Goal: Task Accomplishment & Management: Manage account settings

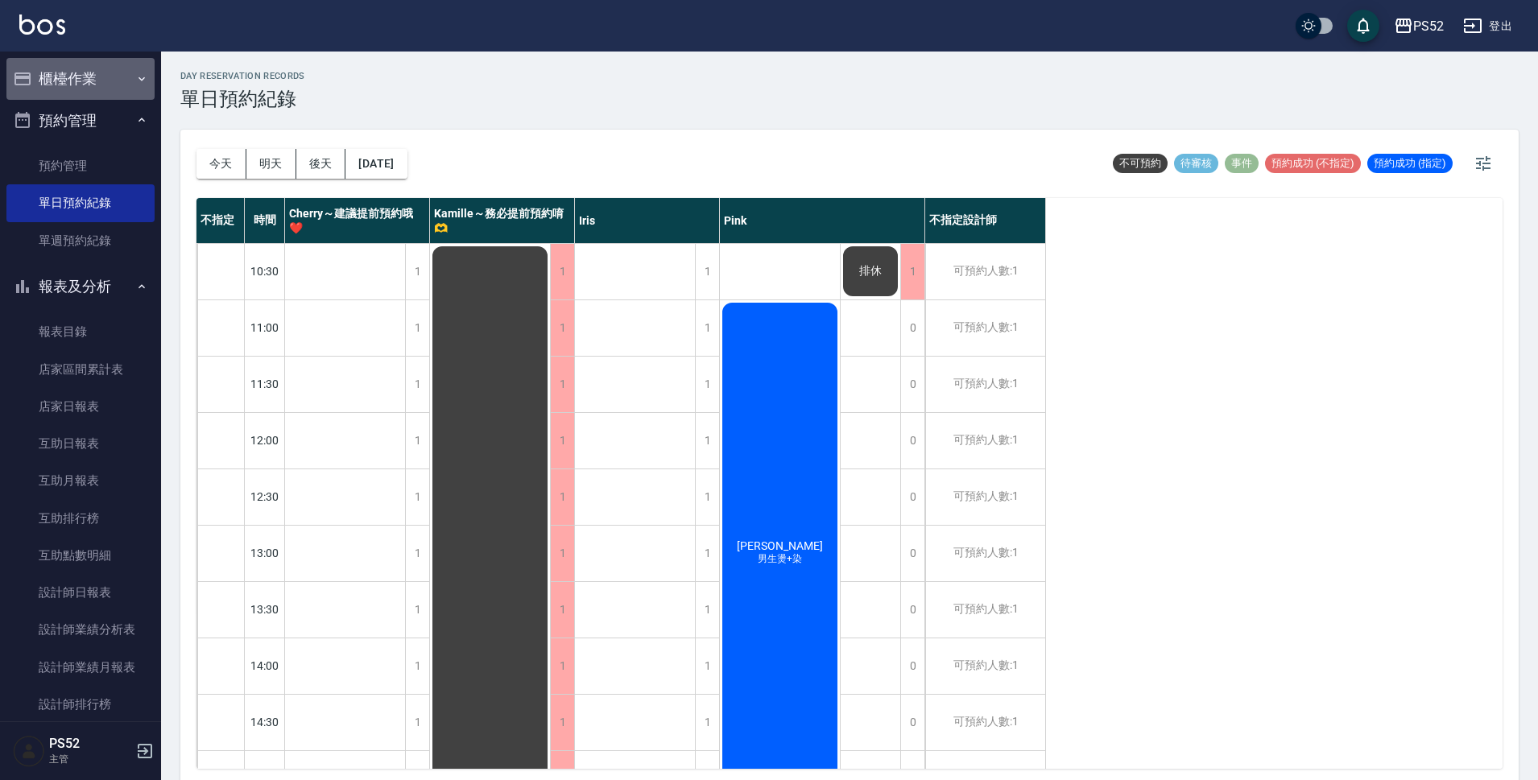
click at [109, 85] on button "櫃檯作業" at bounding box center [80, 79] width 148 height 42
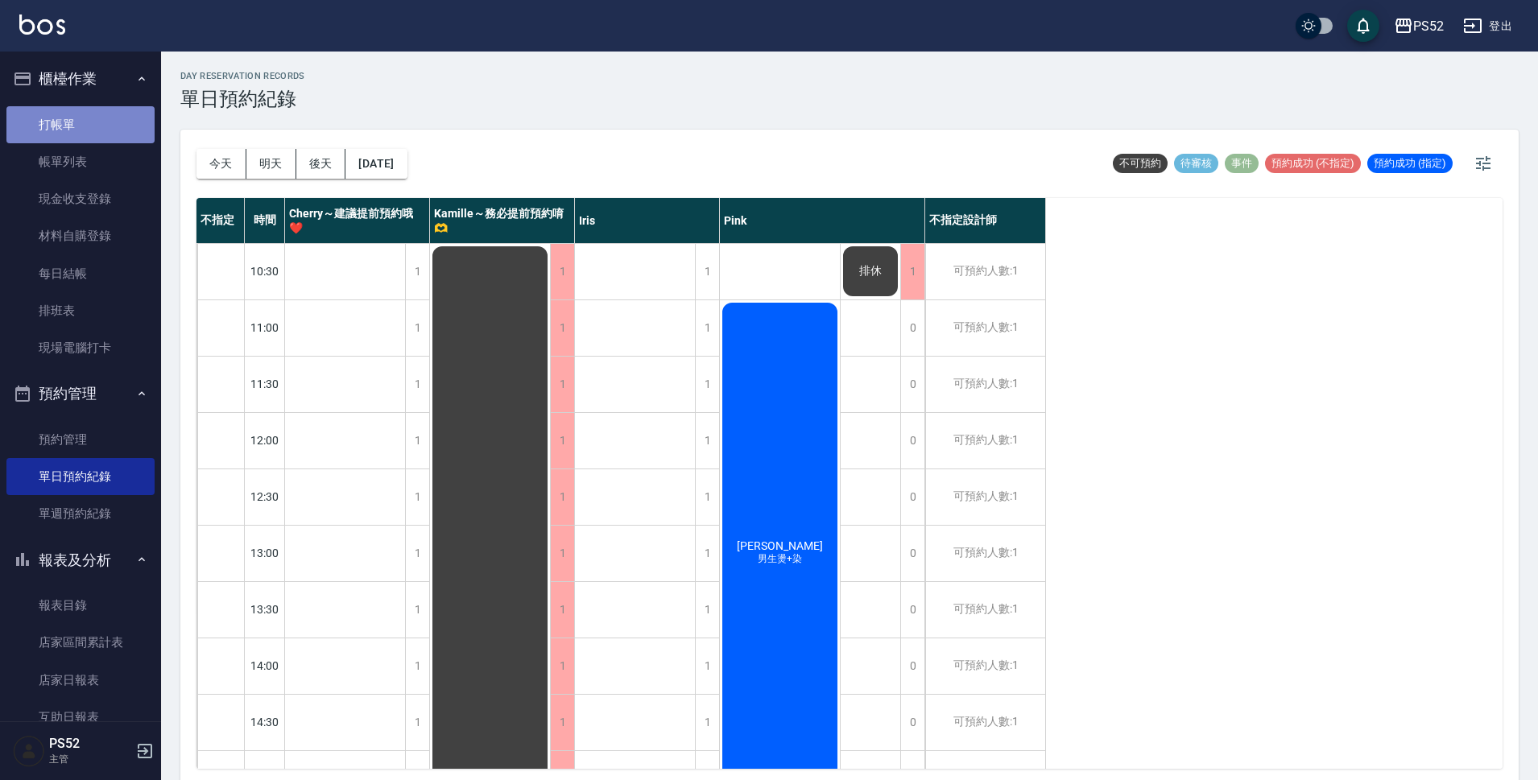
click at [93, 120] on link "打帳單" at bounding box center [80, 124] width 148 height 37
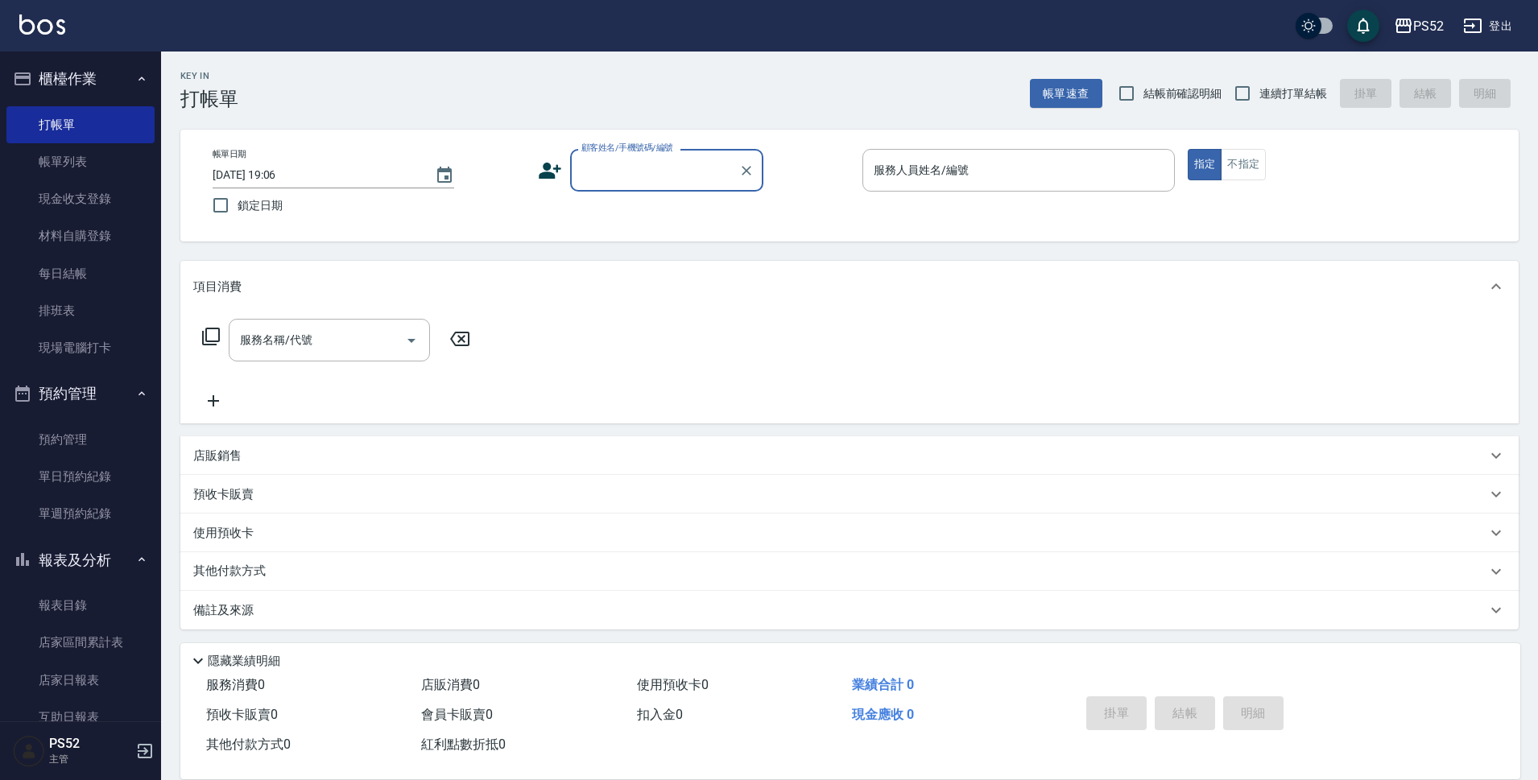
click at [64, 97] on button "櫃檯作業" at bounding box center [80, 79] width 148 height 42
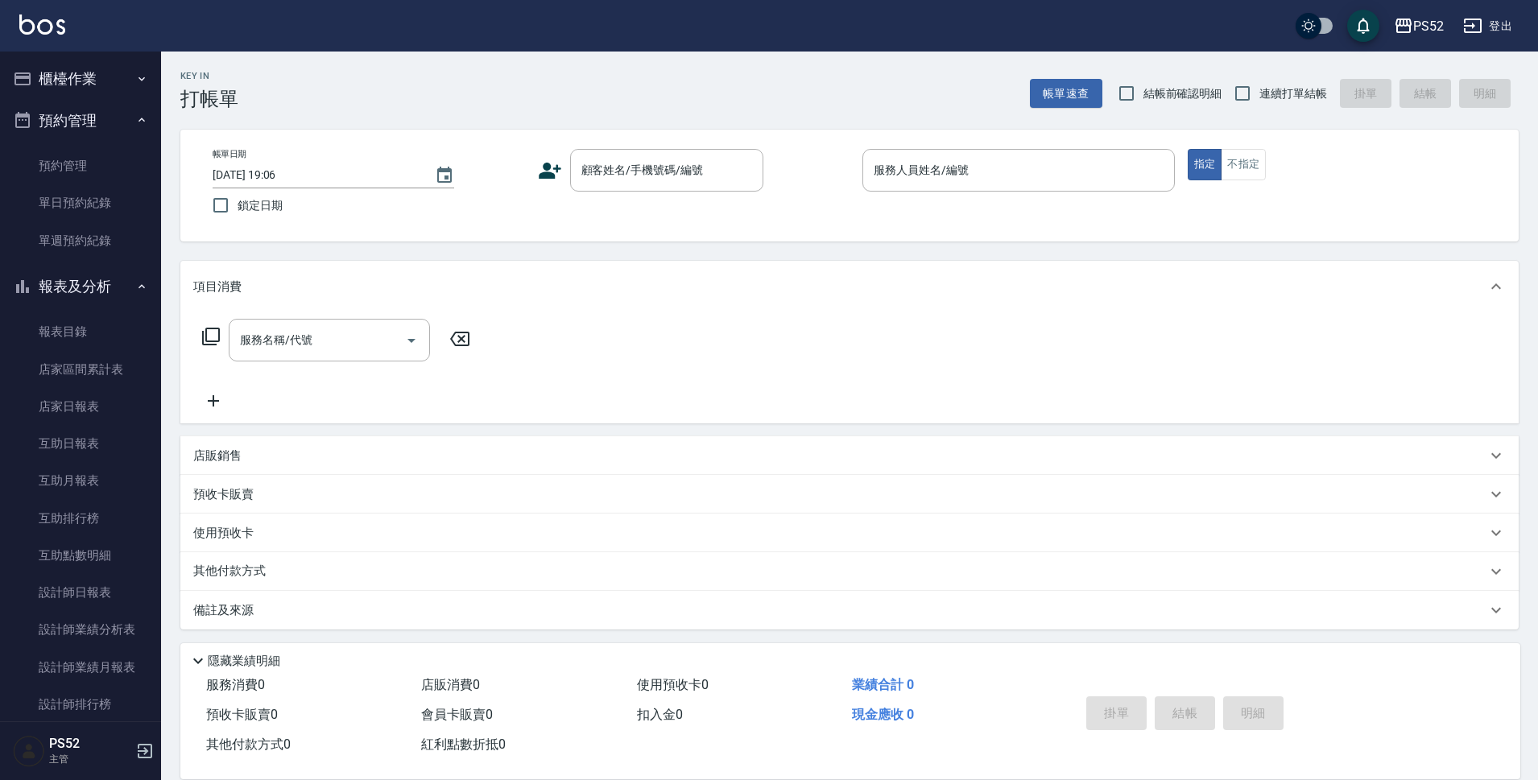
click at [102, 87] on button "櫃檯作業" at bounding box center [80, 79] width 148 height 42
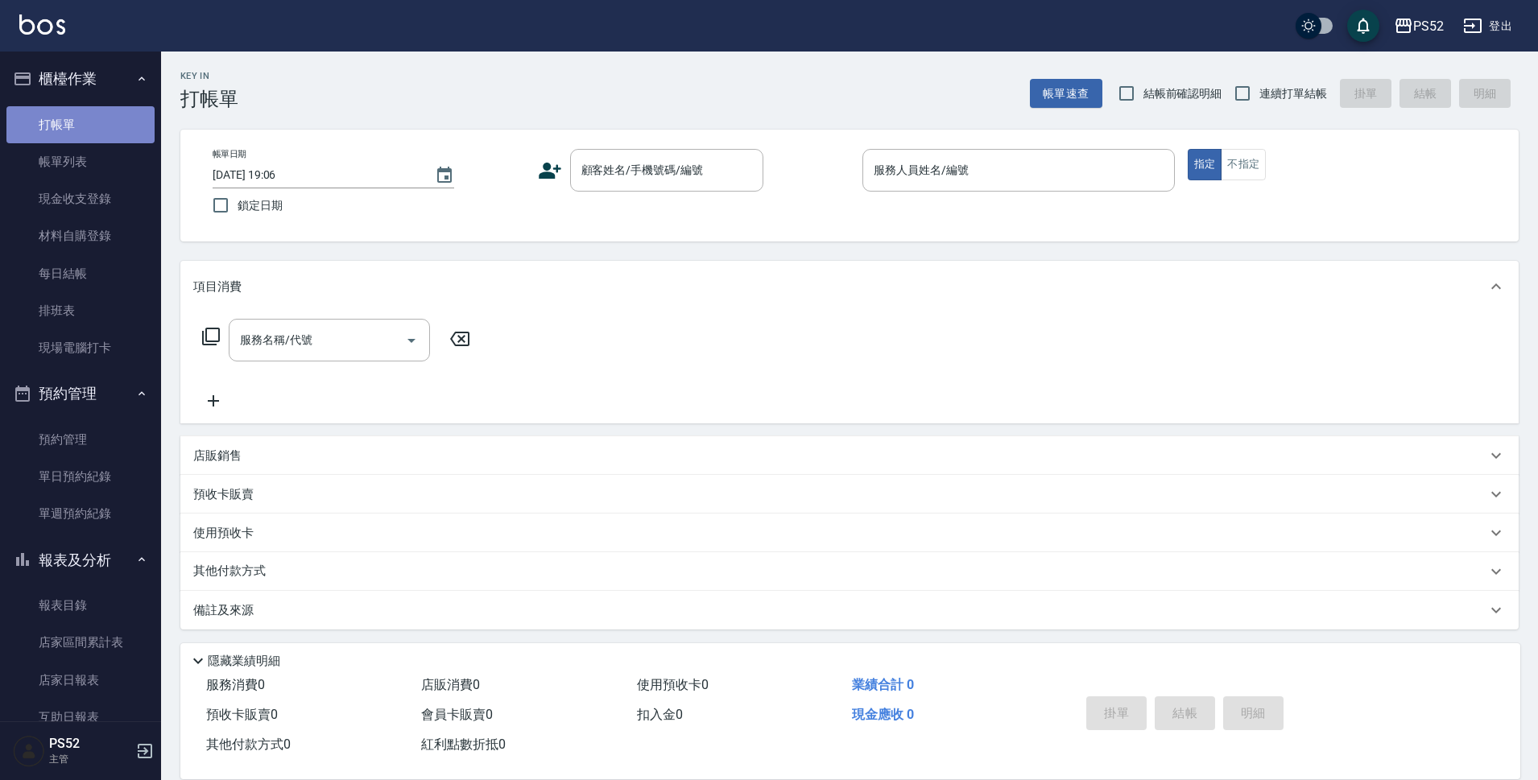
click at [90, 133] on link "打帳單" at bounding box center [80, 124] width 148 height 37
click at [656, 177] on input "顧客姓名/手機號碼/編號" at bounding box center [654, 170] width 155 height 28
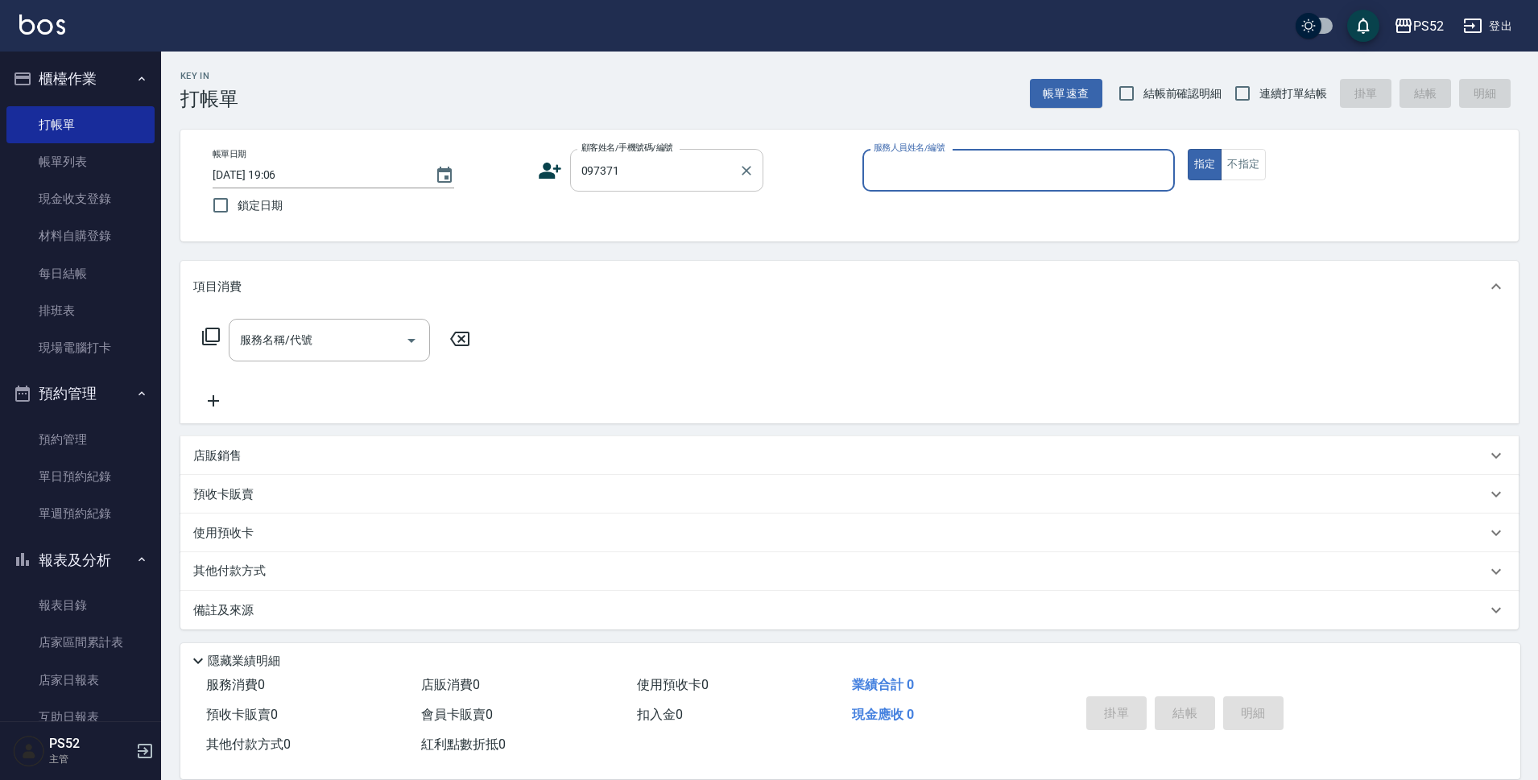
type input "097371"
click at [707, 174] on input "097371" at bounding box center [654, 170] width 155 height 28
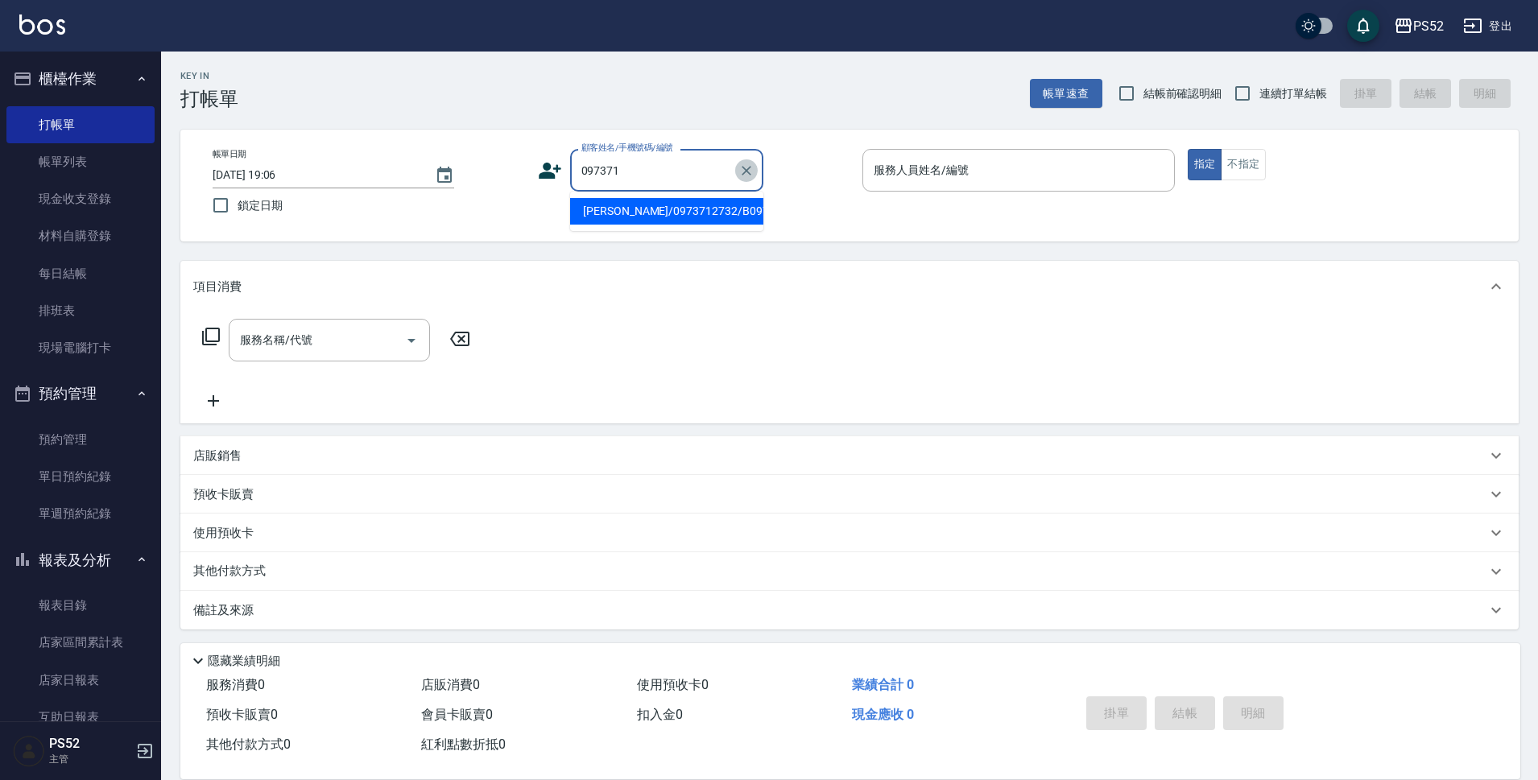
click at [750, 172] on icon "Clear" at bounding box center [747, 171] width 16 height 16
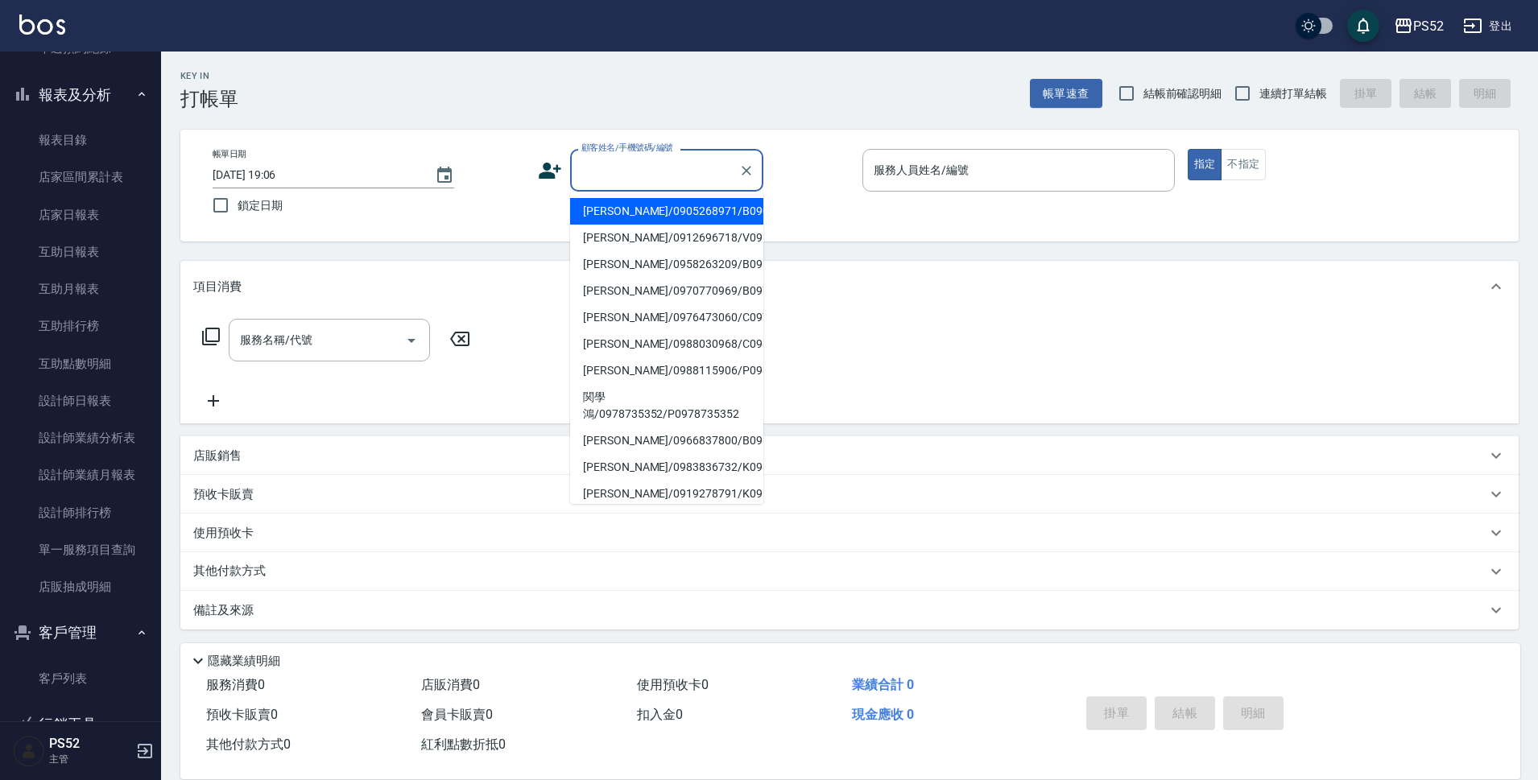
scroll to position [509, 0]
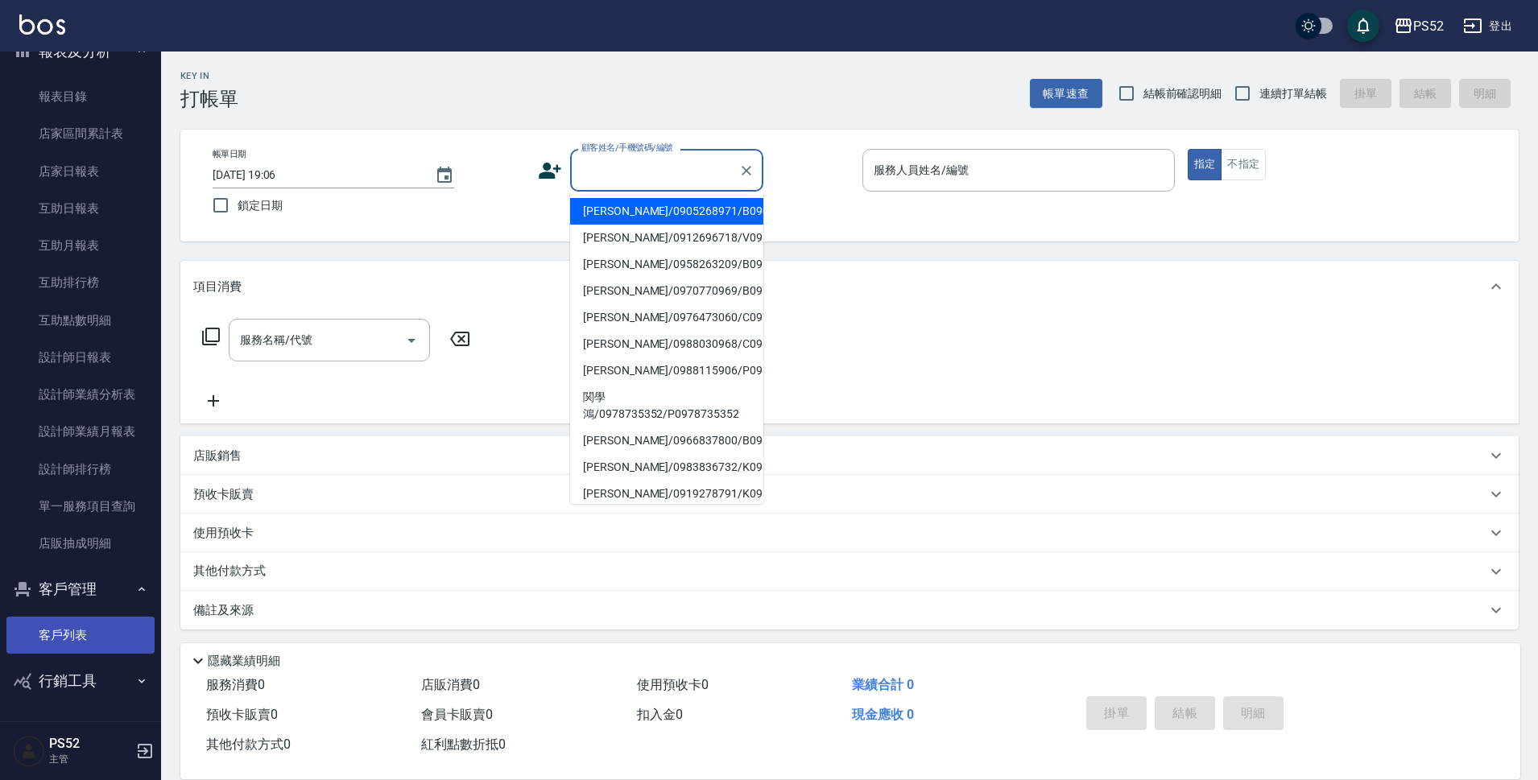
click at [69, 635] on link "客戶列表" at bounding box center [80, 635] width 148 height 37
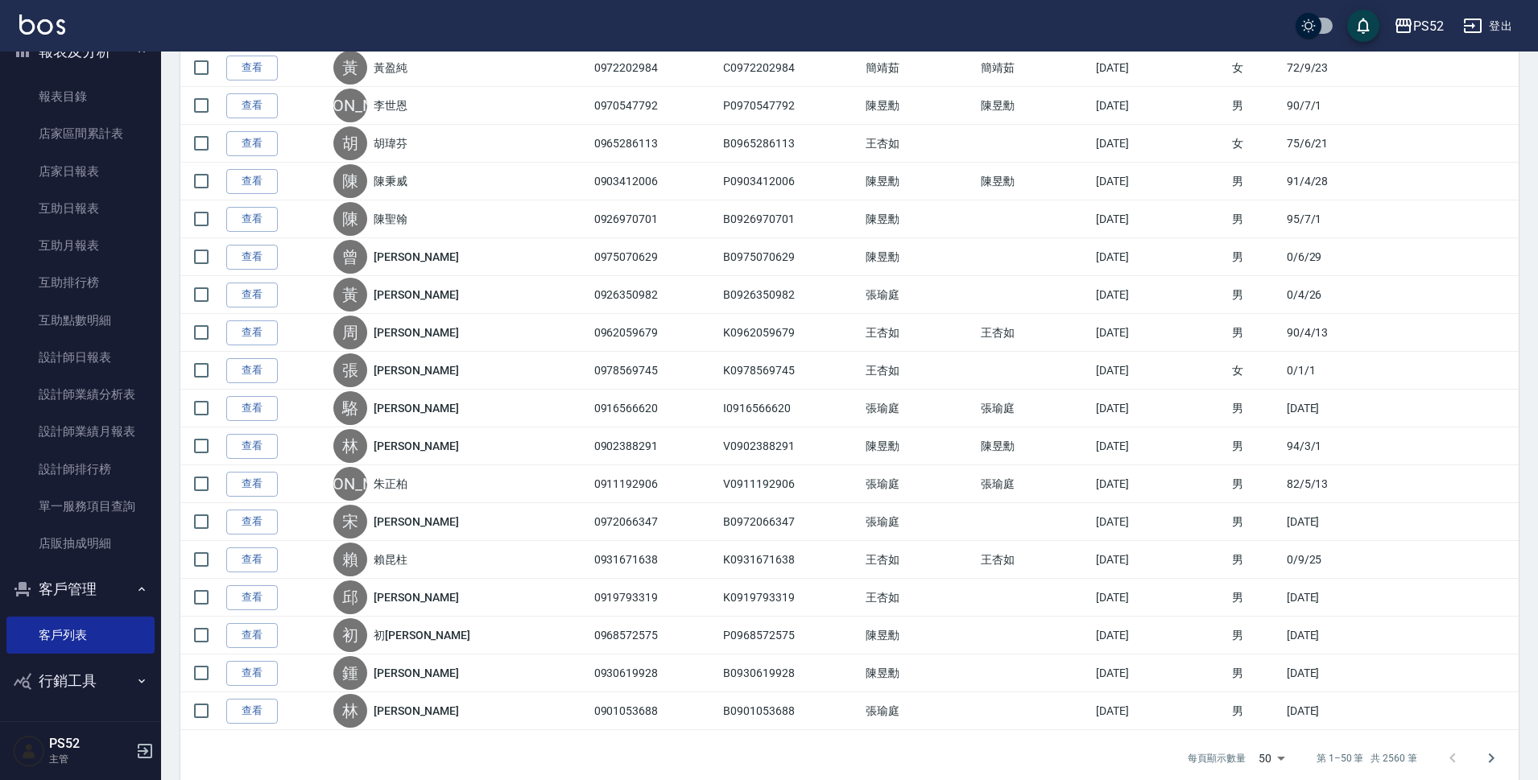
scroll to position [1530, 0]
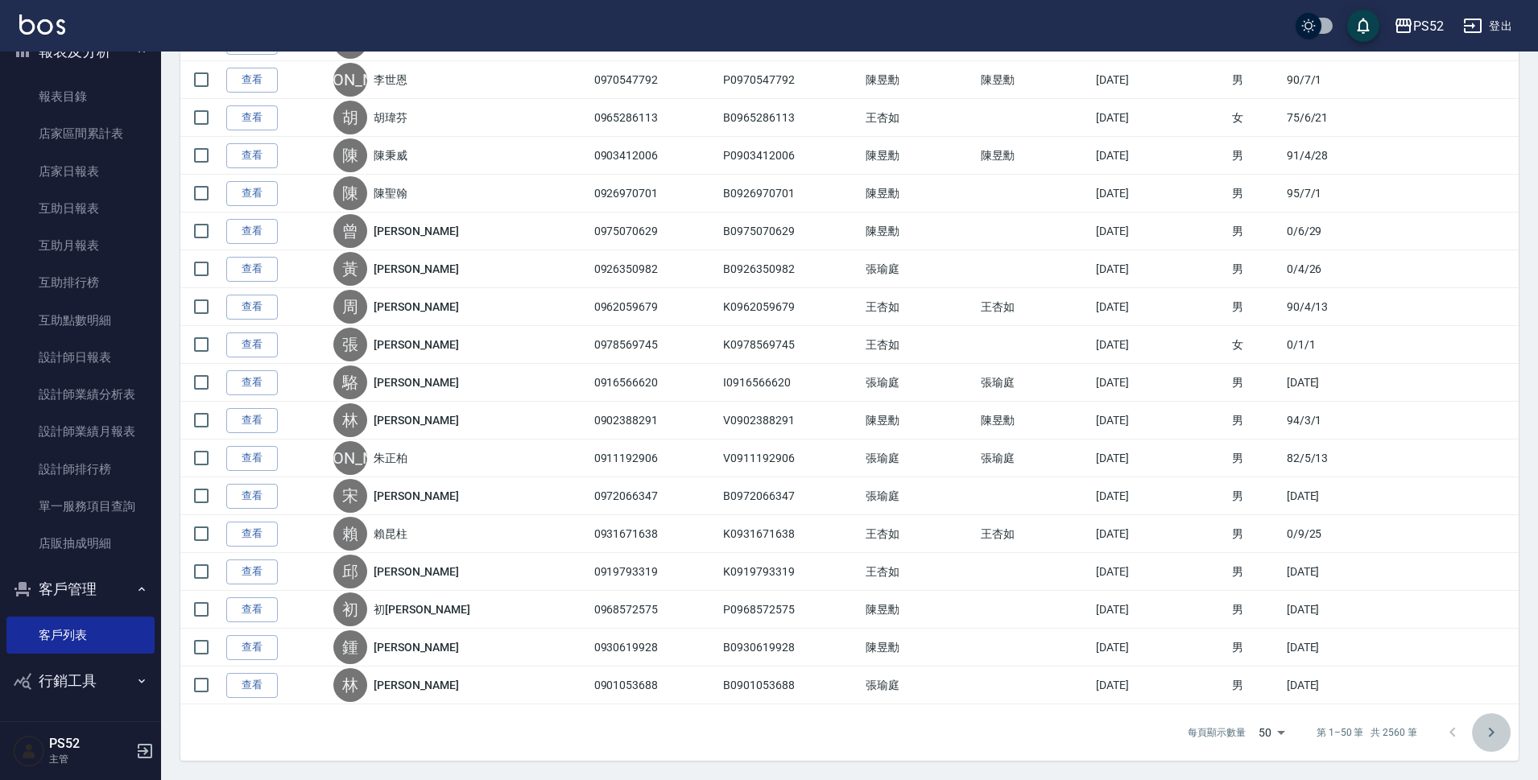
click at [1490, 741] on icon "Go to next page" at bounding box center [1491, 732] width 19 height 19
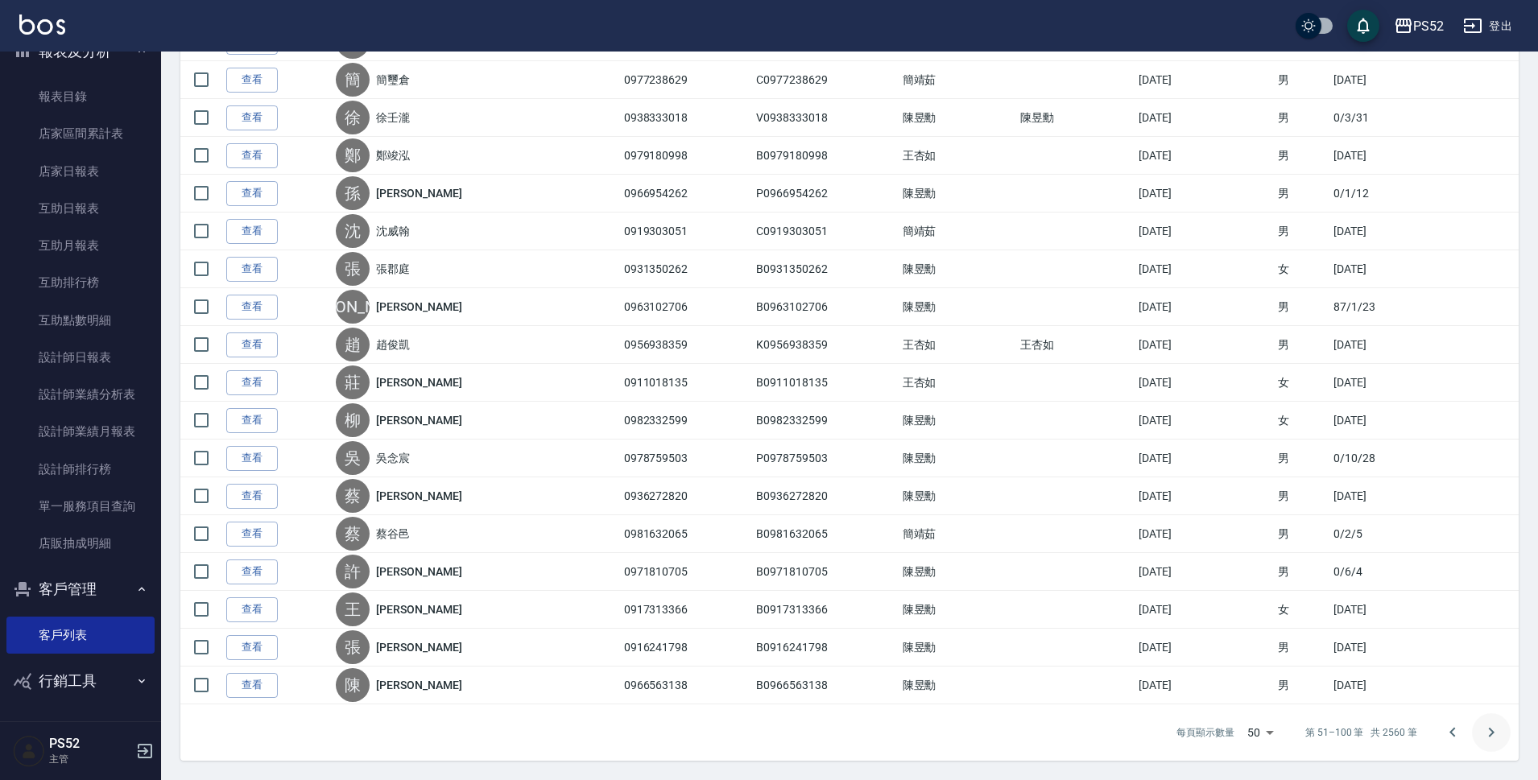
click at [1496, 730] on icon "Go to next page" at bounding box center [1491, 732] width 19 height 19
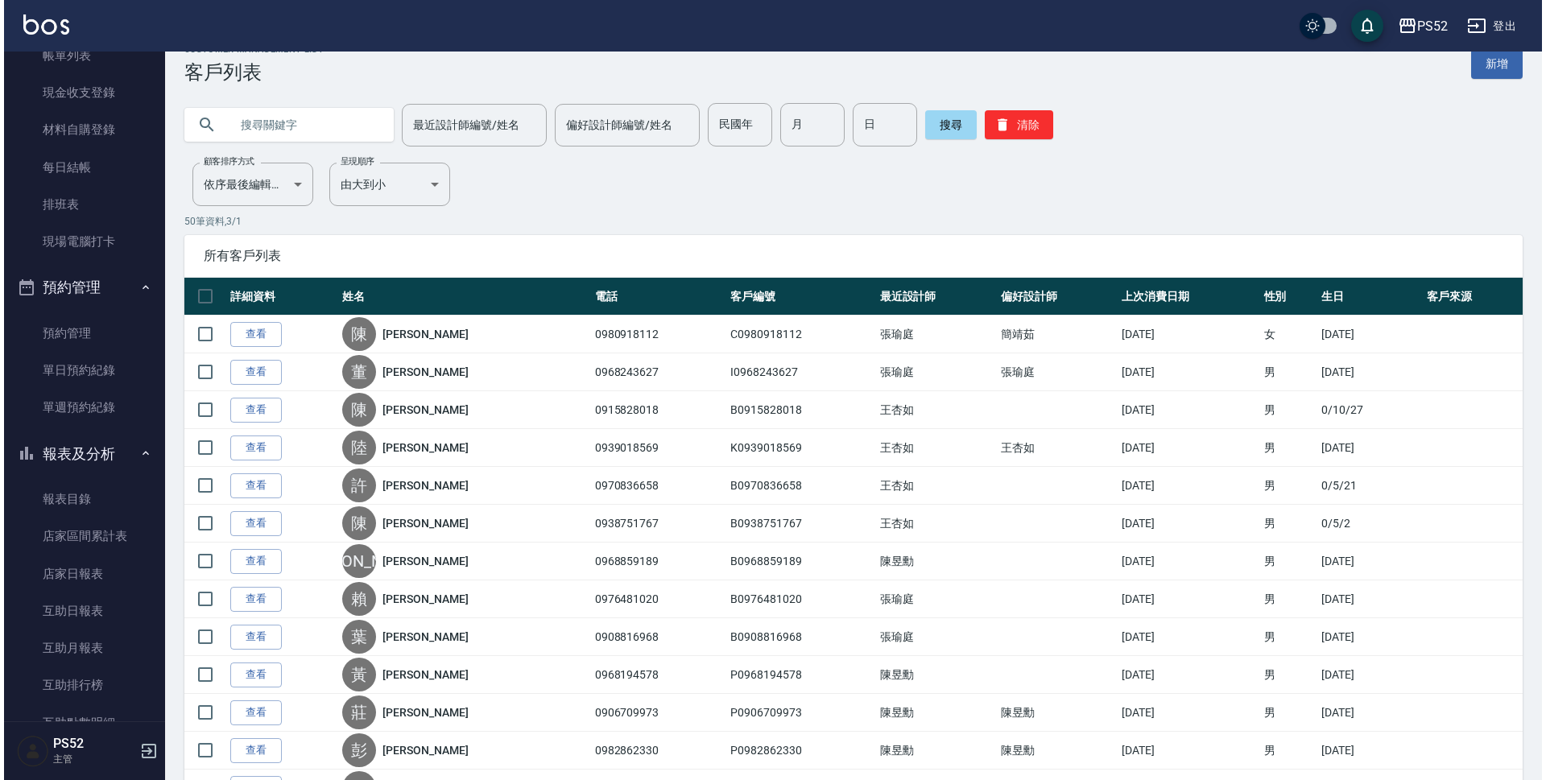
scroll to position [0, 0]
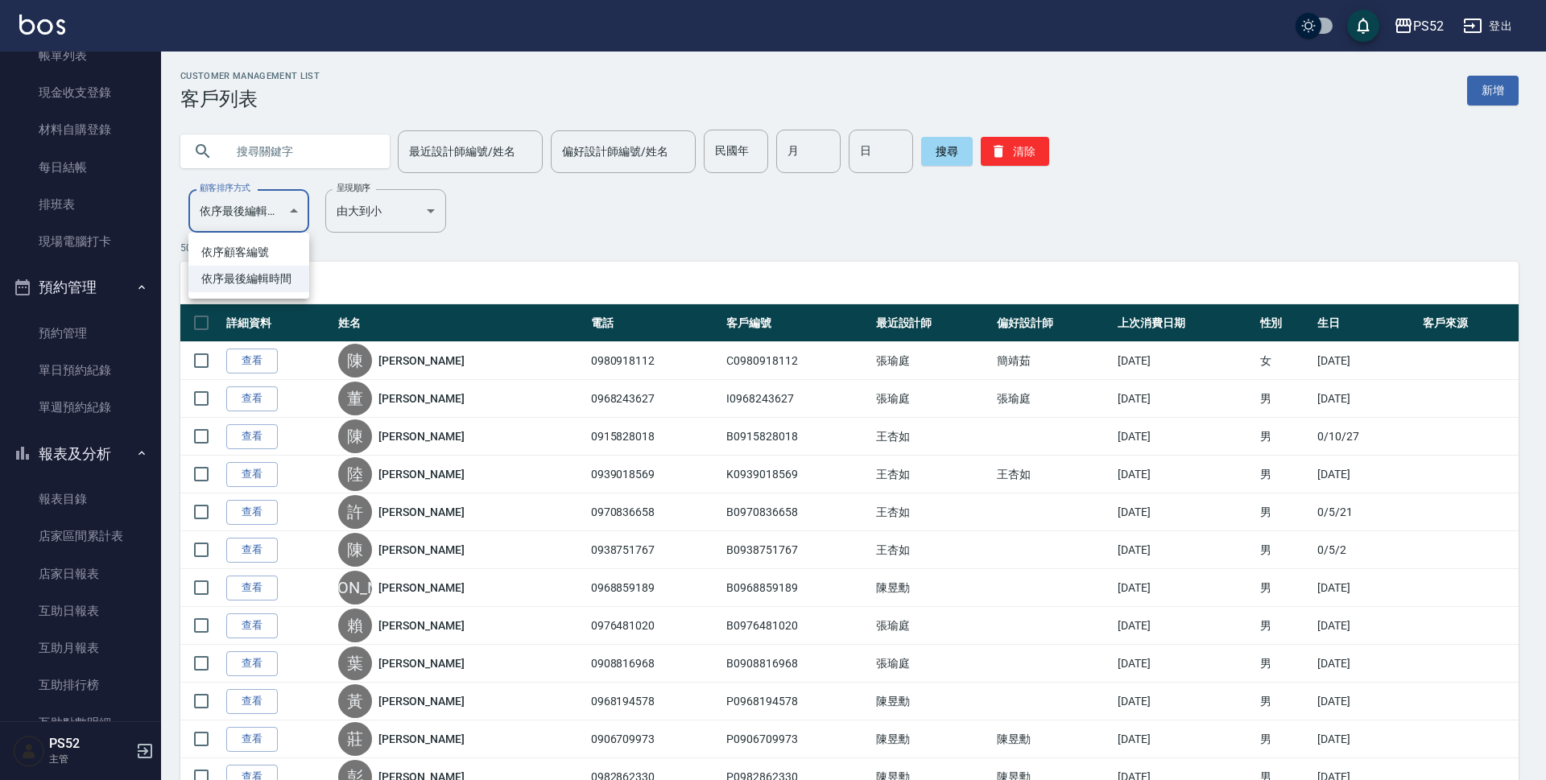
click at [271, 242] on li "依序顧客編號" at bounding box center [248, 252] width 121 height 27
type input "NO"
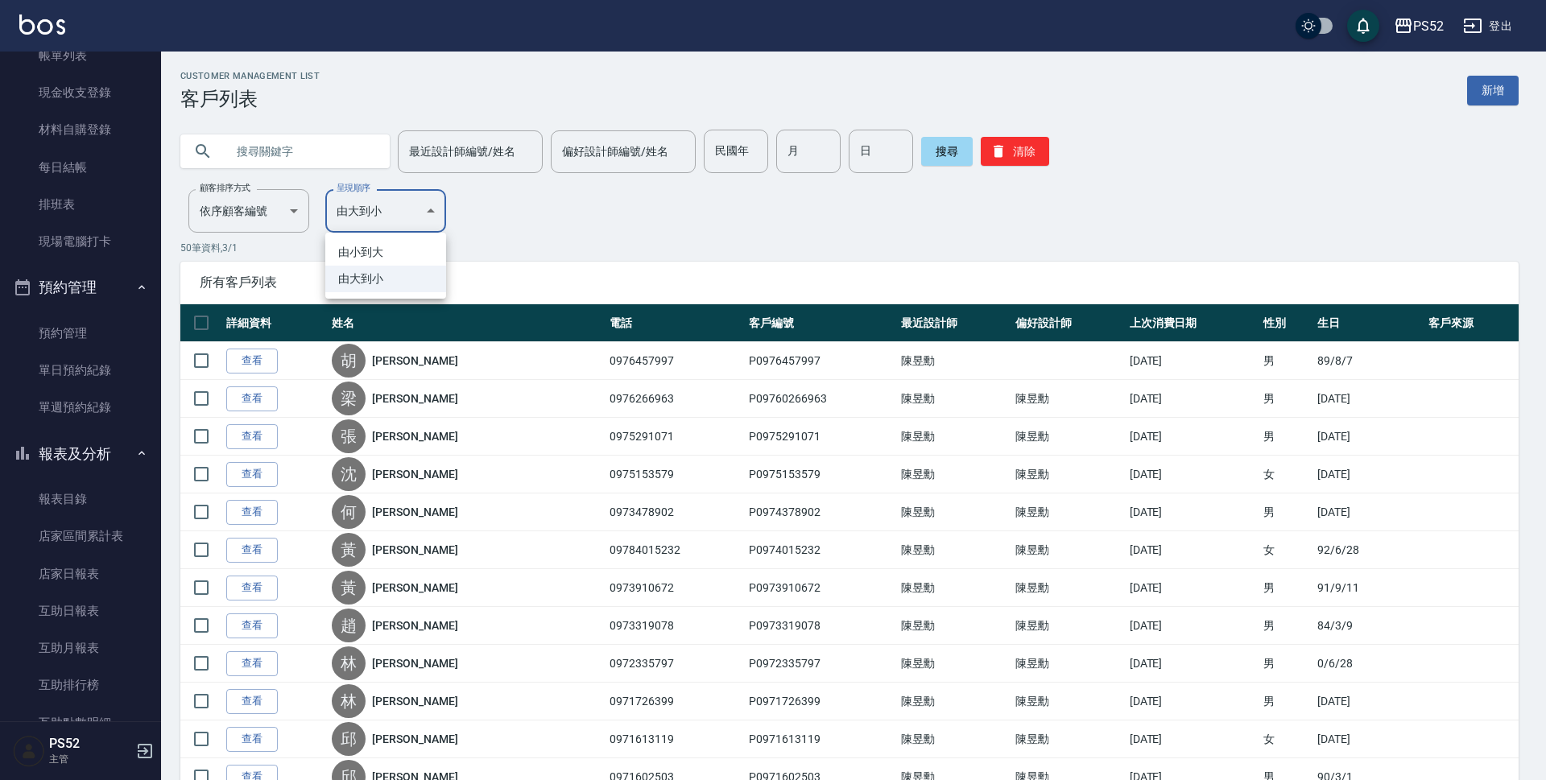
click at [420, 246] on li "由小到大" at bounding box center [385, 252] width 121 height 27
type input "ASC"
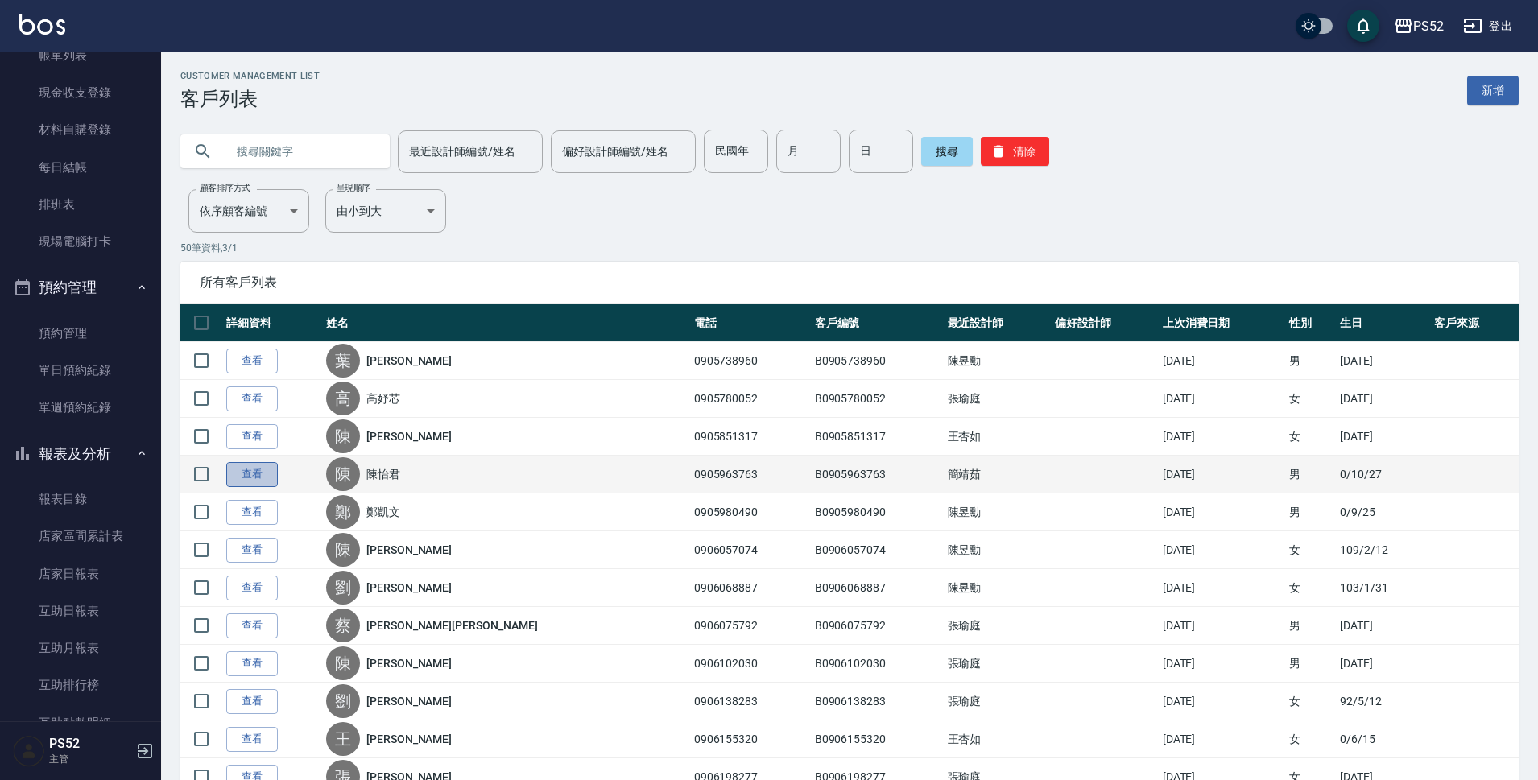
click at [242, 476] on link "查看" at bounding box center [252, 474] width 52 height 25
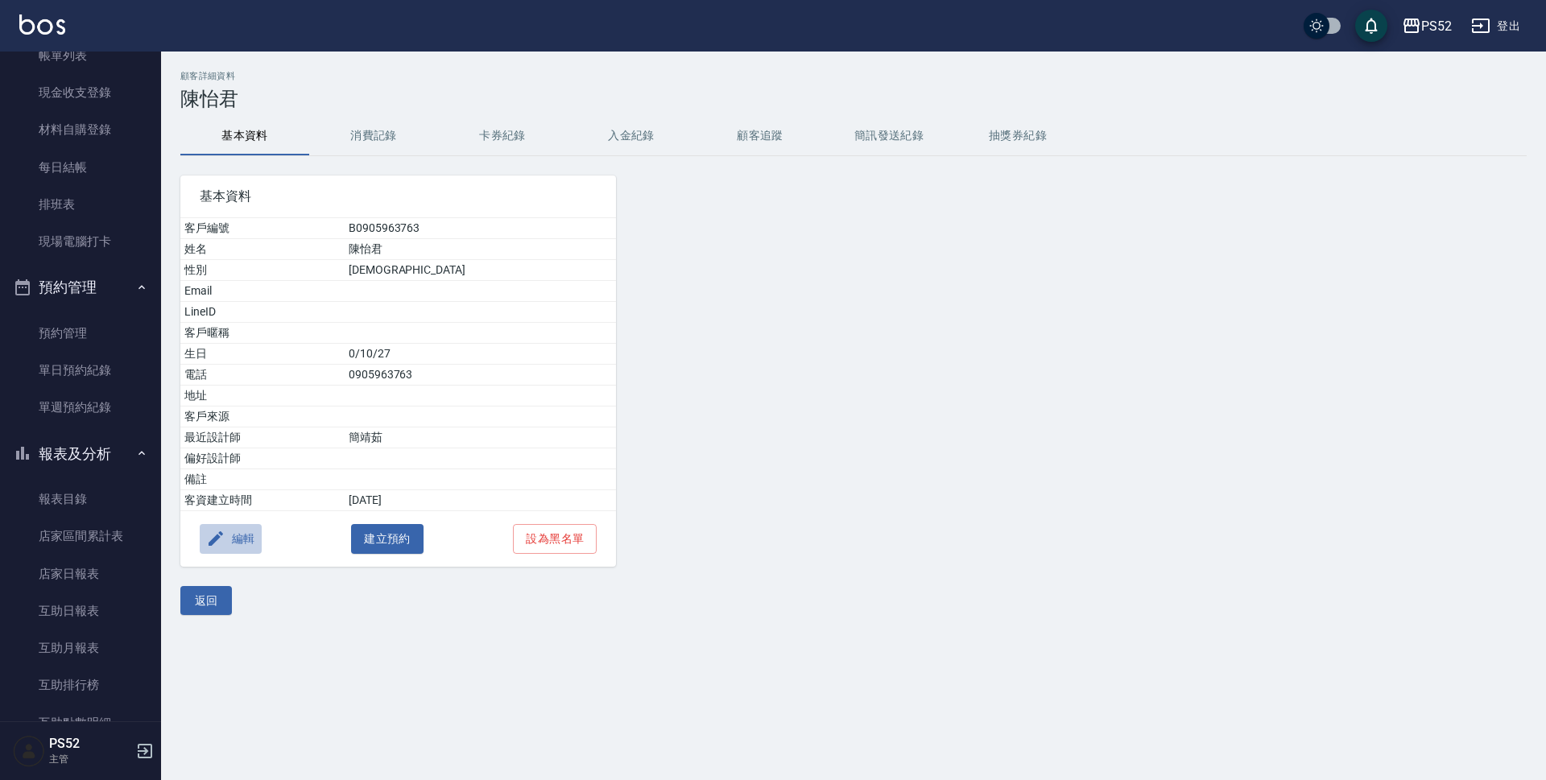
click at [255, 545] on button "編輯" at bounding box center [231, 539] width 62 height 30
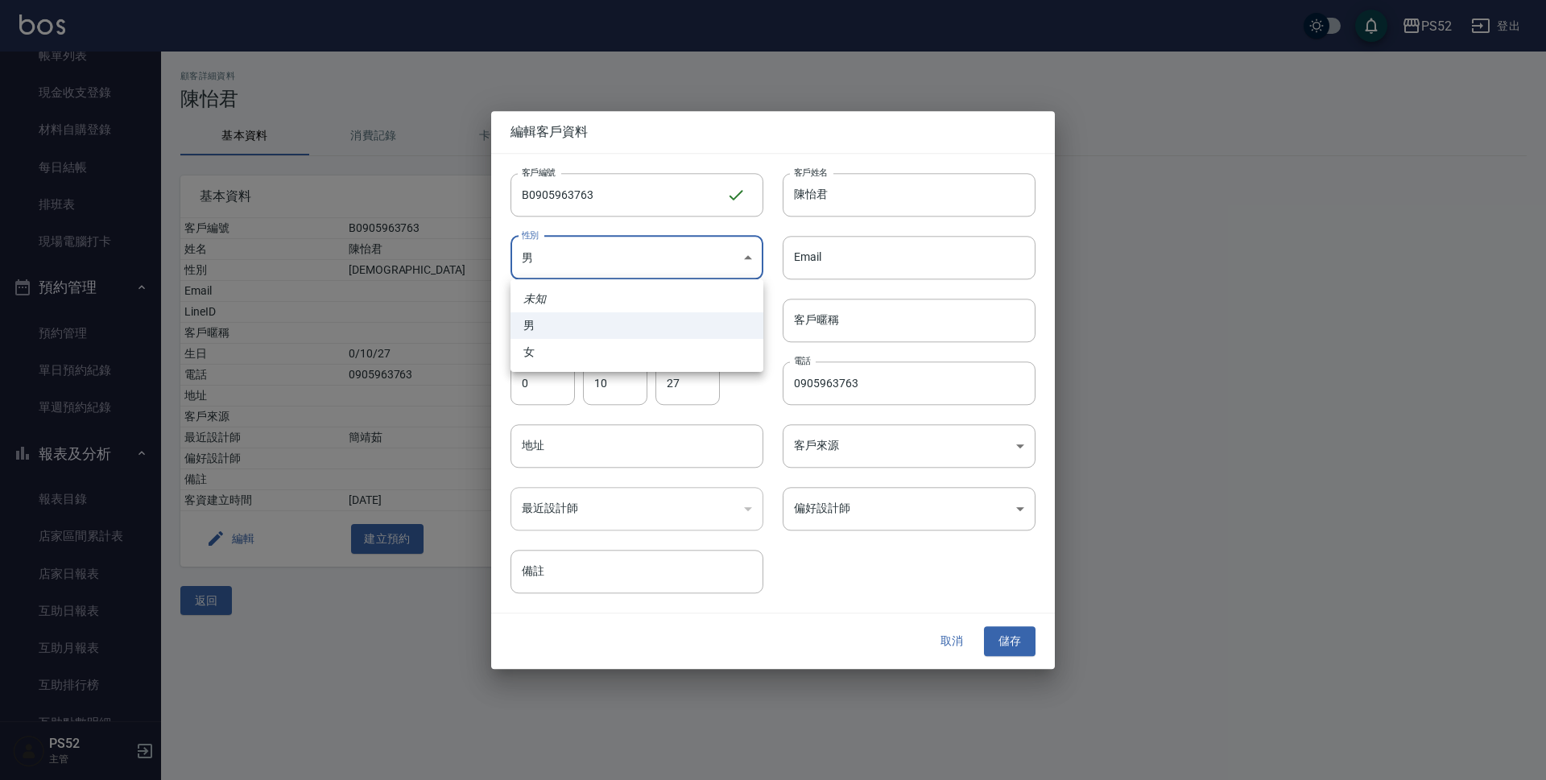
click at [584, 256] on body "PS52 登出 櫃檯作業 打帳單 帳單列表 現金收支登錄 材料自購登錄 每日結帳 排班表 現場電腦打卡 預約管理 預約管理 單日預約紀錄 單週預約紀錄 報表及…" at bounding box center [773, 390] width 1546 height 780
click at [569, 353] on li "女" at bounding box center [637, 352] width 253 height 27
type input "[DEMOGRAPHIC_DATA]"
click at [867, 183] on input "陳怡君" at bounding box center [909, 194] width 253 height 43
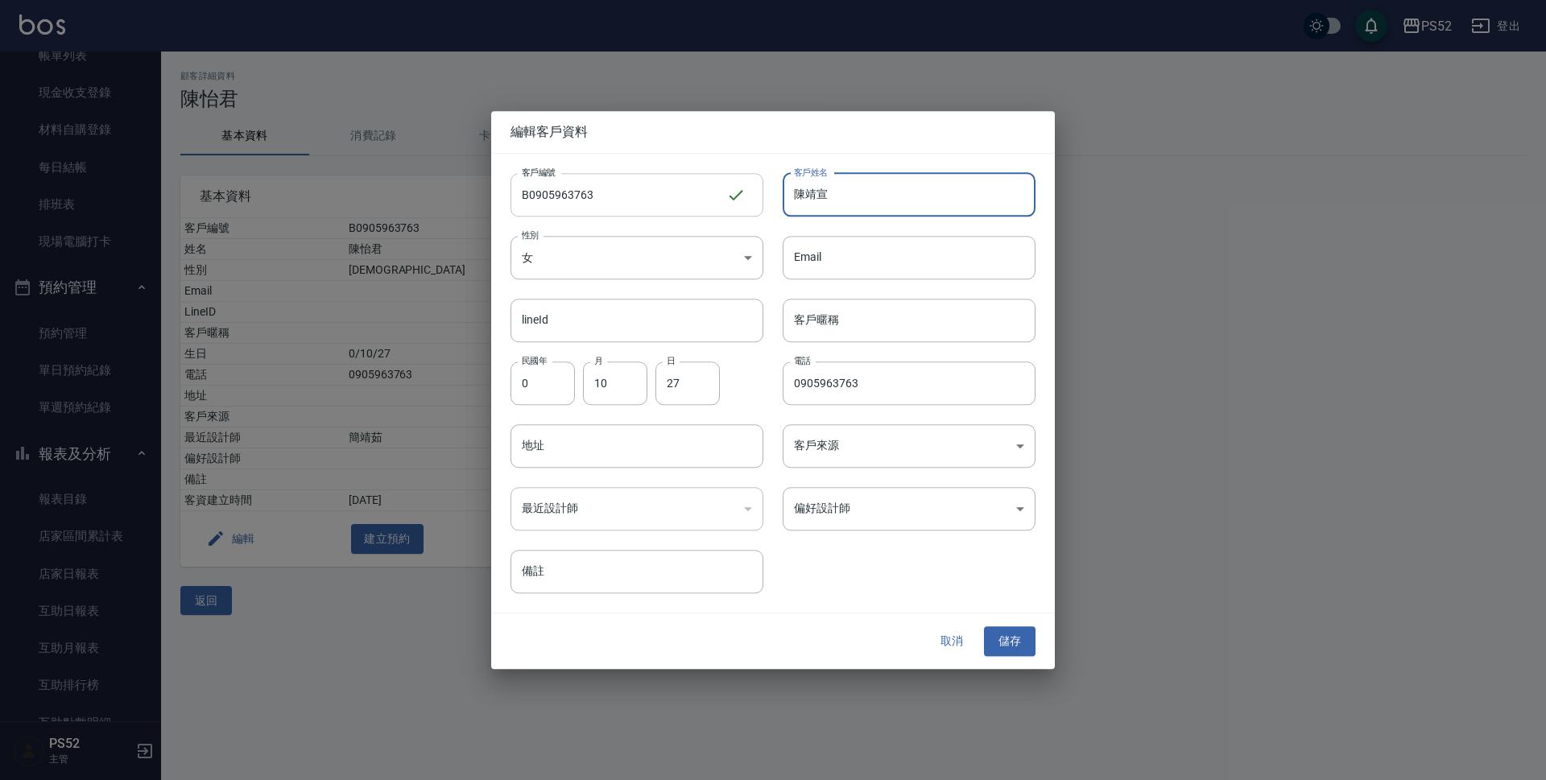
type input "陳靖宣"
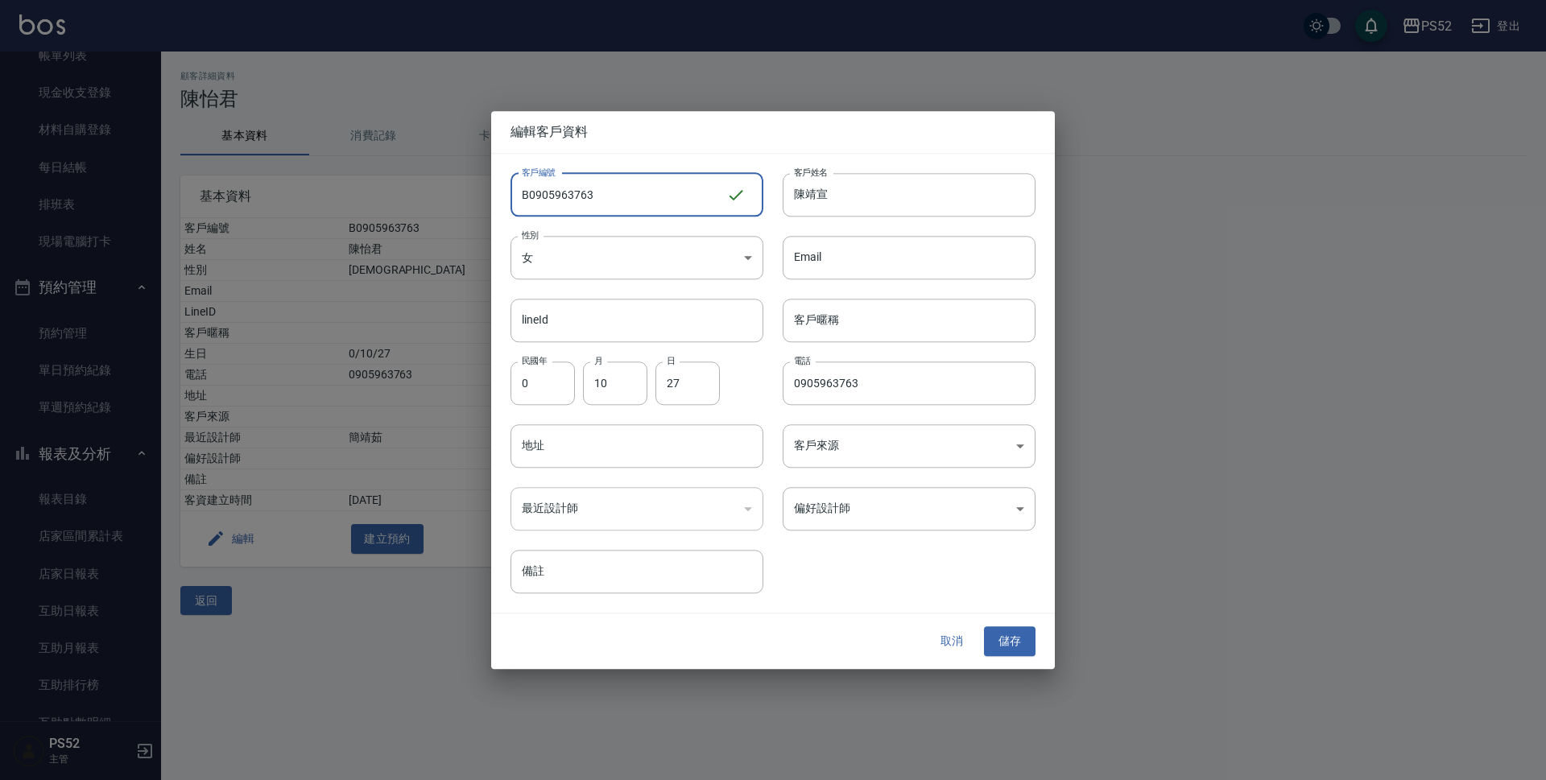
drag, startPoint x: 545, startPoint y: 194, endPoint x: 557, endPoint y: 195, distance: 12.1
click at [557, 195] on input "B0905963763" at bounding box center [619, 194] width 216 height 43
drag, startPoint x: 540, startPoint y: 196, endPoint x: 639, endPoint y: 186, distance: 99.5
click at [639, 186] on input "B0905963763" at bounding box center [619, 194] width 216 height 43
type input "B0973711892"
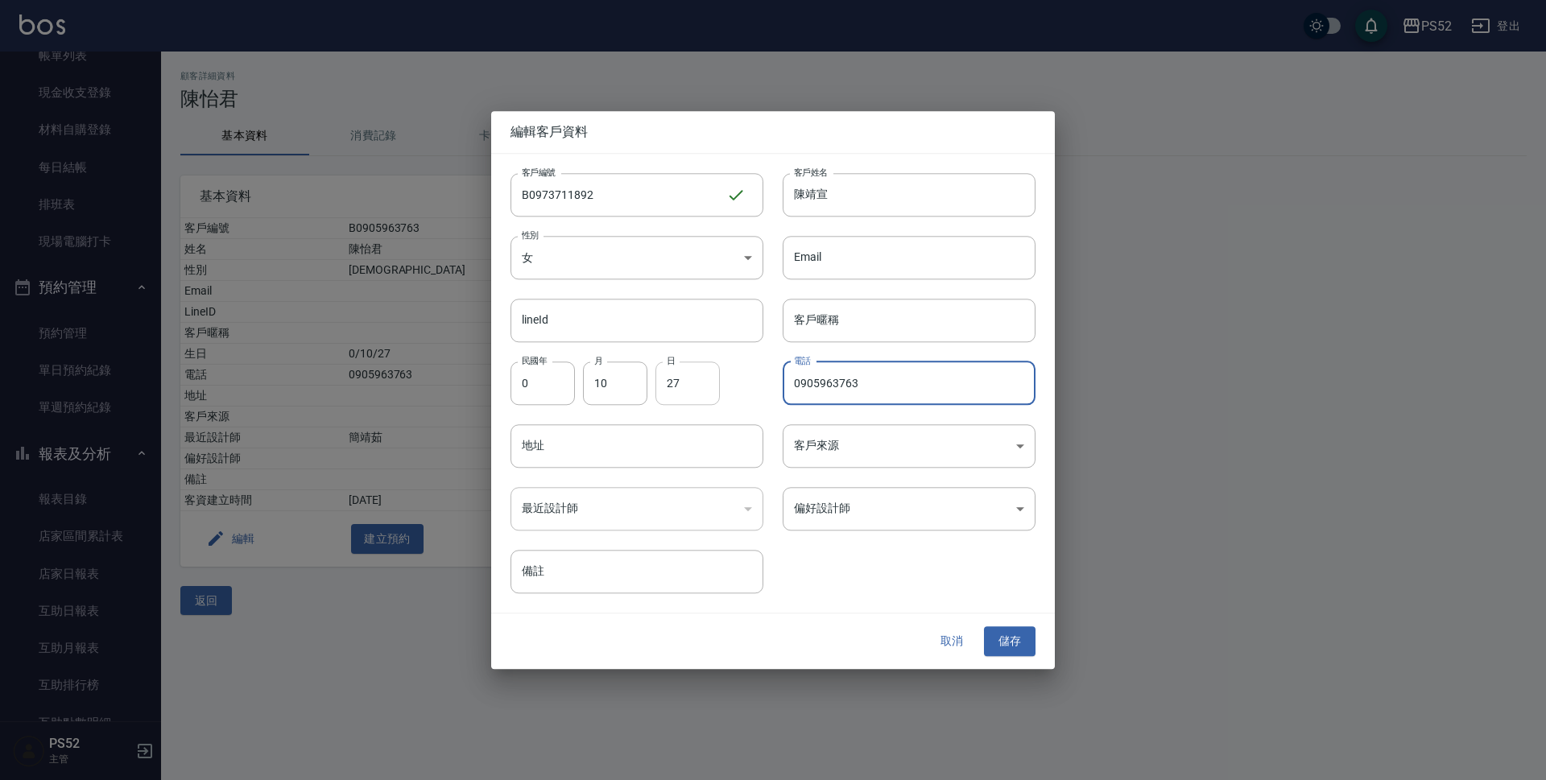
drag, startPoint x: 904, startPoint y: 378, endPoint x: 684, endPoint y: 403, distance: 221.3
click at [684, 403] on div "客戶編號 B0973711892 ​ 客戶編號 客戶姓名 [PERSON_NAME]姓名 性別 女 [DEMOGRAPHIC_DATA] 性別 Email E…" at bounding box center [763, 374] width 544 height 441
type input "0973711892"
click at [1016, 633] on button "儲存" at bounding box center [1010, 642] width 52 height 30
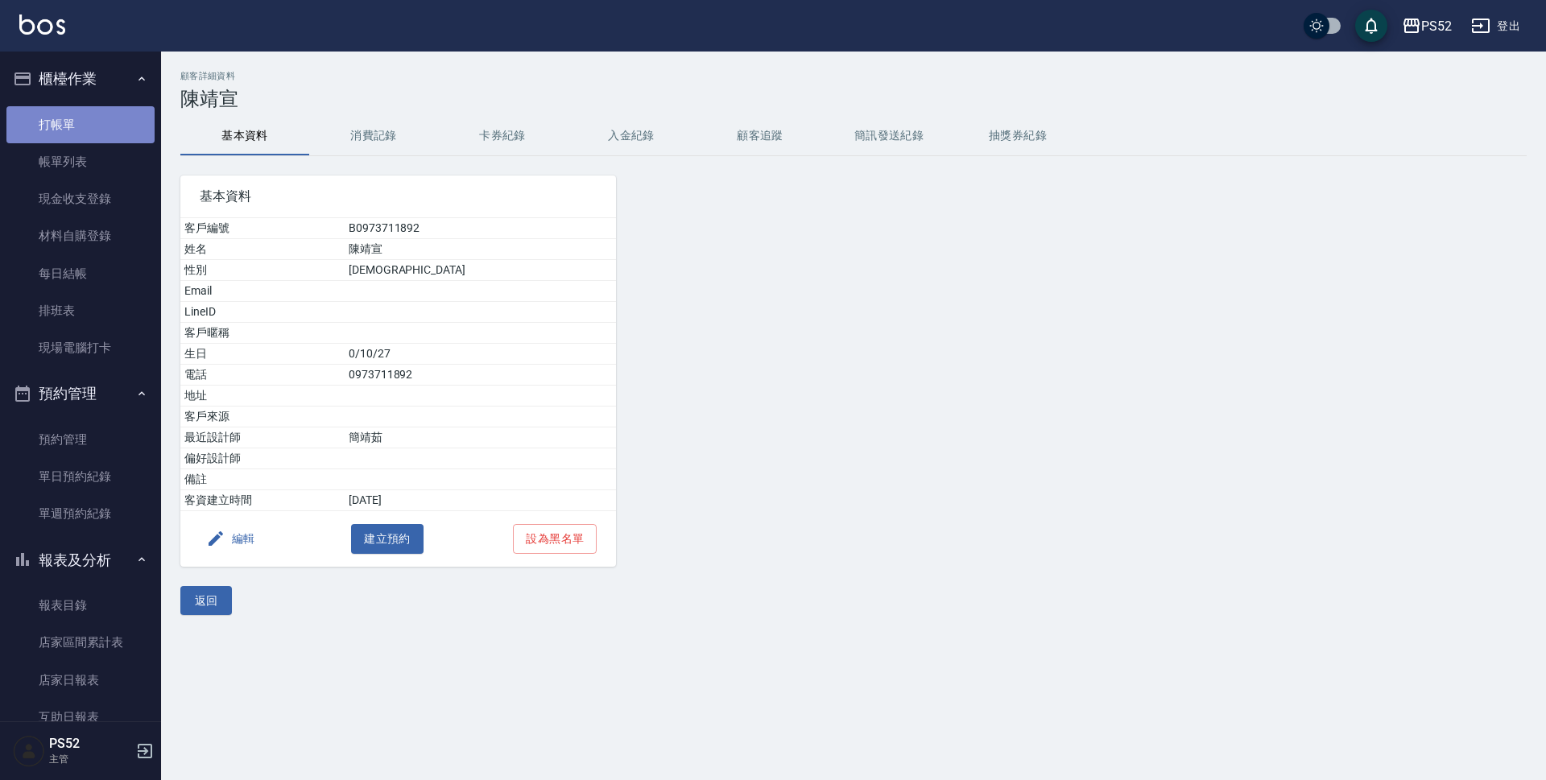
click at [99, 135] on link "打帳單" at bounding box center [80, 124] width 148 height 37
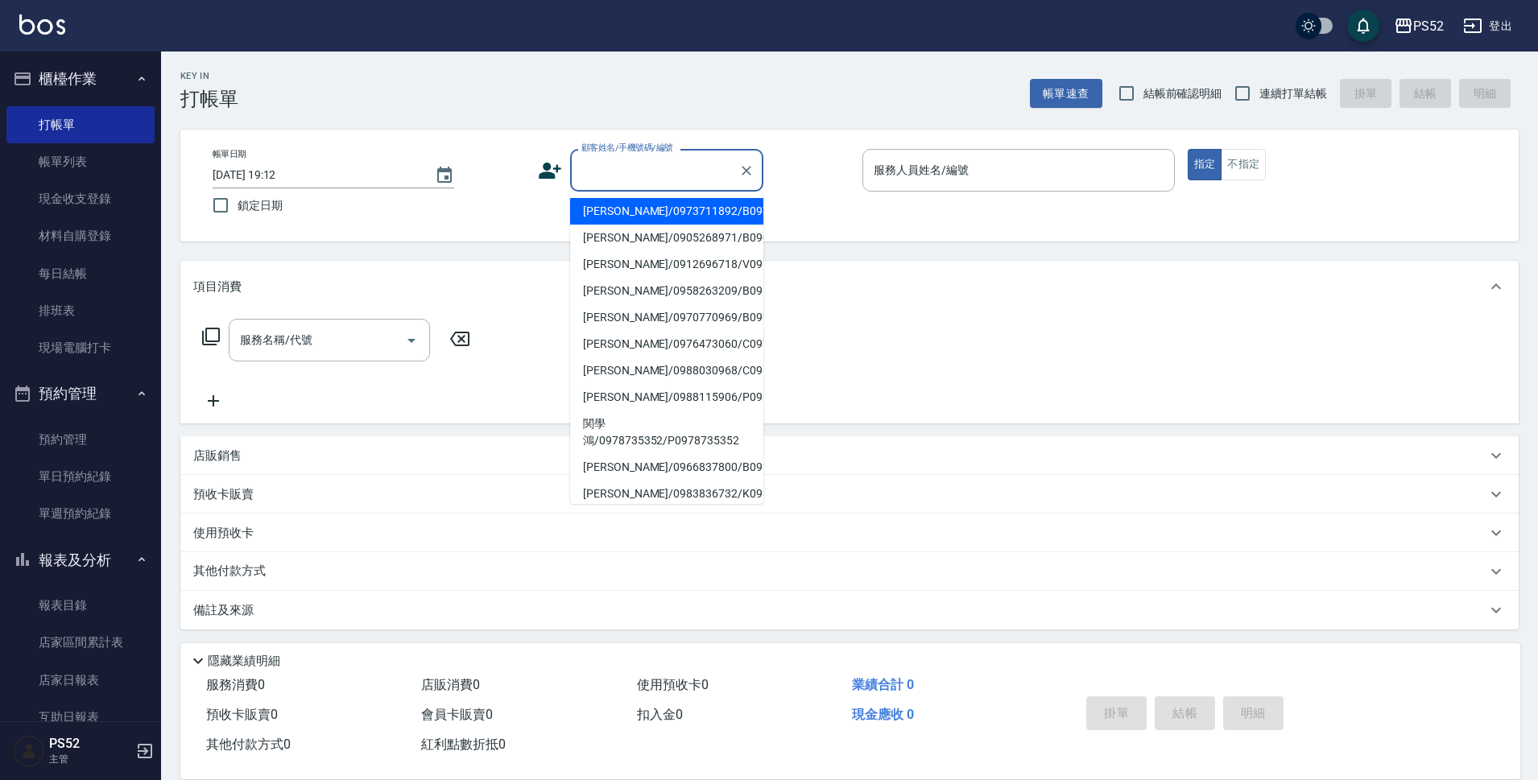
click at [598, 161] on input "顧客姓名/手機號碼/編號" at bounding box center [654, 170] width 155 height 28
click at [607, 197] on ul "[PERSON_NAME]/0973711892/B0973711892 [PERSON_NAME]/0905268971/B0905268971 [PERS…" at bounding box center [666, 348] width 193 height 312
click at [611, 205] on li "[PERSON_NAME]/0973711892/B0973711892" at bounding box center [666, 211] width 193 height 27
type input "[PERSON_NAME]/0973711892/B0973711892"
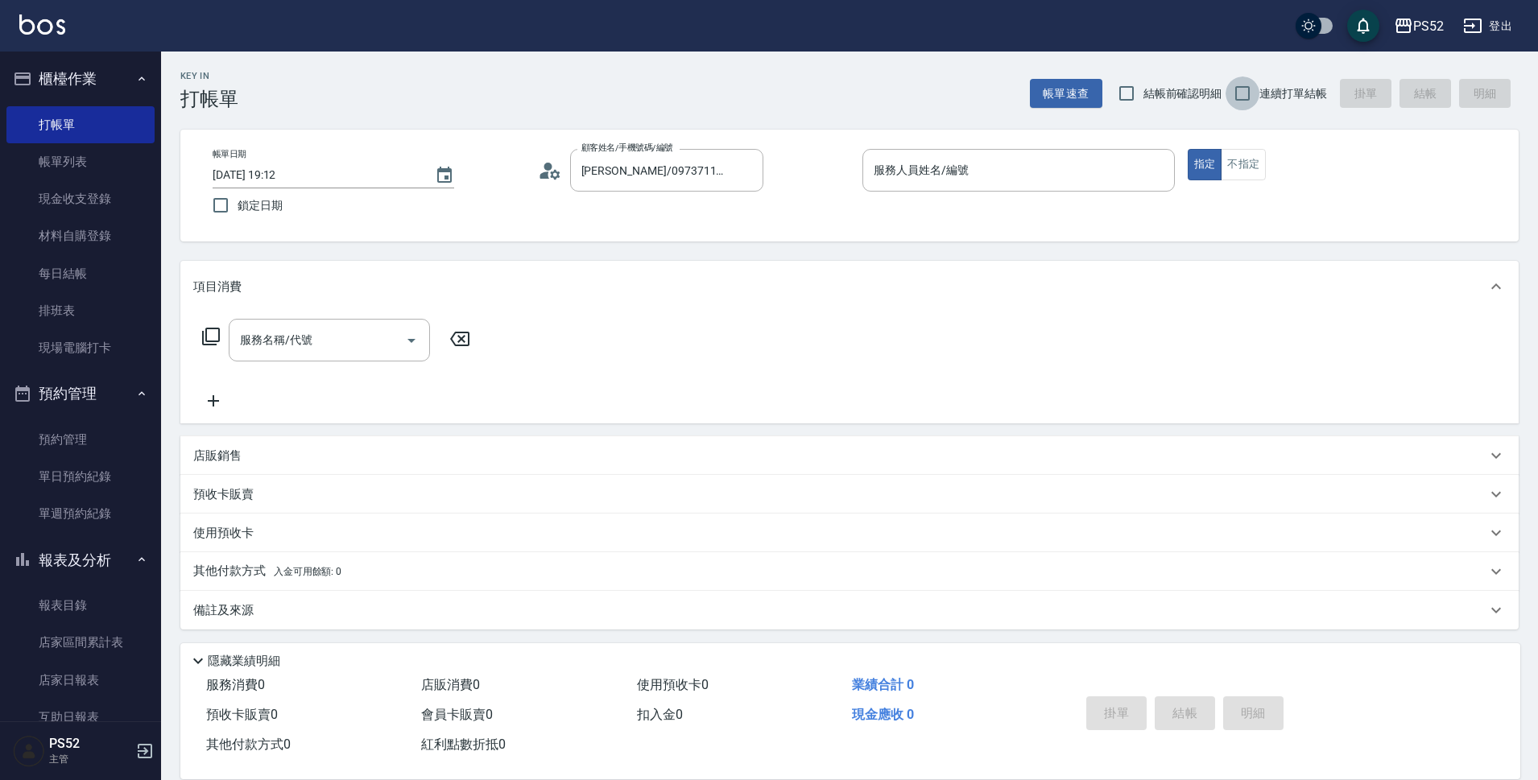
click at [1247, 95] on input "連續打單結帳" at bounding box center [1243, 94] width 34 height 34
checkbox input "true"
click at [1258, 158] on button "不指定" at bounding box center [1243, 164] width 45 height 31
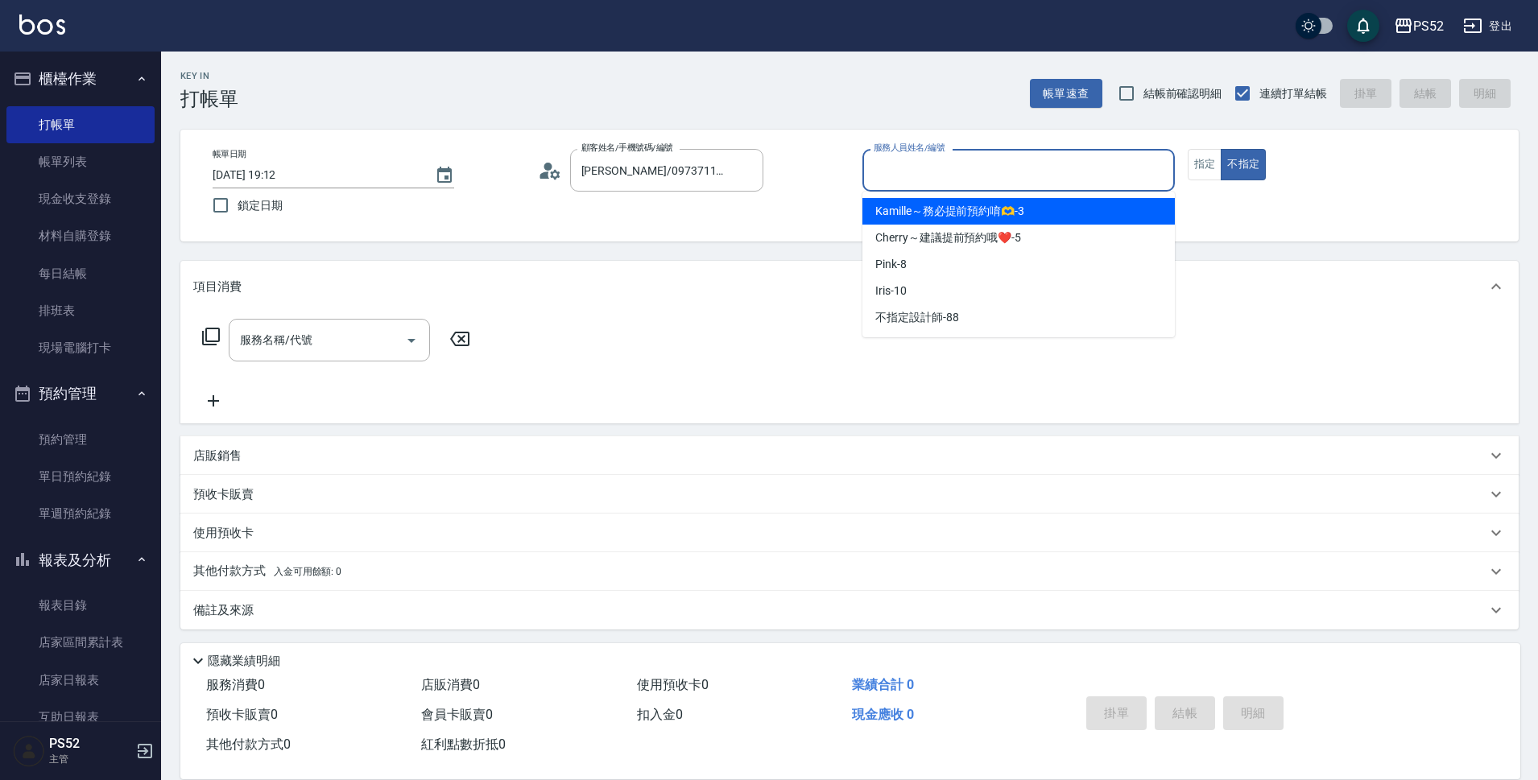
click at [995, 182] on input "服務人員姓名/編號" at bounding box center [1019, 170] width 298 height 28
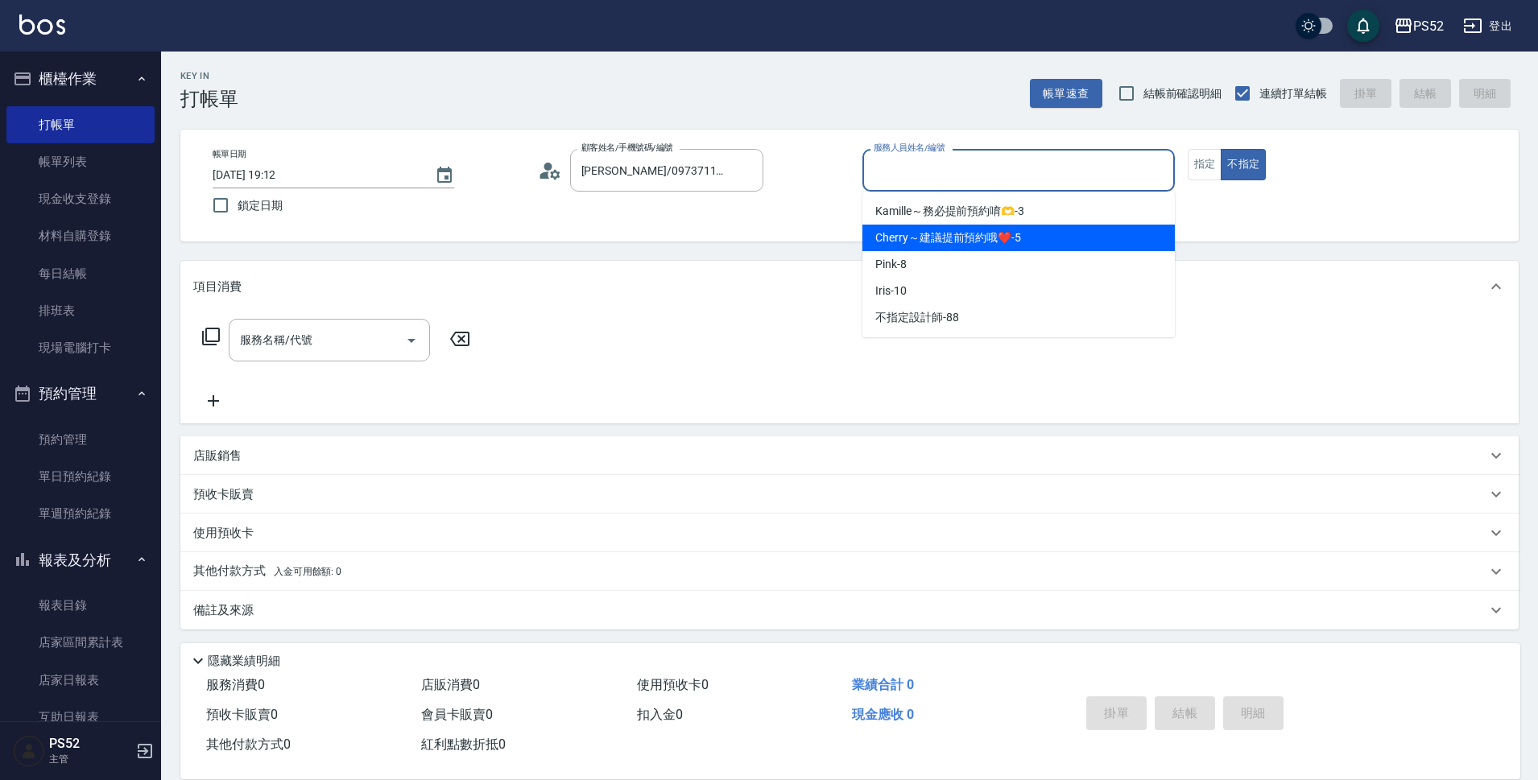
click at [979, 234] on span "Cherry～建議提前預約哦❤️ -5" at bounding box center [948, 238] width 146 height 17
type input "Cherry～建議提前預約哦❤️-5"
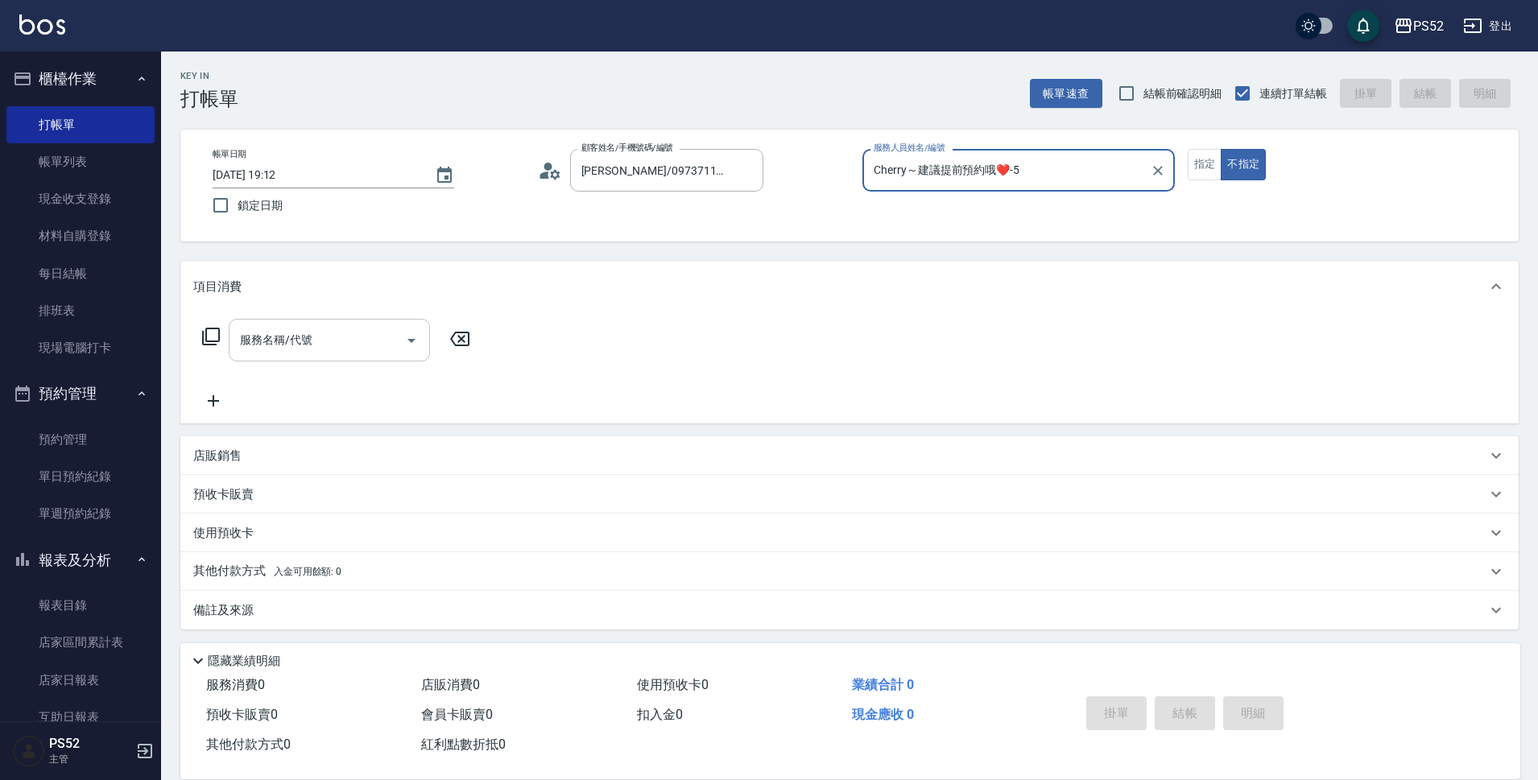
click at [322, 355] on div "服務名稱/代號" at bounding box center [329, 340] width 201 height 43
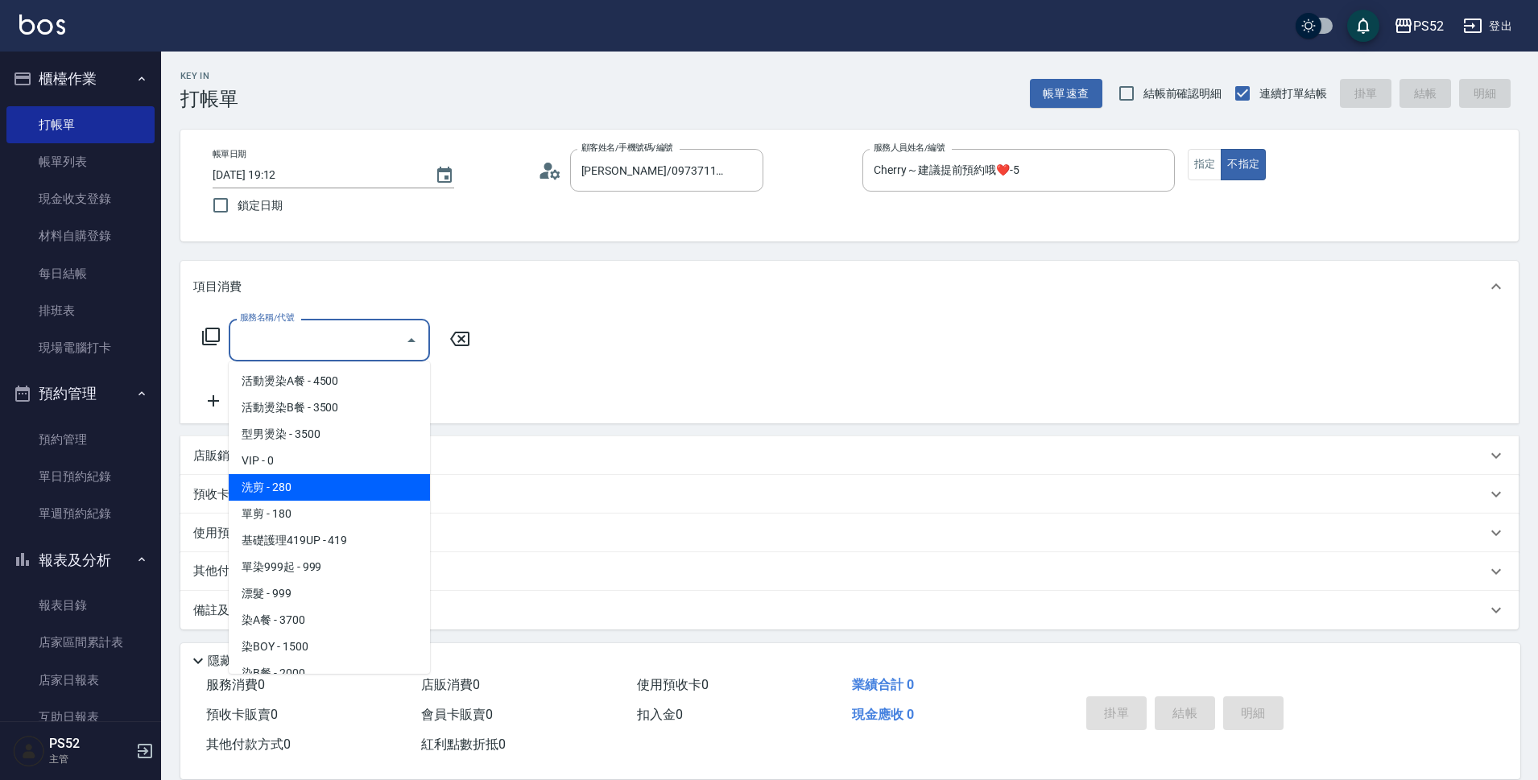
click at [307, 491] on span "洗剪 - 280" at bounding box center [329, 487] width 201 height 27
type input "洗剪(C1)"
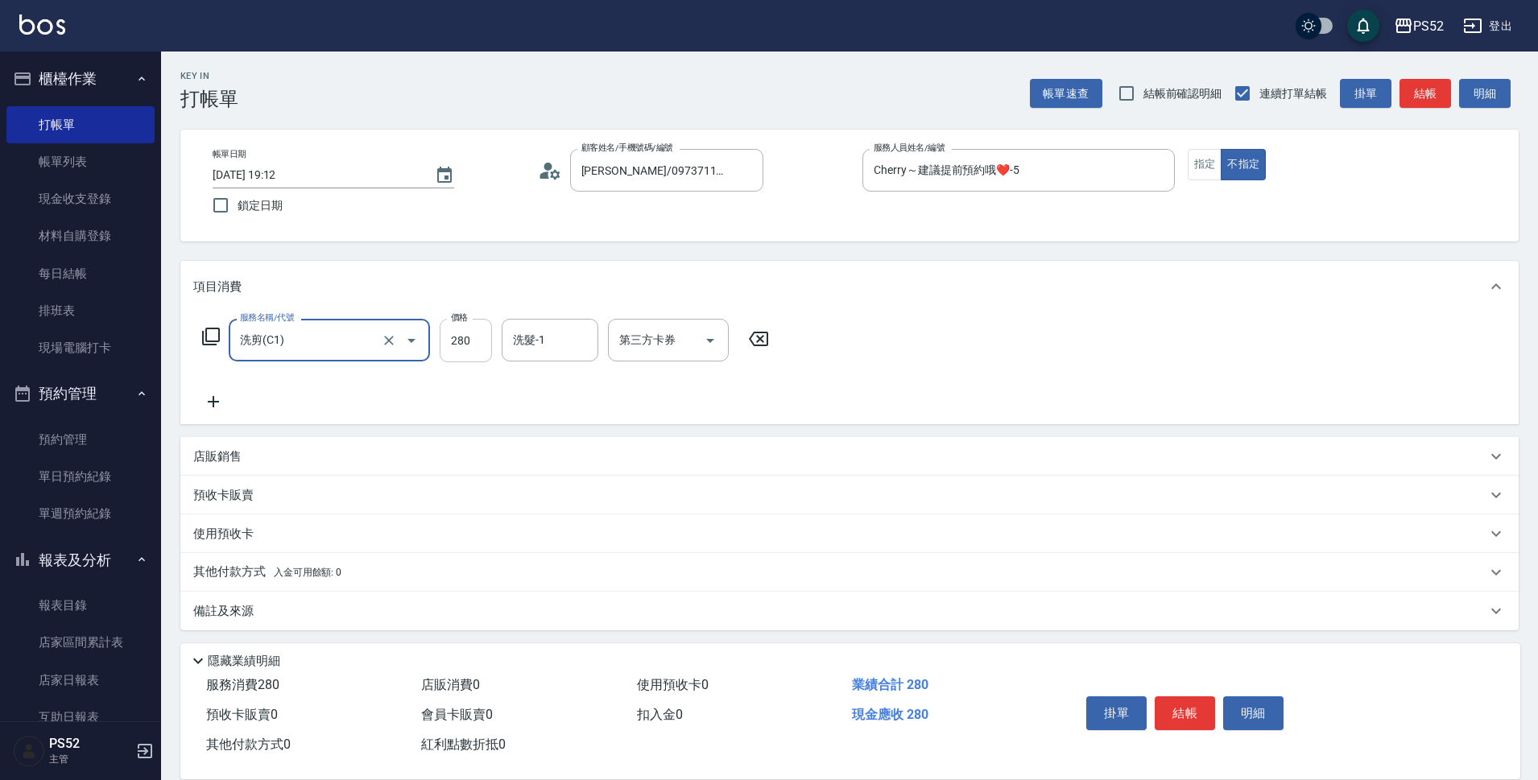
click at [466, 334] on input "280" at bounding box center [466, 340] width 52 height 43
type input "300"
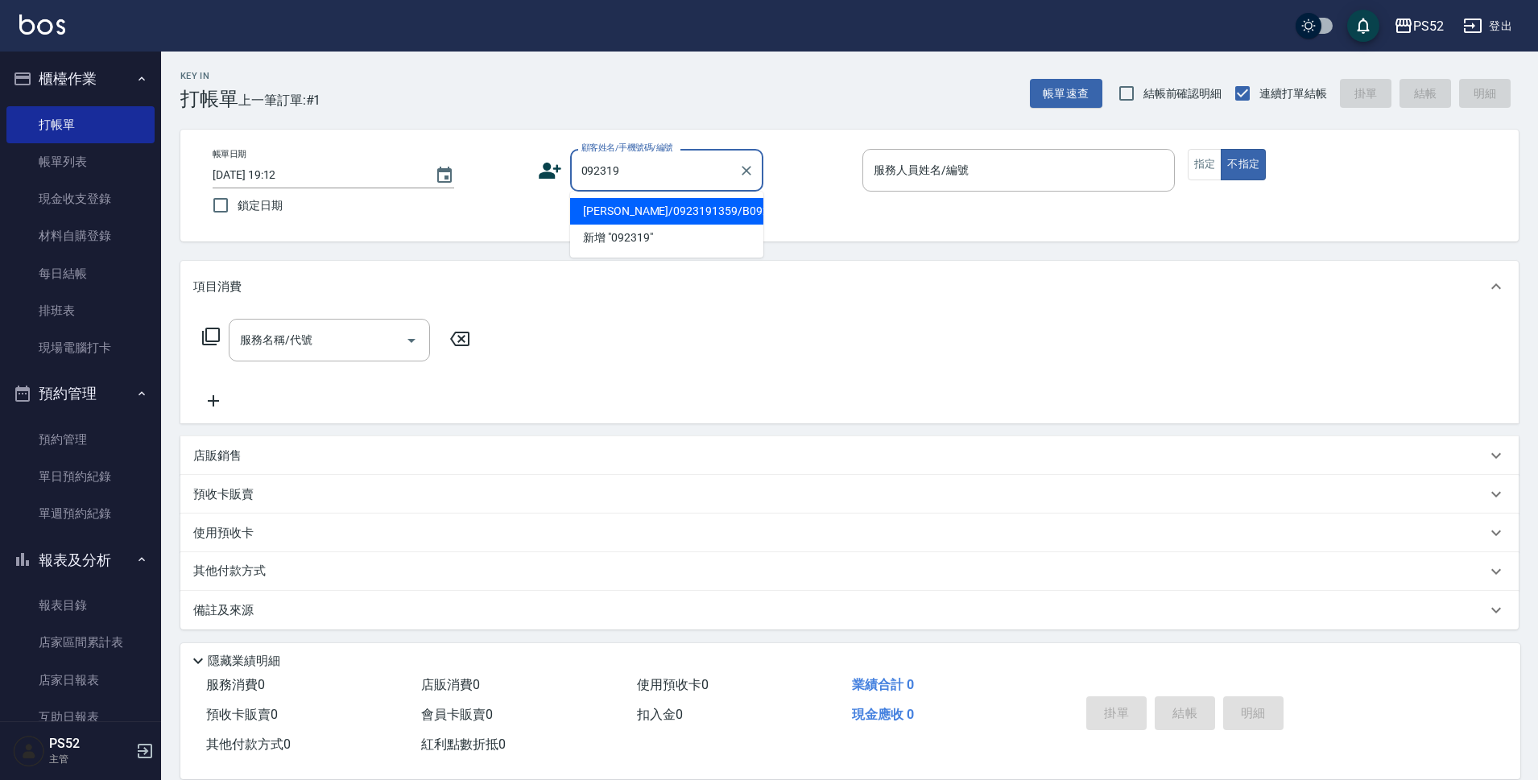
click at [702, 225] on li "[PERSON_NAME]/0923191359/B0923191359" at bounding box center [666, 211] width 193 height 27
type input "[PERSON_NAME]/0923191359/B0923191359"
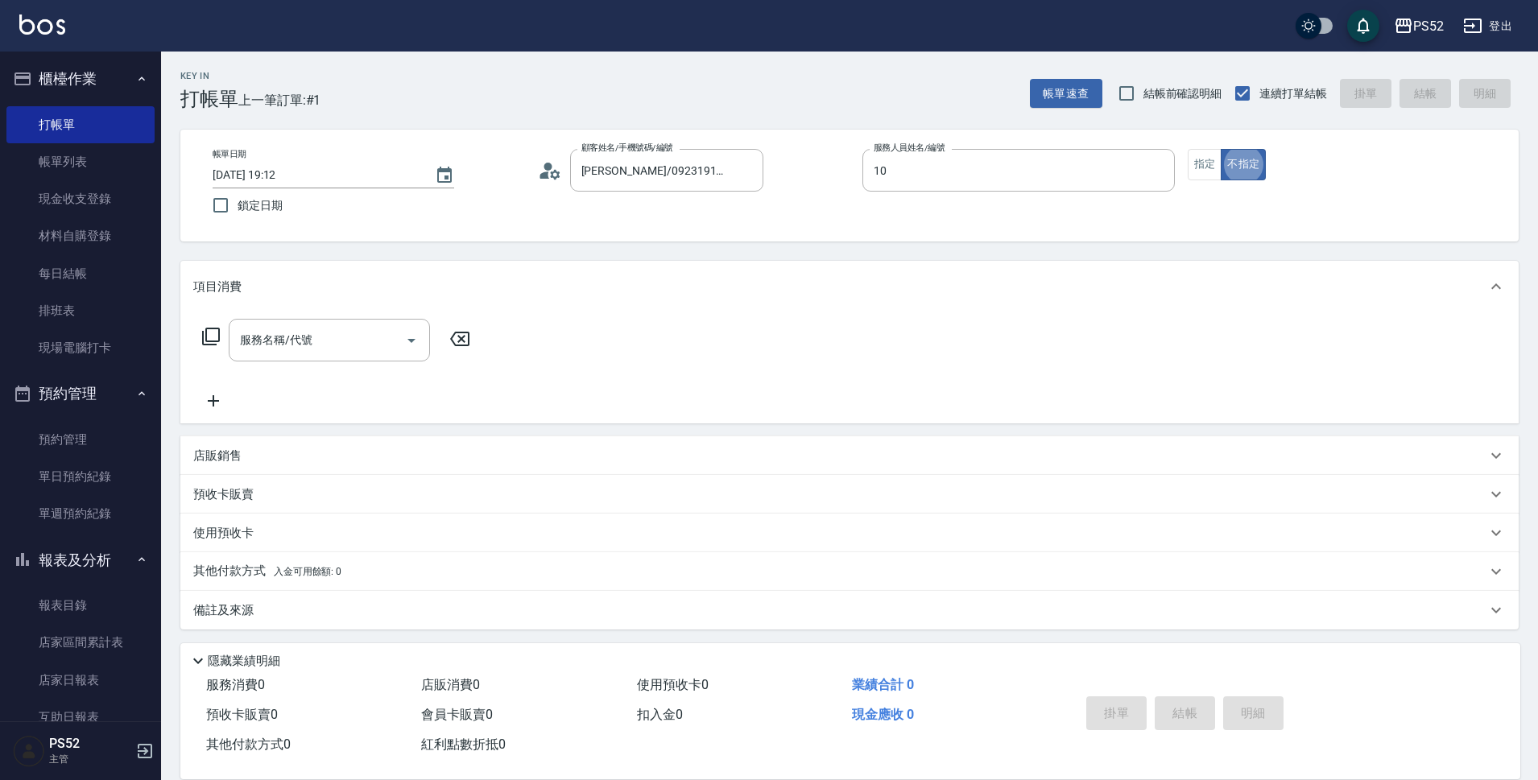
type input "Iris-10"
type button "false"
click at [300, 341] on div "服務名稱/代號 服務名稱/代號" at bounding box center [329, 340] width 201 height 43
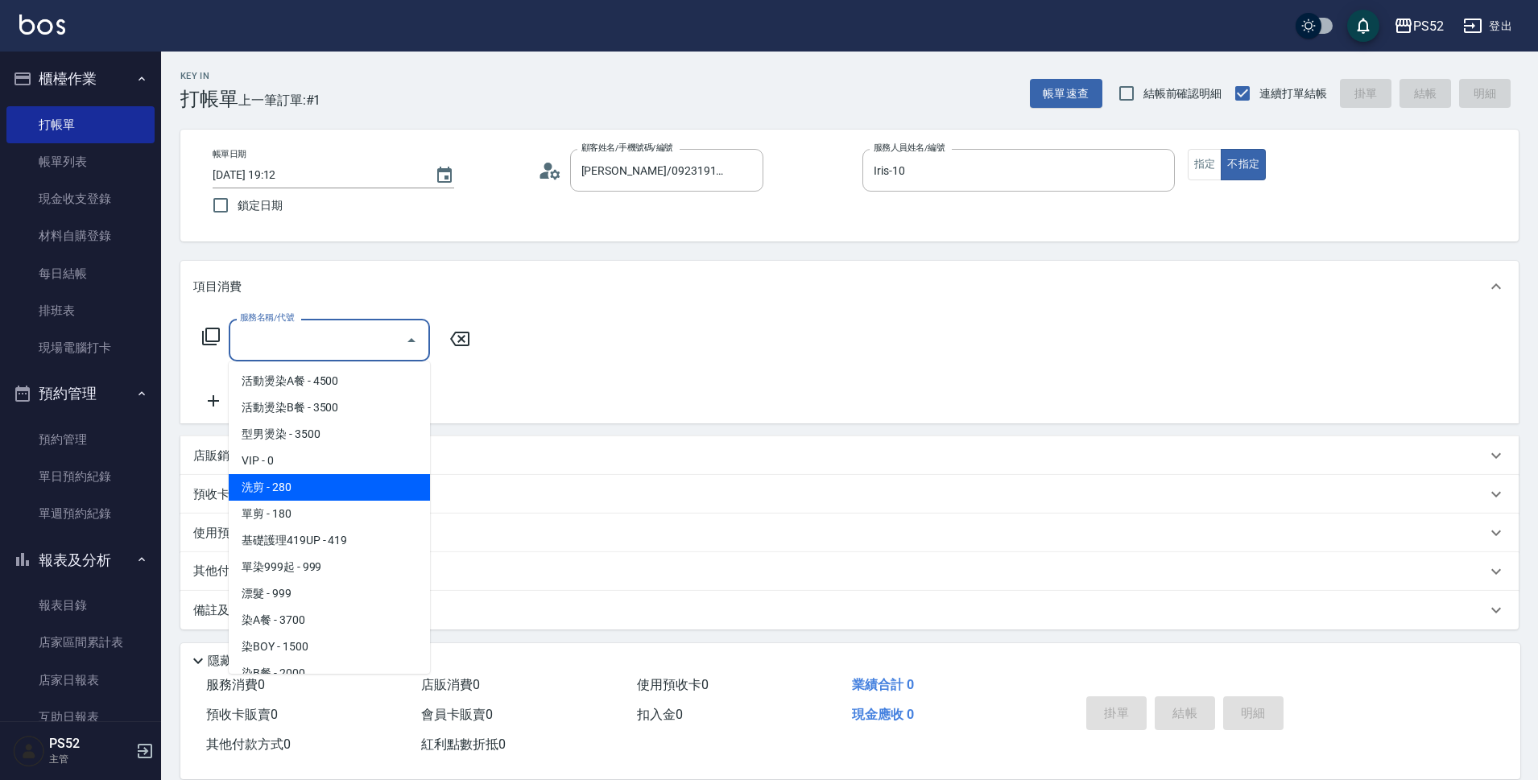
click at [288, 479] on span "洗剪 - 280" at bounding box center [329, 487] width 201 height 27
type input "洗剪(C1)"
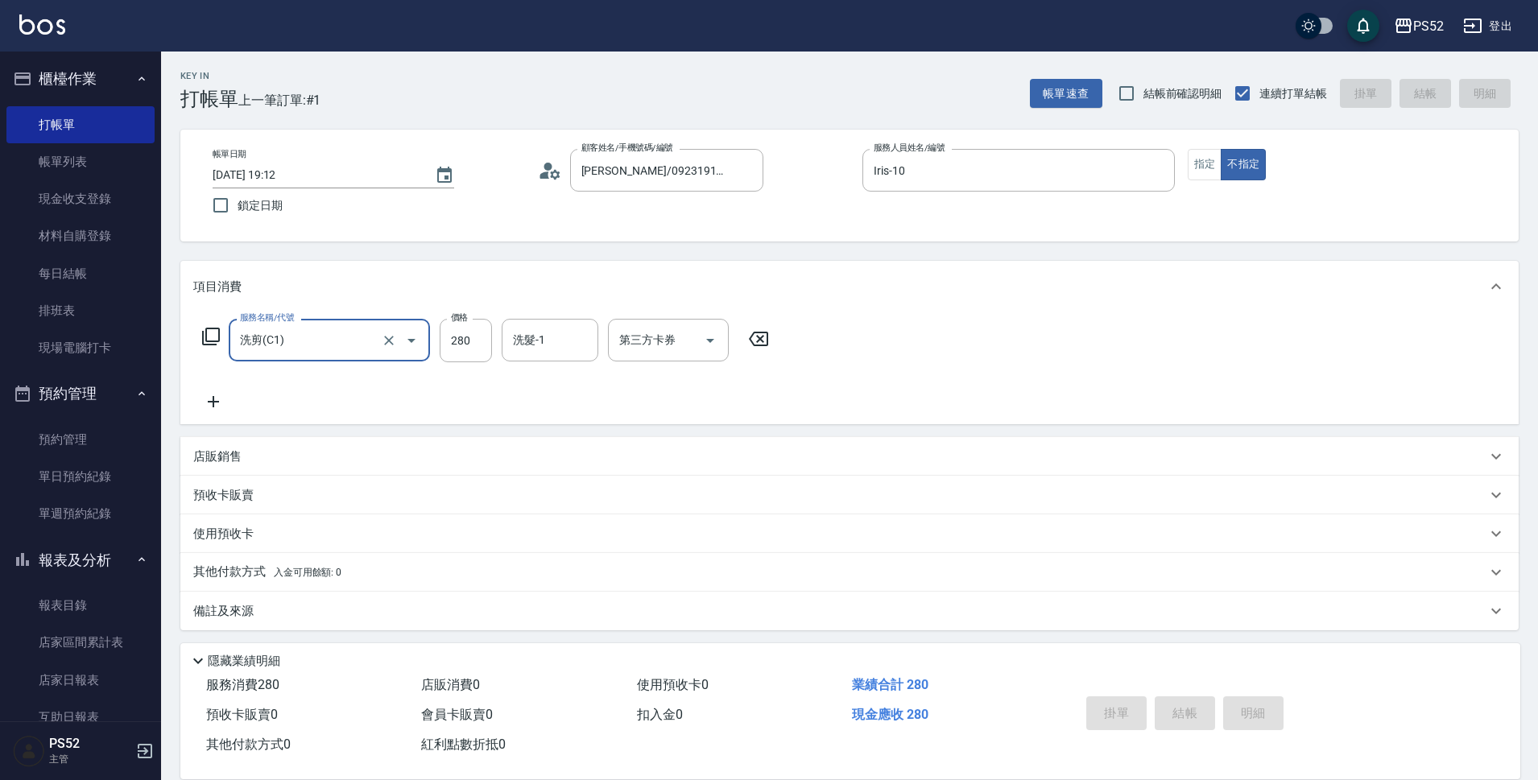
type input "[DATE] 19:13"
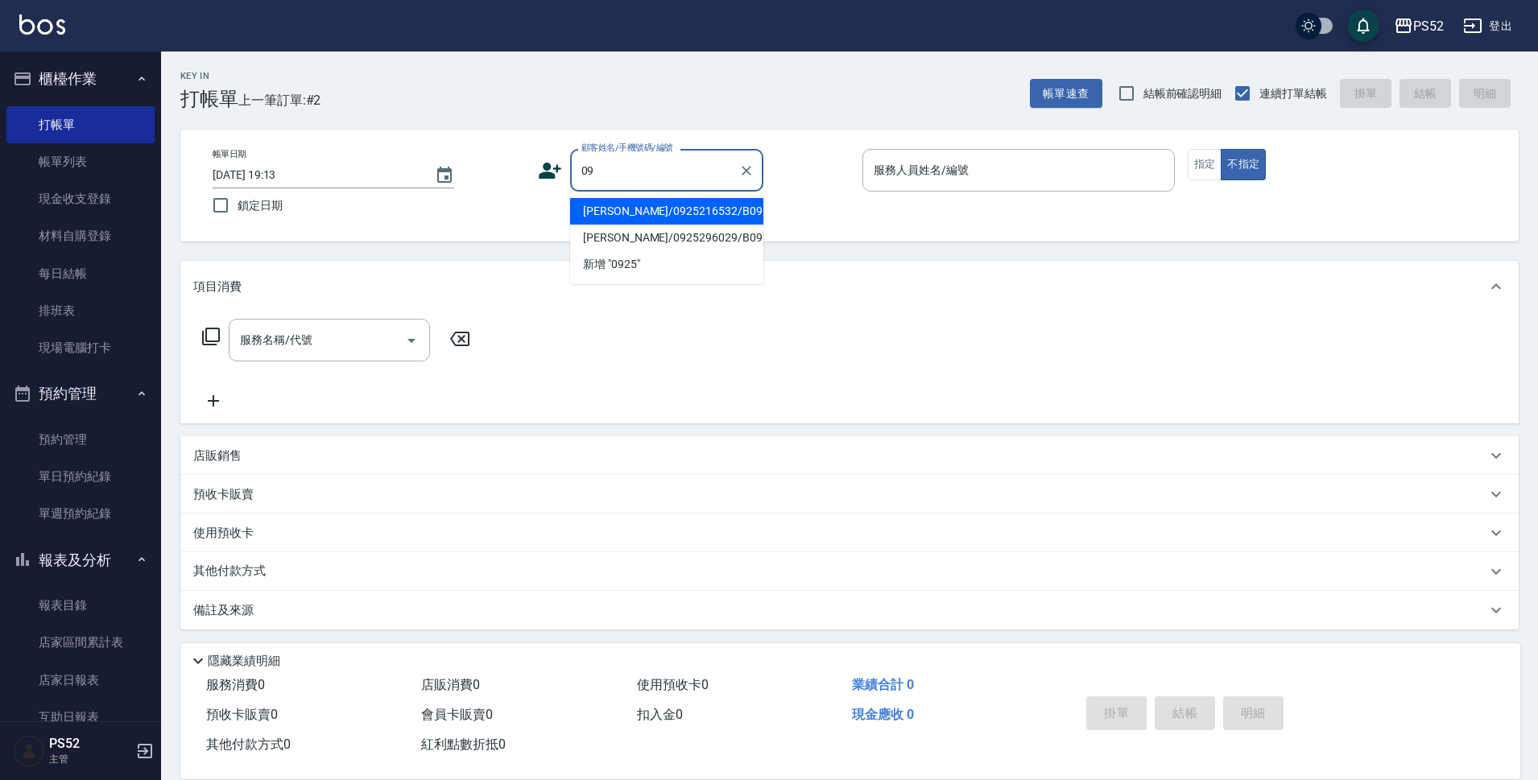
type input "0"
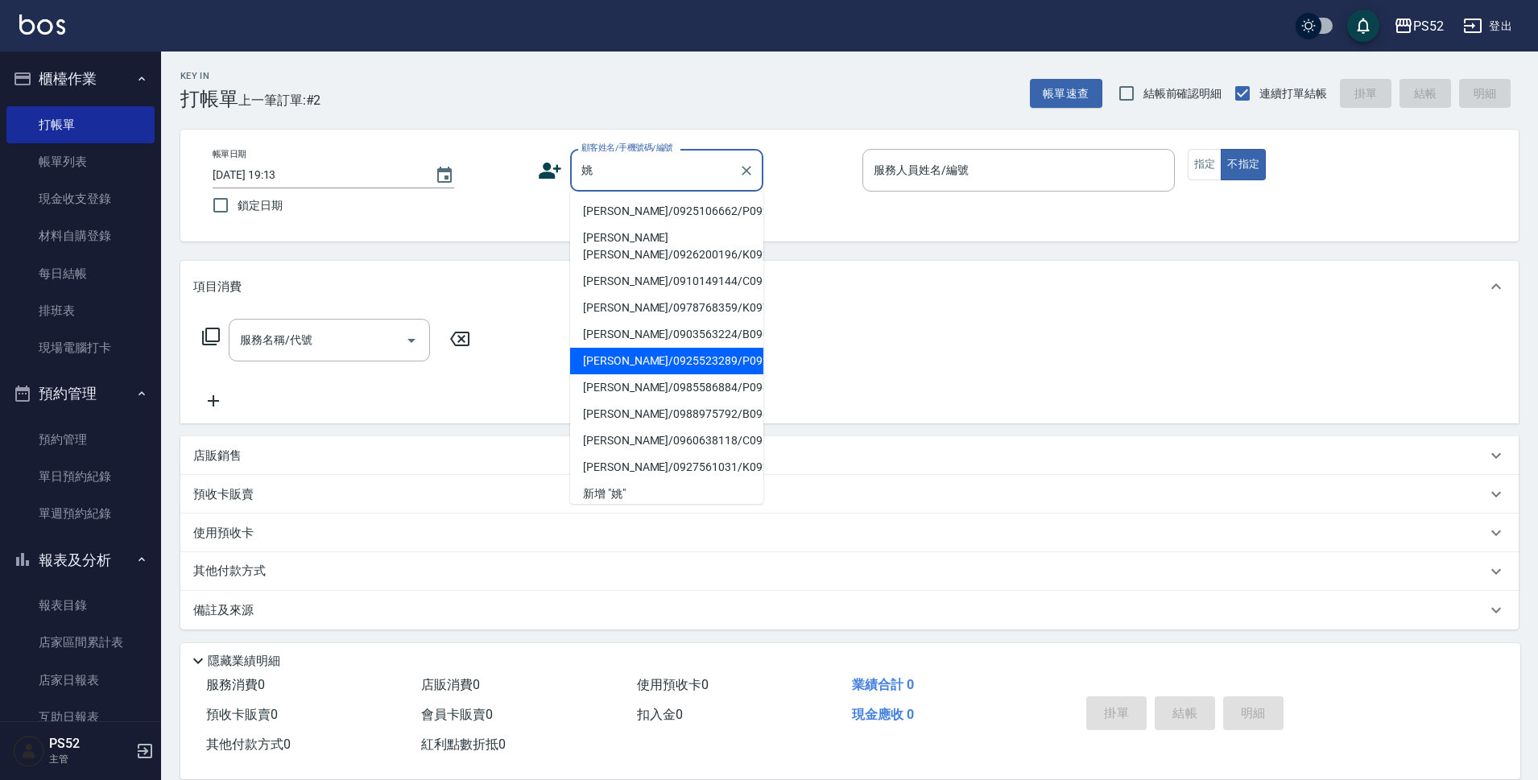
click at [664, 375] on li "[PERSON_NAME]/0925523289/P0925523289" at bounding box center [666, 361] width 193 height 27
type input "[PERSON_NAME]/0925523289/P0925523289"
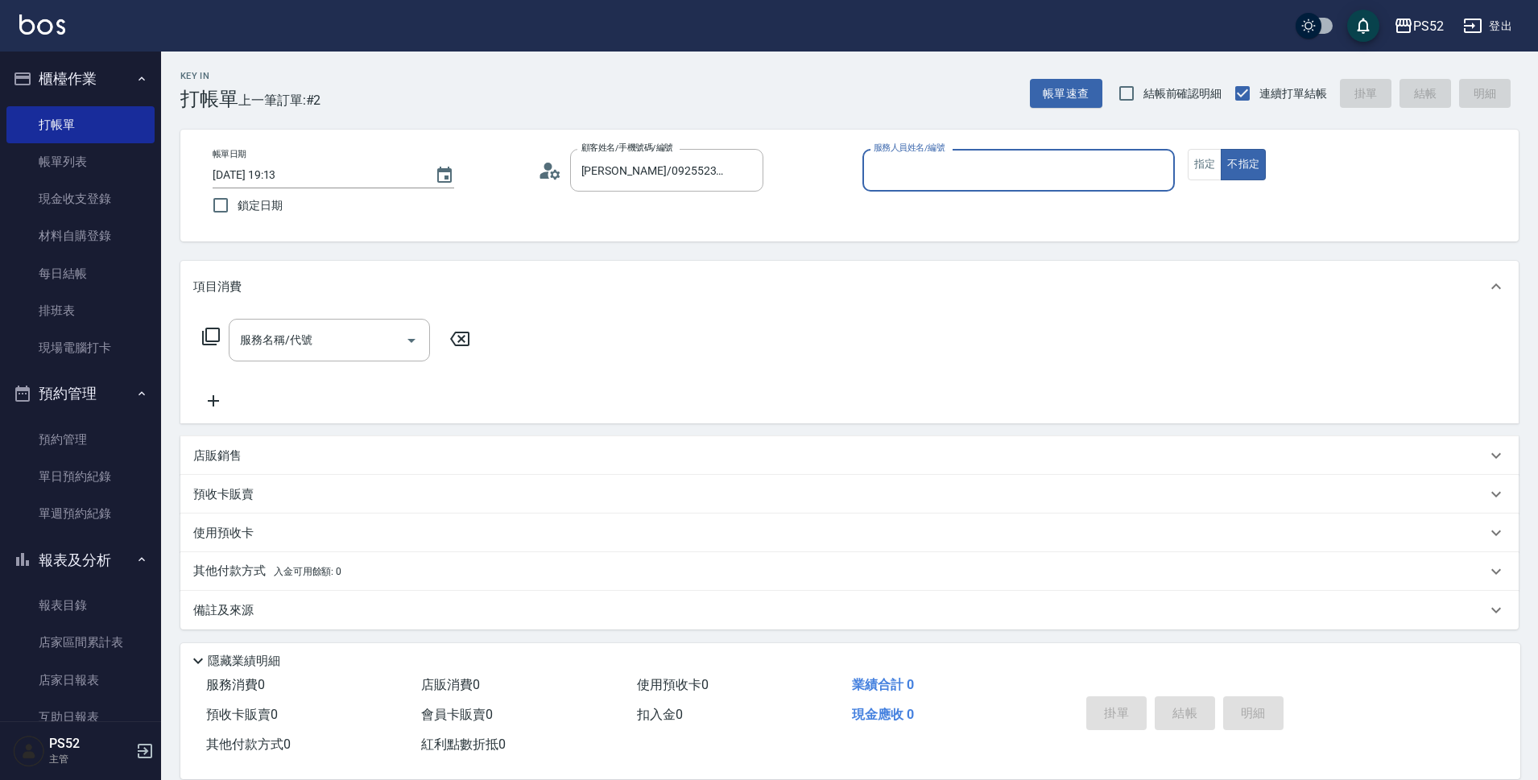
click at [961, 180] on input "服務人員姓名/編號" at bounding box center [1019, 170] width 298 height 28
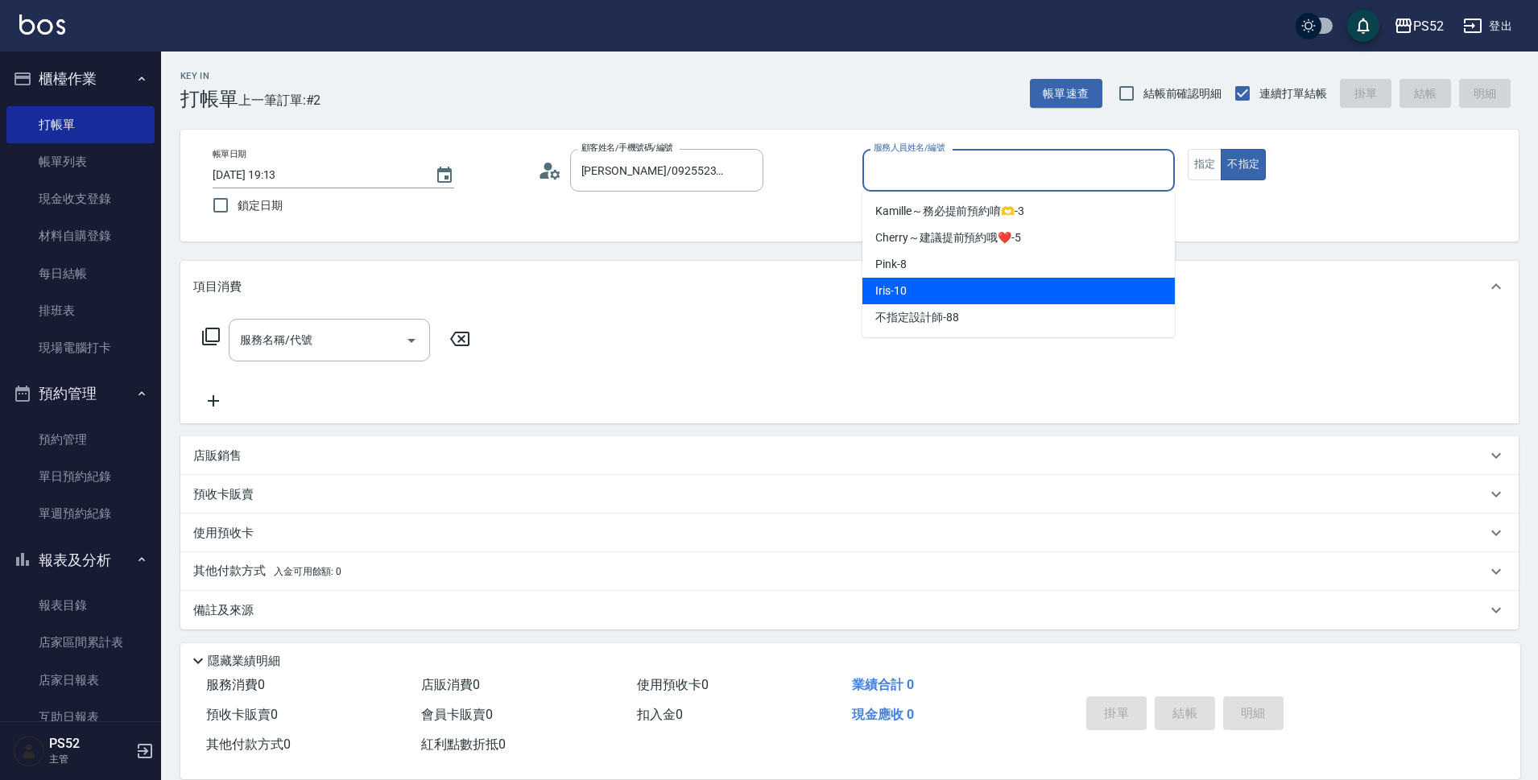
click at [920, 279] on div "Iris -10" at bounding box center [1019, 291] width 312 height 27
type input "Iris-10"
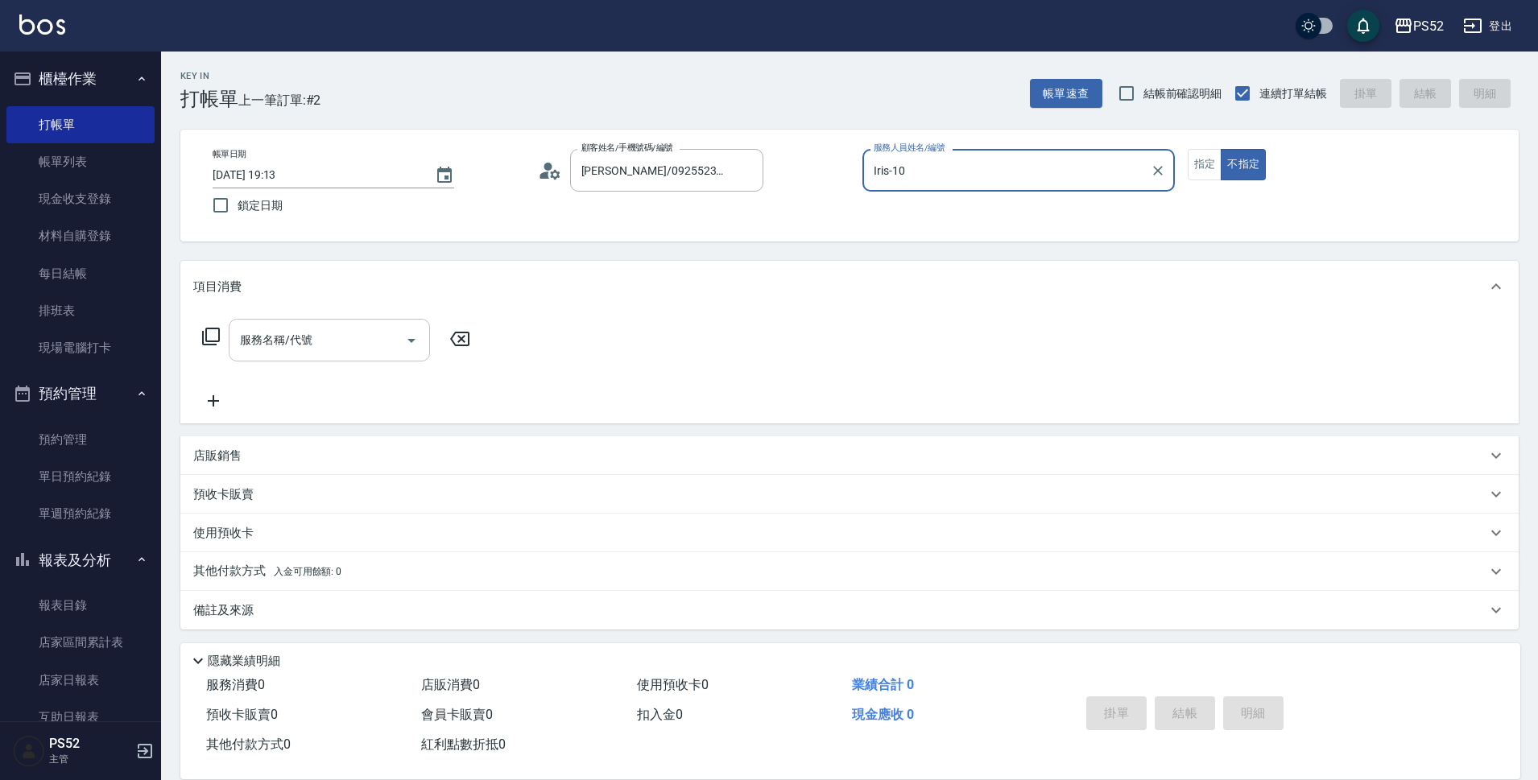
click at [352, 345] on input "服務名稱/代號" at bounding box center [317, 340] width 163 height 28
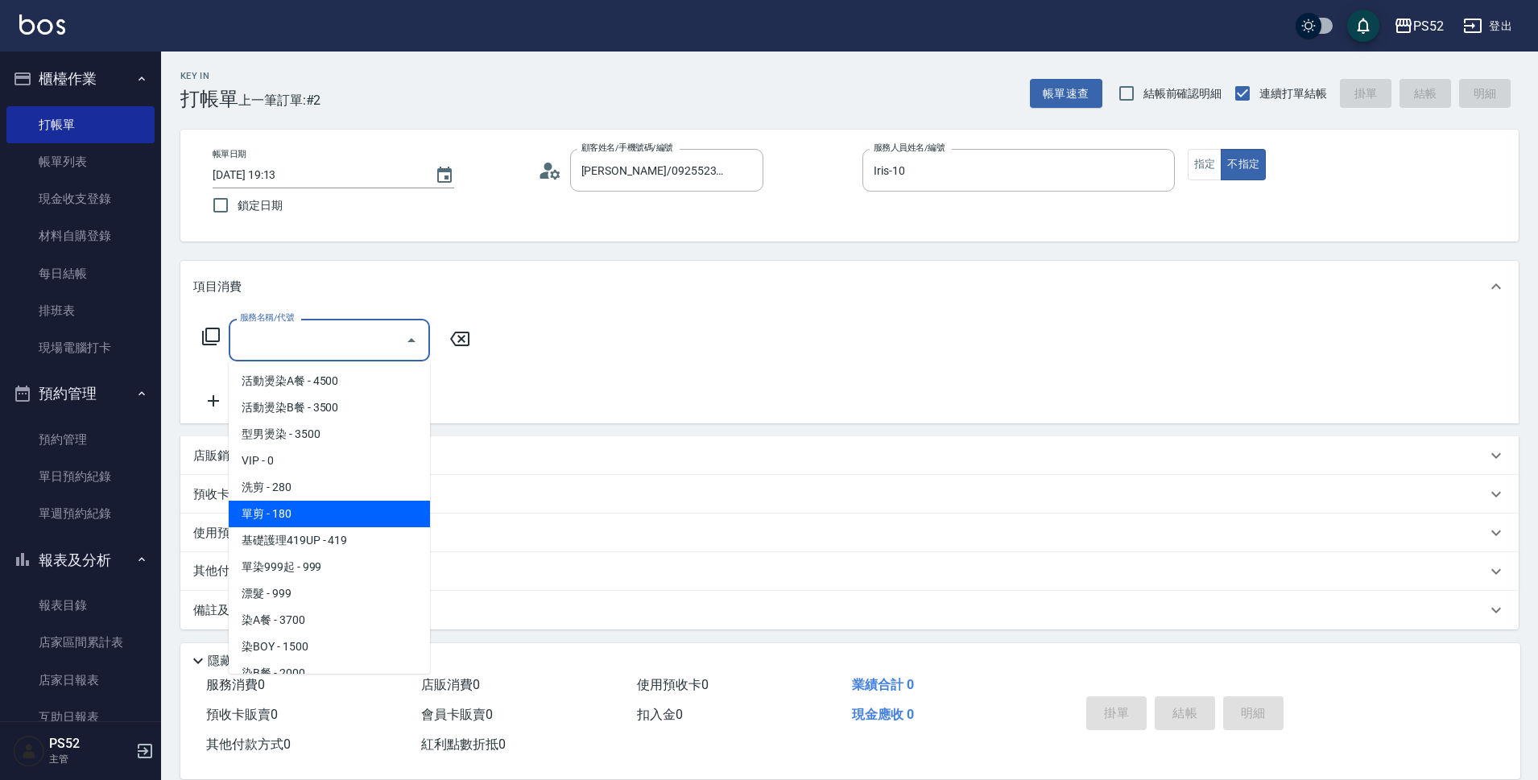
click at [323, 519] on span "單剪 - 180" at bounding box center [329, 514] width 201 height 27
type input "單剪(C2)"
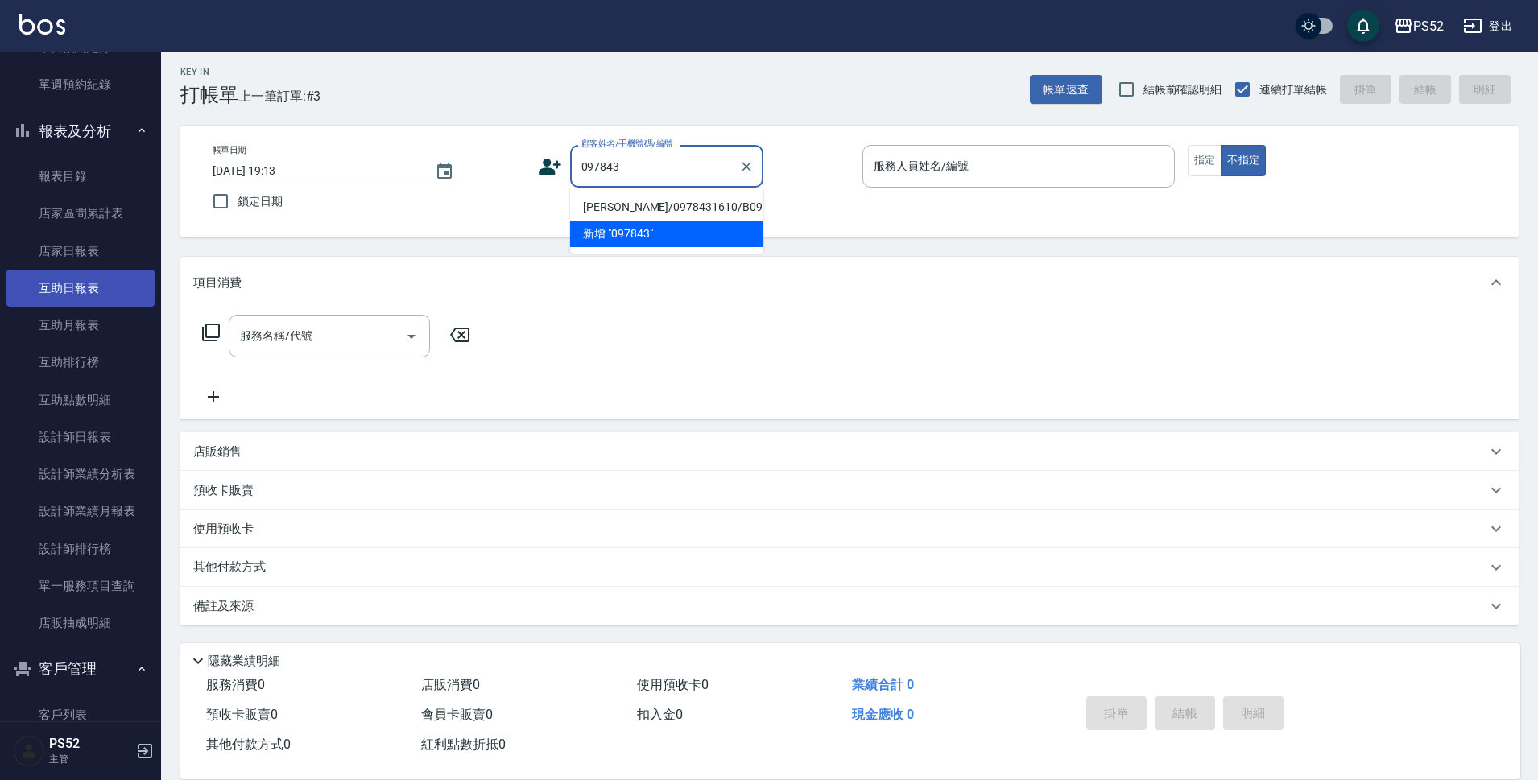
scroll to position [509, 0]
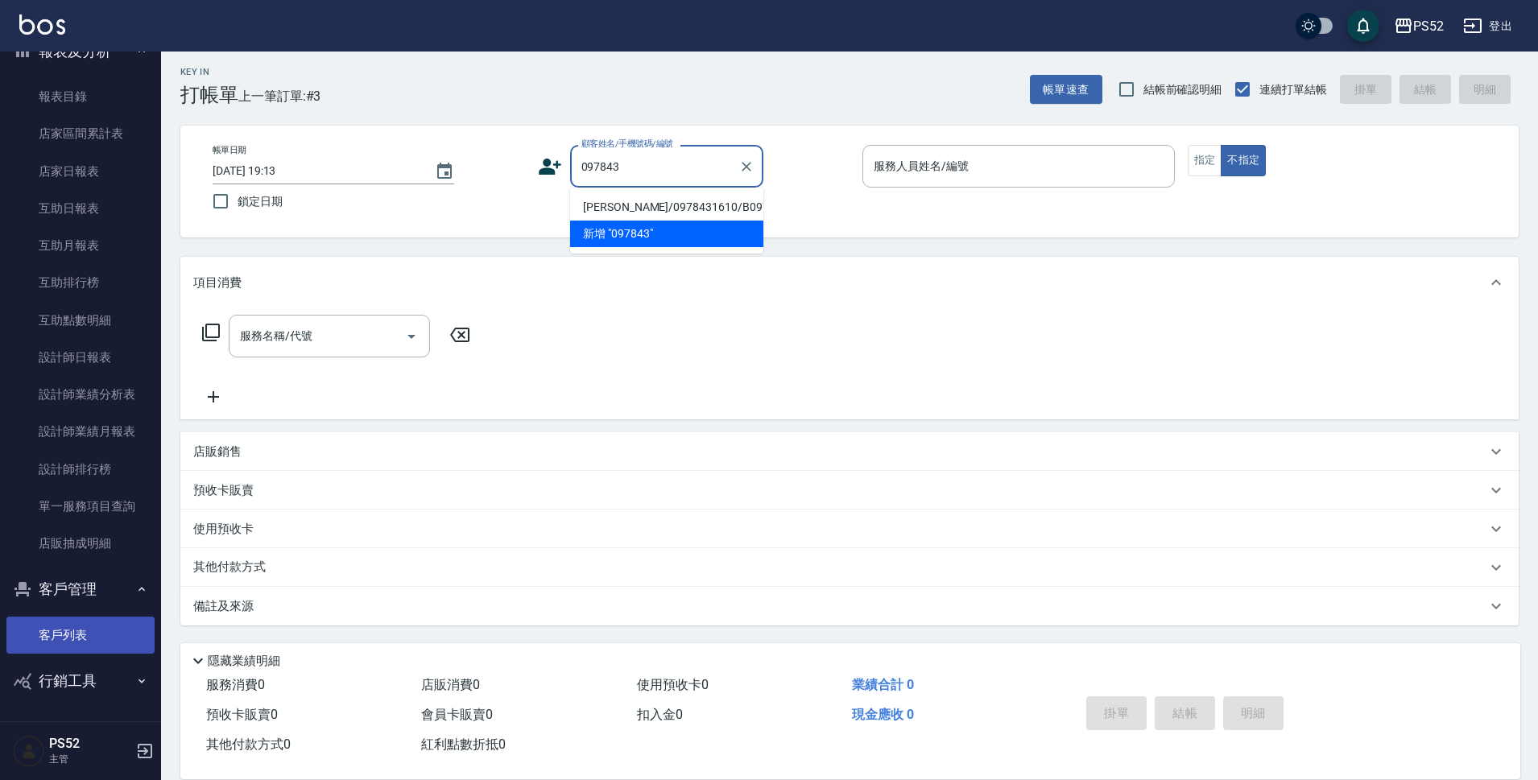
type input "097843"
click at [52, 624] on link "客戶列表" at bounding box center [80, 635] width 148 height 37
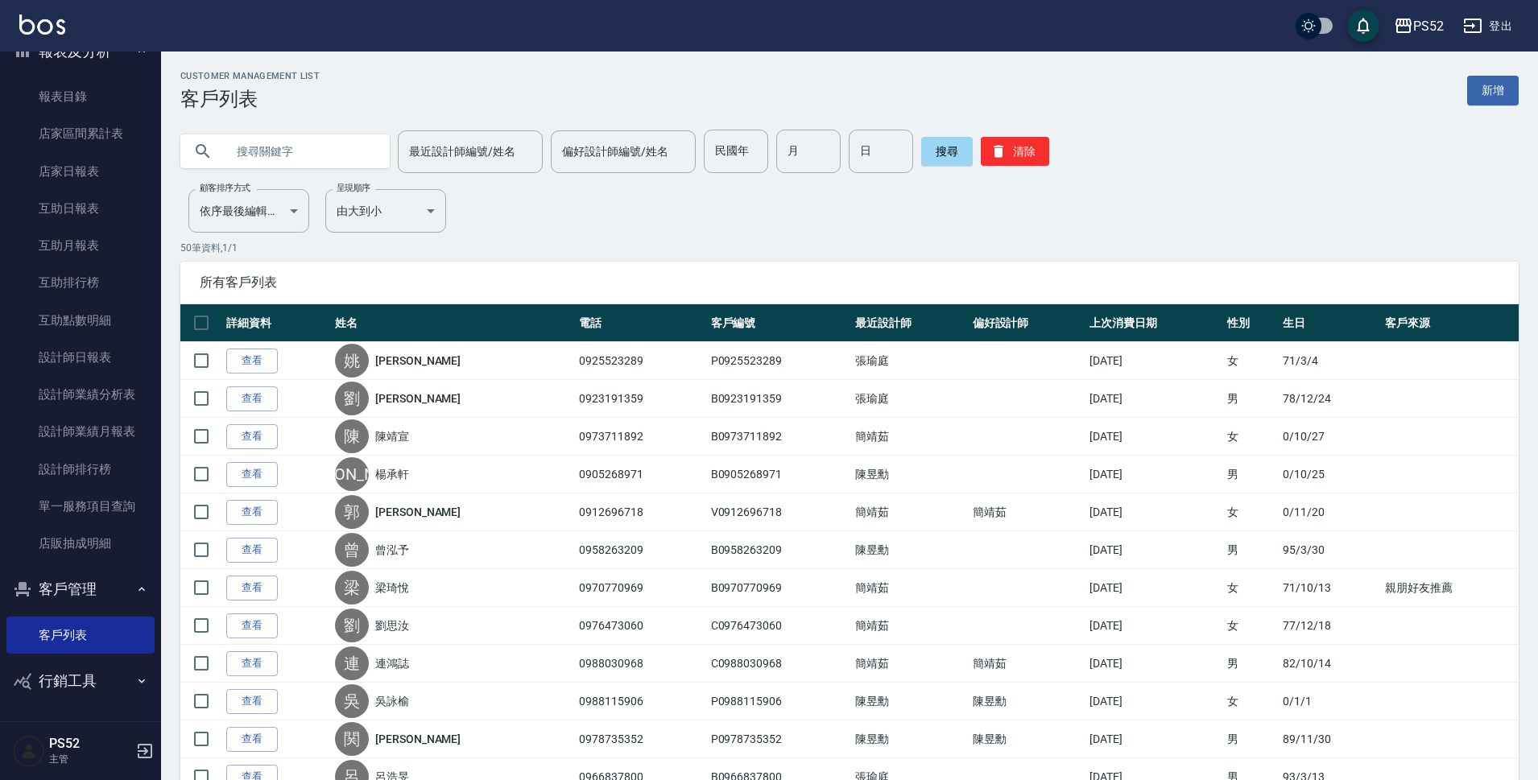
click at [290, 154] on input "text" at bounding box center [301, 151] width 151 height 43
type input "羿"
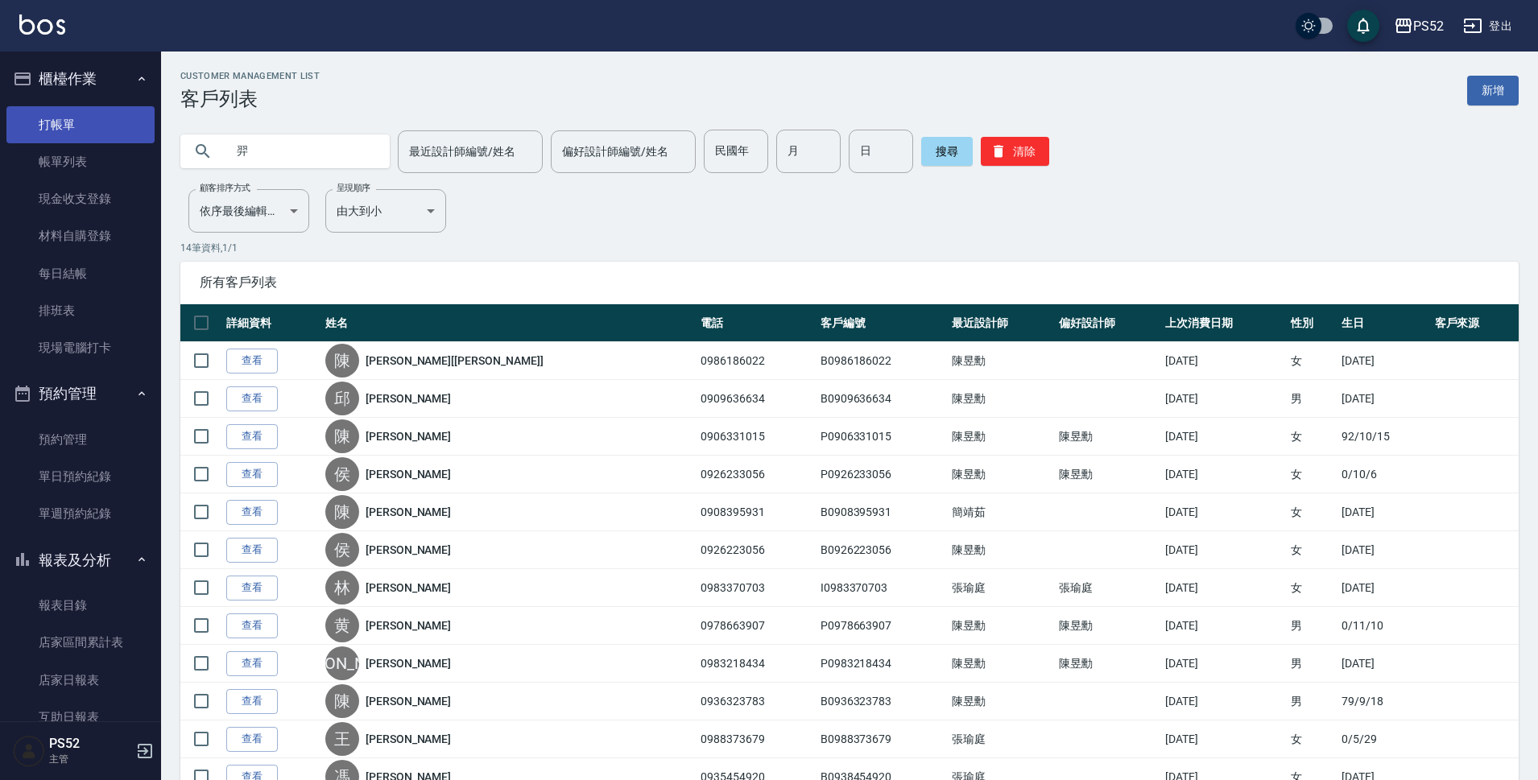
click at [81, 124] on link "打帳單" at bounding box center [80, 124] width 148 height 37
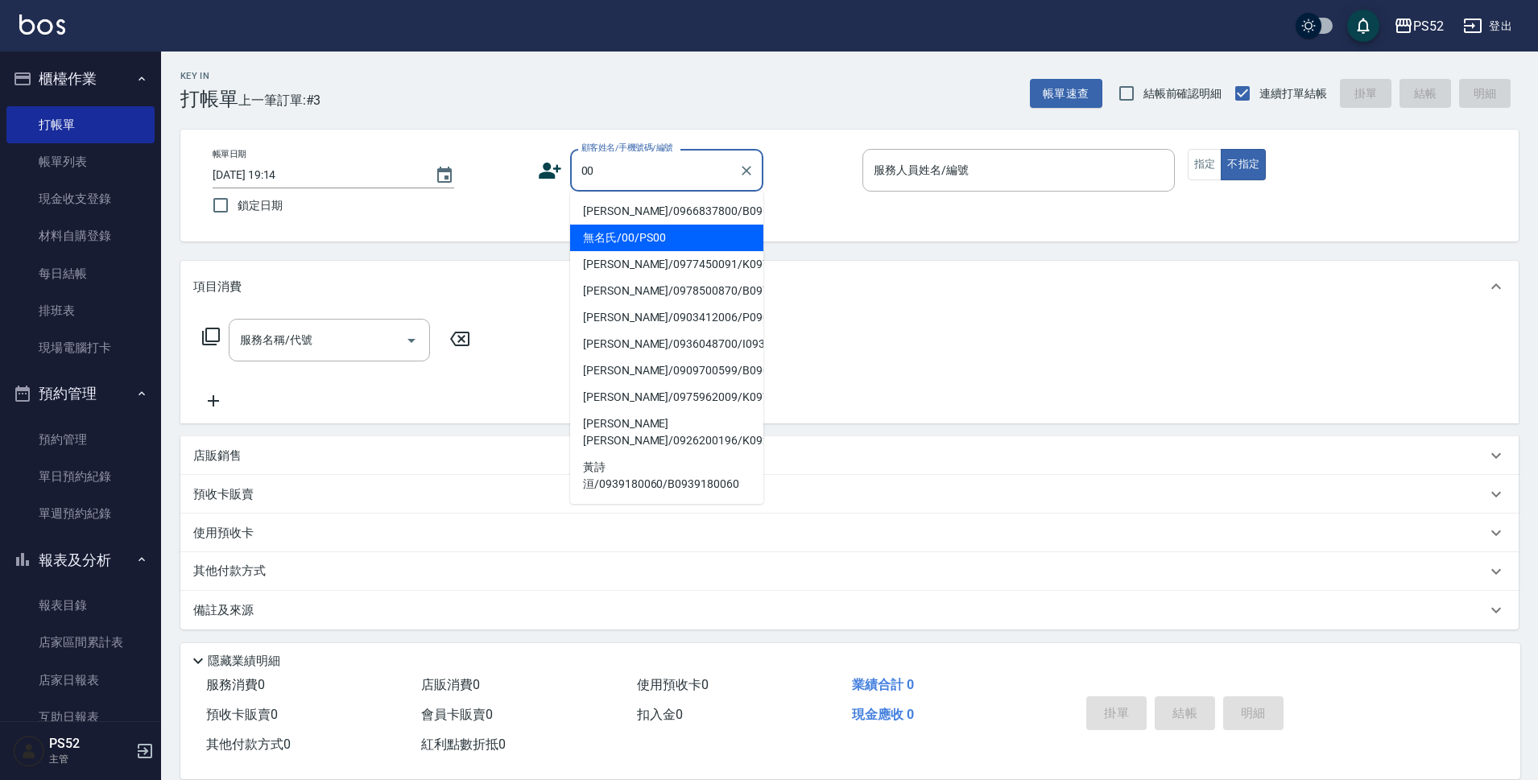
click at [702, 251] on li "無名氏/00/PS00" at bounding box center [666, 238] width 193 height 27
type input "無名氏/00/PS00"
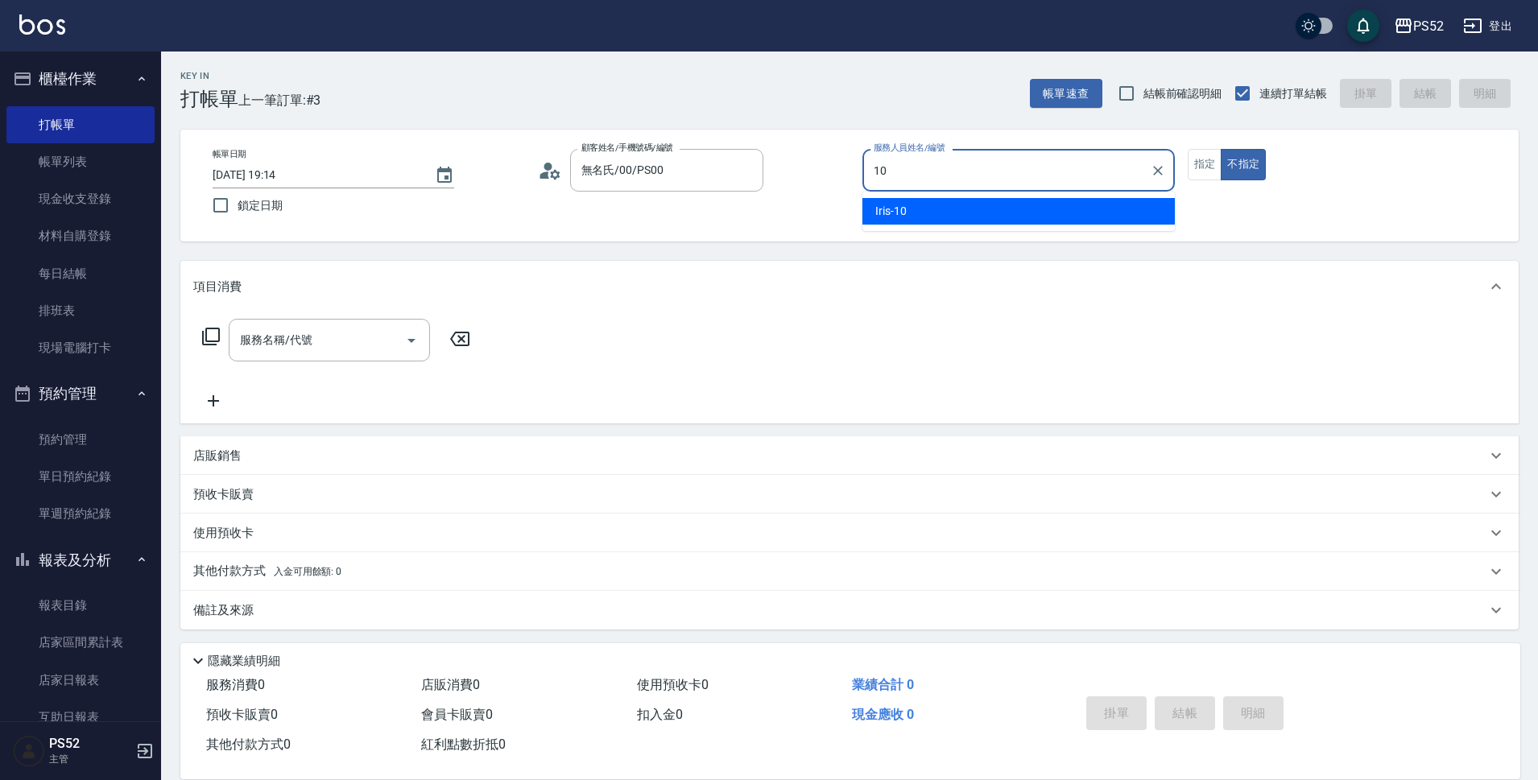
type input "Iris-10"
type button "false"
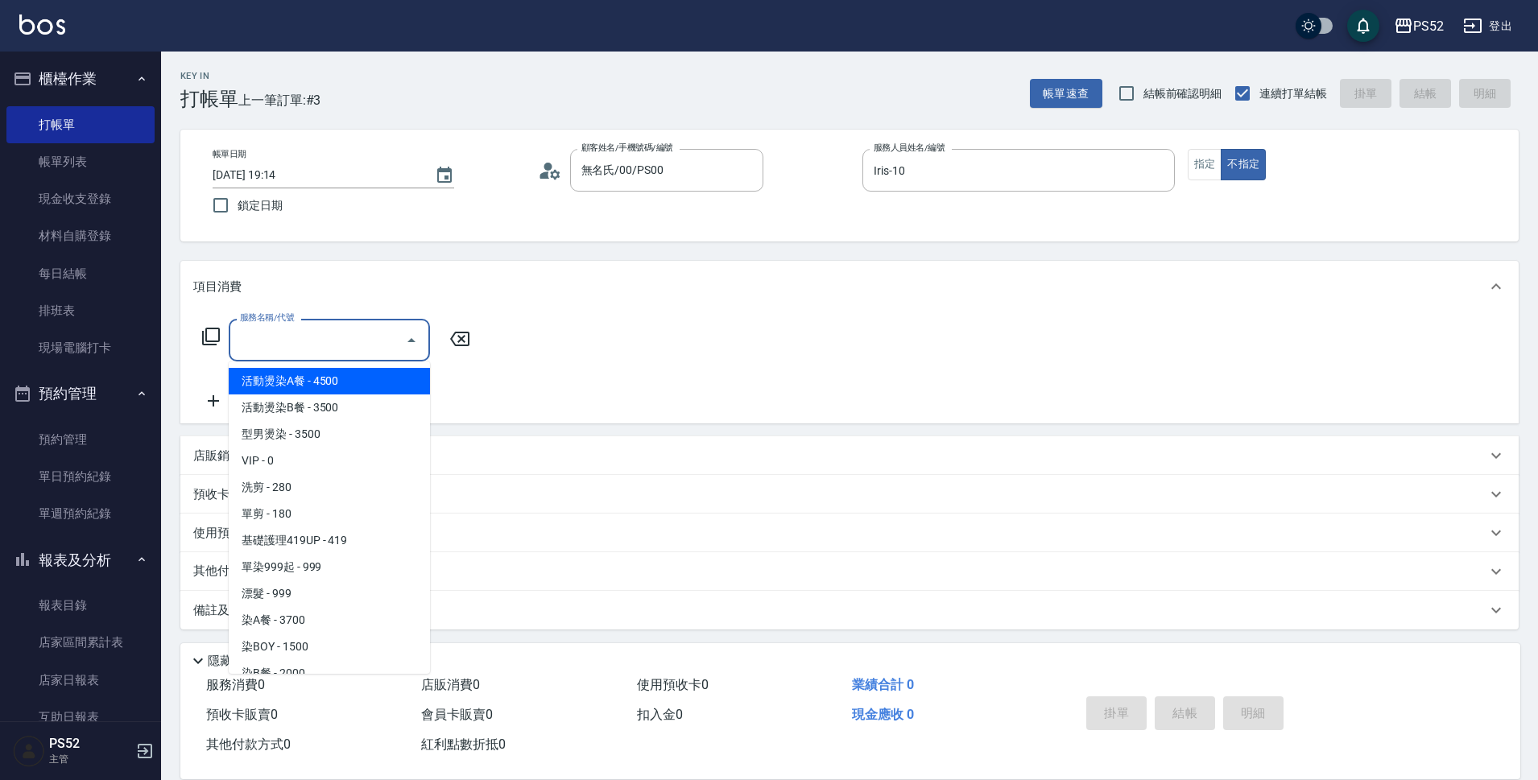
click at [285, 344] on input "服務名稱/代號" at bounding box center [317, 340] width 163 height 28
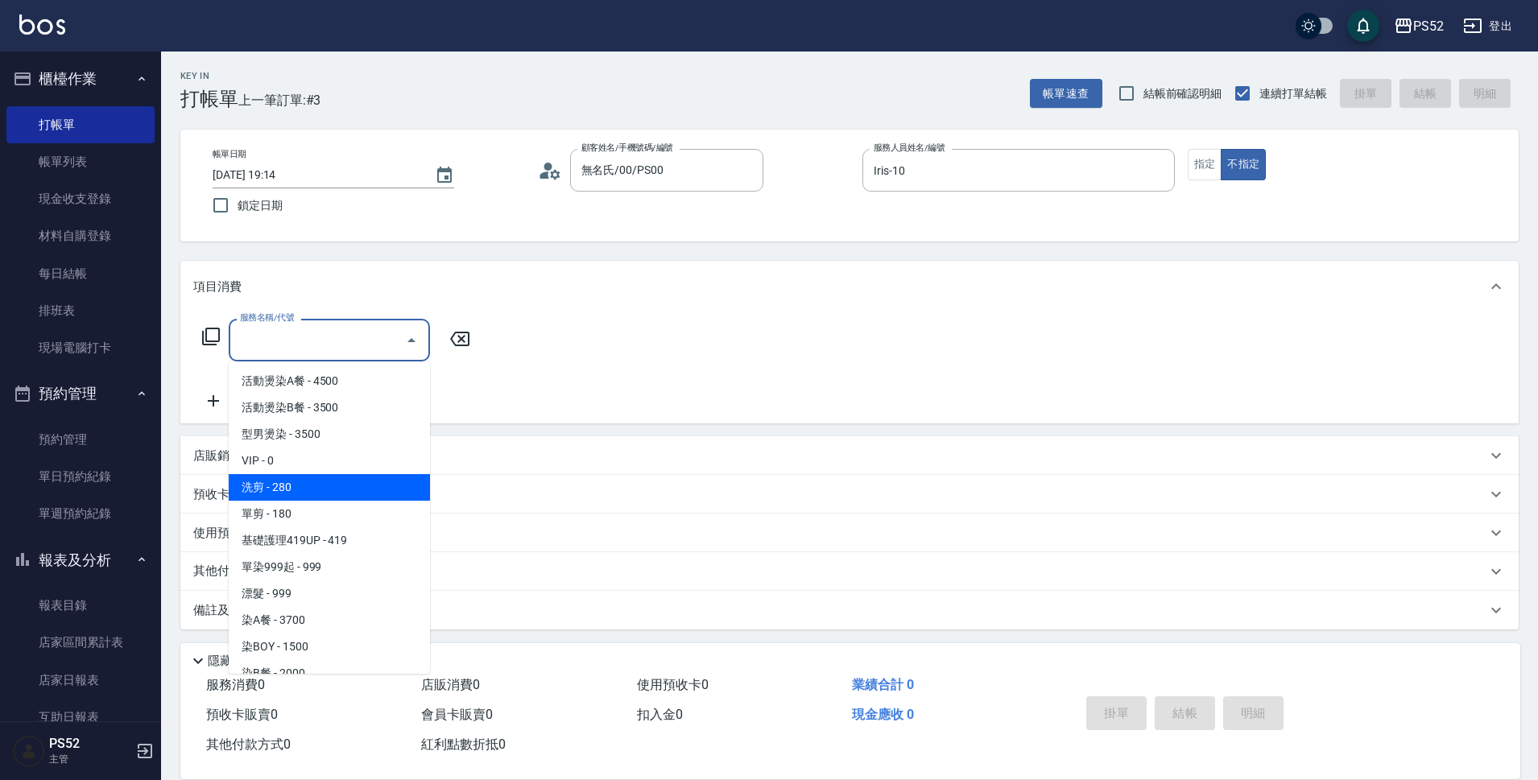
click at [332, 495] on span "洗剪 - 280" at bounding box center [329, 487] width 201 height 27
type input "洗剪(C1)"
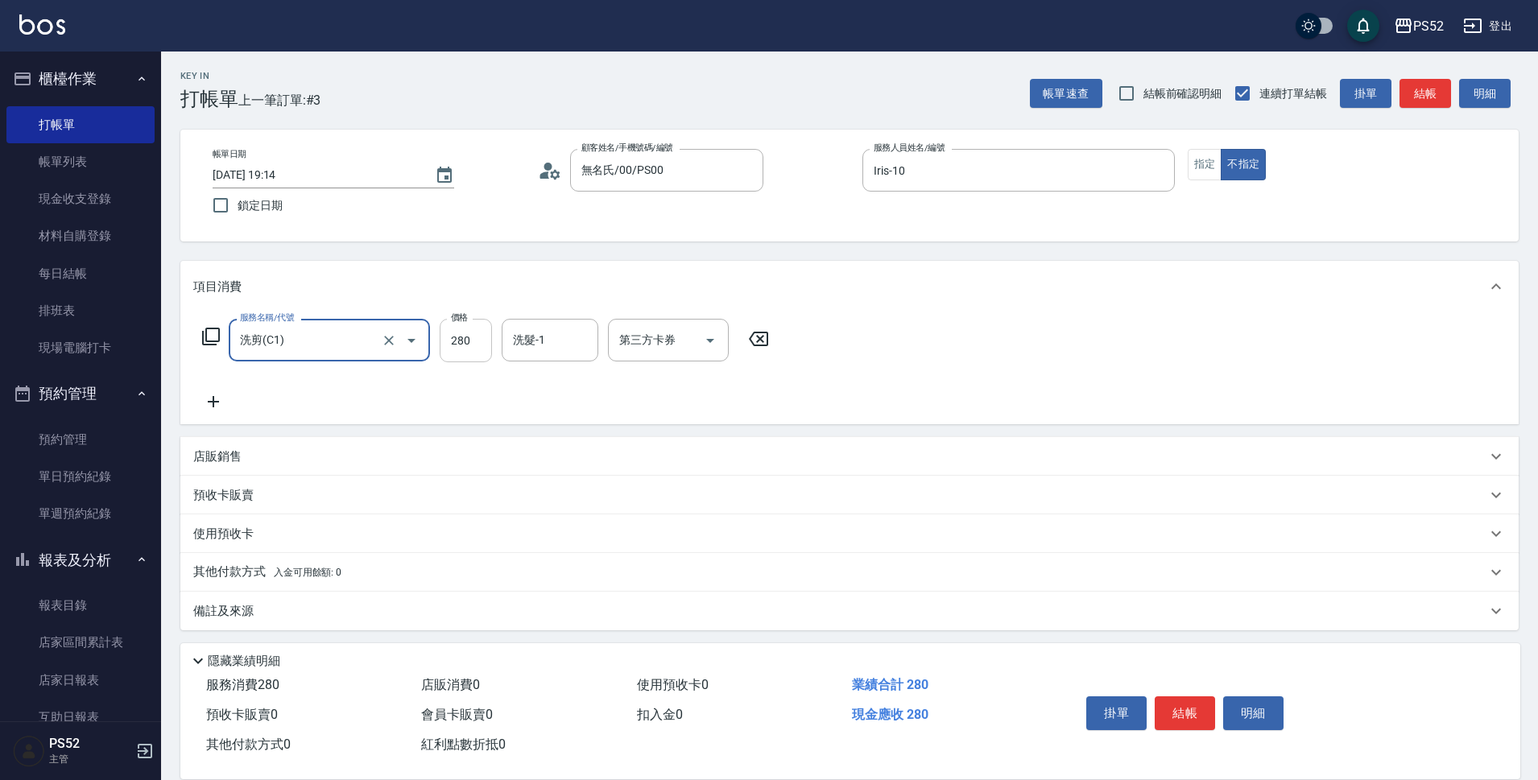
click at [465, 354] on input "280" at bounding box center [466, 340] width 52 height 43
type input "300"
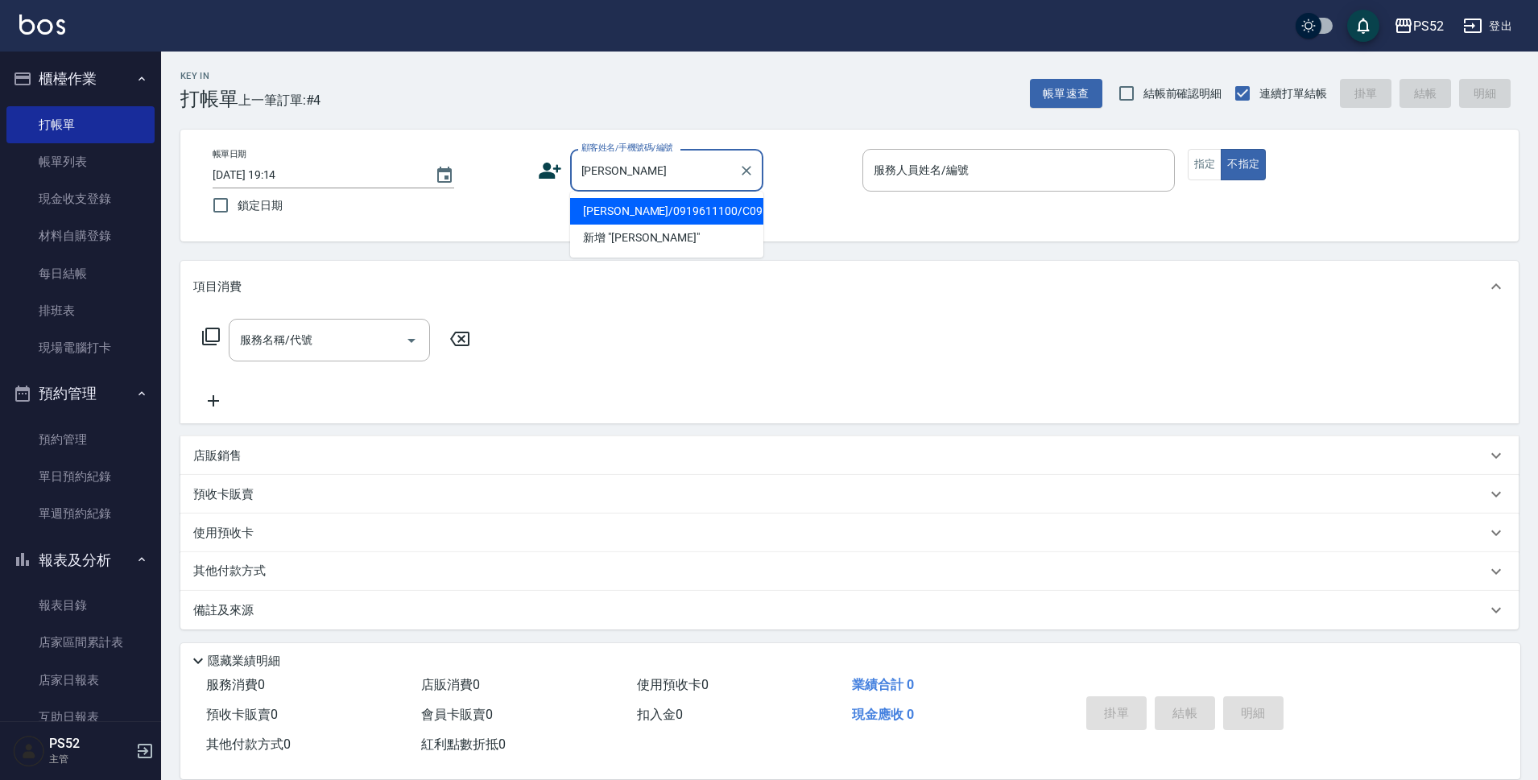
click at [724, 202] on li "[PERSON_NAME]/0919611100/C0919611100" at bounding box center [666, 211] width 193 height 27
type input "[PERSON_NAME]/0919611100/C0919611100"
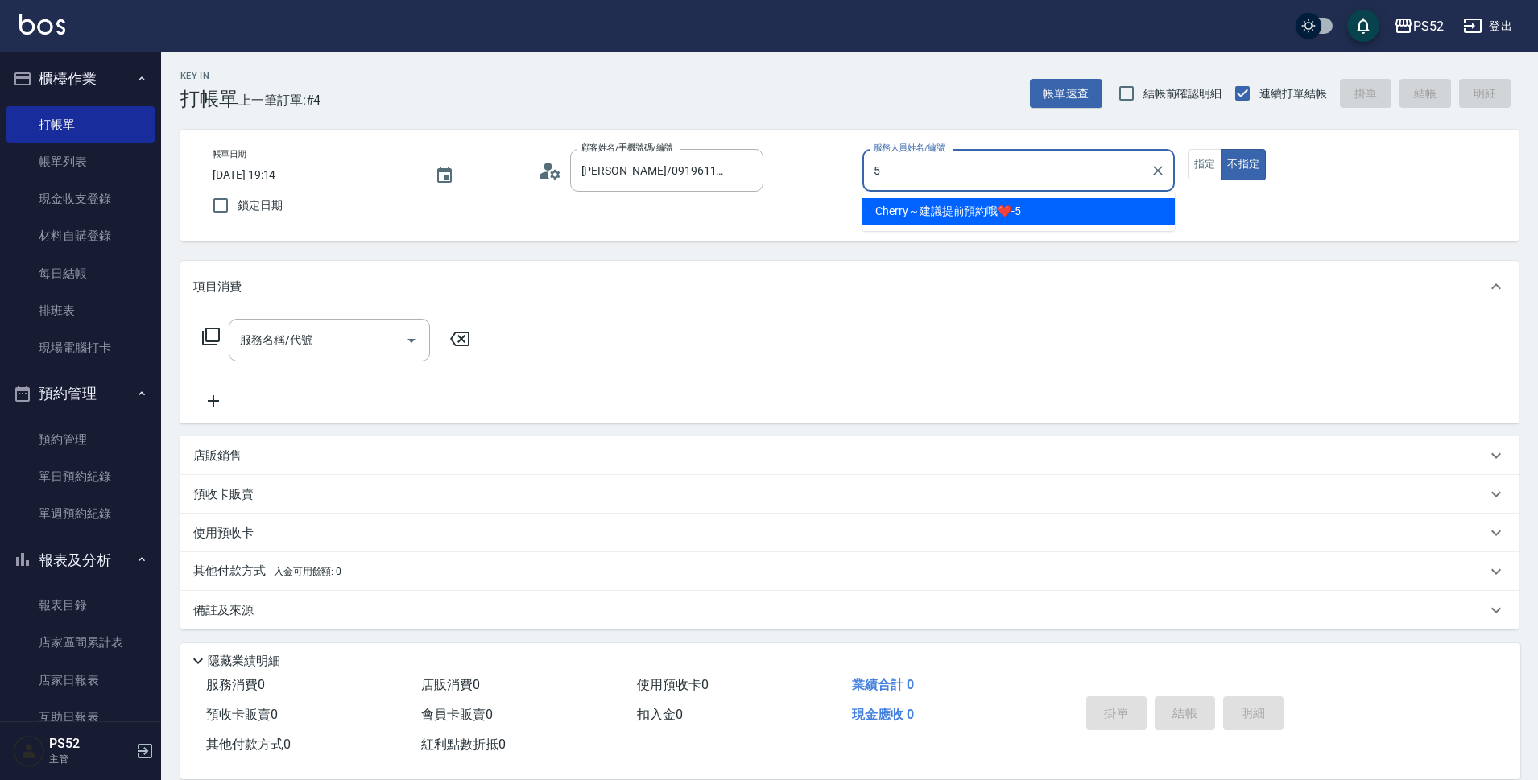
type input "Cherry～建議提前預約哦❤️-5"
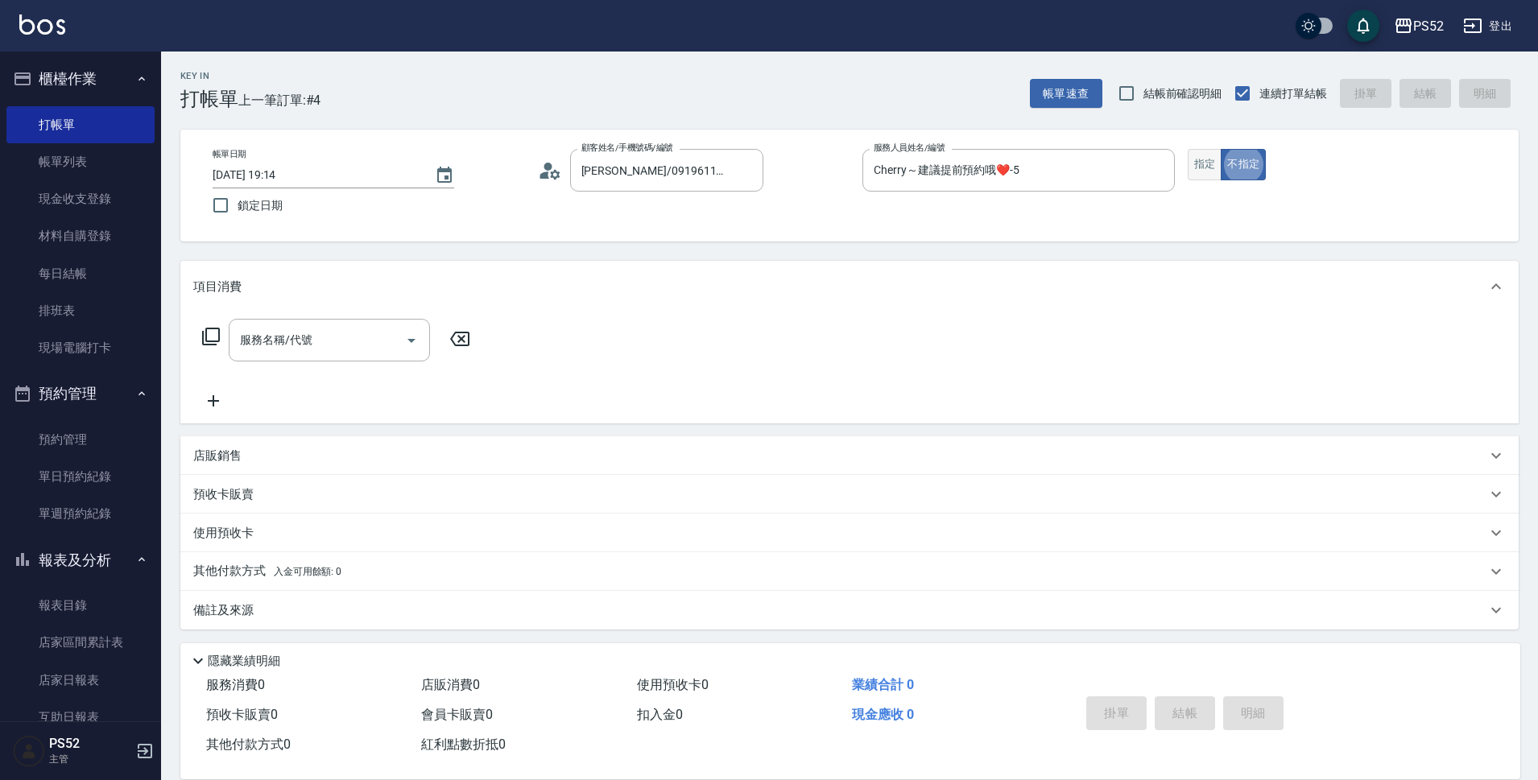
click at [1194, 159] on button "指定" at bounding box center [1205, 164] width 35 height 31
click at [271, 335] on input "服務名稱/代號" at bounding box center [317, 340] width 163 height 28
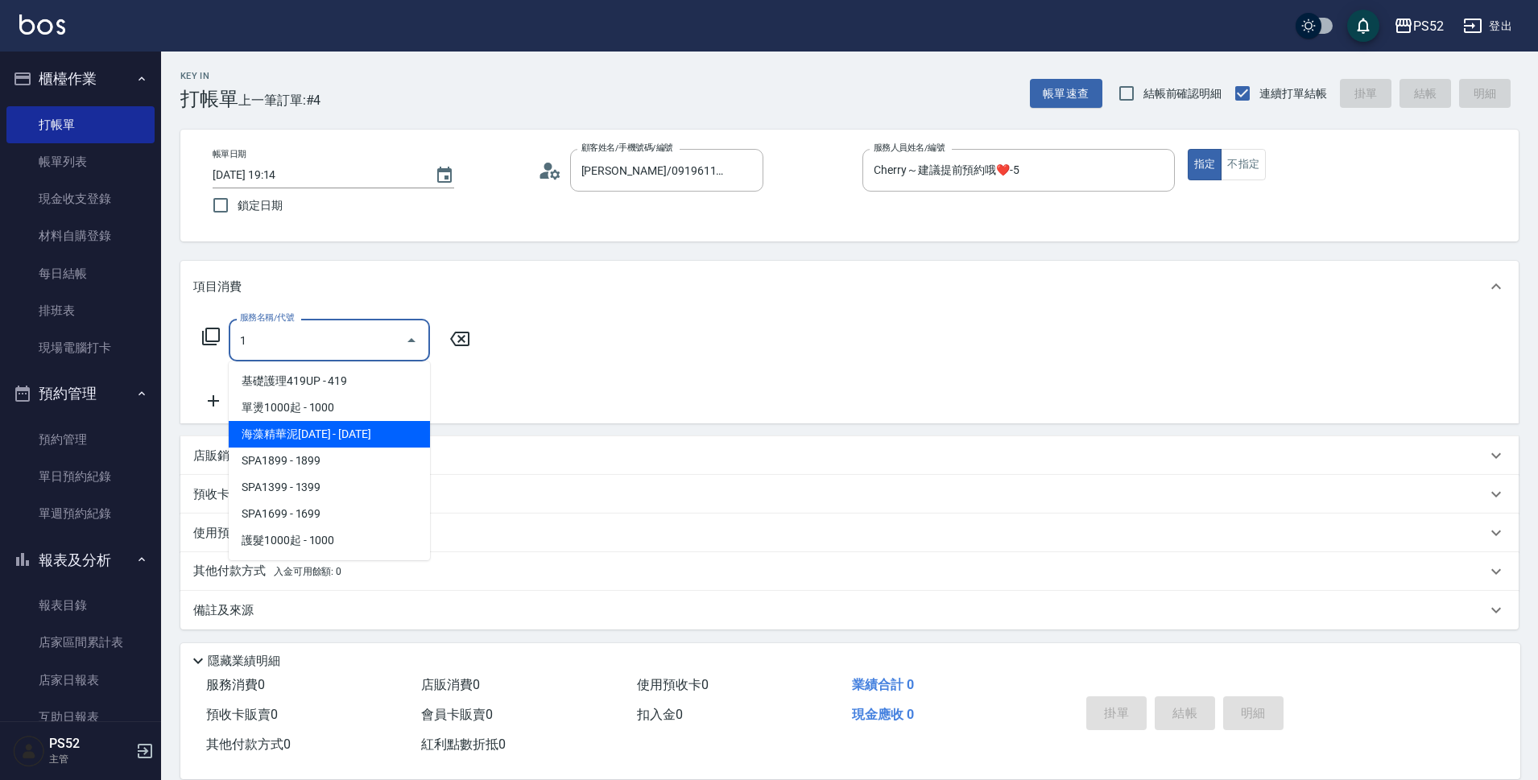
click at [341, 437] on span "海藻精華泥[DATE] - [DATE]" at bounding box center [329, 434] width 201 height 27
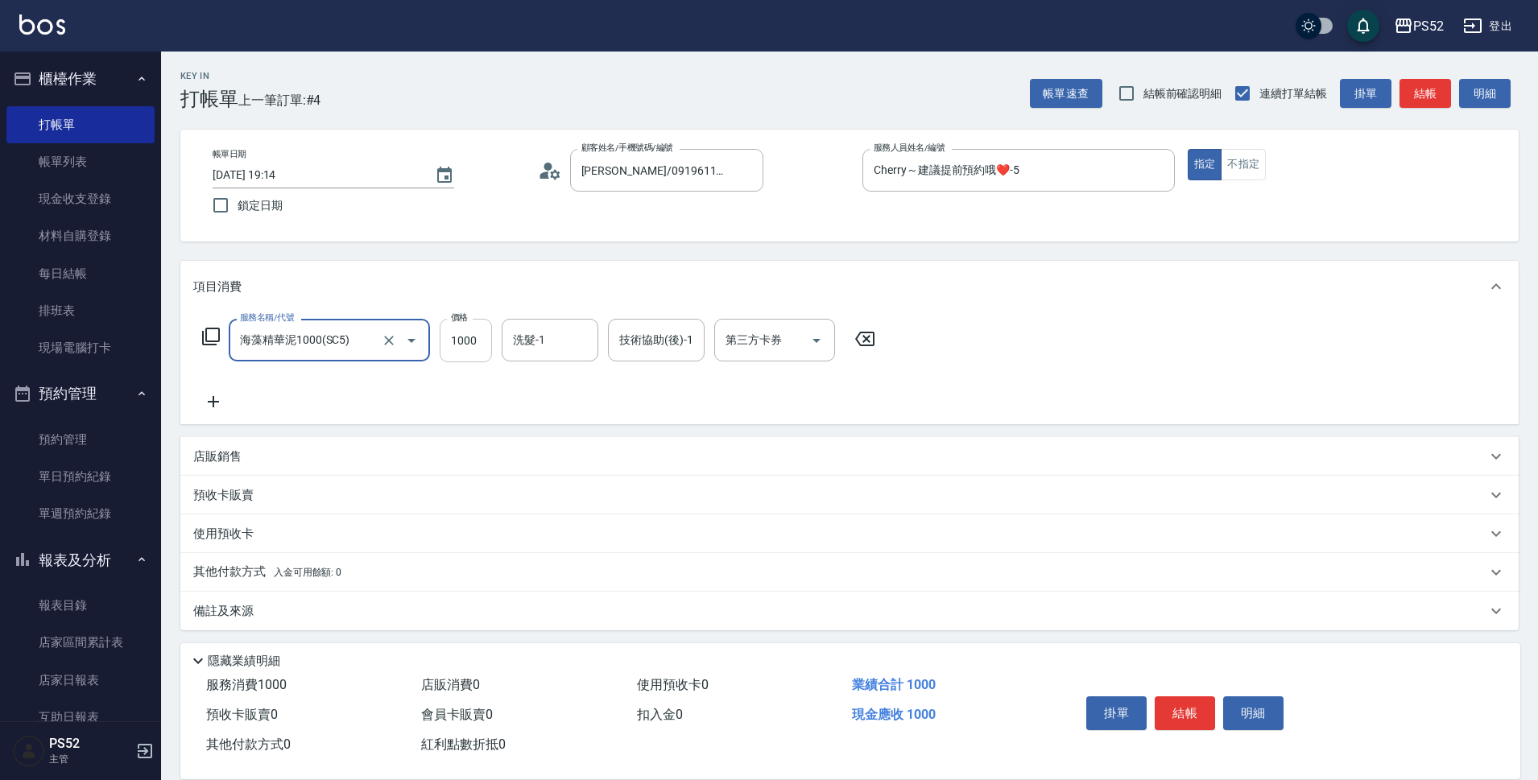
type input "海藻精華泥1000(SC5)"
click at [481, 349] on input "1000" at bounding box center [466, 340] width 52 height 43
click at [819, 349] on icon "Open" at bounding box center [816, 340] width 19 height 19
type input "1099"
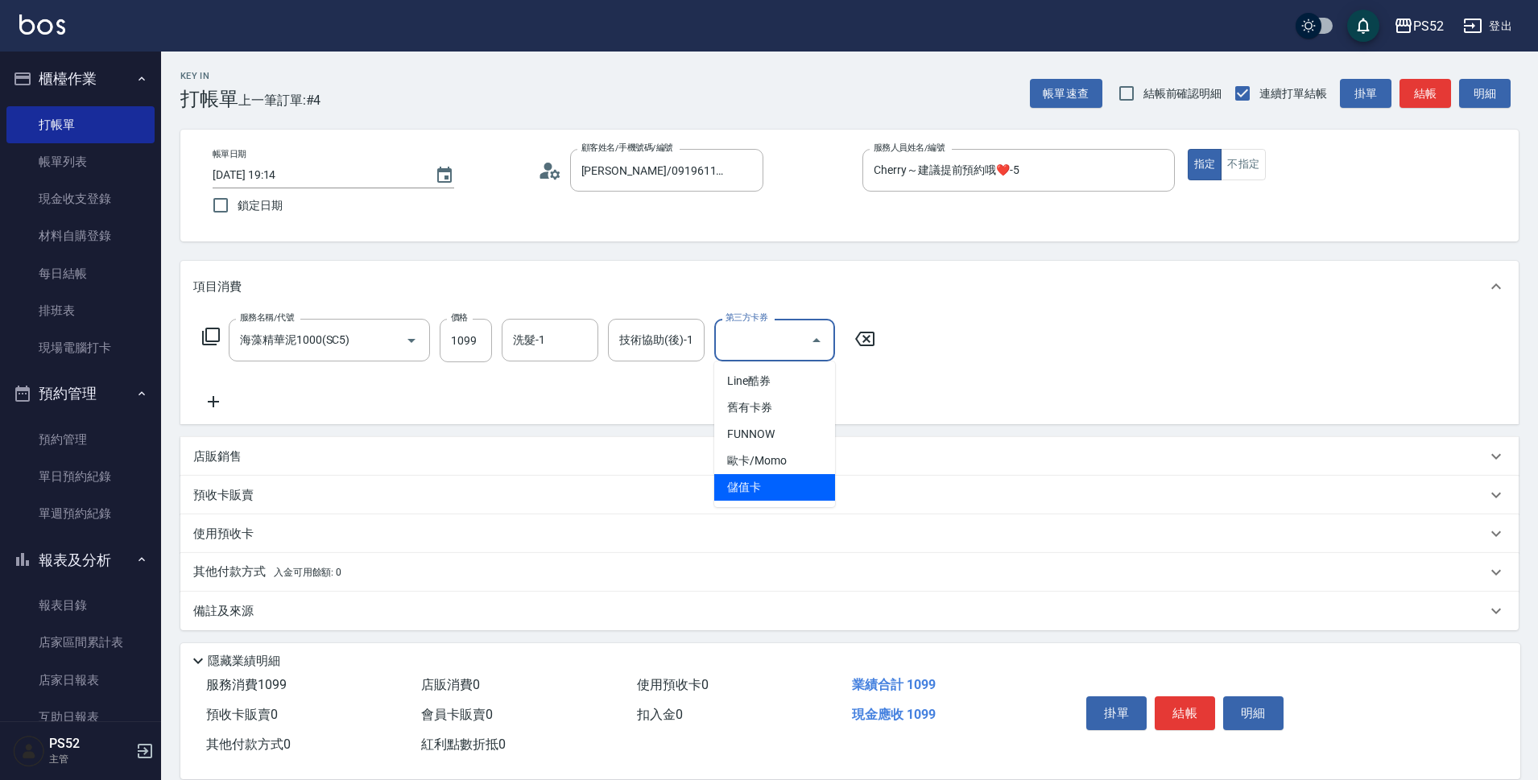
click at [774, 490] on span "儲值卡" at bounding box center [774, 487] width 121 height 27
type input "儲值卡"
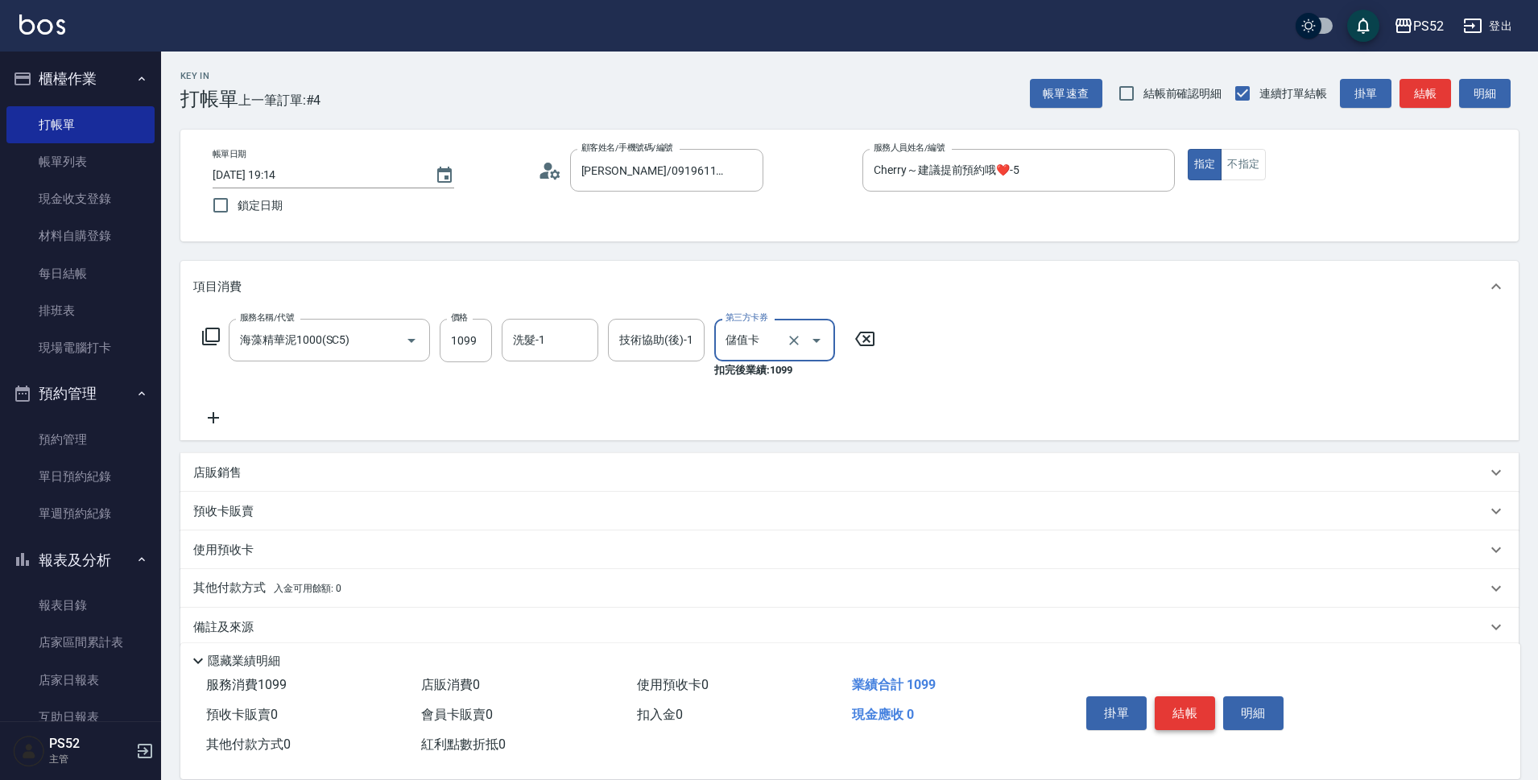
click at [1197, 706] on button "結帳" at bounding box center [1185, 714] width 60 height 34
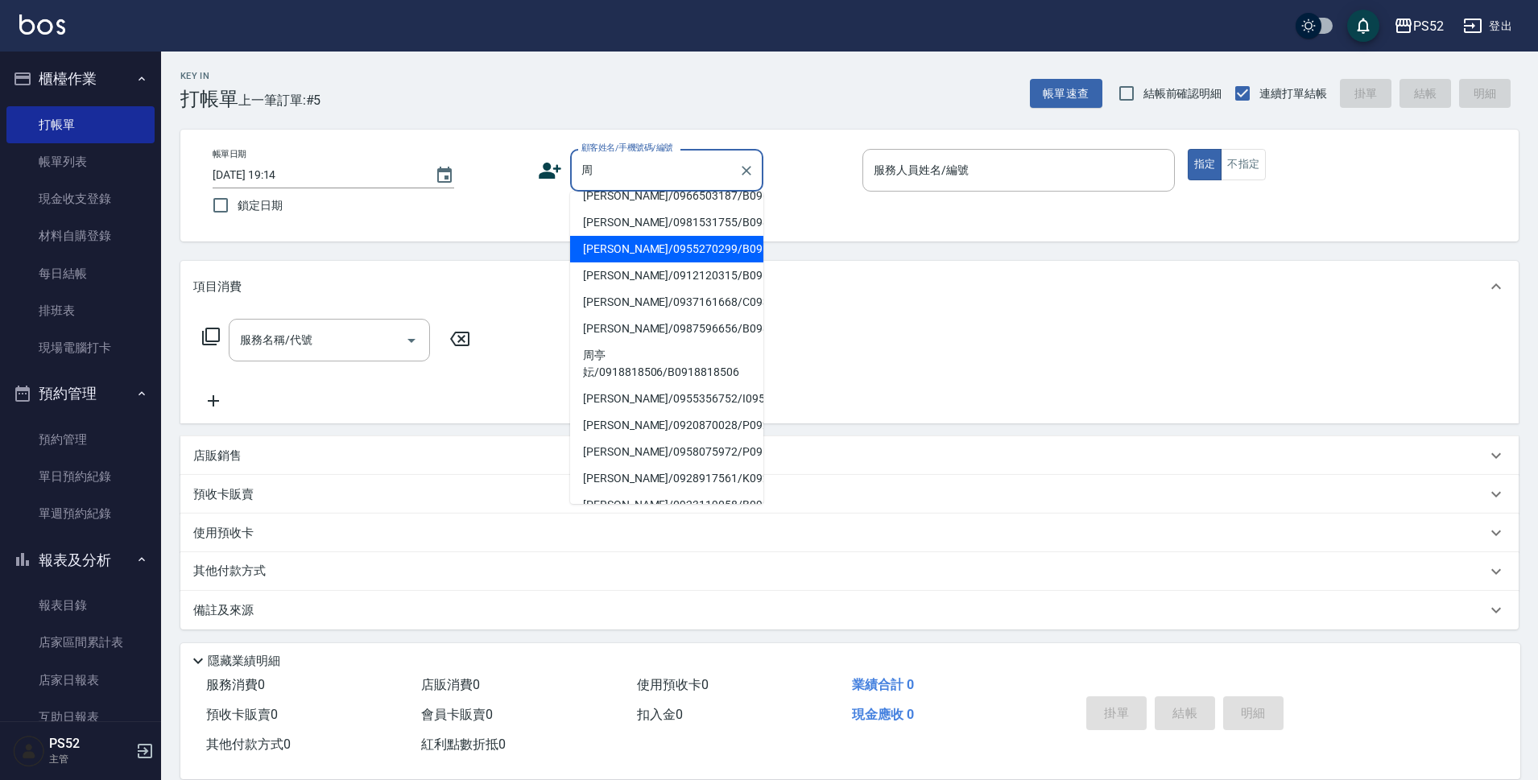
scroll to position [215, 0]
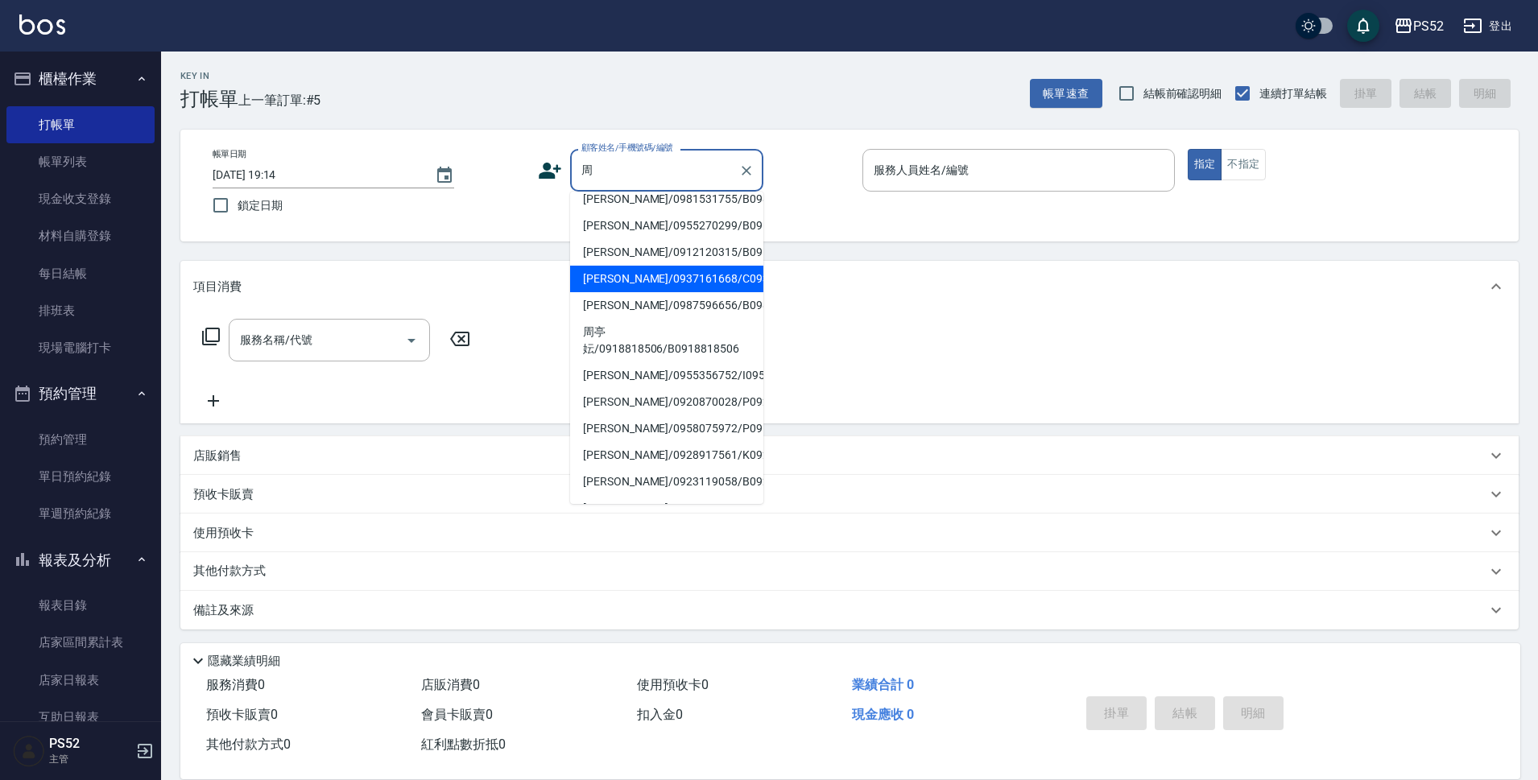
click at [691, 292] on li "[PERSON_NAME]/0937161668/C0937161668" at bounding box center [666, 279] width 193 height 27
type input "[PERSON_NAME]/0937161668/C0937161668"
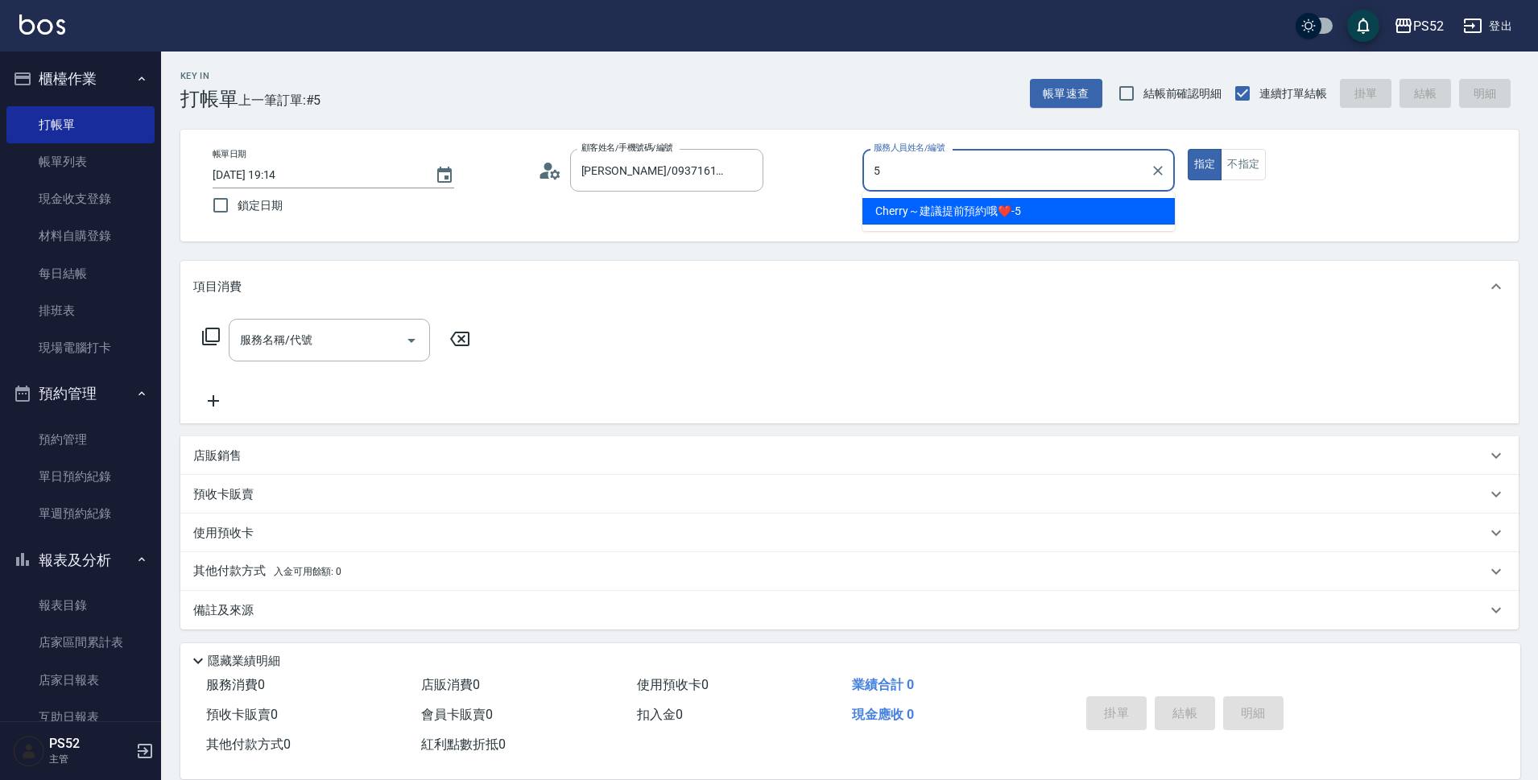
type input "Cherry～建議提前預約哦❤️-5"
type button "true"
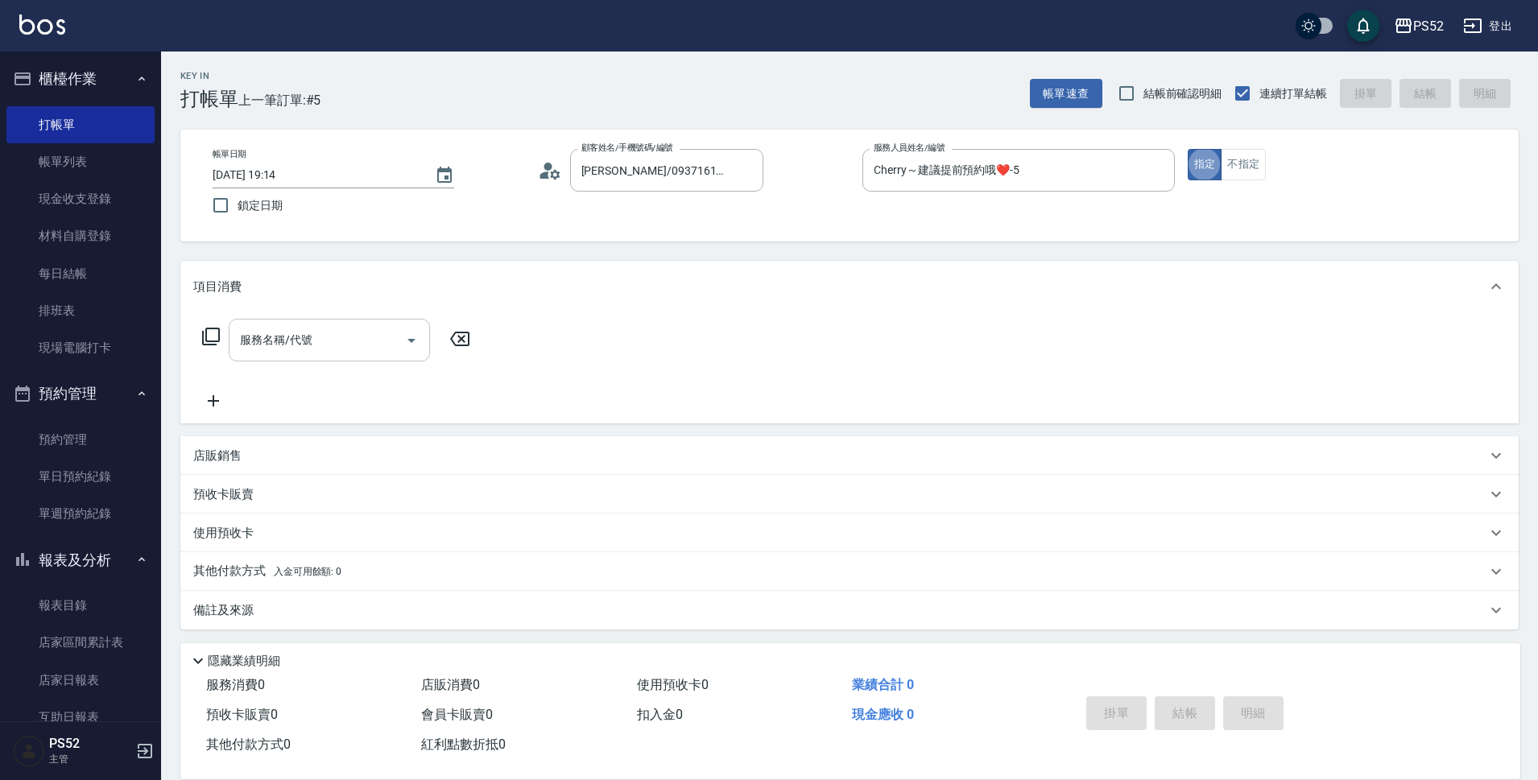
click at [367, 342] on input "服務名稱/代號" at bounding box center [317, 340] width 163 height 28
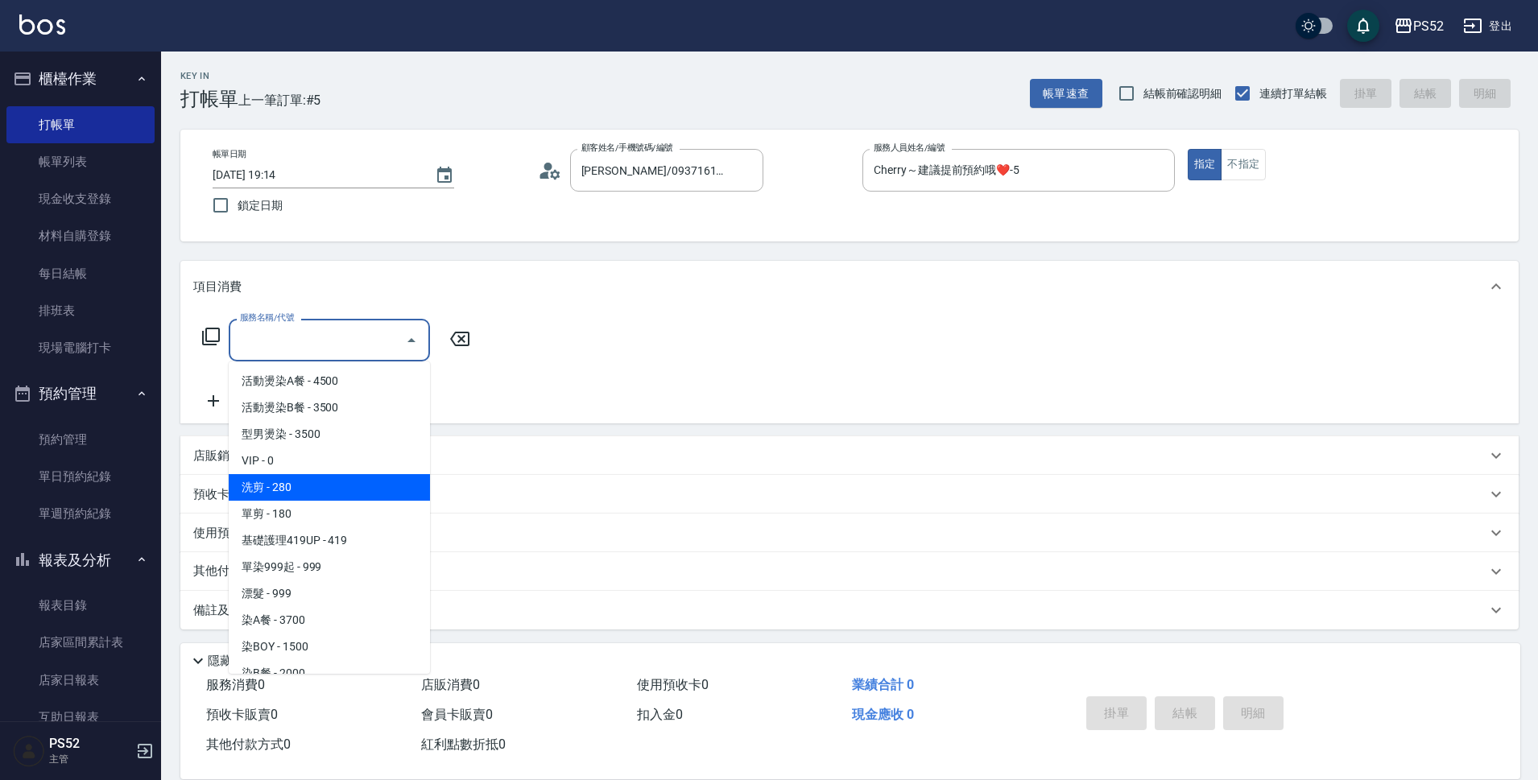
click at [390, 488] on span "洗剪 - 280" at bounding box center [329, 487] width 201 height 27
type input "洗剪(C1)"
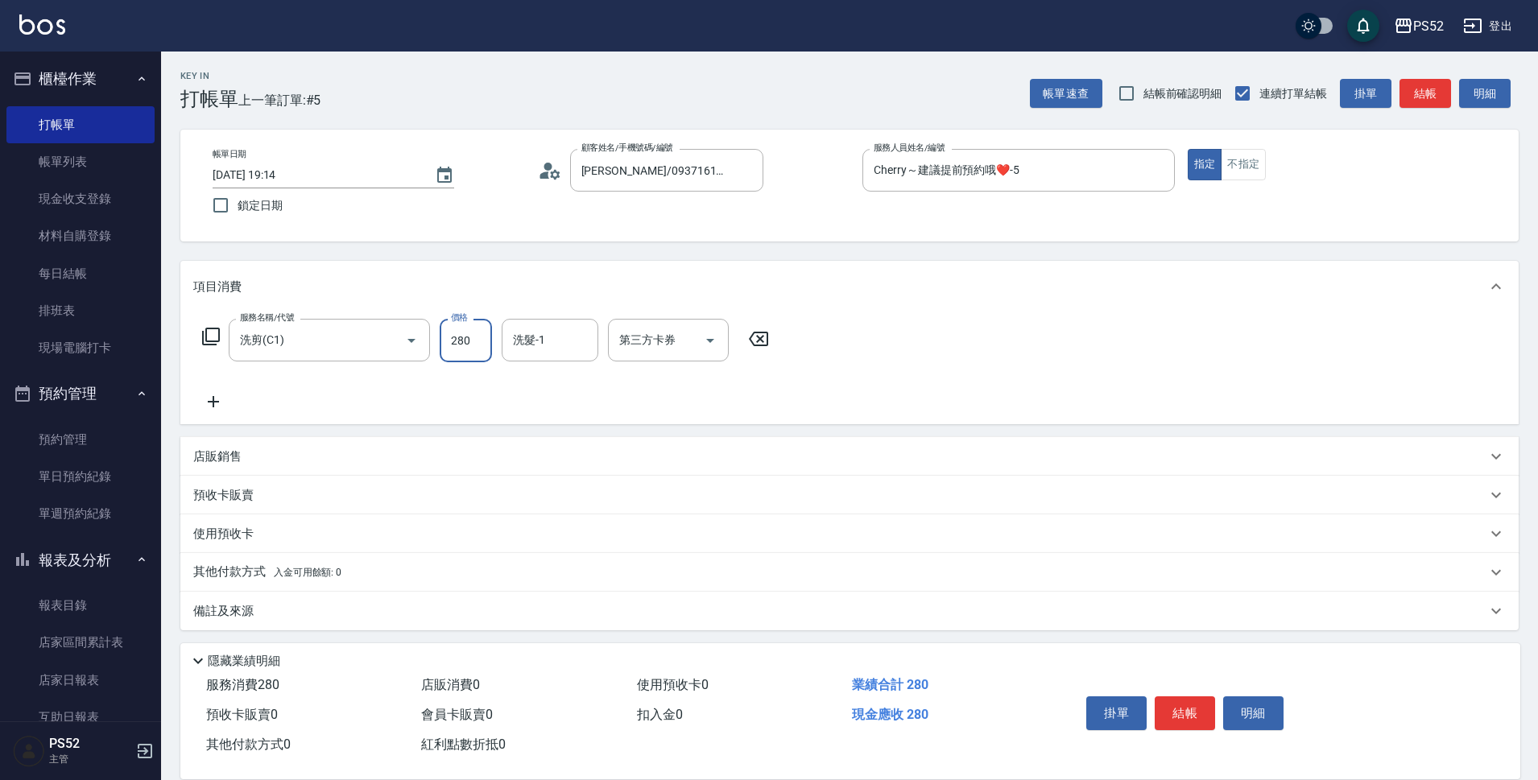
click at [475, 342] on input "280" at bounding box center [466, 340] width 52 height 43
click at [706, 337] on icon "Open" at bounding box center [710, 340] width 19 height 19
type input "360"
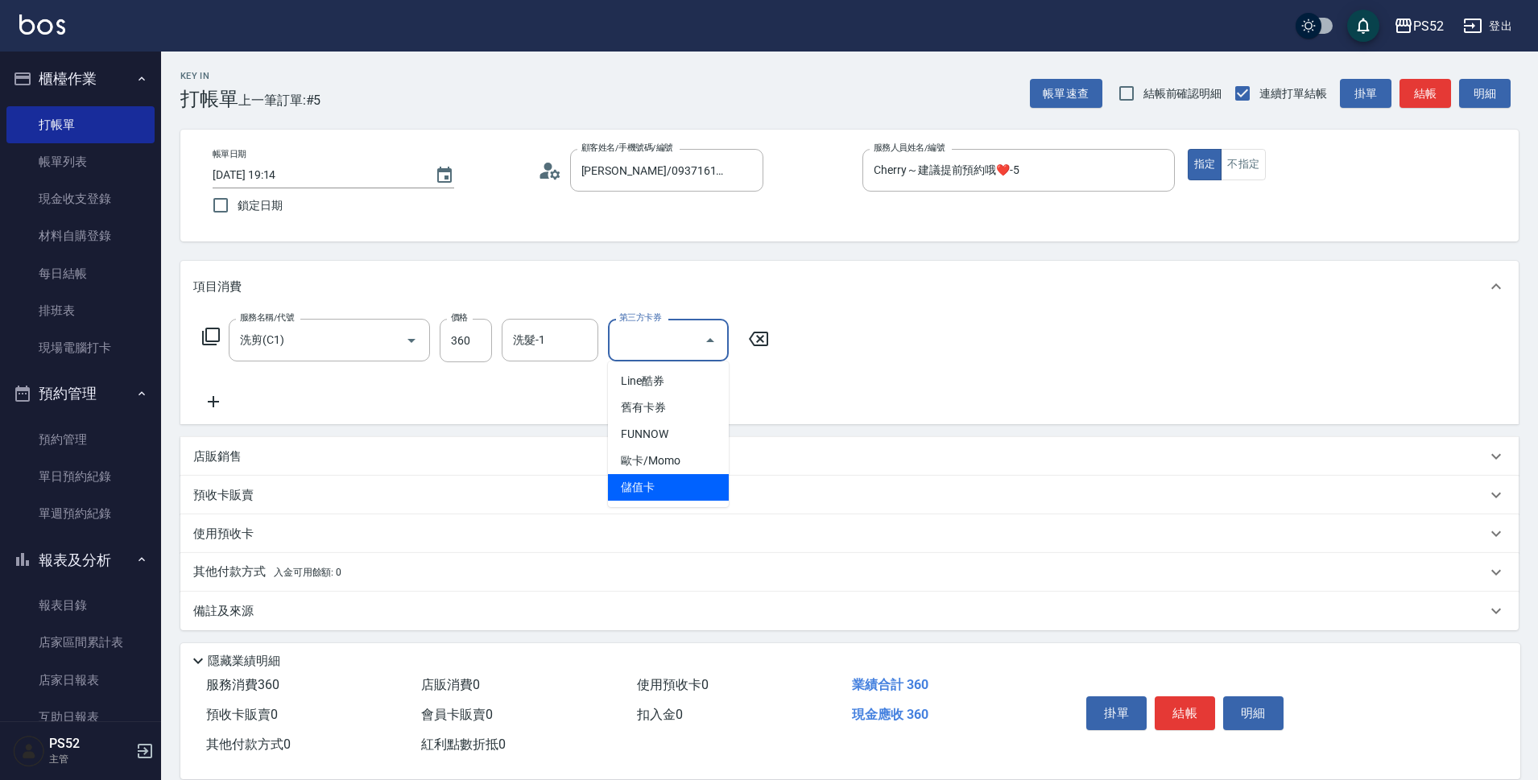
click at [677, 495] on span "儲值卡" at bounding box center [668, 487] width 121 height 27
type input "儲值卡"
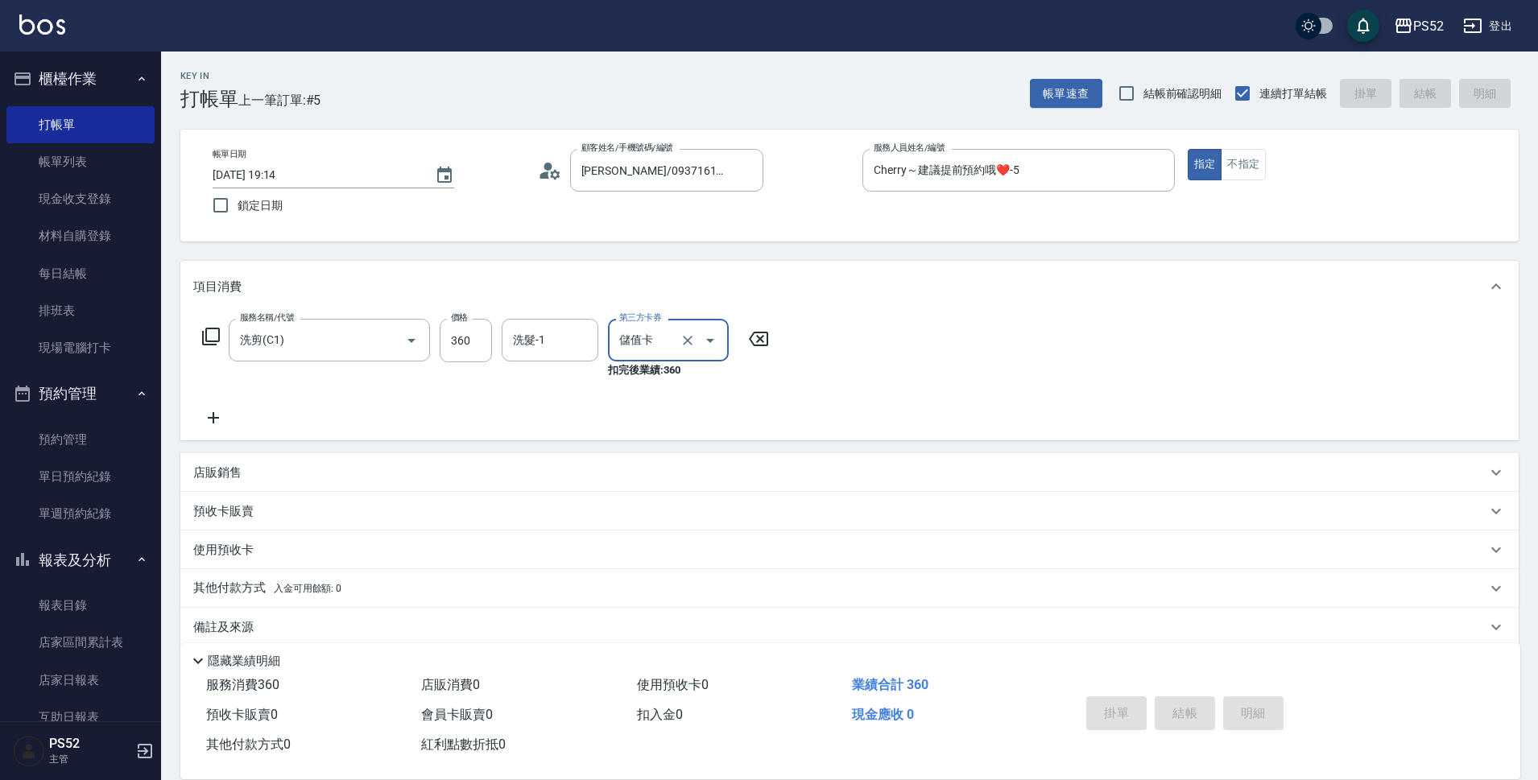
type input "[DATE] 19:15"
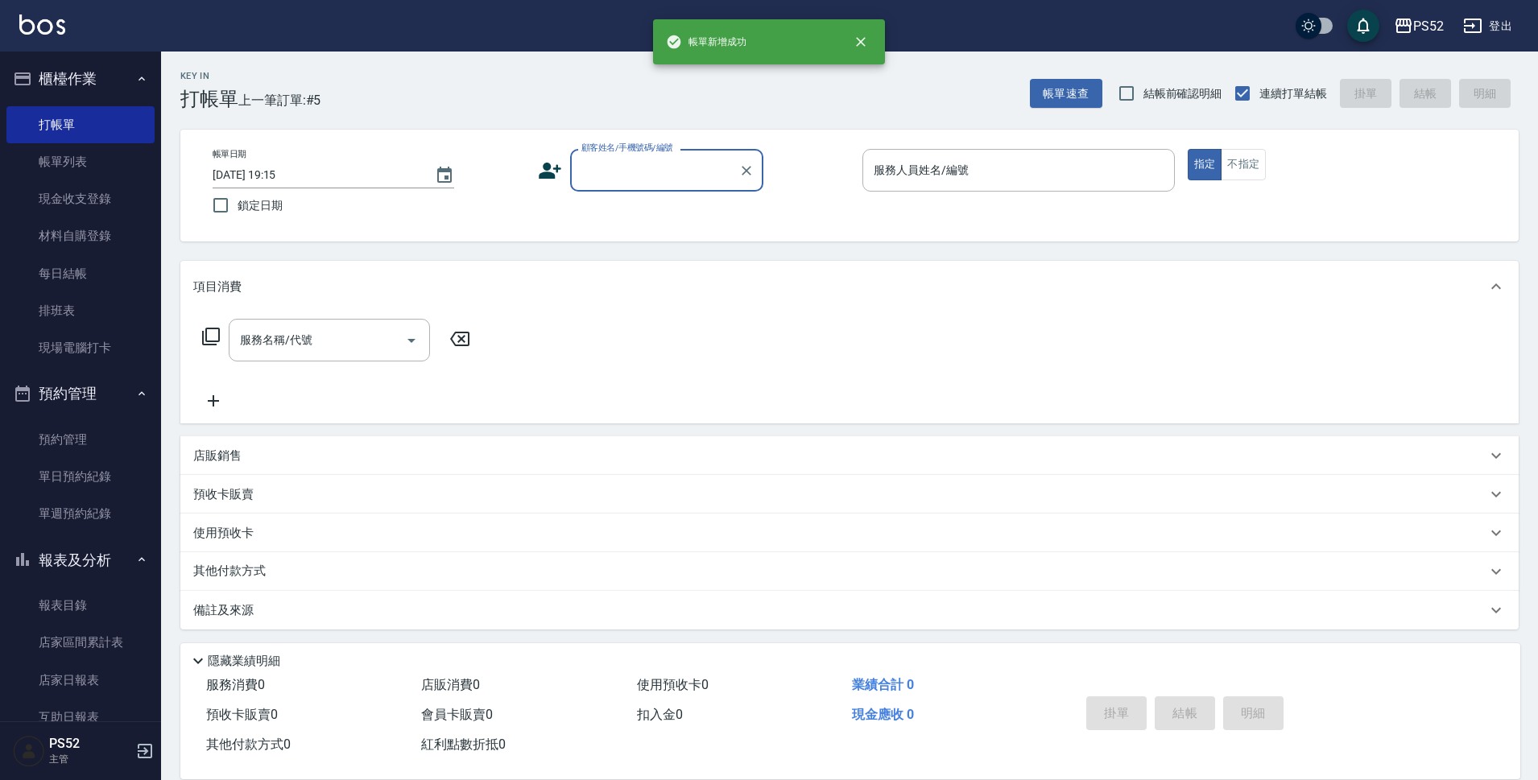
scroll to position [0, 0]
click at [644, 178] on input "顧客姓名/手機號碼/編號" at bounding box center [654, 170] width 155 height 28
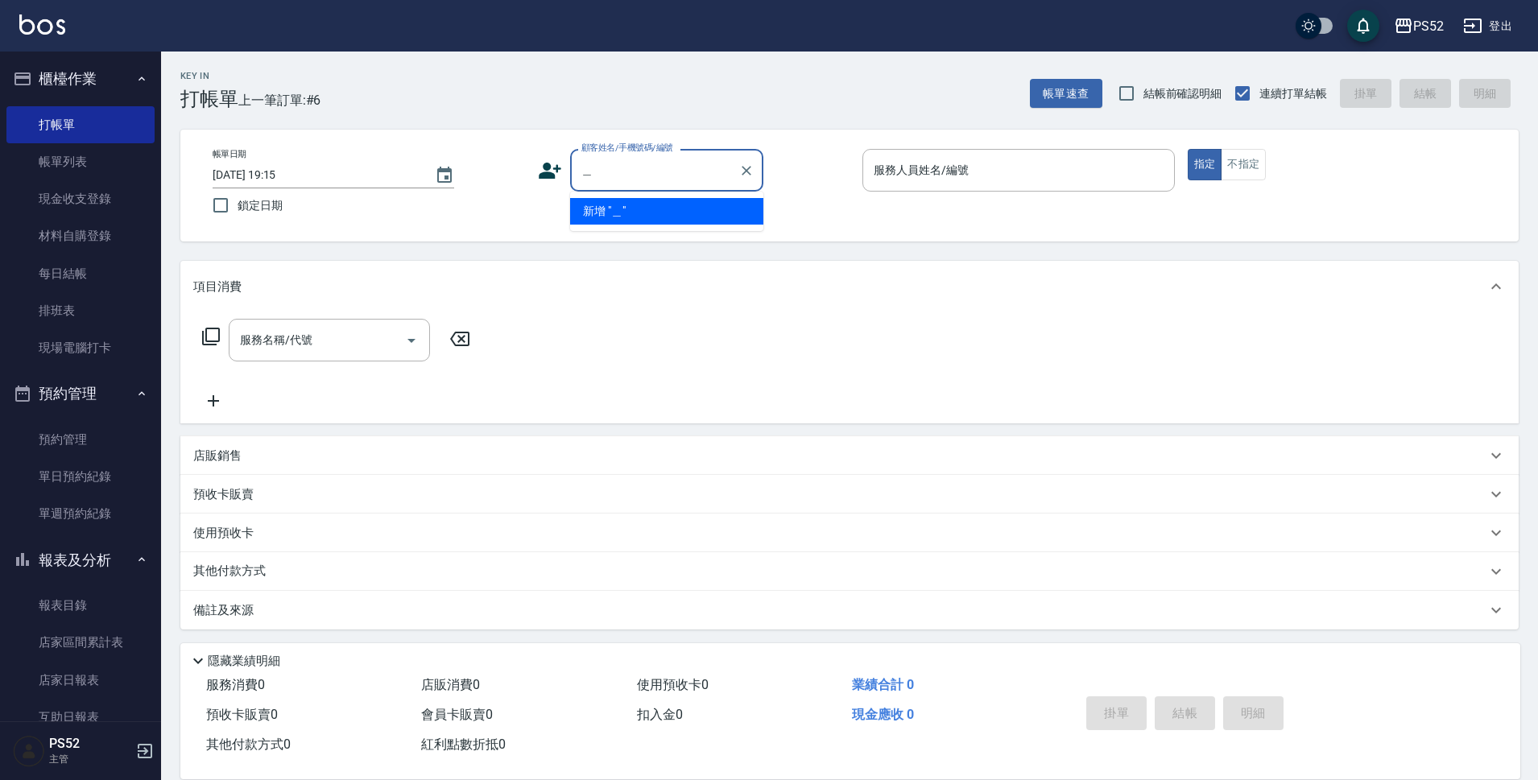
type input "療"
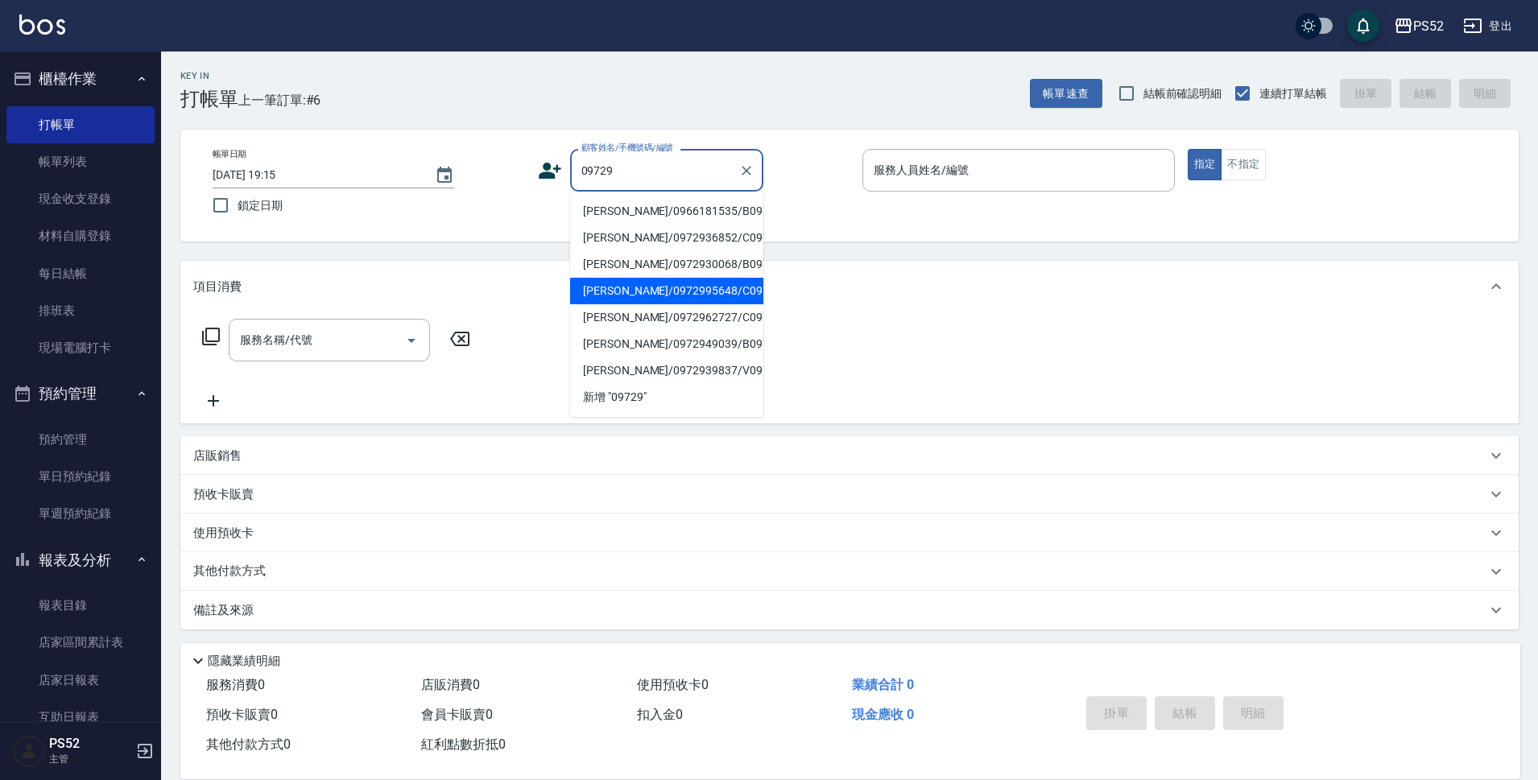
click at [694, 304] on li "[PERSON_NAME]/0972995648/C0972995648" at bounding box center [666, 291] width 193 height 27
type input "[PERSON_NAME]/0972995648/C0972995648"
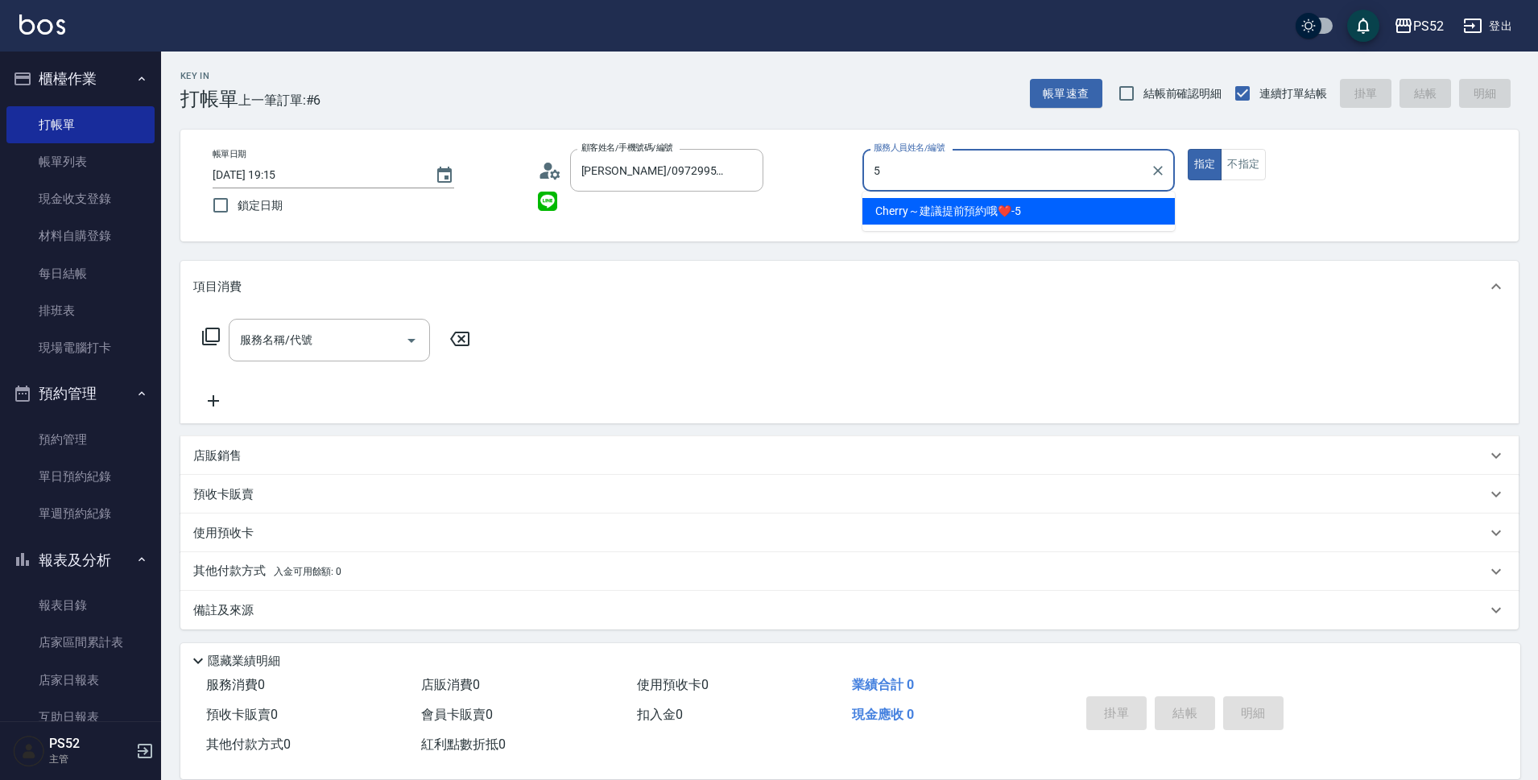
type input "Cherry～建議提前預約哦❤️-5"
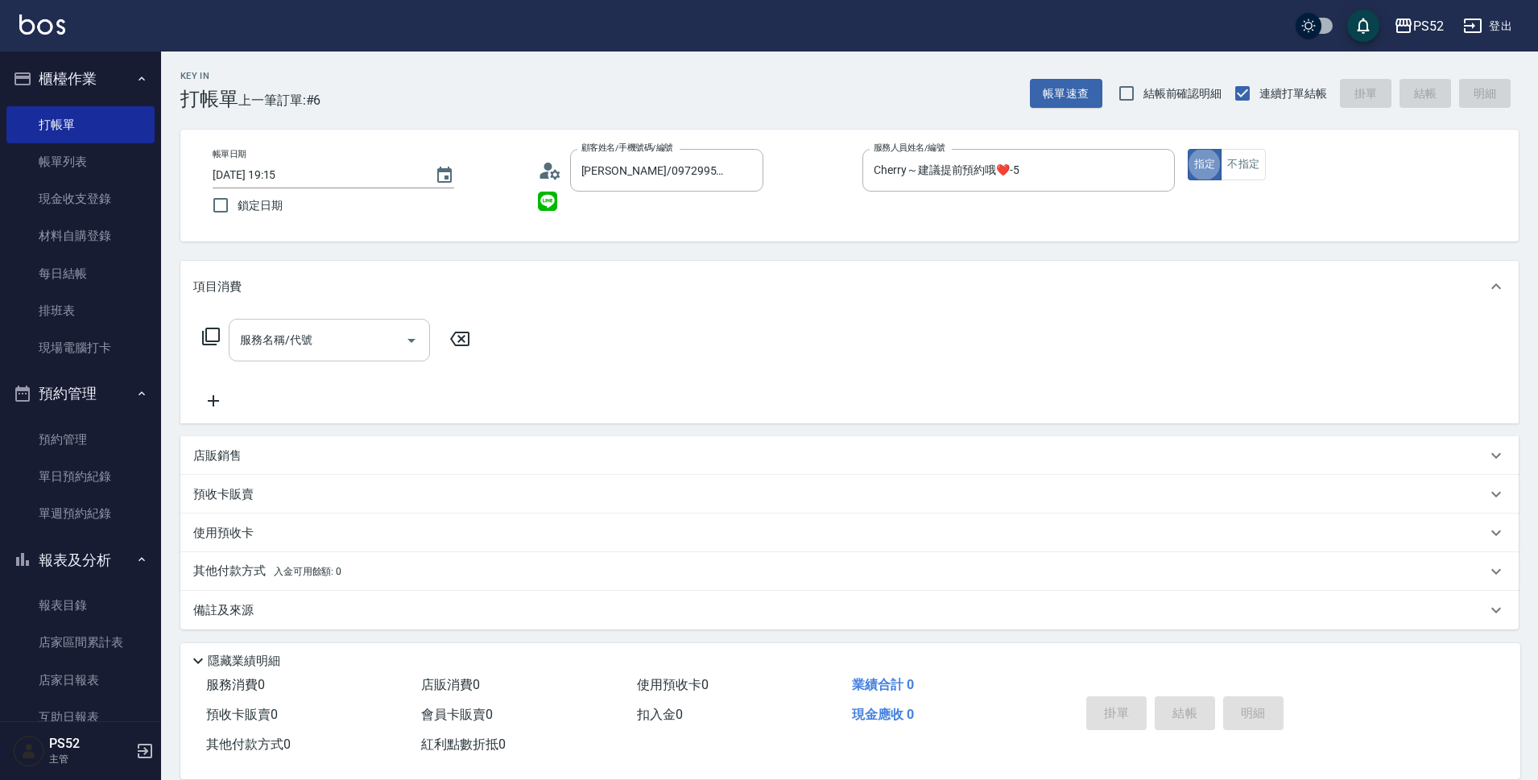
click at [288, 328] on input "服務名稱/代號" at bounding box center [317, 340] width 163 height 28
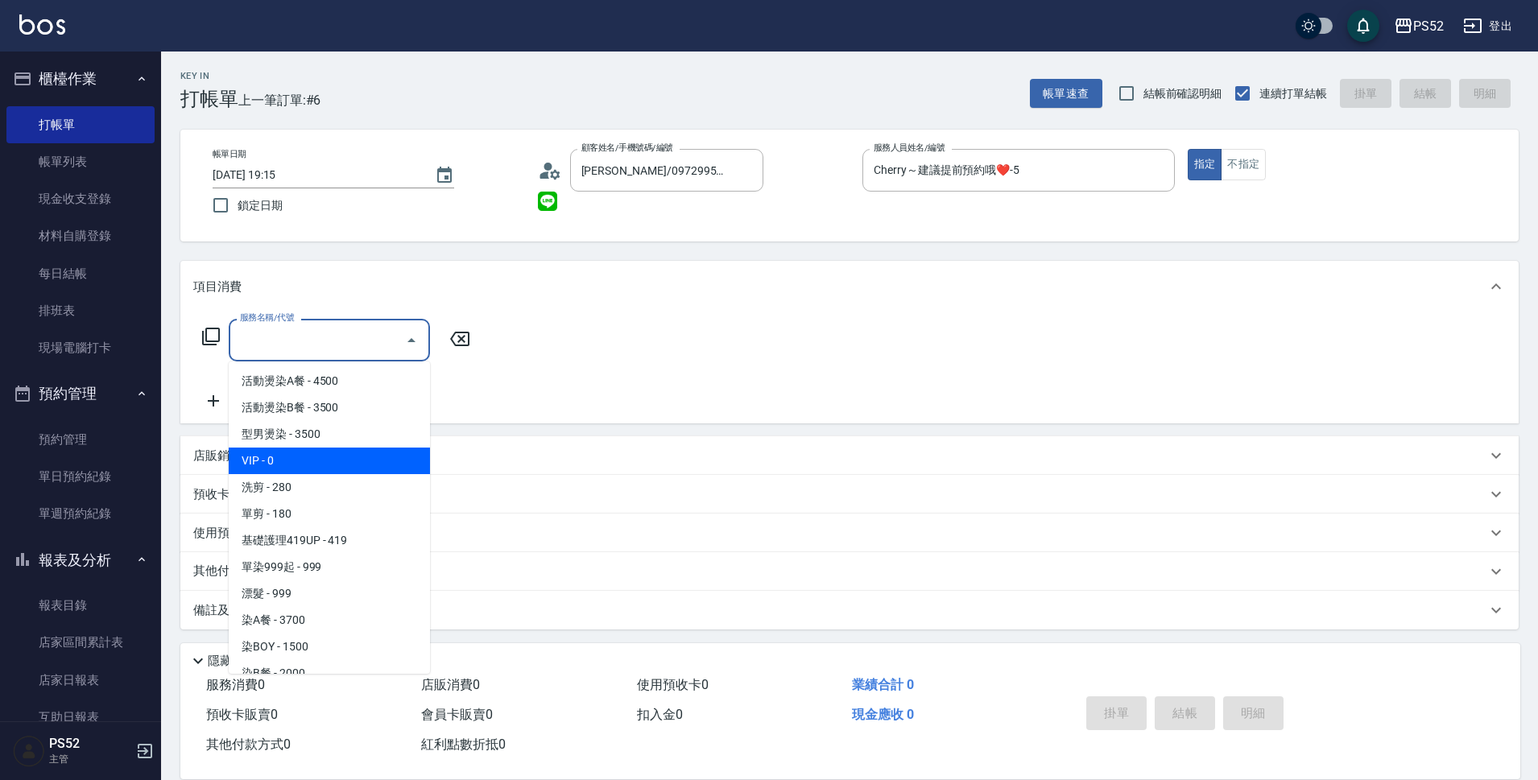
click at [321, 459] on span "VIP - 0" at bounding box center [329, 461] width 201 height 27
type input "VIP(888)"
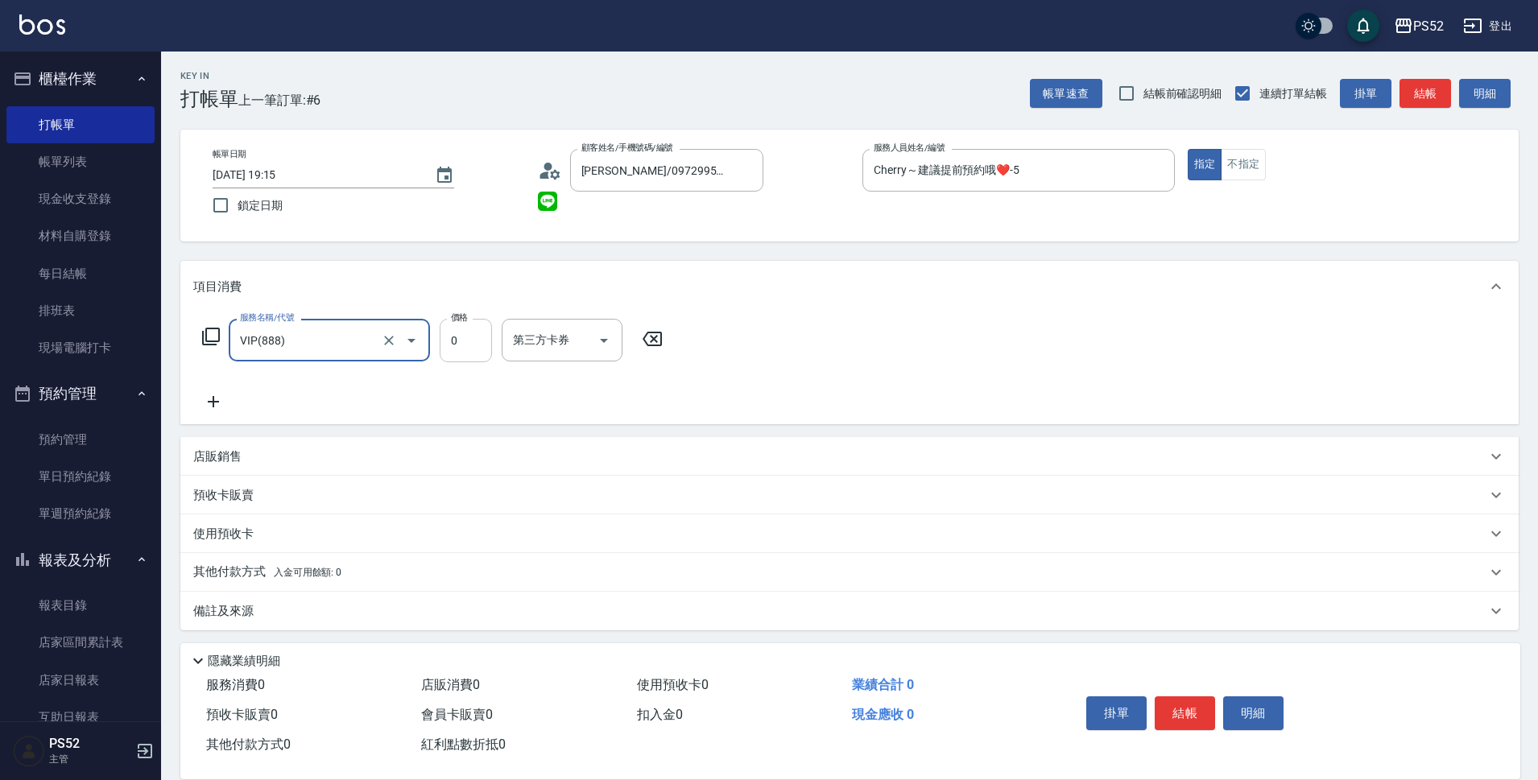
click at [476, 350] on input "0" at bounding box center [466, 340] width 52 height 43
type input "2000"
click at [214, 399] on icon at bounding box center [213, 401] width 11 height 11
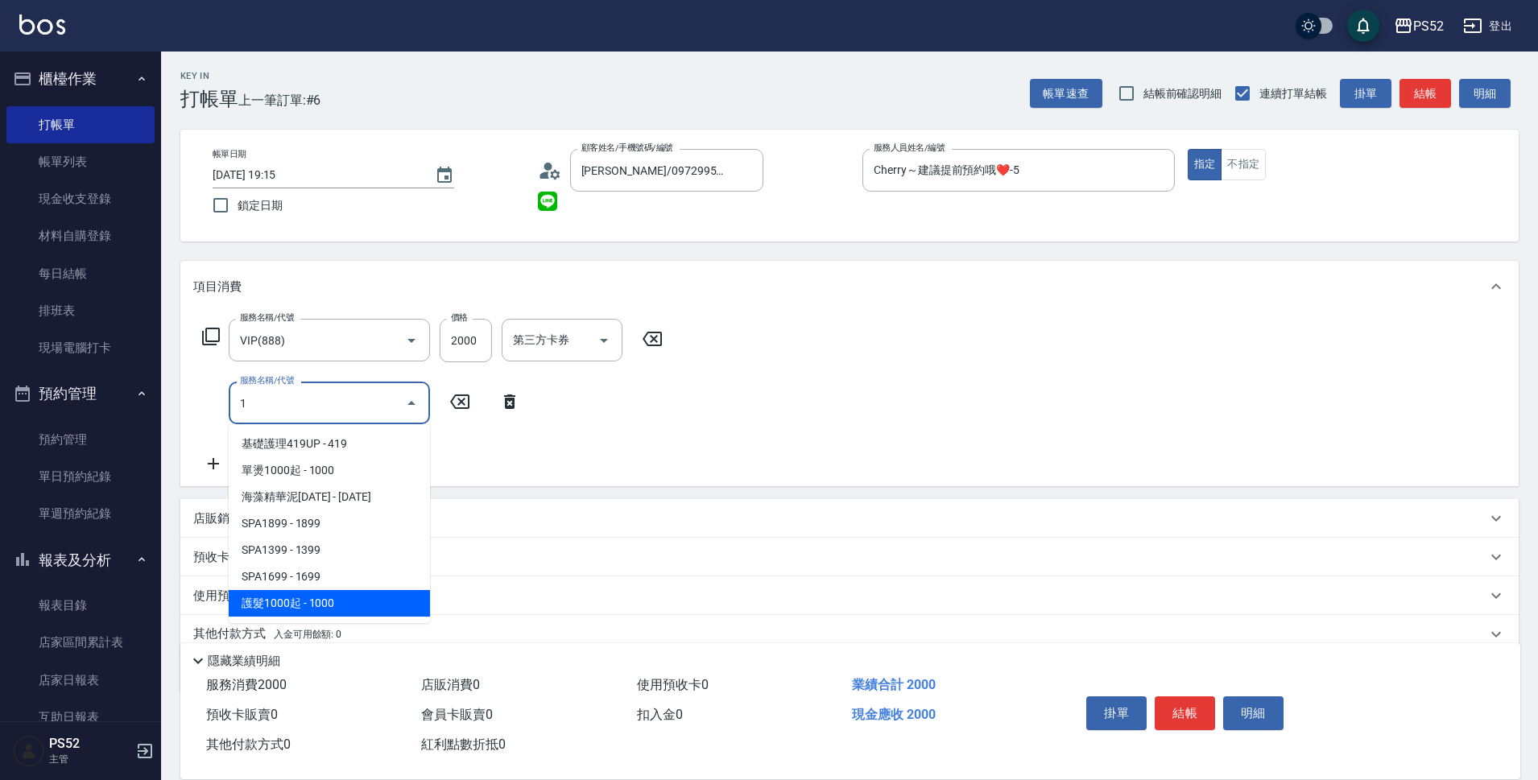
click at [350, 607] on span "護髮1000起 - 1000" at bounding box center [329, 603] width 201 height 27
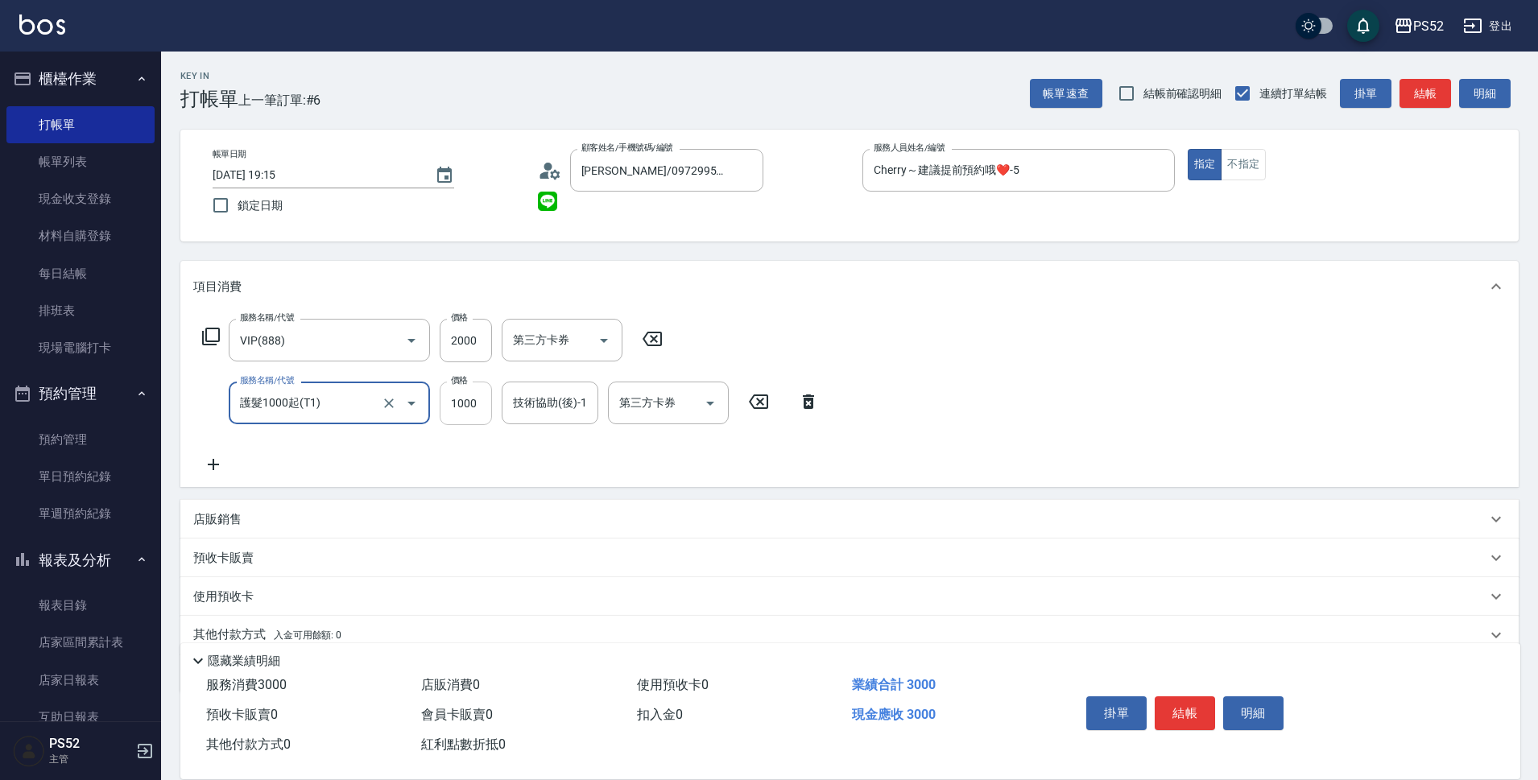
type input "護髮1000起(T1)"
click at [471, 404] on input "1000" at bounding box center [466, 403] width 52 height 43
type input "1099"
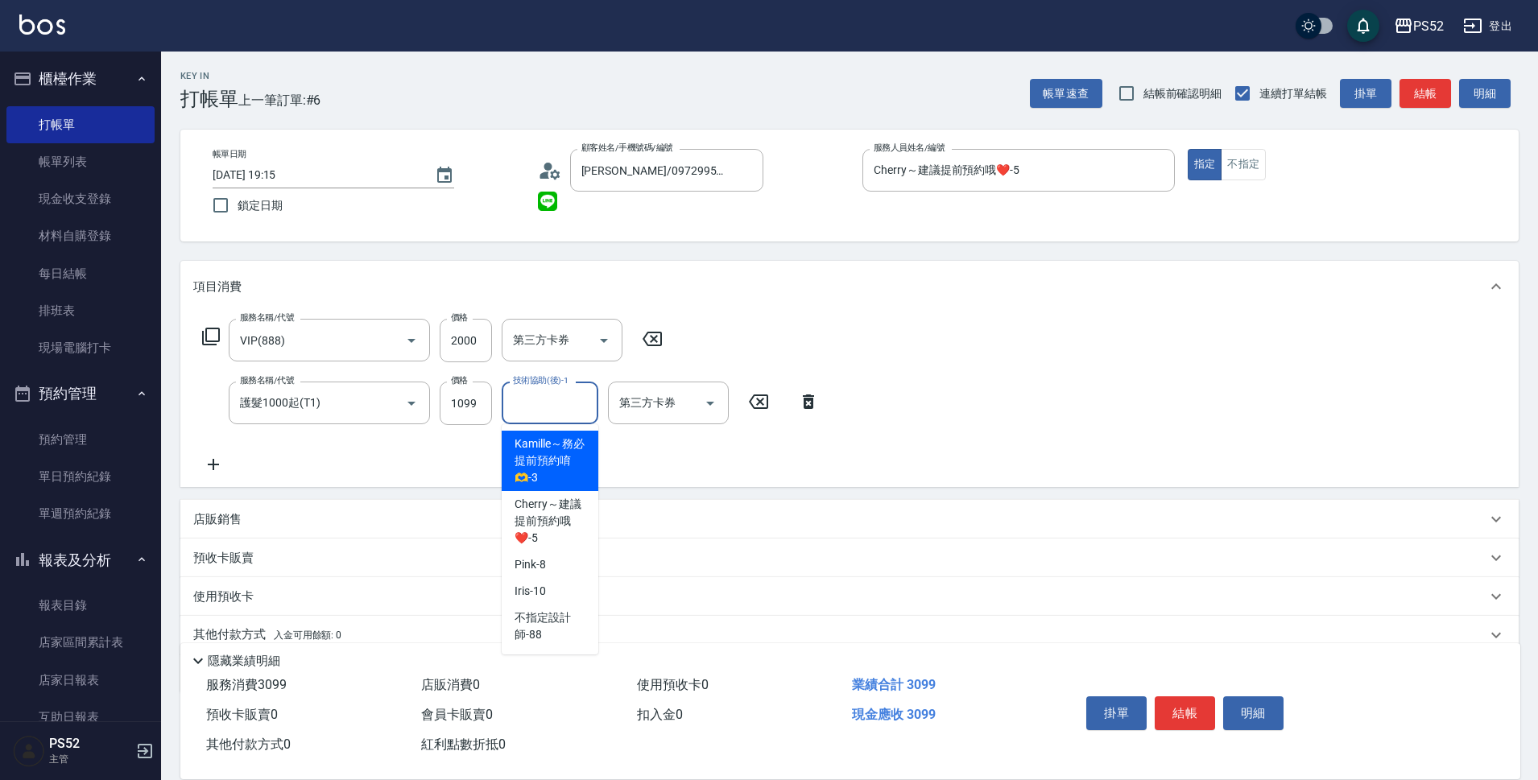
click at [570, 408] on input "技術協助(後)-1" at bounding box center [550, 403] width 82 height 28
click at [560, 578] on div "Iris -10" at bounding box center [550, 591] width 97 height 27
type input "Iris-10"
click at [416, 401] on icon "Open" at bounding box center [411, 403] width 19 height 19
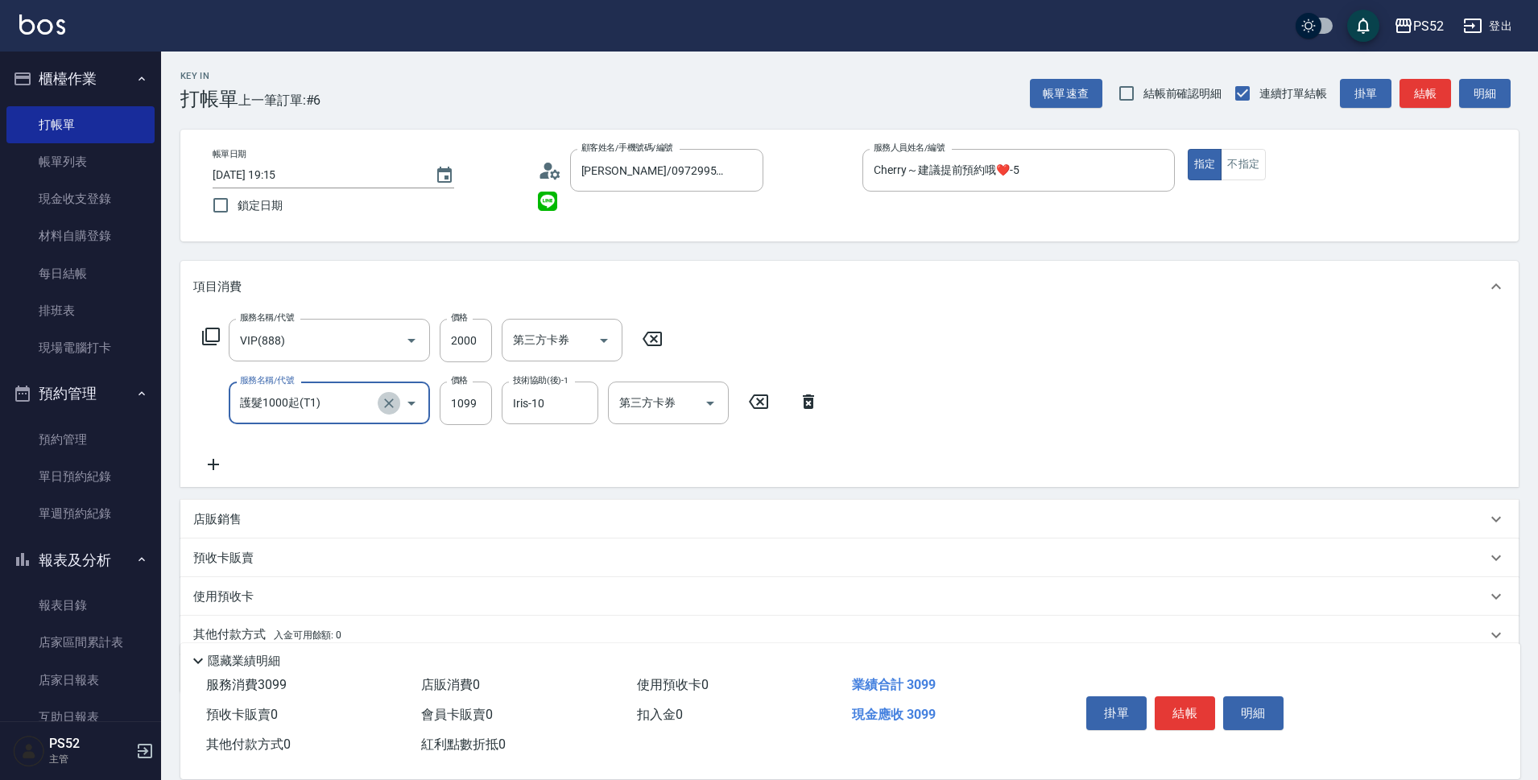
click at [385, 403] on icon "Clear" at bounding box center [389, 403] width 16 height 16
click at [354, 405] on input "服務名稱/代號" at bounding box center [307, 403] width 142 height 28
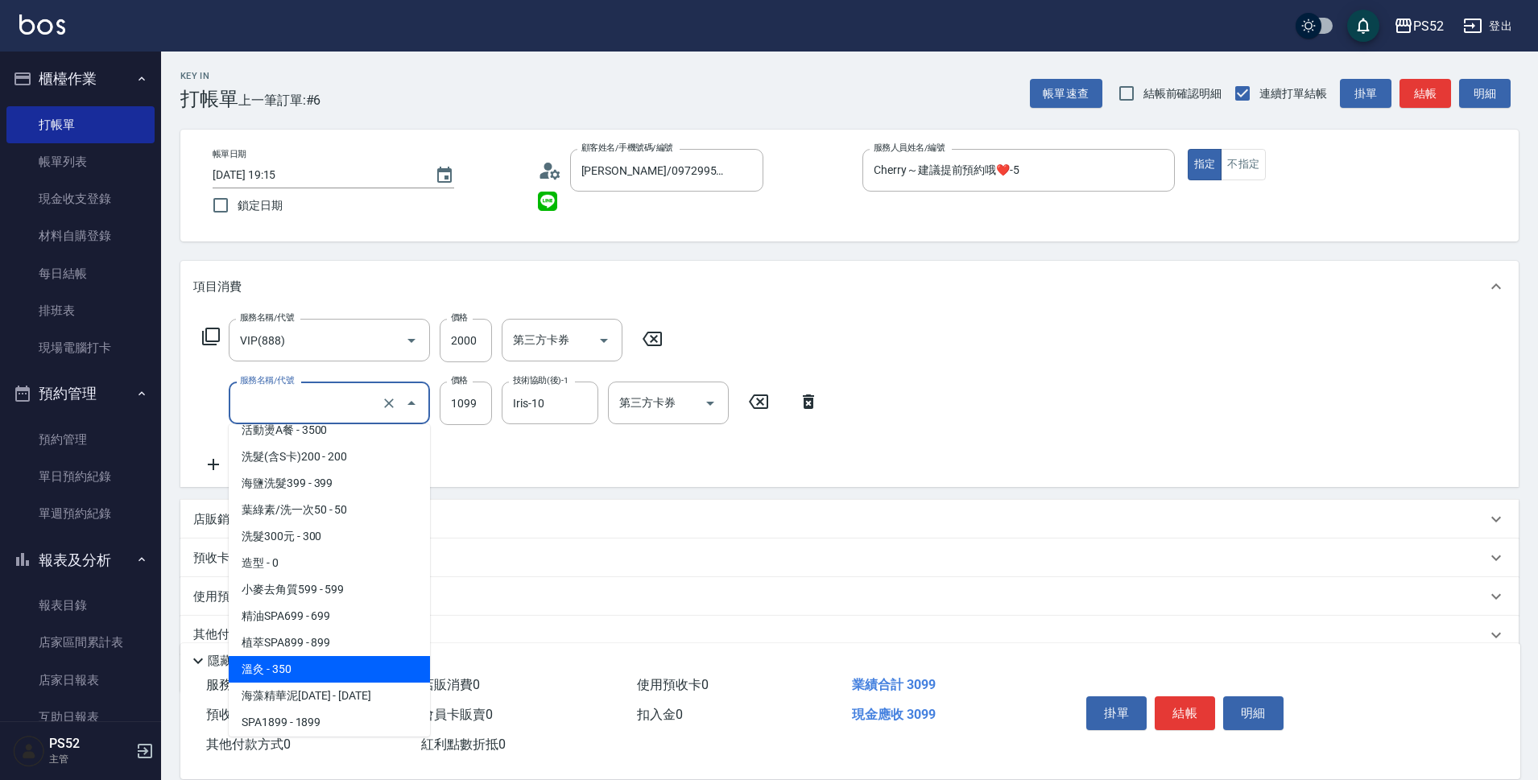
scroll to position [596, 0]
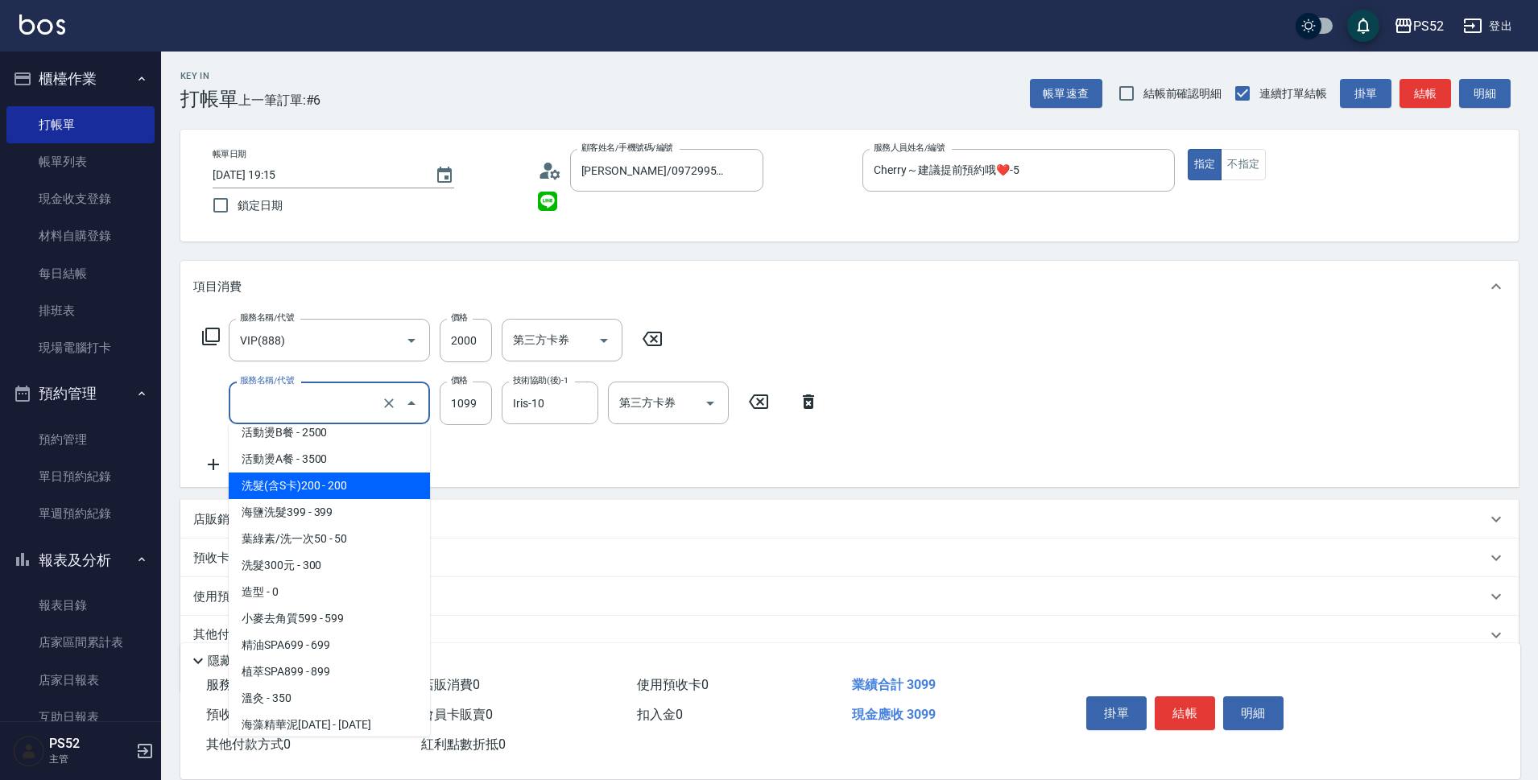
click at [340, 495] on span "洗髮(含S卡)200 - 200" at bounding box center [329, 486] width 201 height 27
type input "洗髮(含S卡)200(S1)"
type input "200"
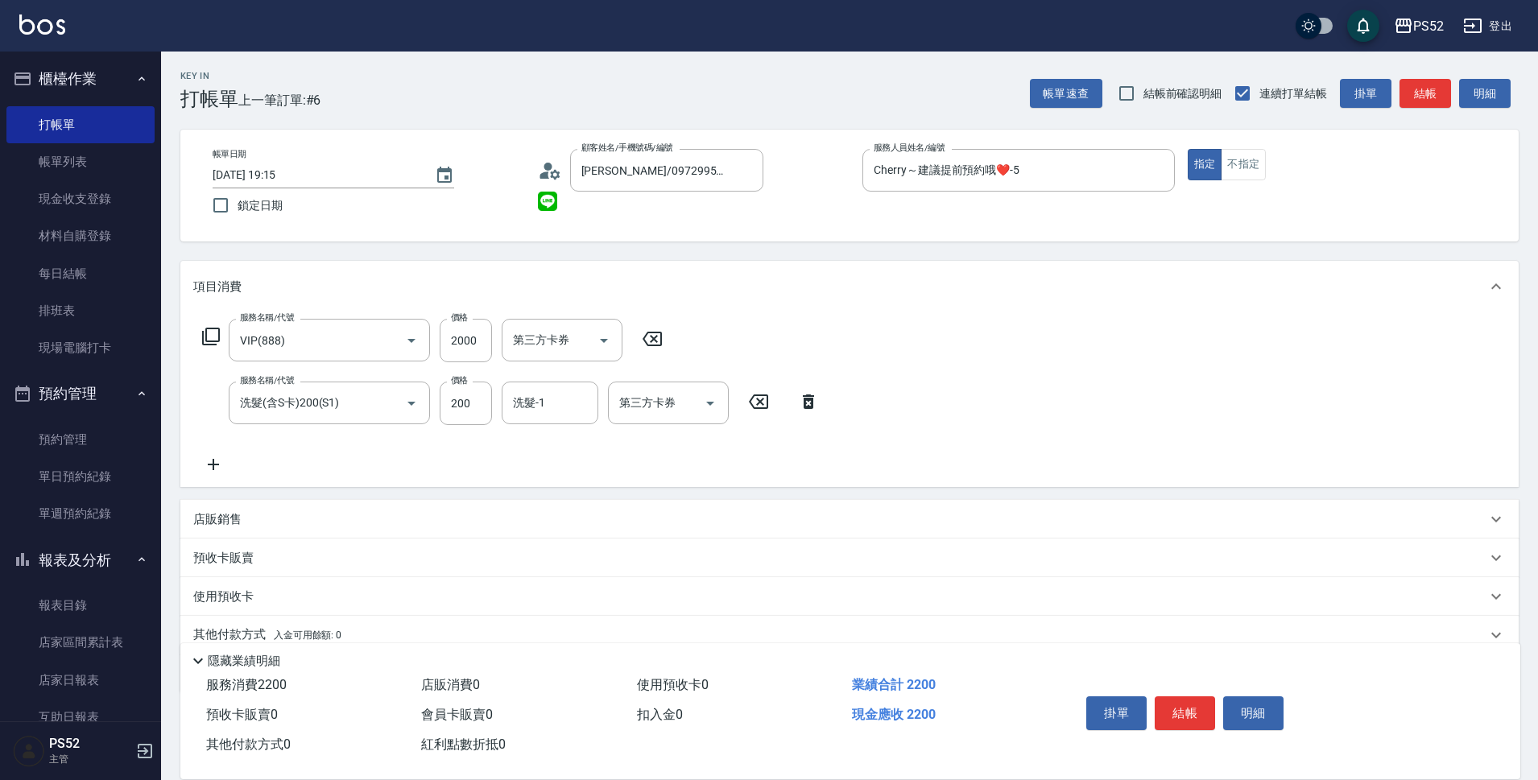
click at [213, 465] on icon at bounding box center [213, 464] width 11 height 11
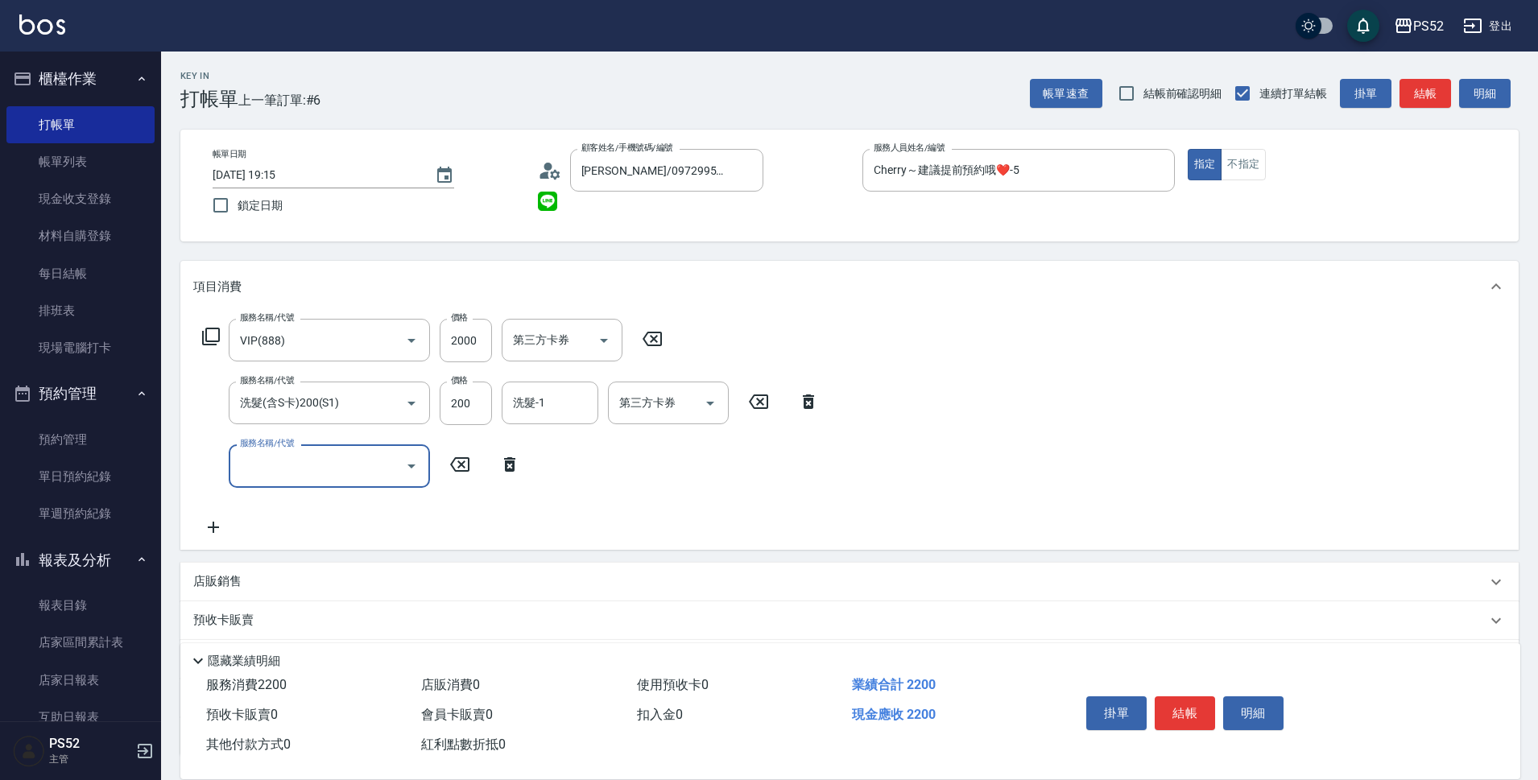
click at [358, 455] on input "服務名稱/代號" at bounding box center [317, 466] width 163 height 28
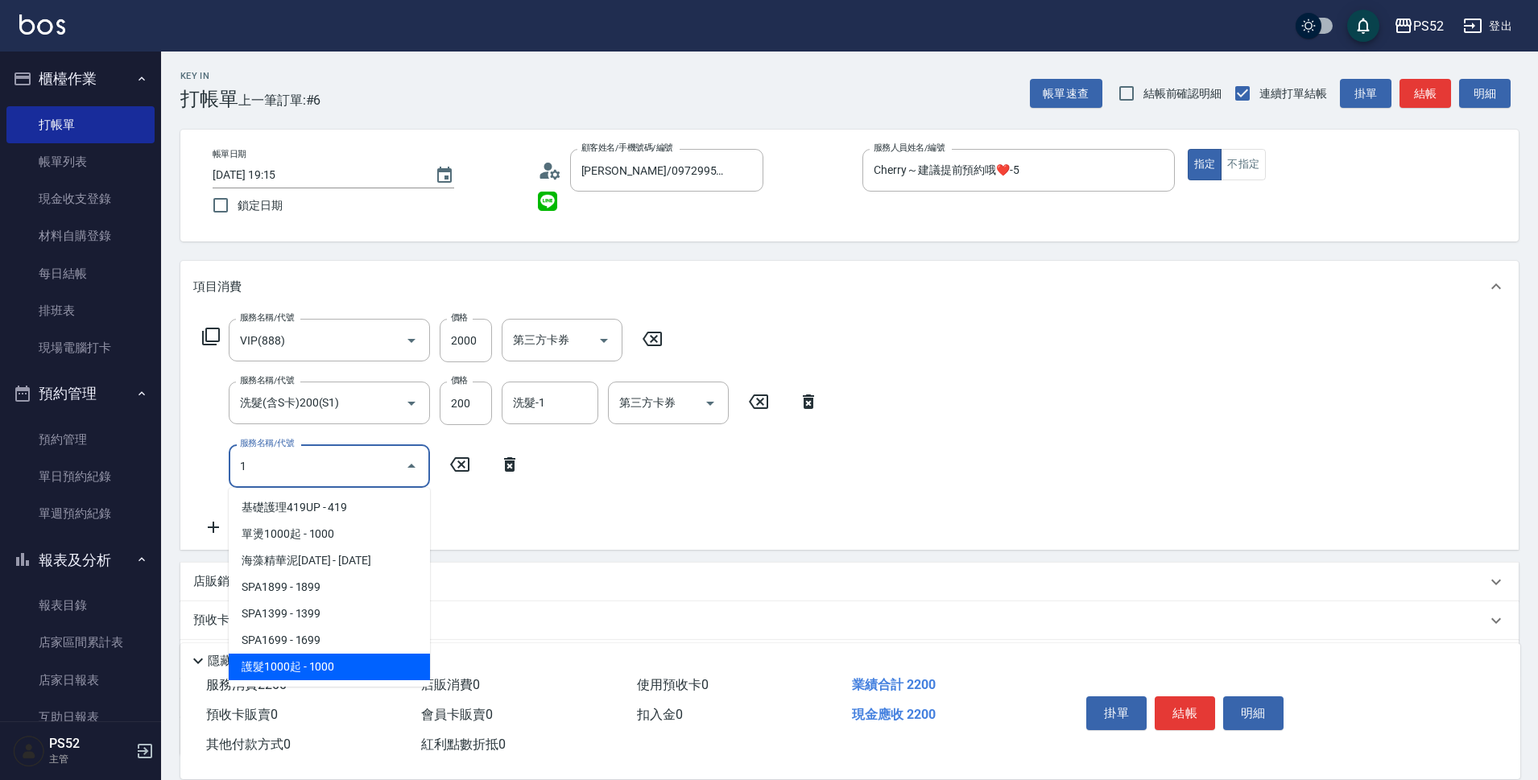
click at [336, 662] on span "護髮1000起 - 1000" at bounding box center [329, 667] width 201 height 27
type input "護髮1000起(T1)"
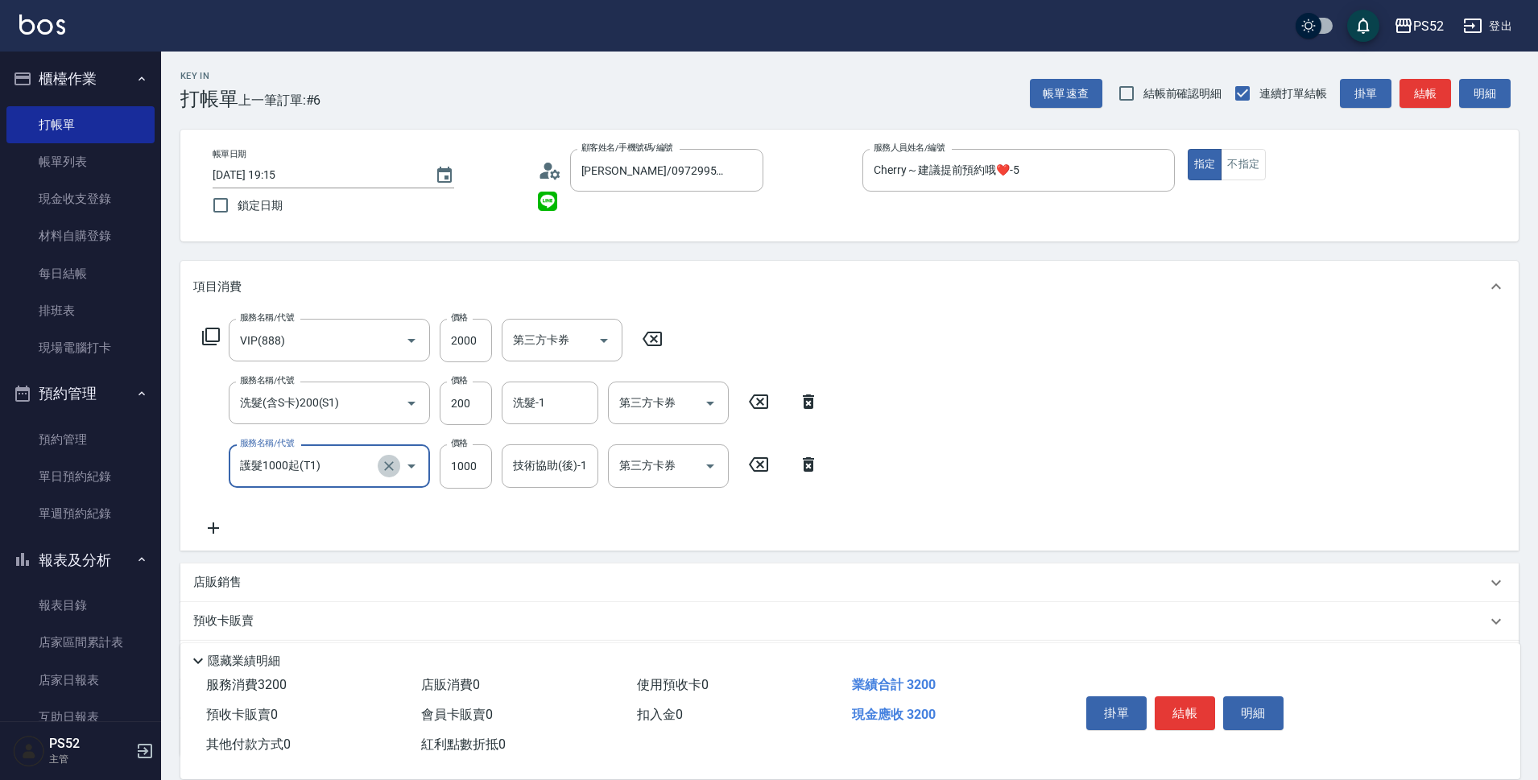
click at [388, 468] on icon "Clear" at bounding box center [389, 466] width 10 height 10
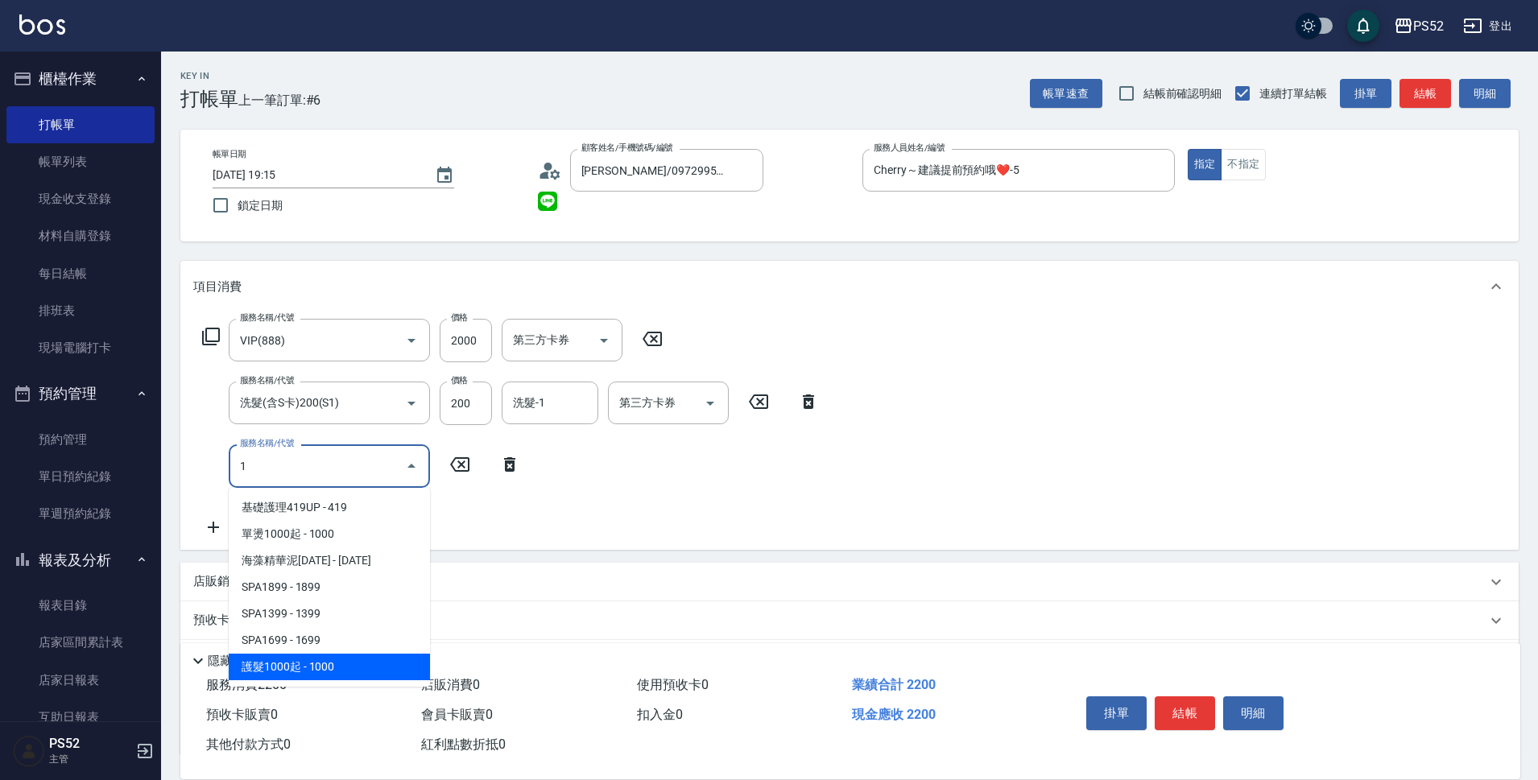
click at [321, 659] on span "護髮1000起 - 1000" at bounding box center [329, 667] width 201 height 27
type input "護髮1000起(T1)"
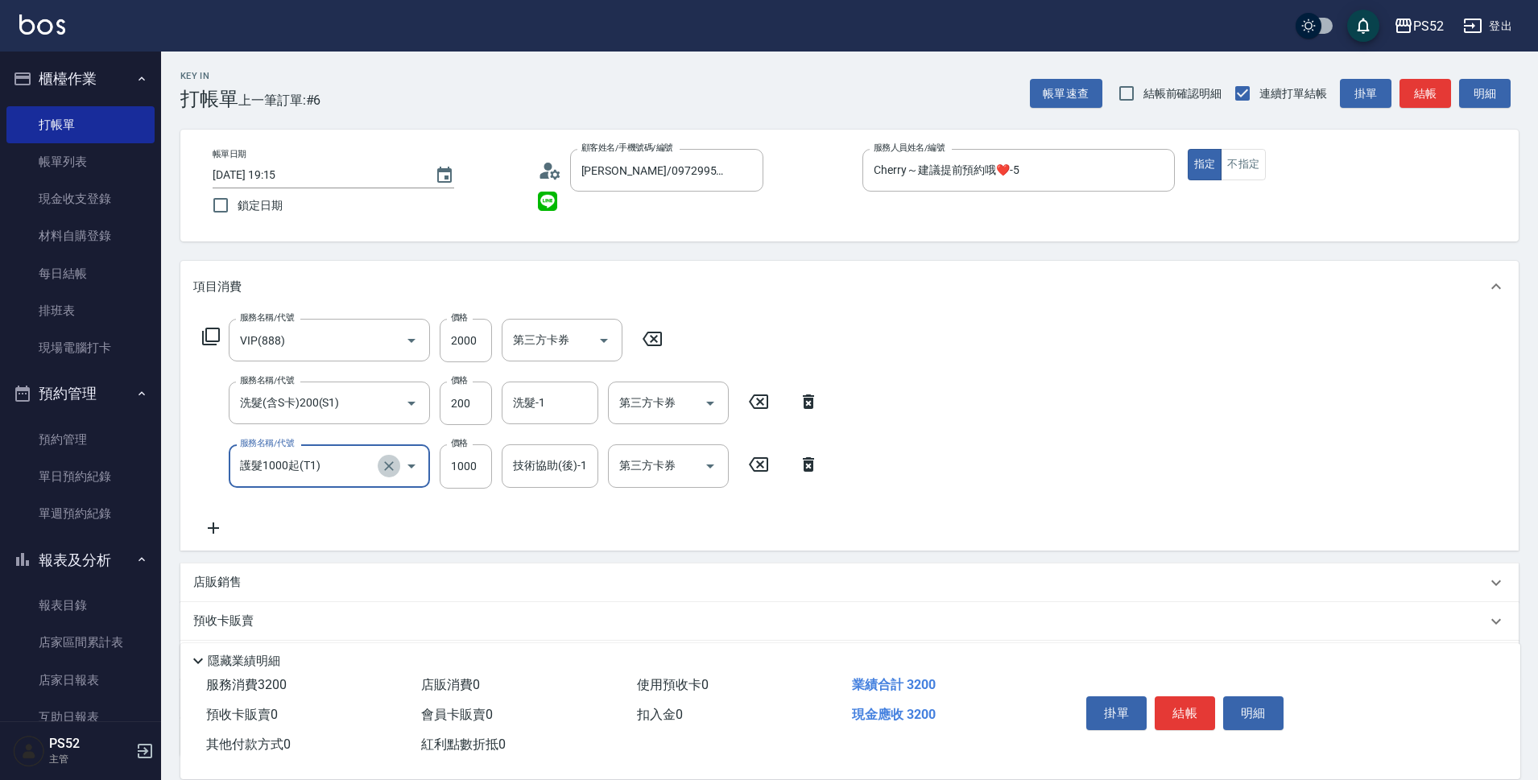
click at [387, 469] on icon "Clear" at bounding box center [389, 466] width 10 height 10
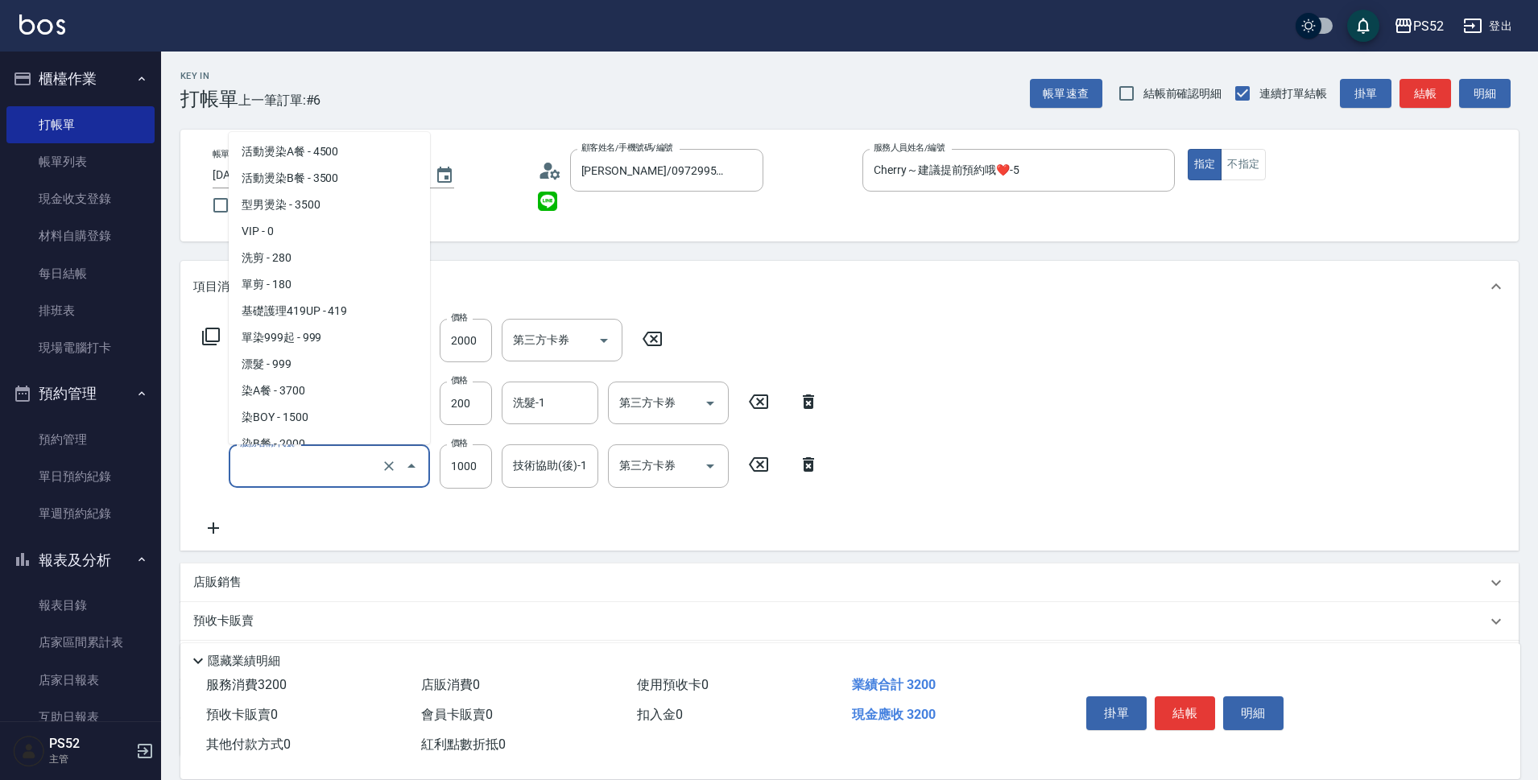
click at [333, 467] on input "服務名稱/代號" at bounding box center [307, 466] width 142 height 28
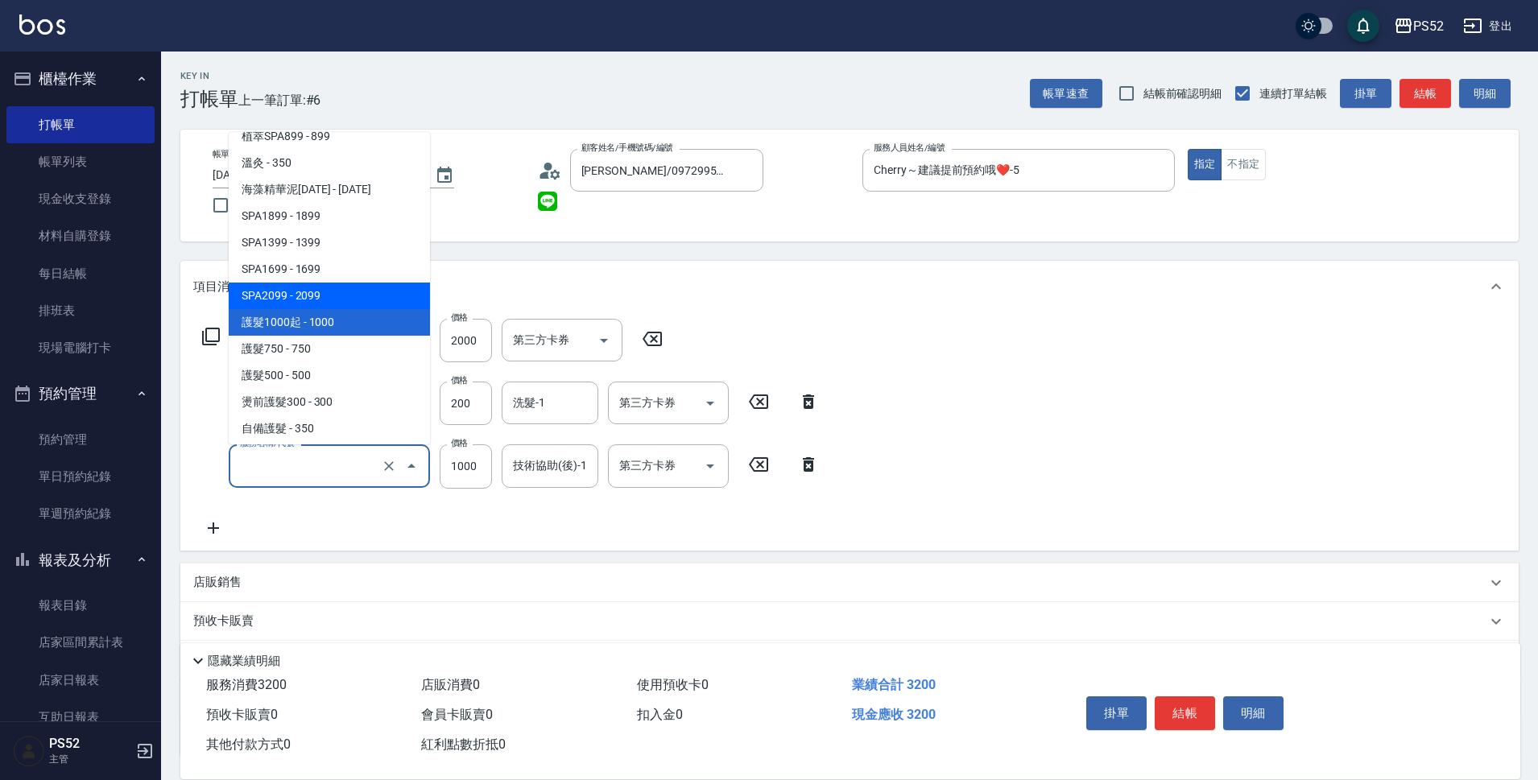
scroll to position [843, 0]
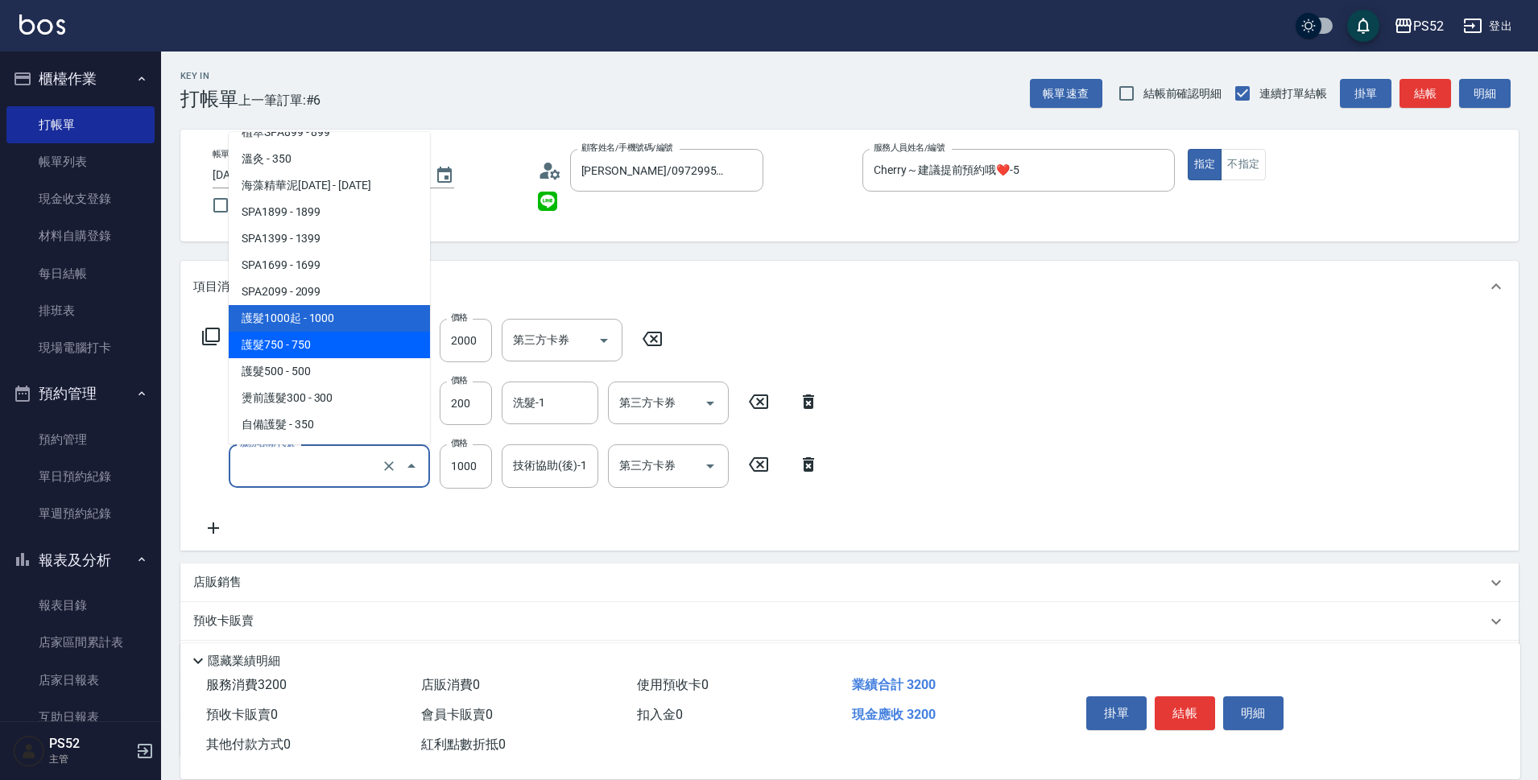
click at [333, 345] on span "護髮750 - 750" at bounding box center [329, 345] width 201 height 27
type input "護髮750(T2)"
type input "750"
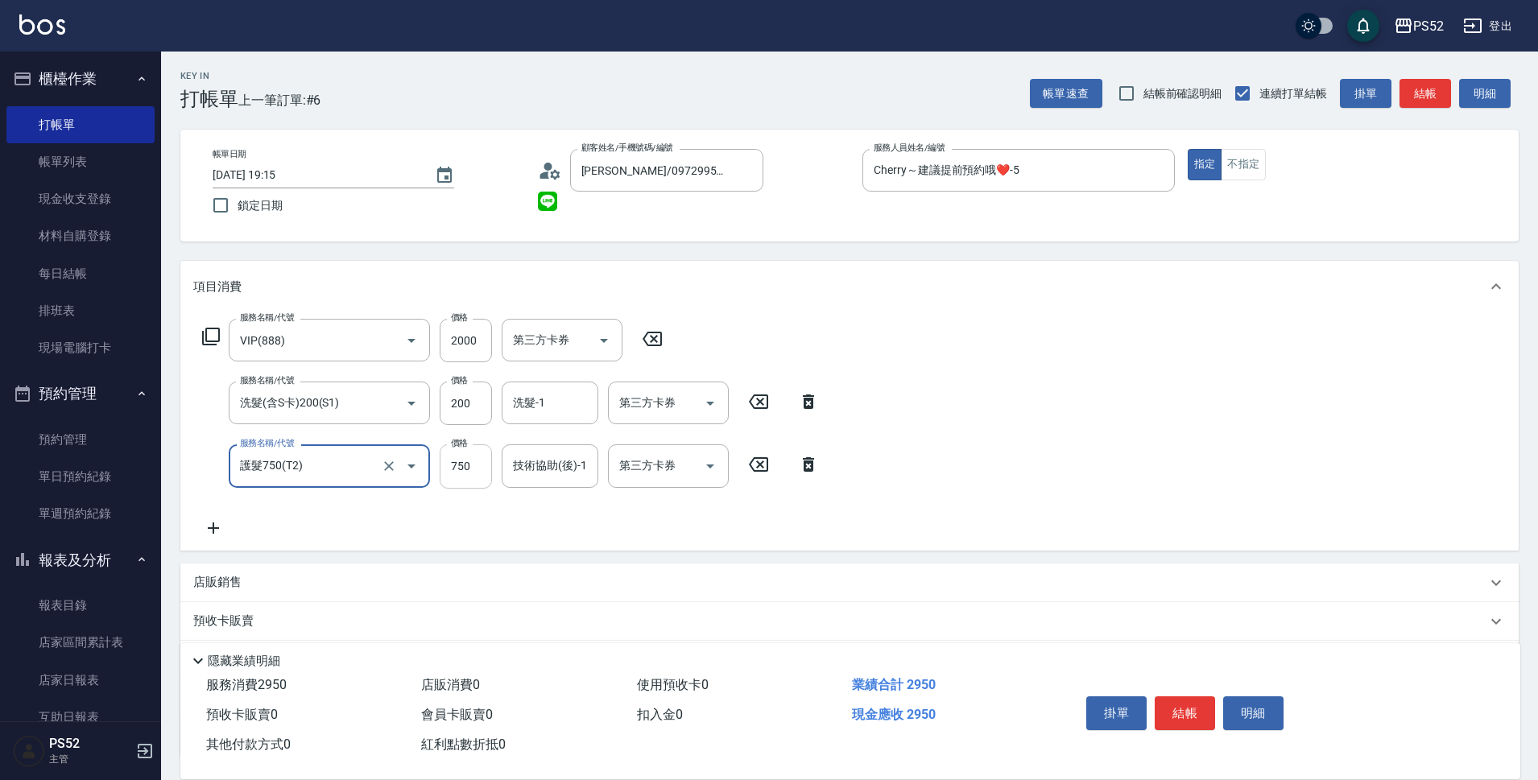
type input "護髮750(T2)"
click at [467, 462] on input "750" at bounding box center [466, 466] width 52 height 43
click at [711, 403] on icon "Open" at bounding box center [710, 404] width 8 height 4
type input "899"
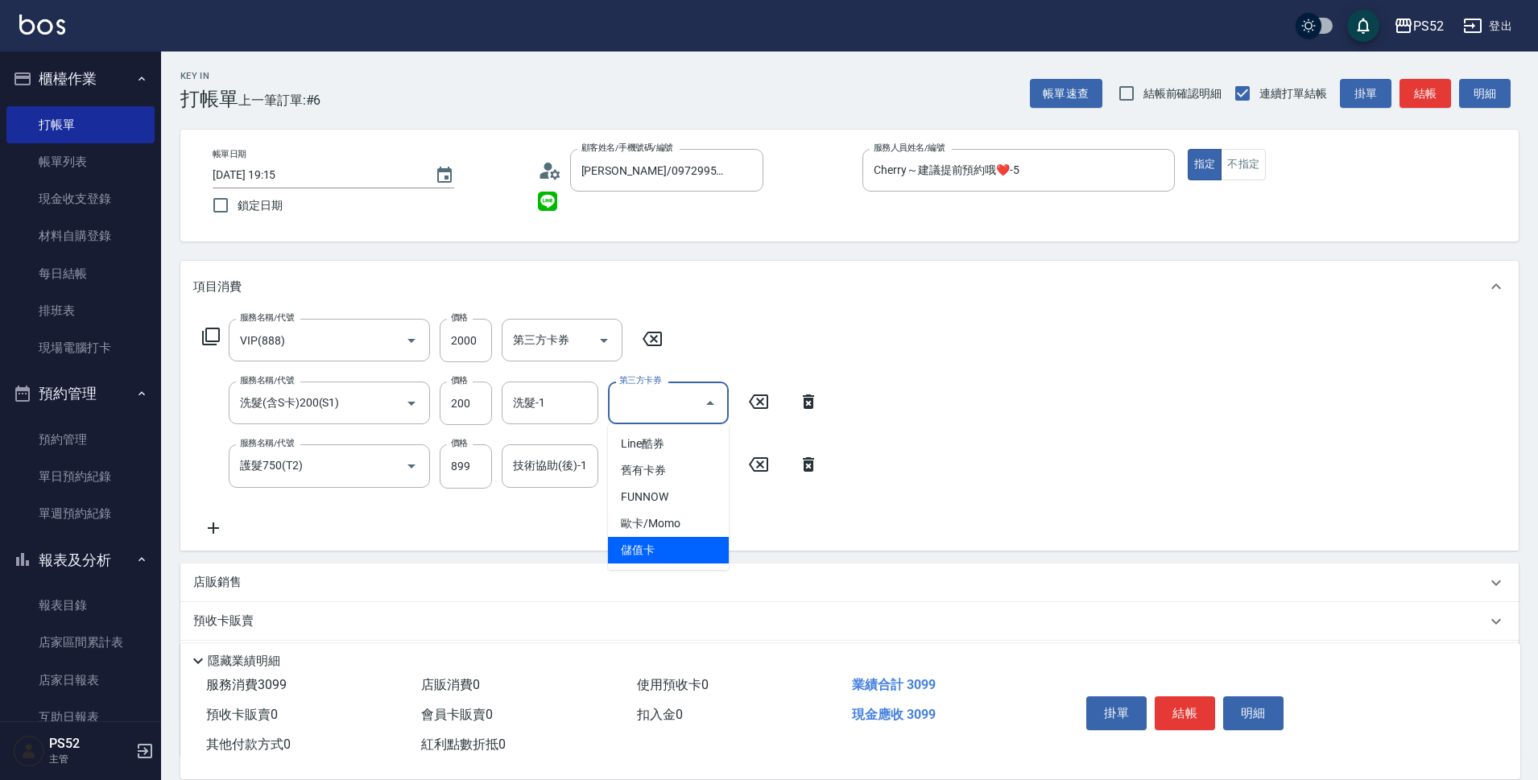
click at [706, 545] on span "儲值卡" at bounding box center [668, 550] width 121 height 27
type input "儲值卡"
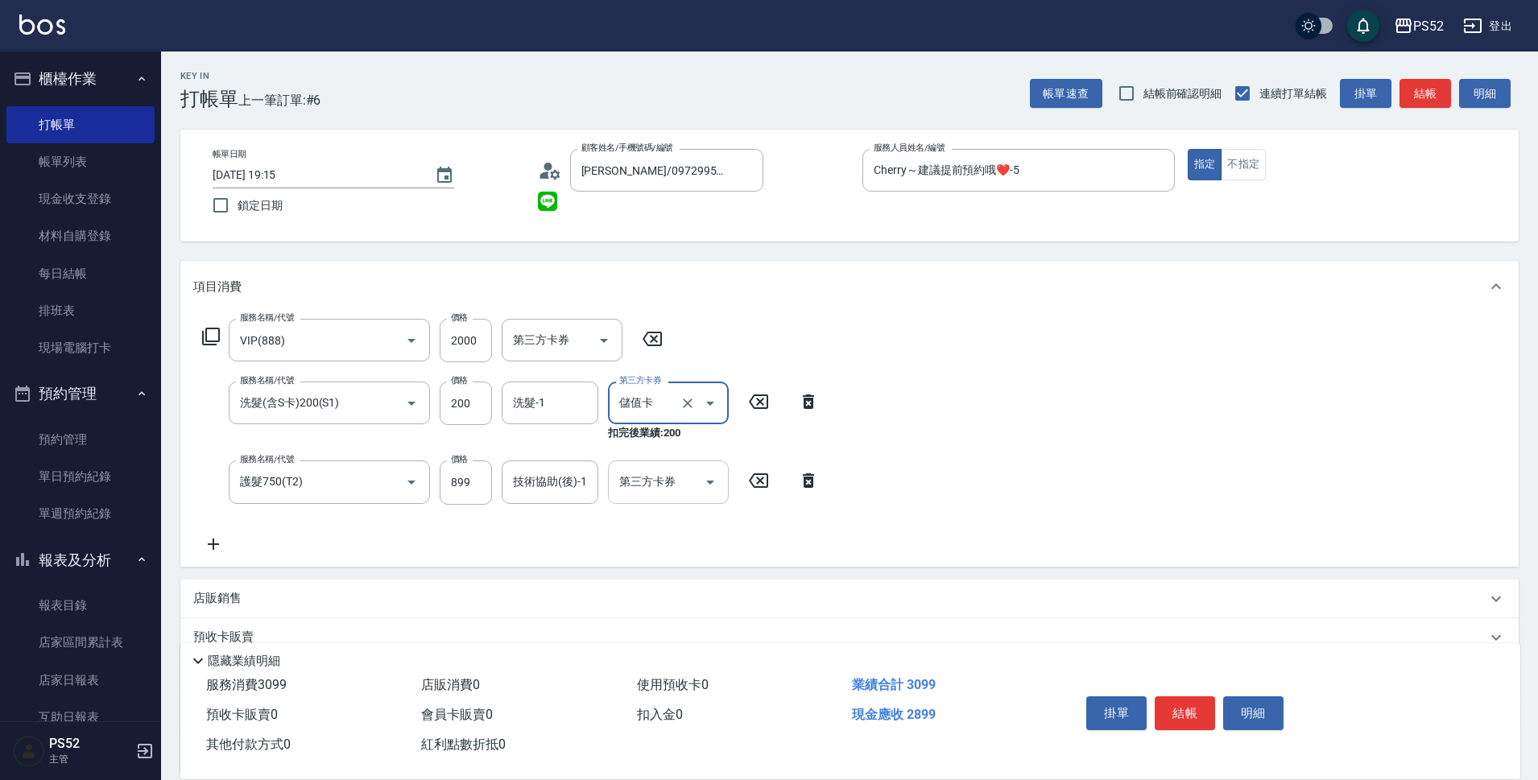
click at [714, 475] on icon "Open" at bounding box center [710, 482] width 19 height 19
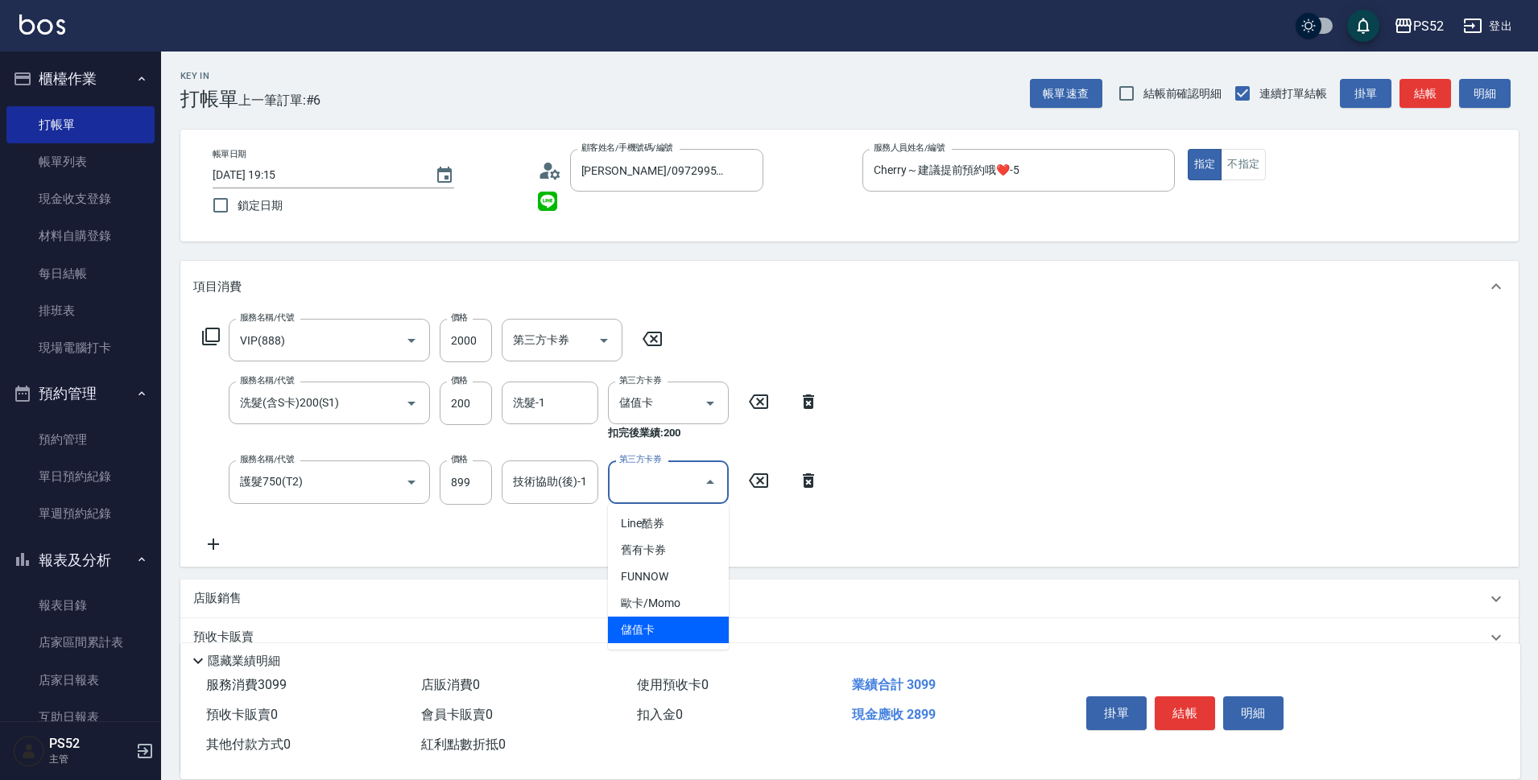
click at [691, 617] on span "儲值卡" at bounding box center [668, 630] width 121 height 27
type input "儲值卡"
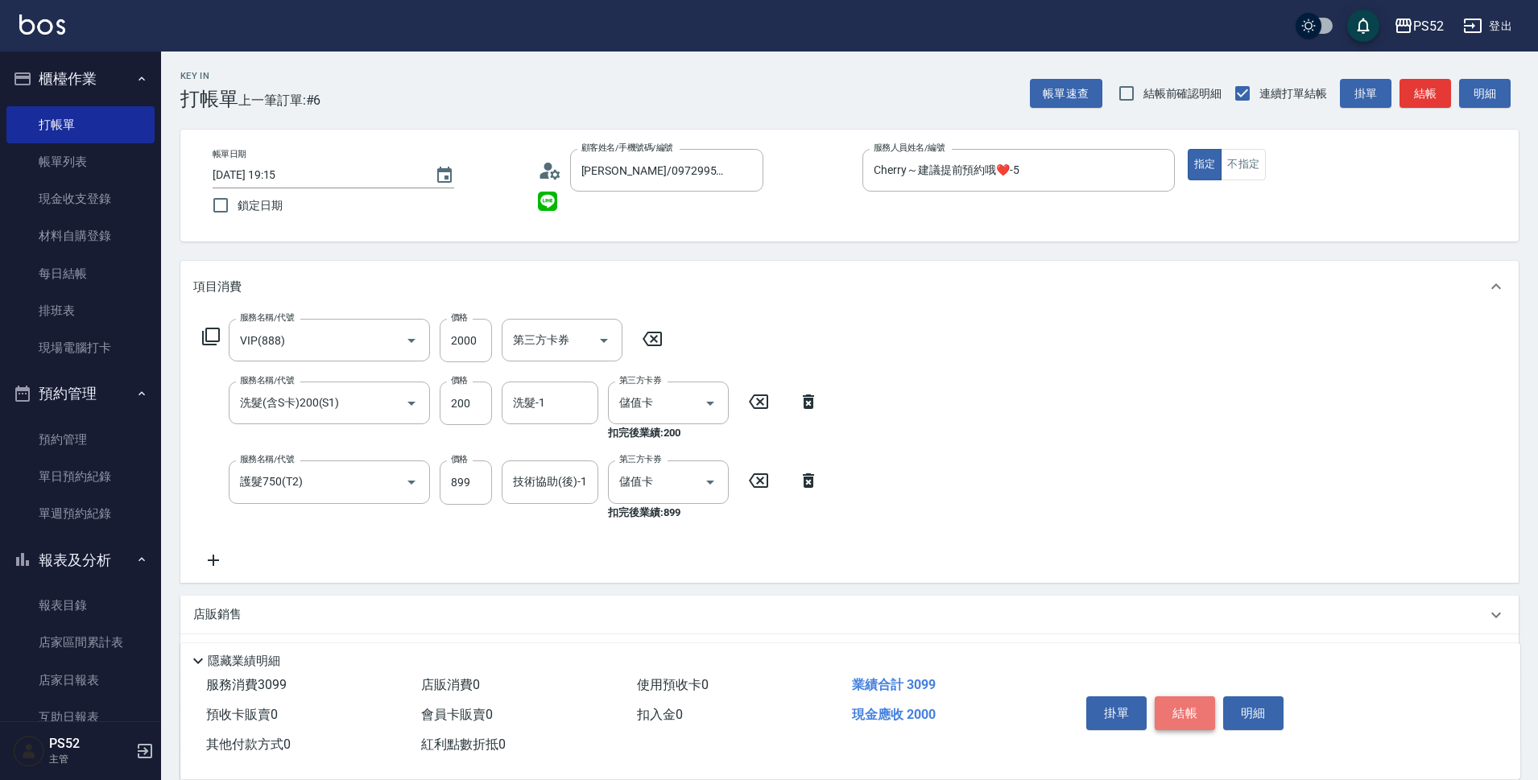
click at [1188, 710] on button "結帳" at bounding box center [1185, 714] width 60 height 34
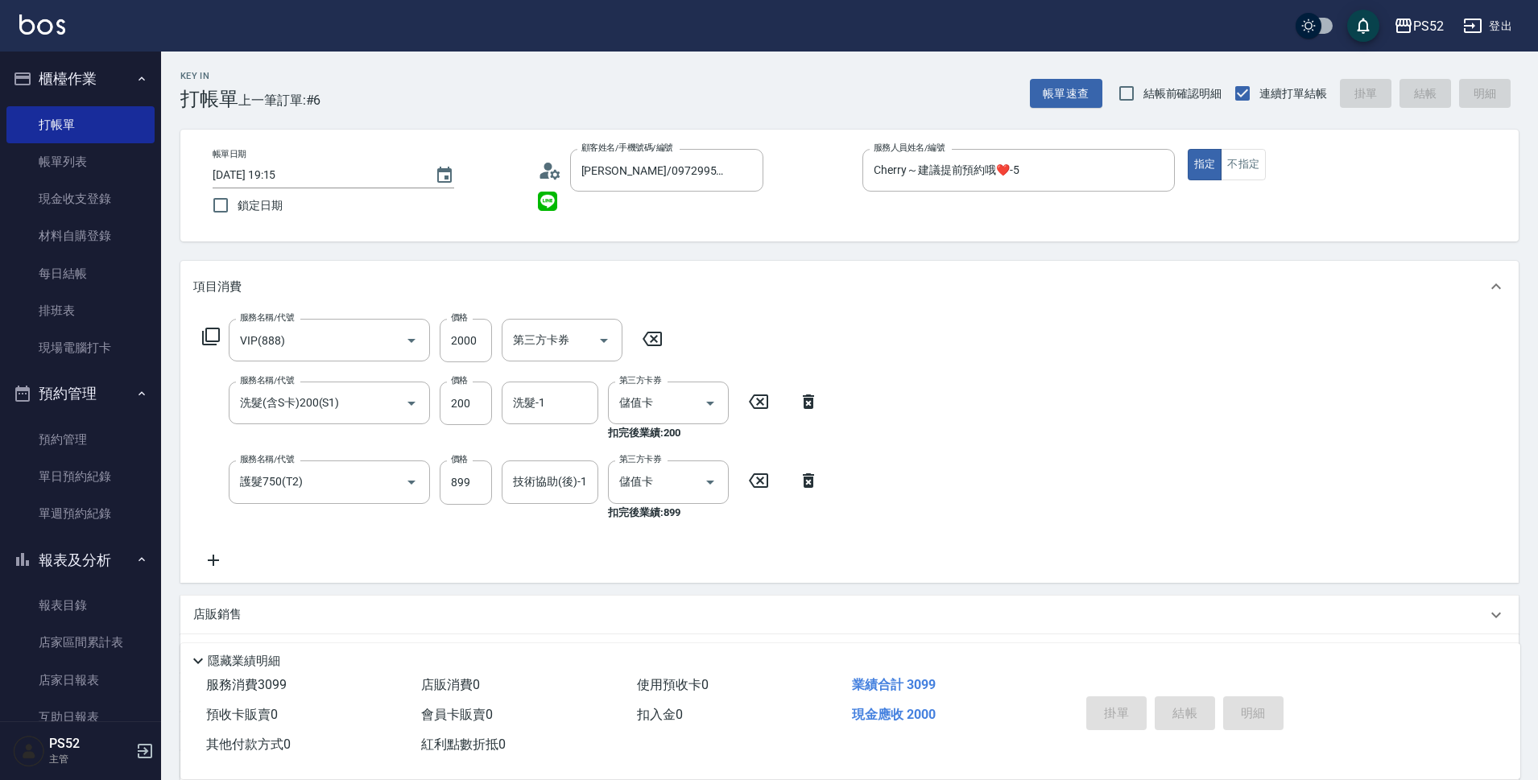
type input "[DATE] 19:16"
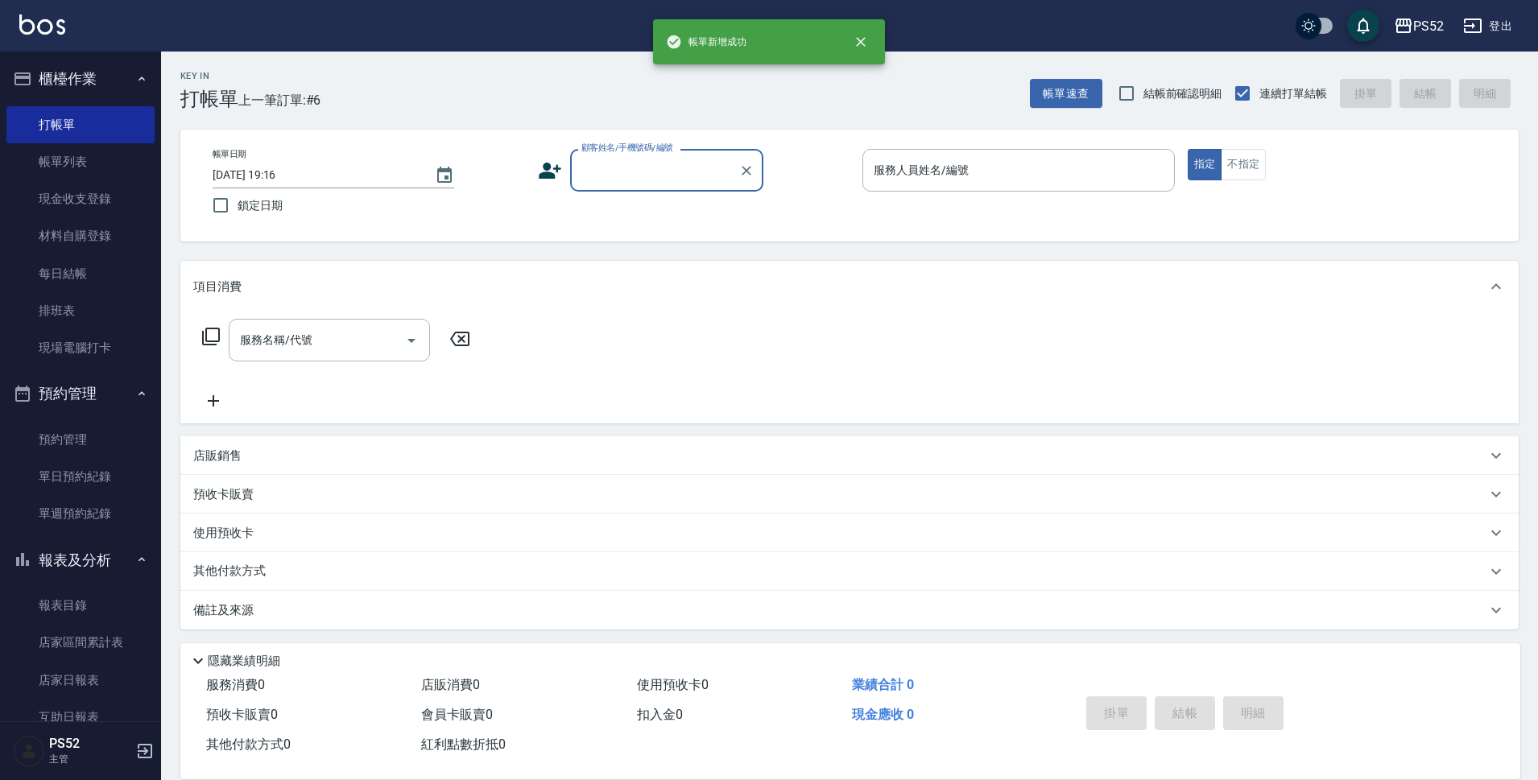
scroll to position [0, 0]
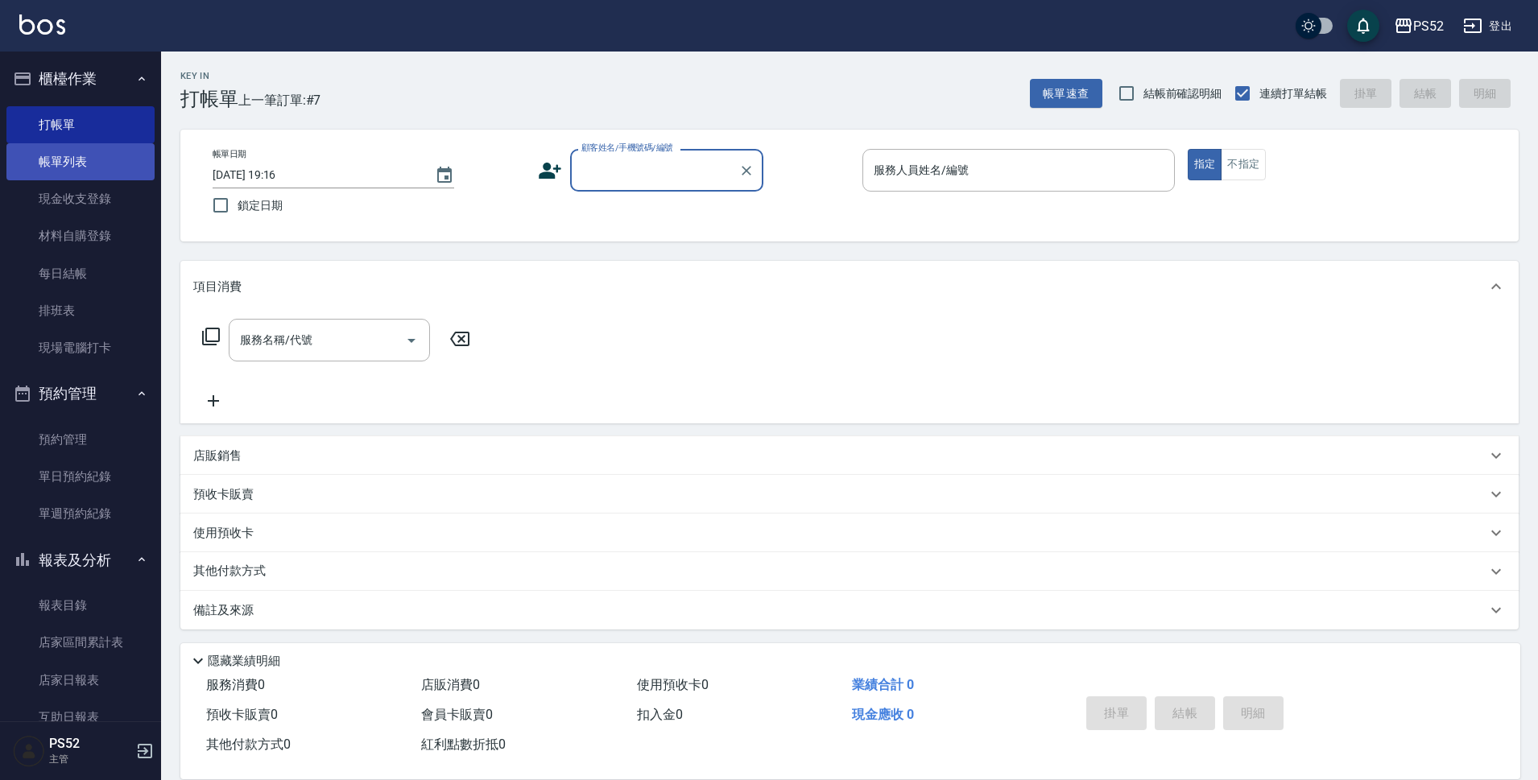
click at [63, 172] on link "帳單列表" at bounding box center [80, 161] width 148 height 37
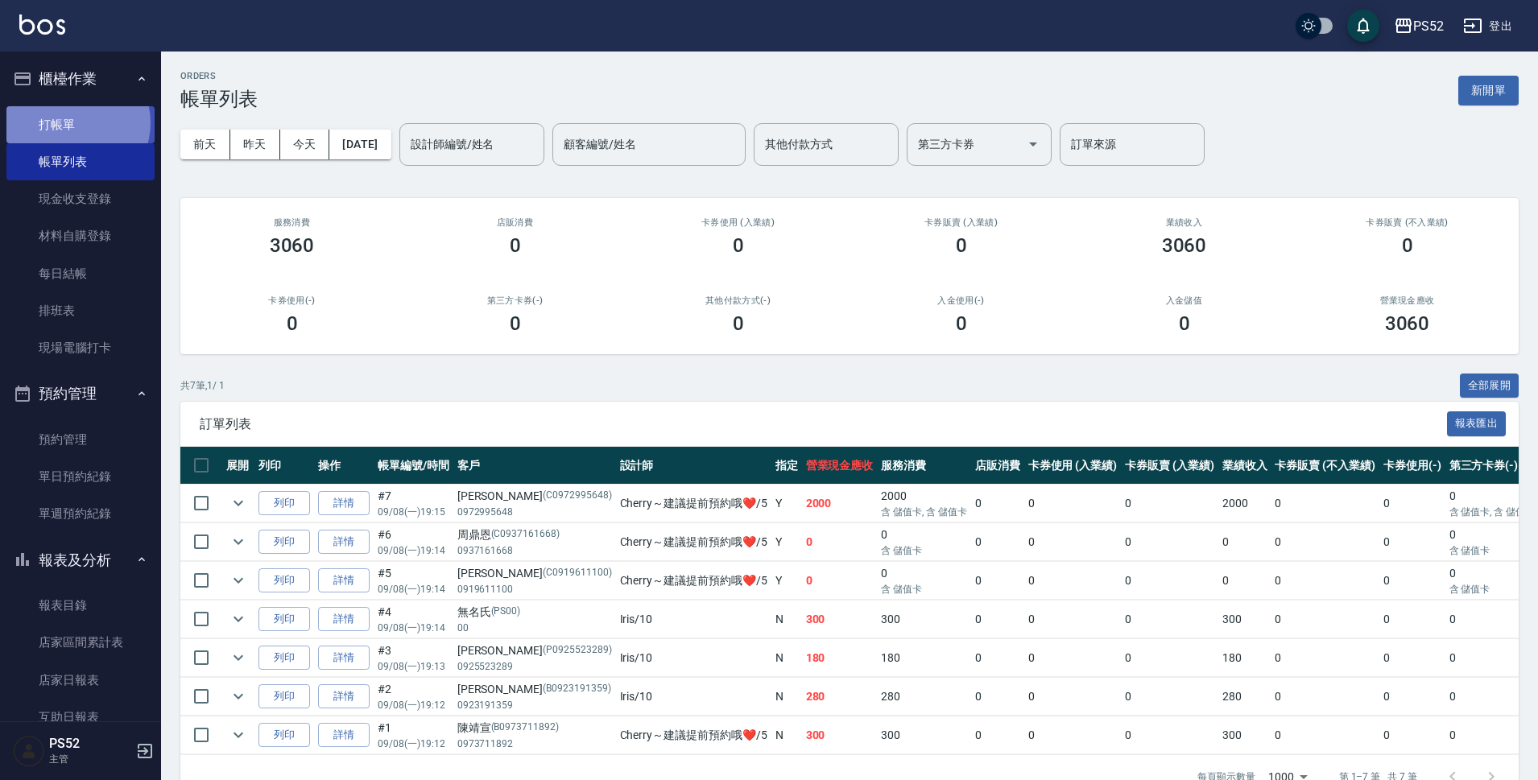
click at [72, 122] on link "打帳單" at bounding box center [80, 124] width 148 height 37
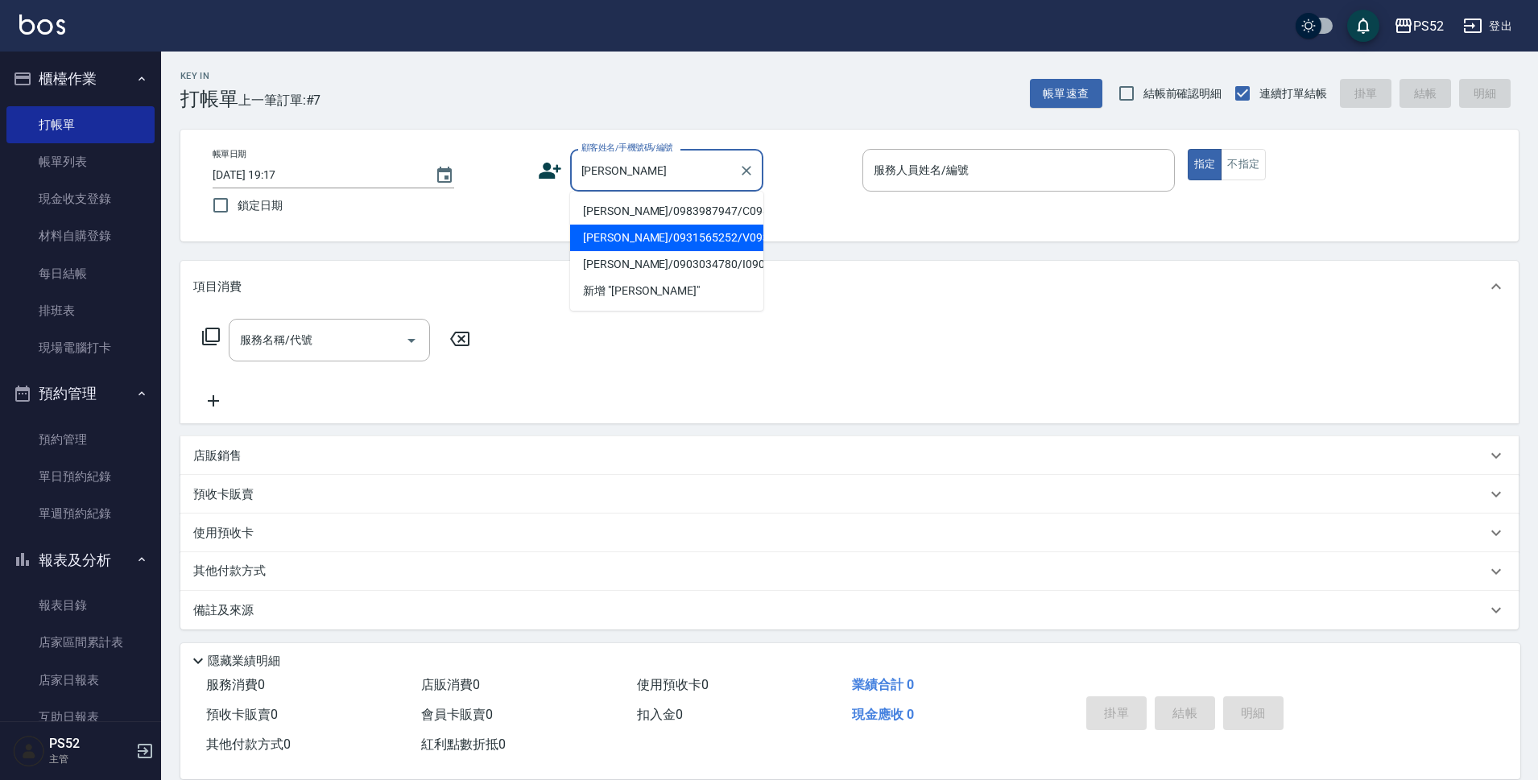
click at [735, 251] on li "[PERSON_NAME]/0931565252/V0931565252" at bounding box center [666, 238] width 193 height 27
type input "[PERSON_NAME]/0931565252/V0931565252"
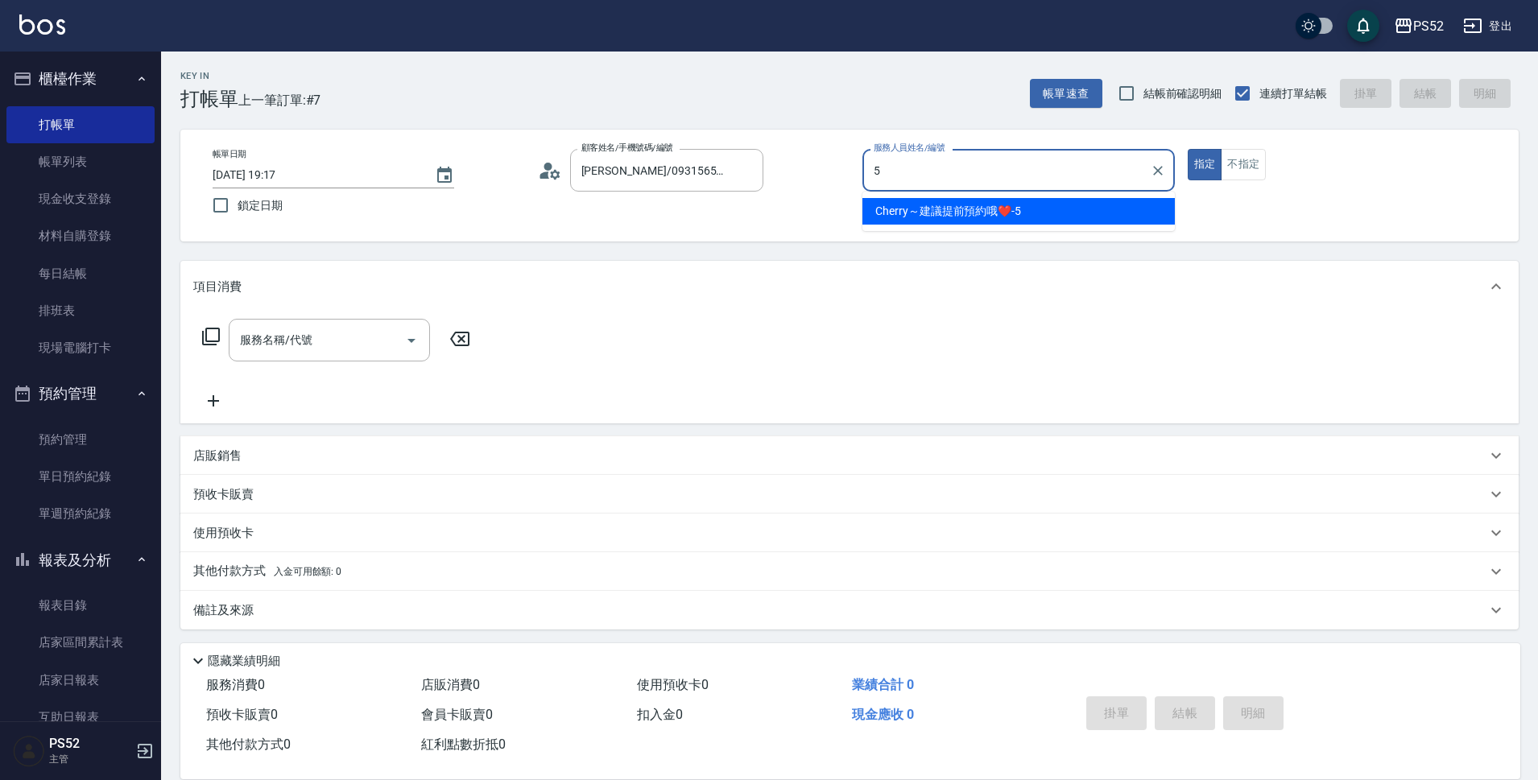
type input "Cherry～建議提前預約哦❤️-5"
type button "true"
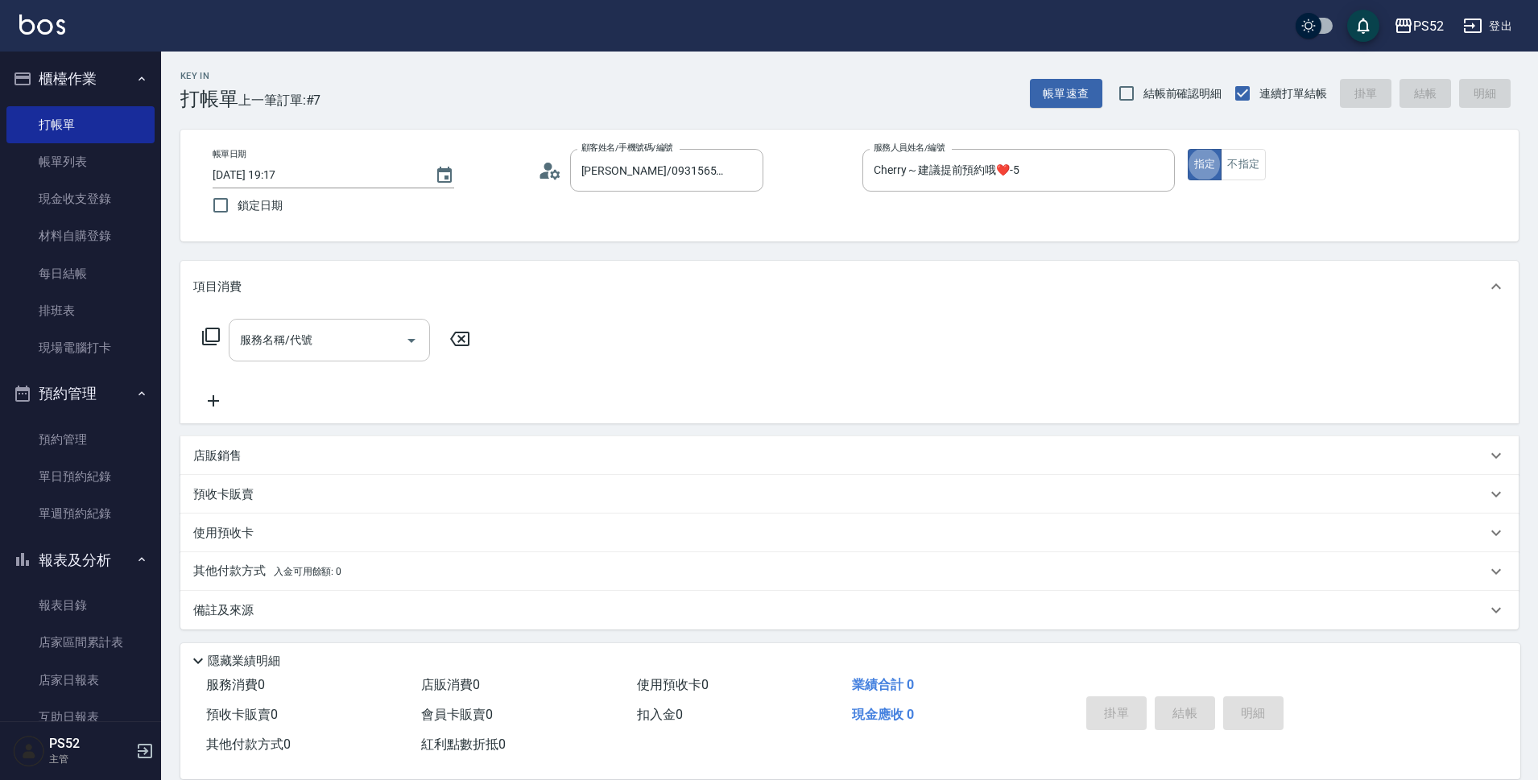
click at [332, 334] on input "服務名稱/代號" at bounding box center [317, 340] width 163 height 28
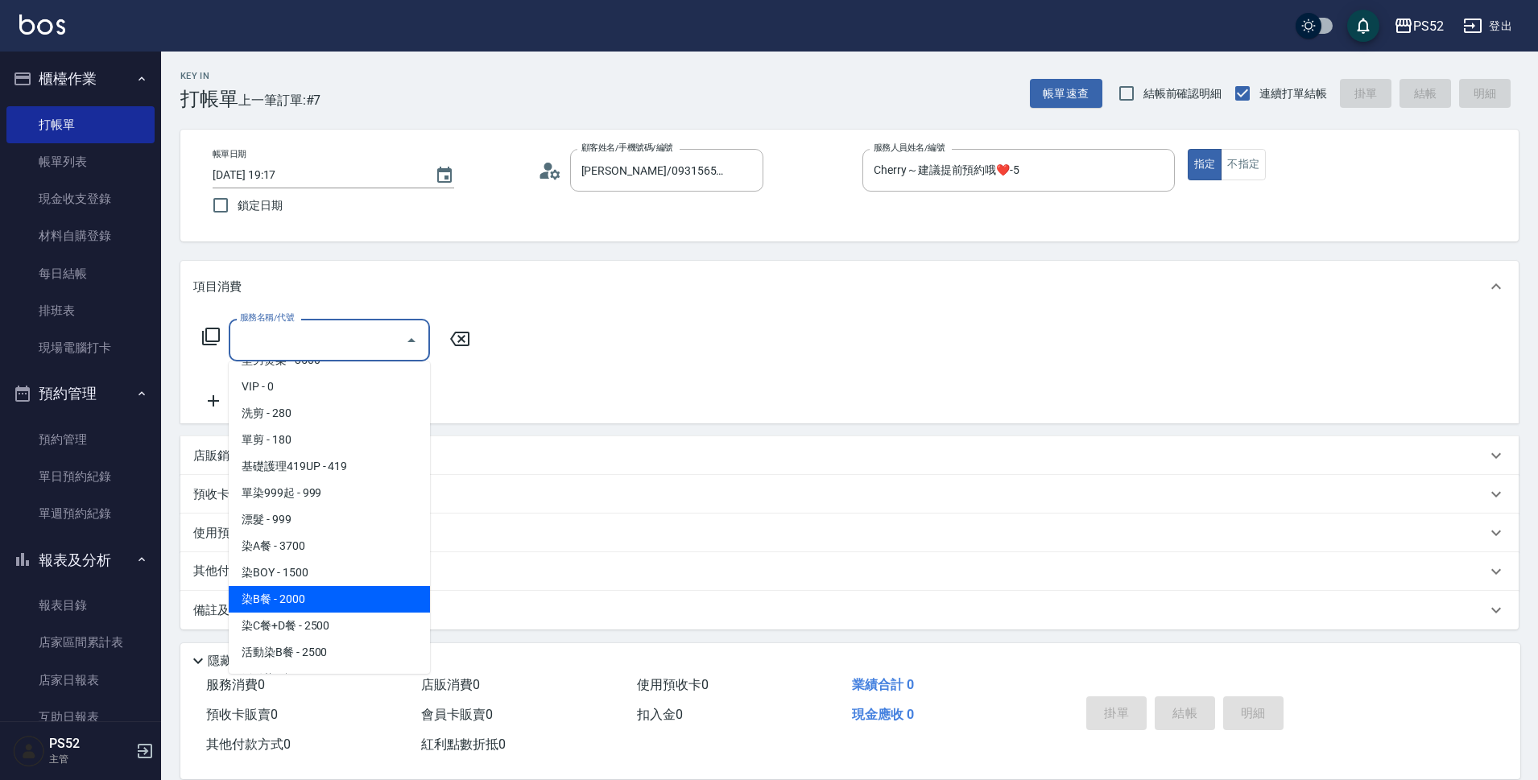
scroll to position [81, 0]
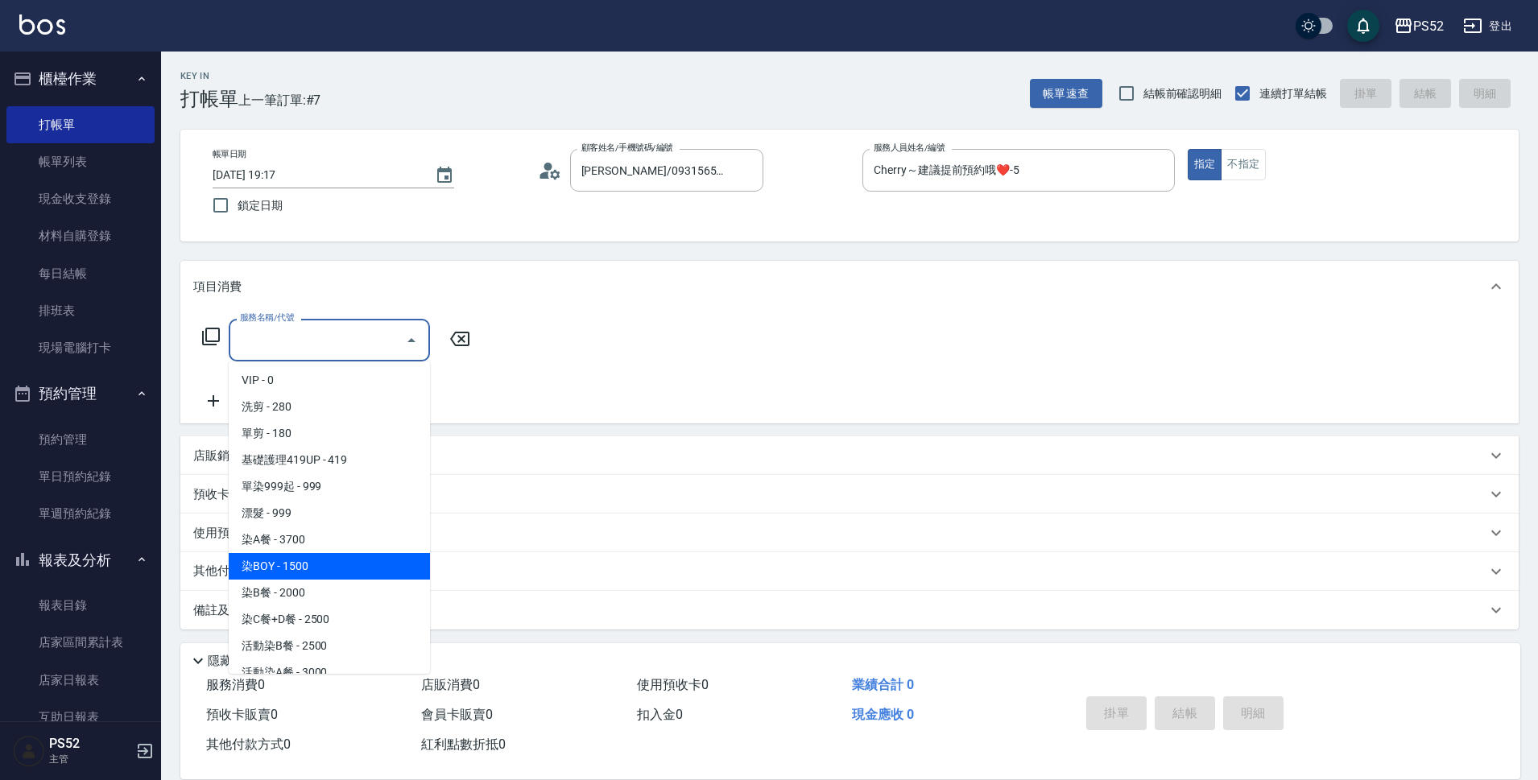
click at [308, 575] on span "染BOY - 1500" at bounding box center [329, 566] width 201 height 27
type input "染BOY(L4)"
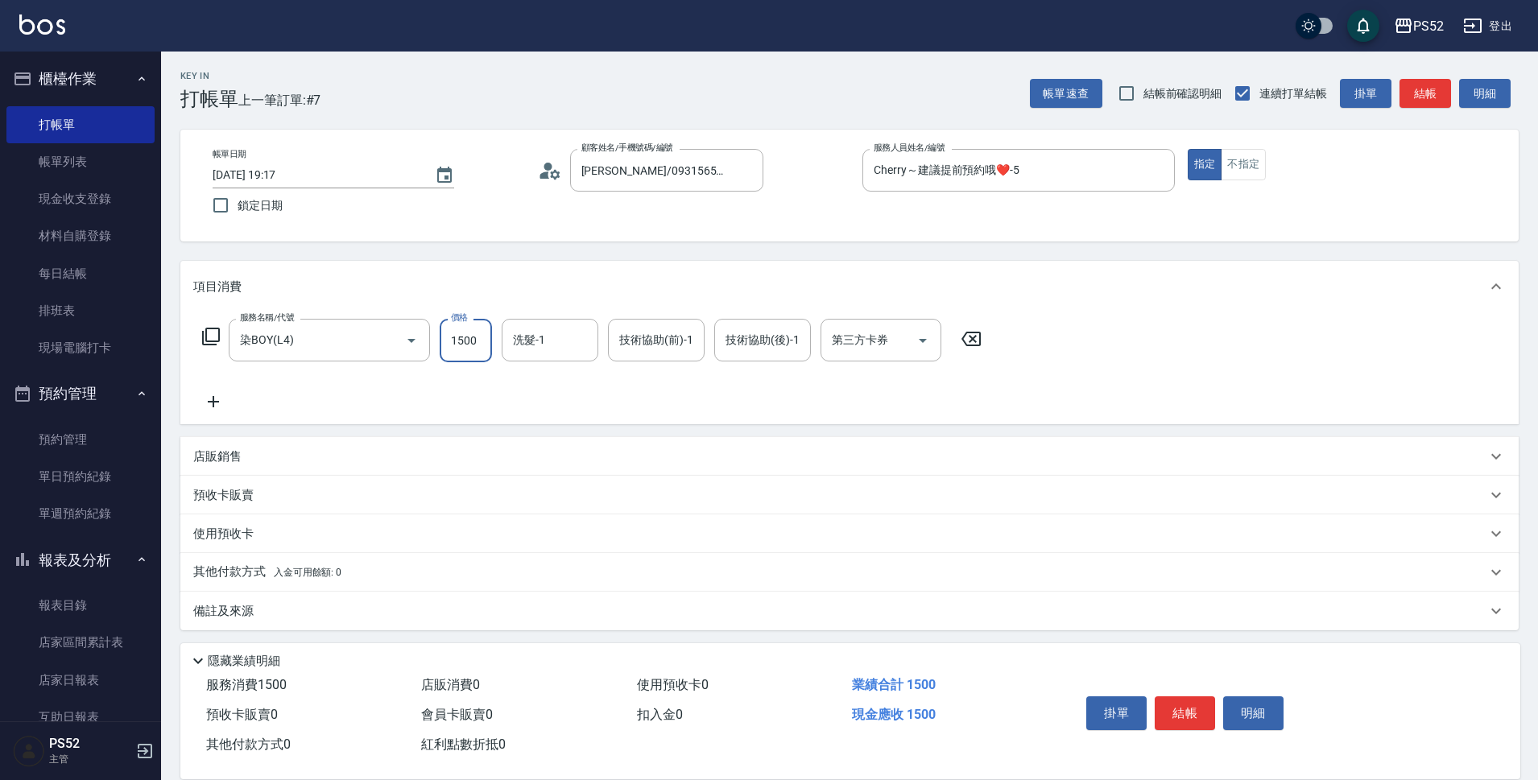
click at [461, 339] on input "1500" at bounding box center [466, 340] width 52 height 43
click at [923, 345] on icon "Open" at bounding box center [922, 340] width 19 height 19
type input "1599"
click at [891, 497] on span "儲值卡" at bounding box center [881, 487] width 121 height 27
type input "儲值卡"
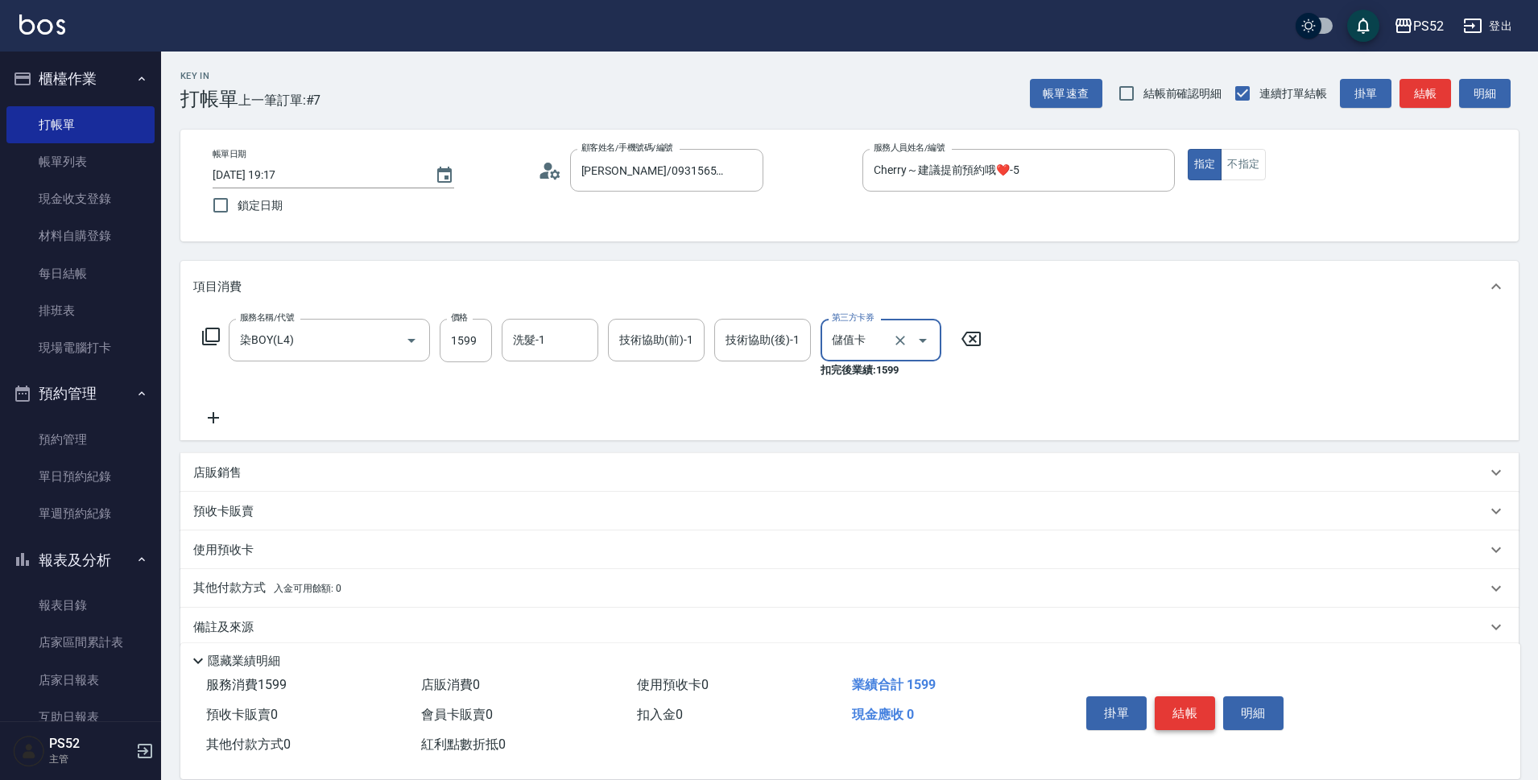
click at [1194, 711] on button "結帳" at bounding box center [1185, 714] width 60 height 34
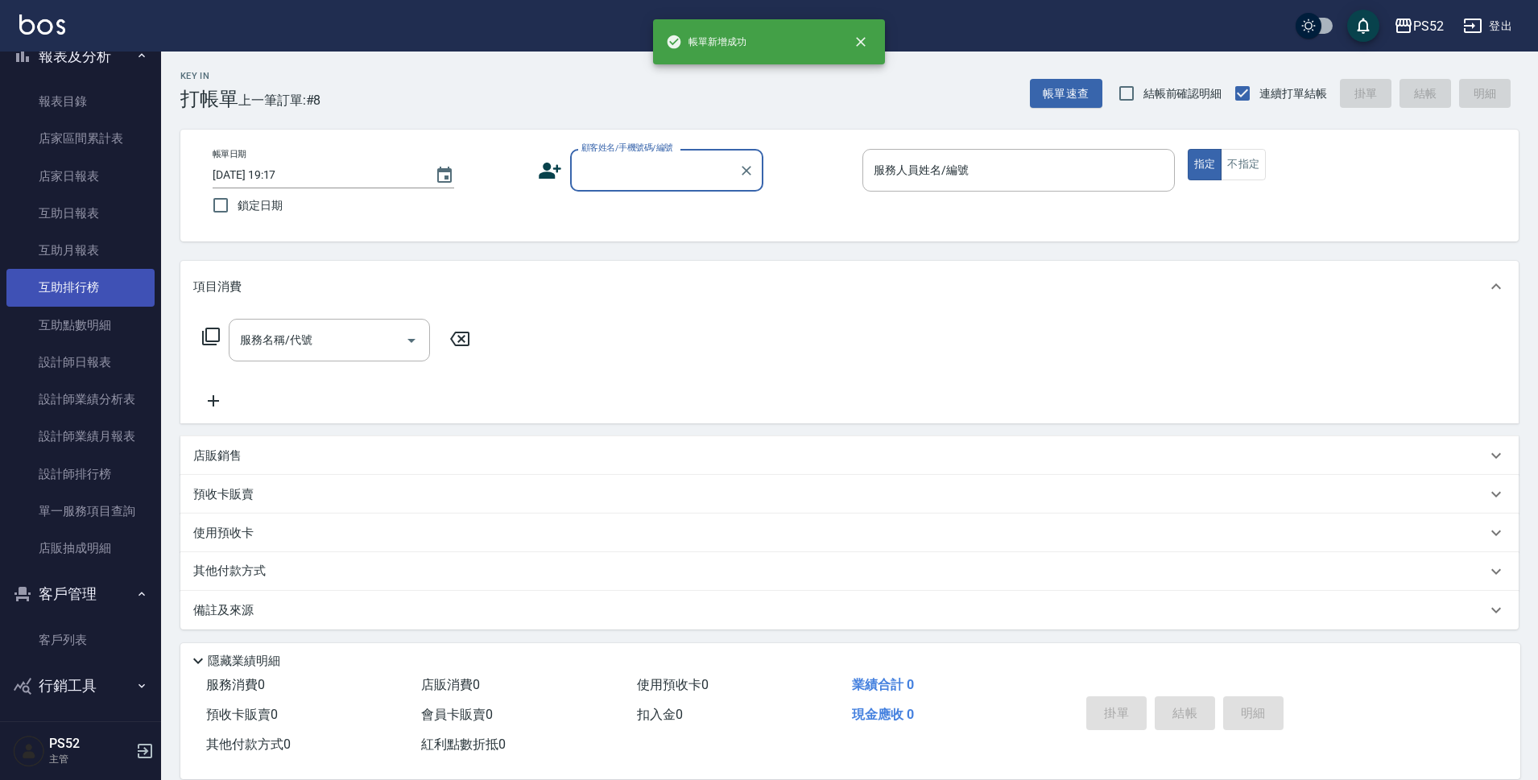
scroll to position [509, 0]
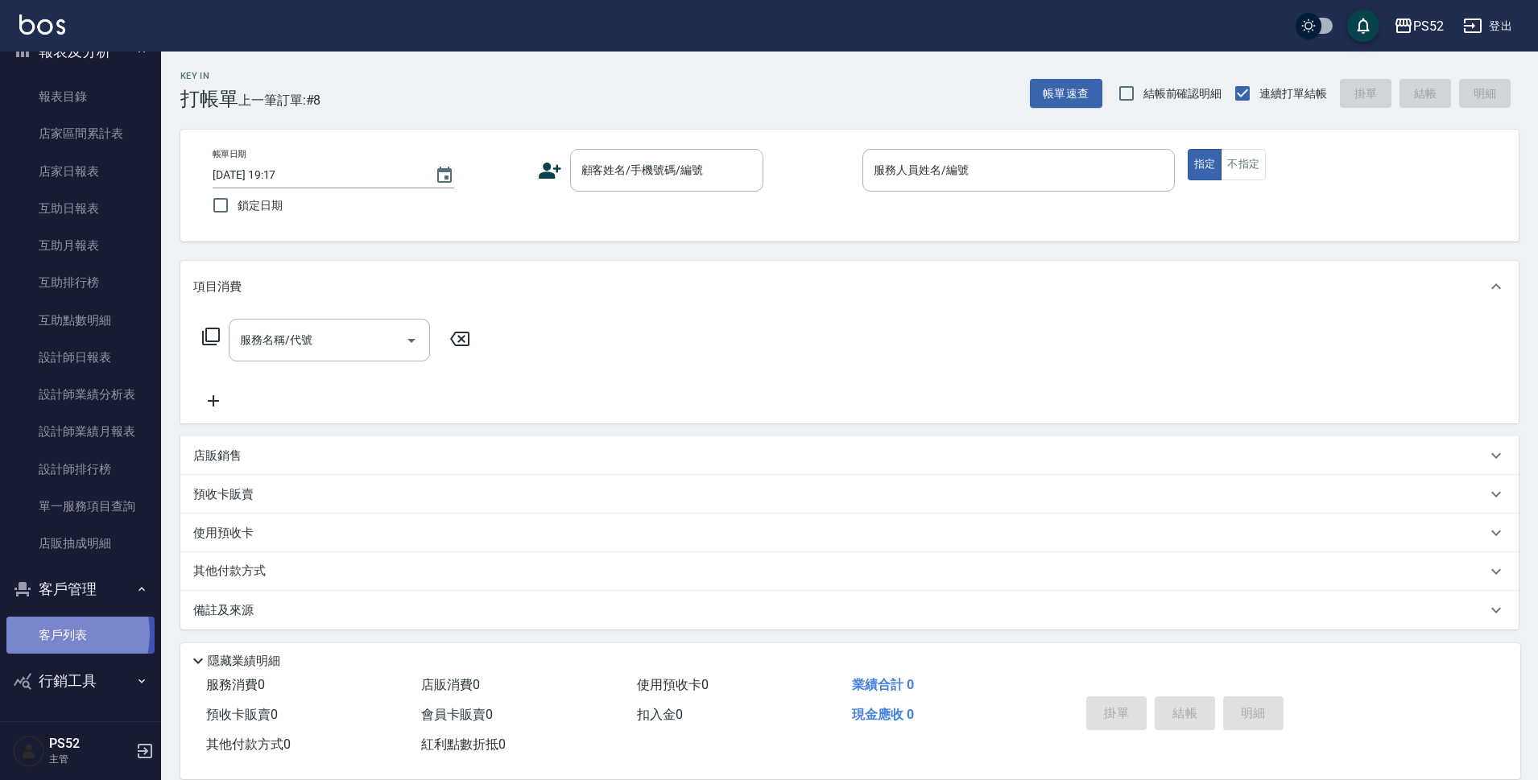
click at [52, 635] on link "客戶列表" at bounding box center [80, 635] width 148 height 37
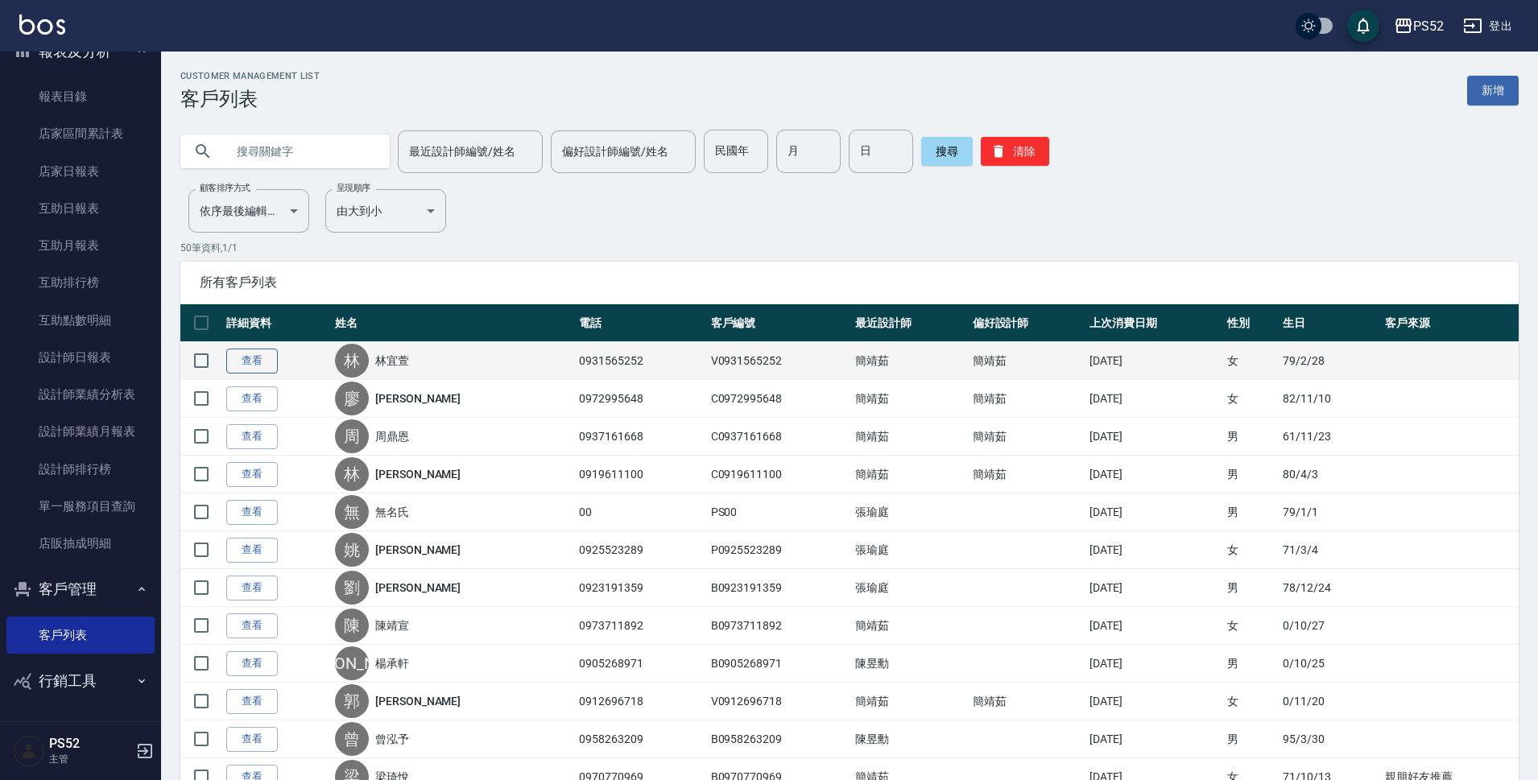
click at [242, 358] on link "查看" at bounding box center [252, 361] width 52 height 25
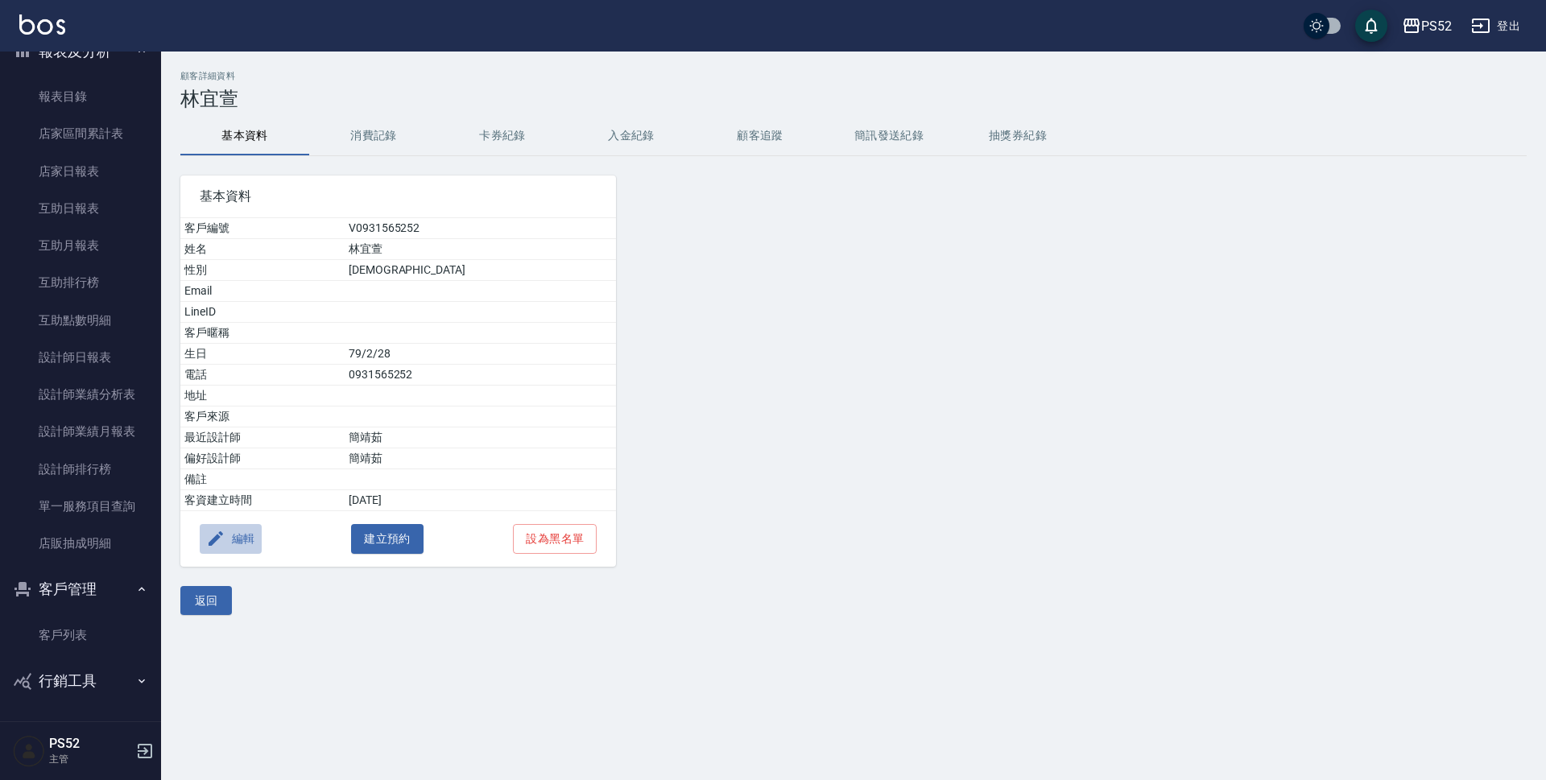
click at [230, 540] on button "編輯" at bounding box center [231, 539] width 62 height 30
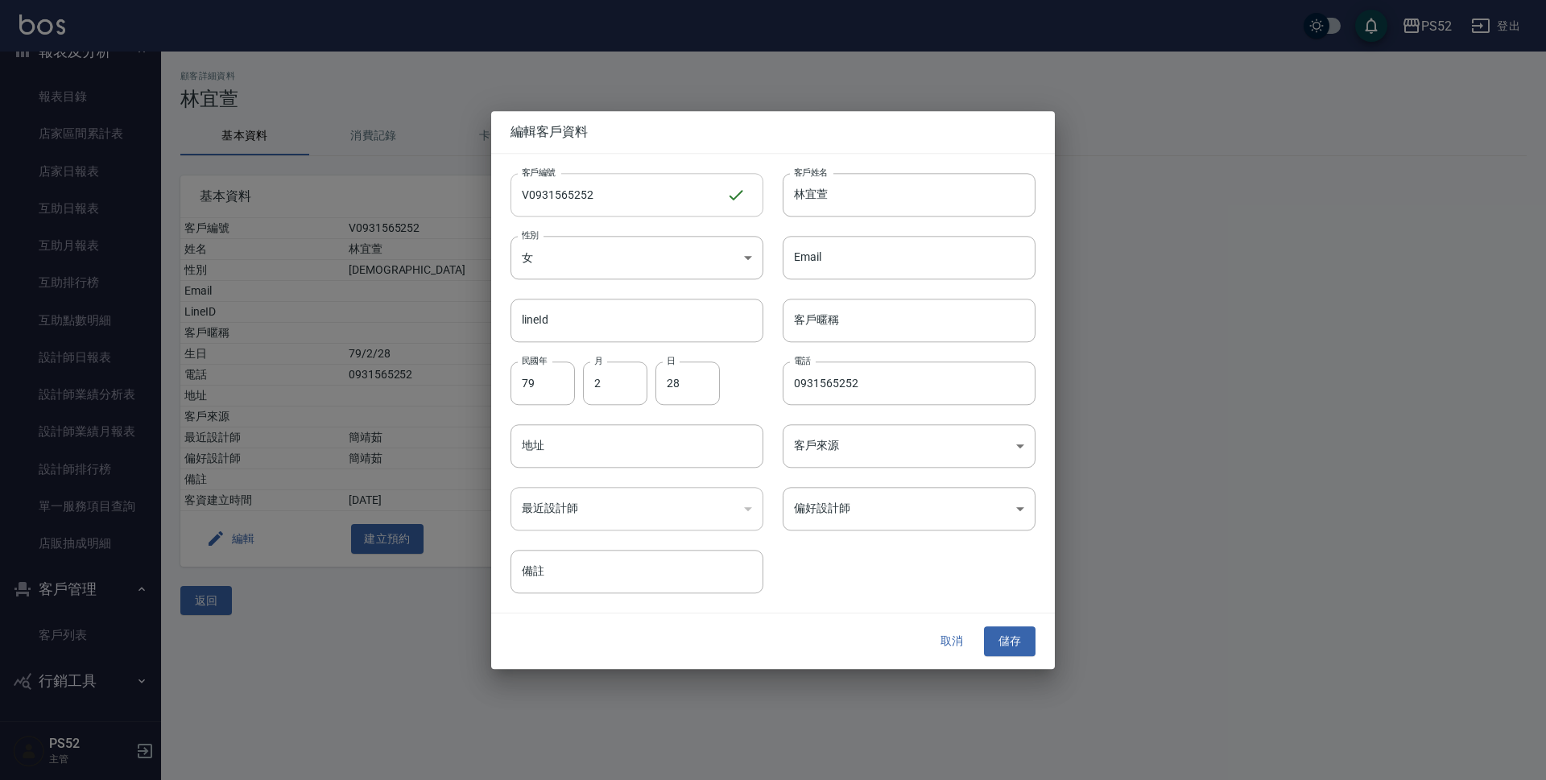
click at [528, 198] on input "V0931565252" at bounding box center [619, 194] width 216 height 43
type input "C0931565252"
click at [1027, 645] on button "儲存" at bounding box center [1010, 642] width 52 height 30
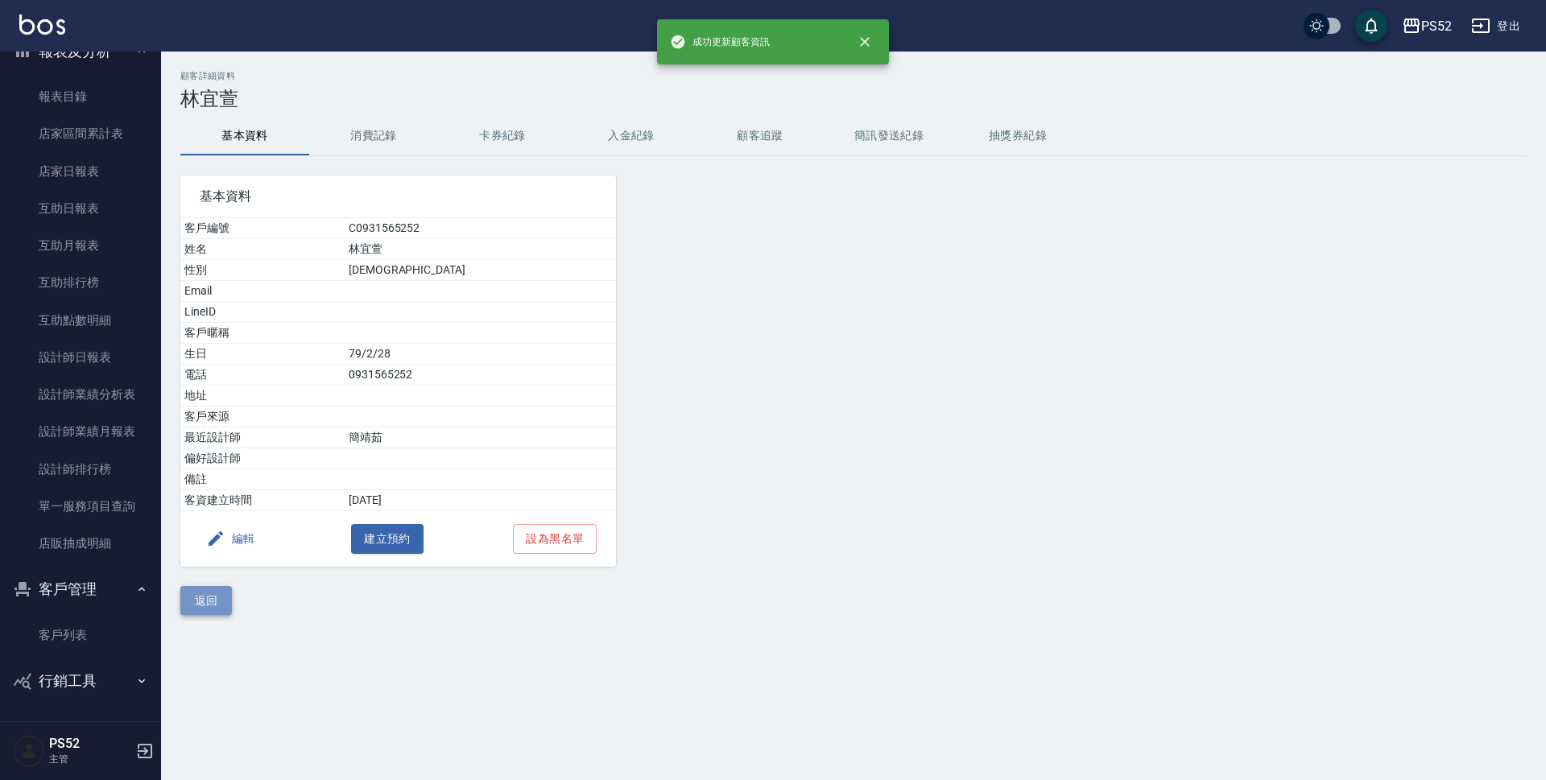
click at [224, 606] on button "返回" at bounding box center [206, 601] width 52 height 30
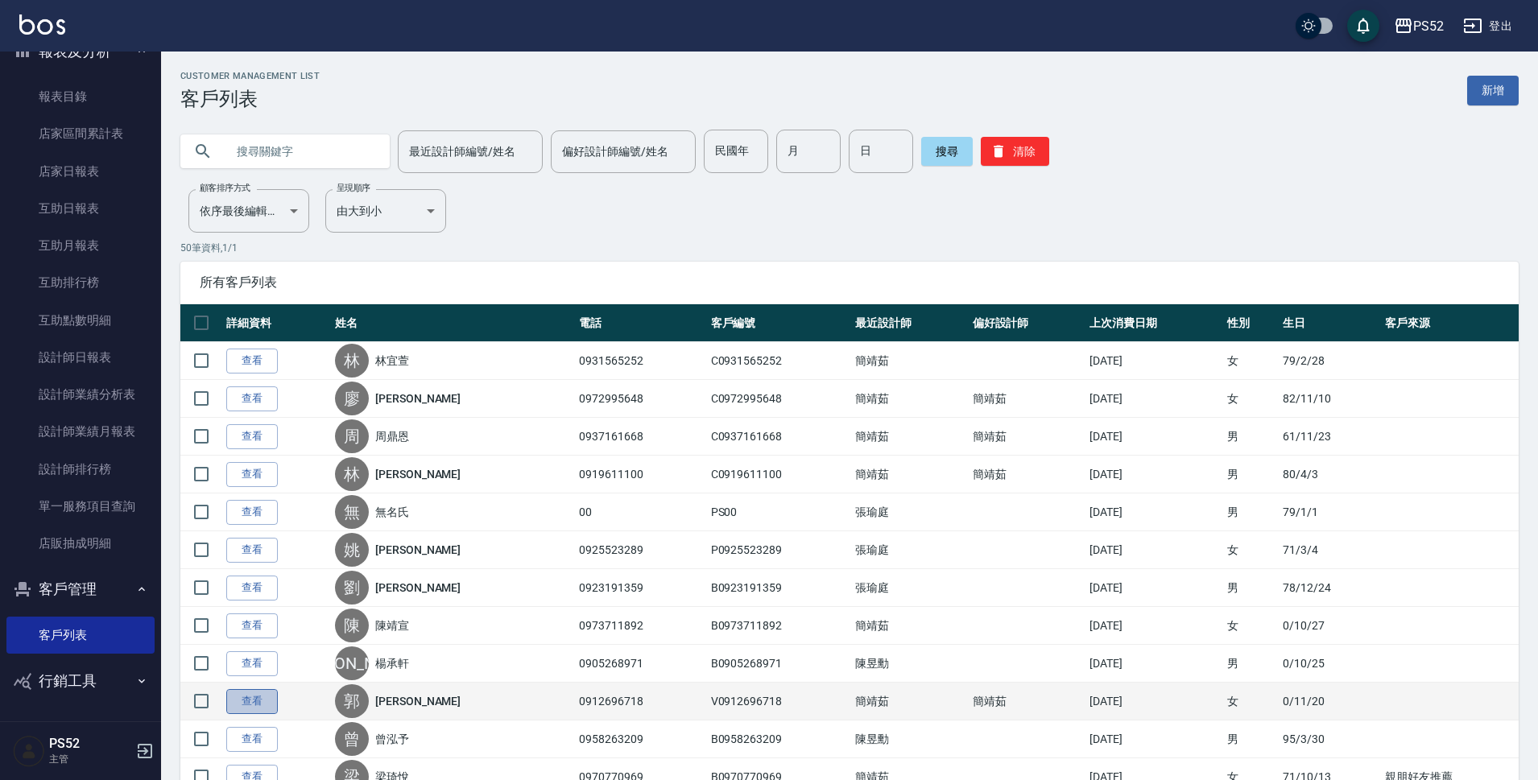
click at [264, 705] on link "查看" at bounding box center [252, 701] width 52 height 25
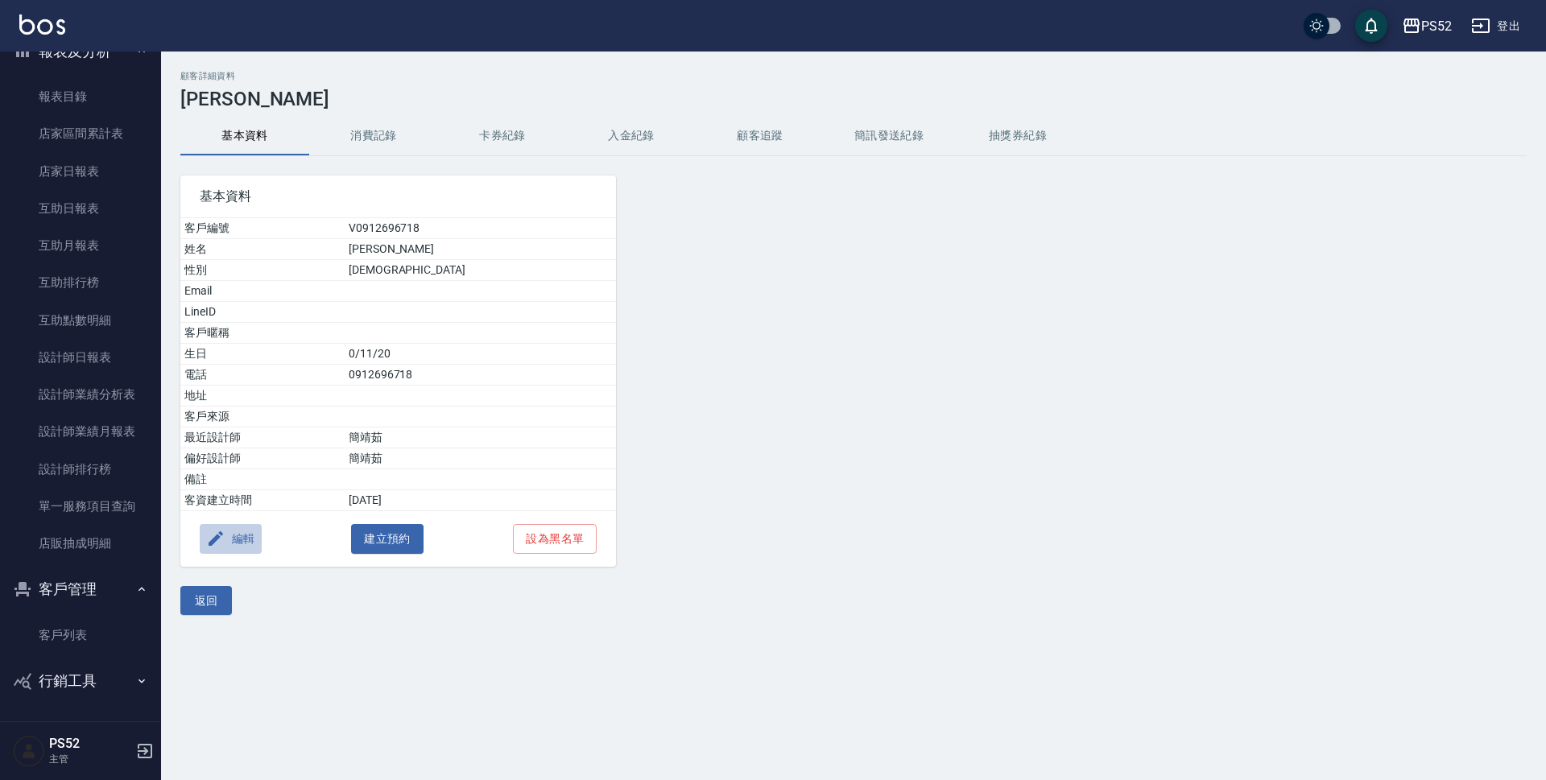
click at [225, 540] on icon "button" at bounding box center [215, 538] width 19 height 19
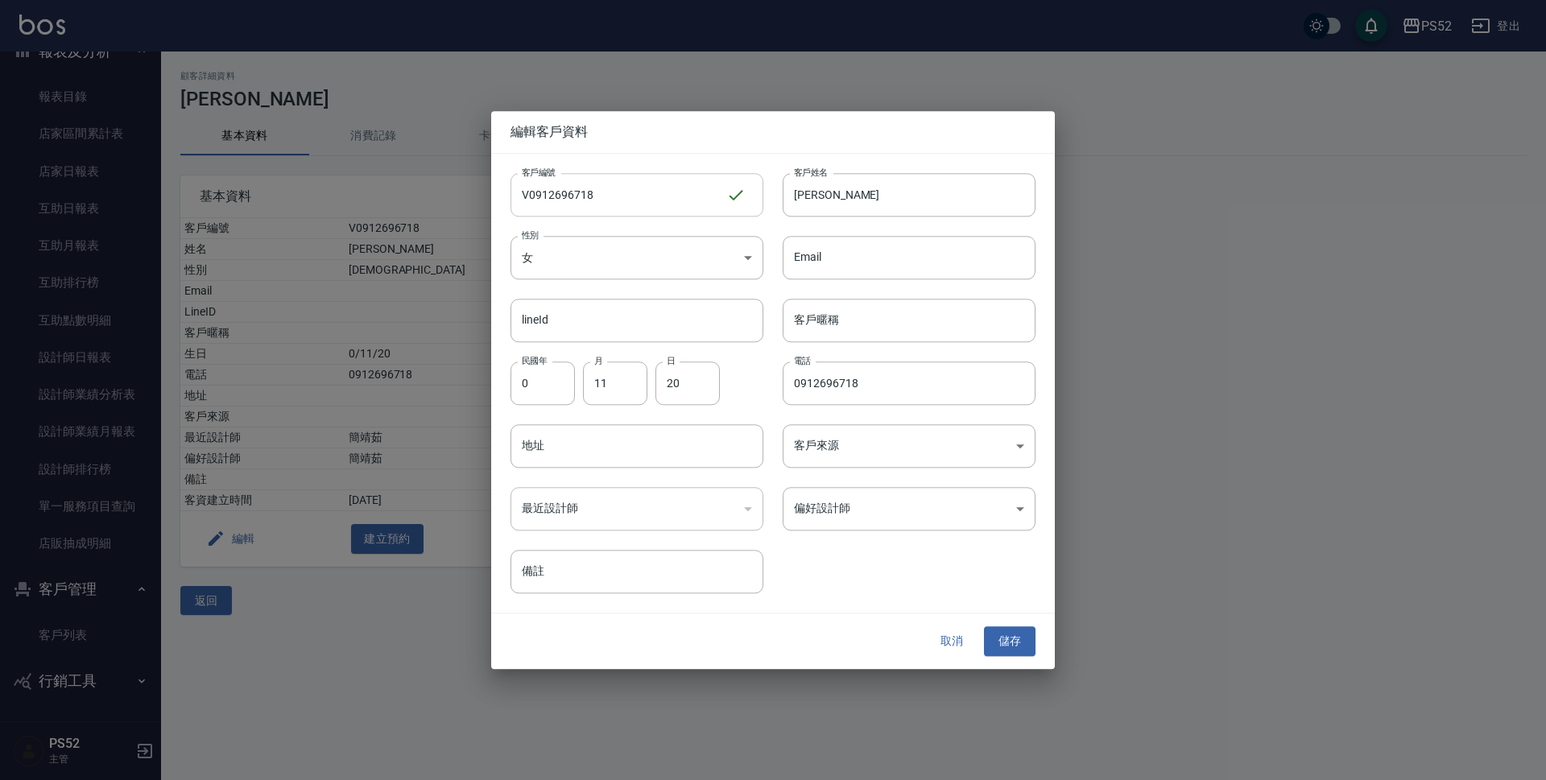
click at [530, 197] on input "V0912696718" at bounding box center [619, 194] width 216 height 43
type input "C0912696718"
click at [1033, 643] on button "儲存" at bounding box center [1010, 642] width 52 height 30
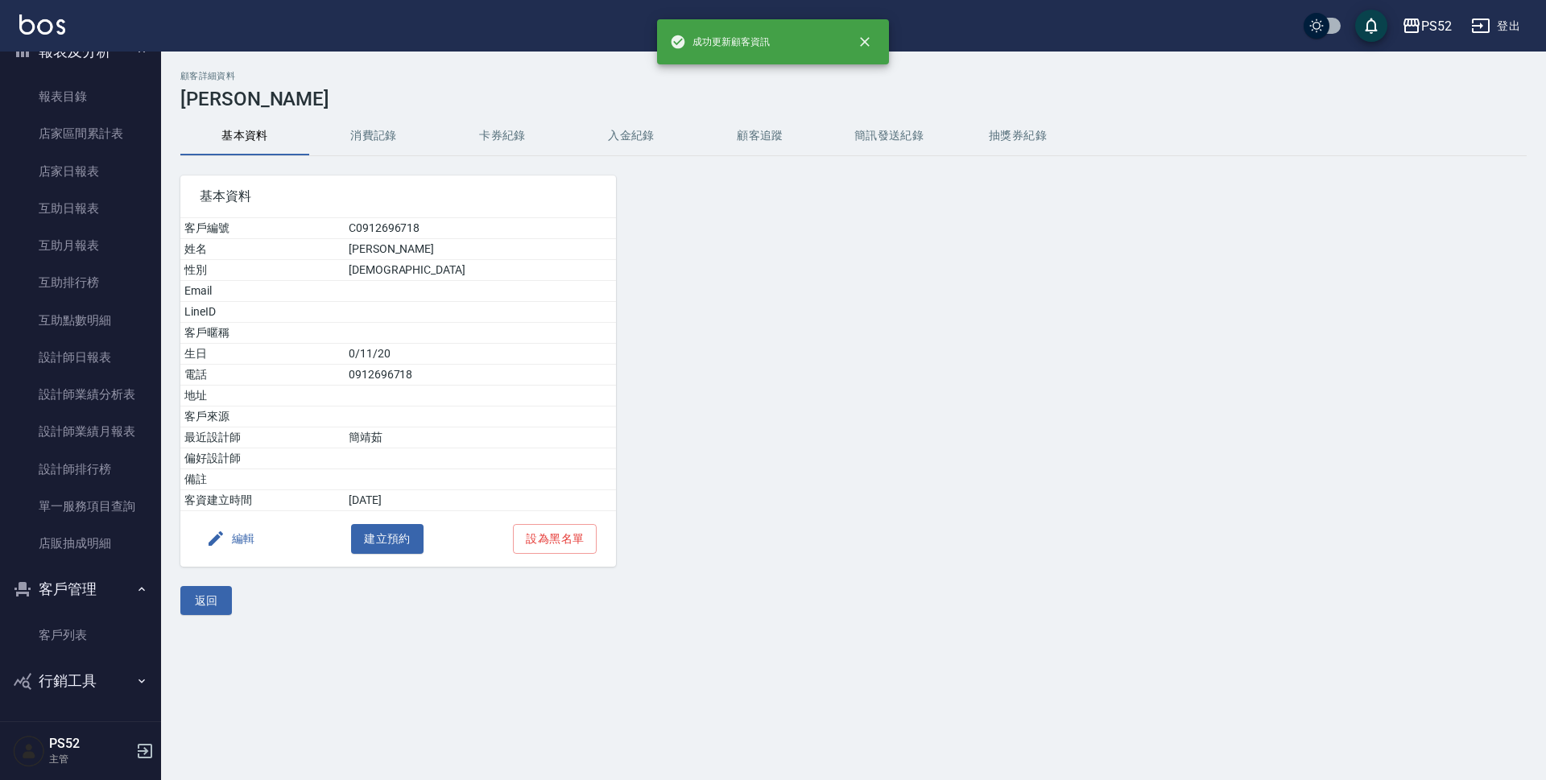
click at [172, 602] on div "顧客詳細資料 [PERSON_NAME] 基本資料 消費記錄 卡券紀錄 入金紀錄 顧客追蹤 簡訊發送紀錄 抽獎券紀錄 基本資料 客戶編號 C091269671…" at bounding box center [853, 343] width 1385 height 544
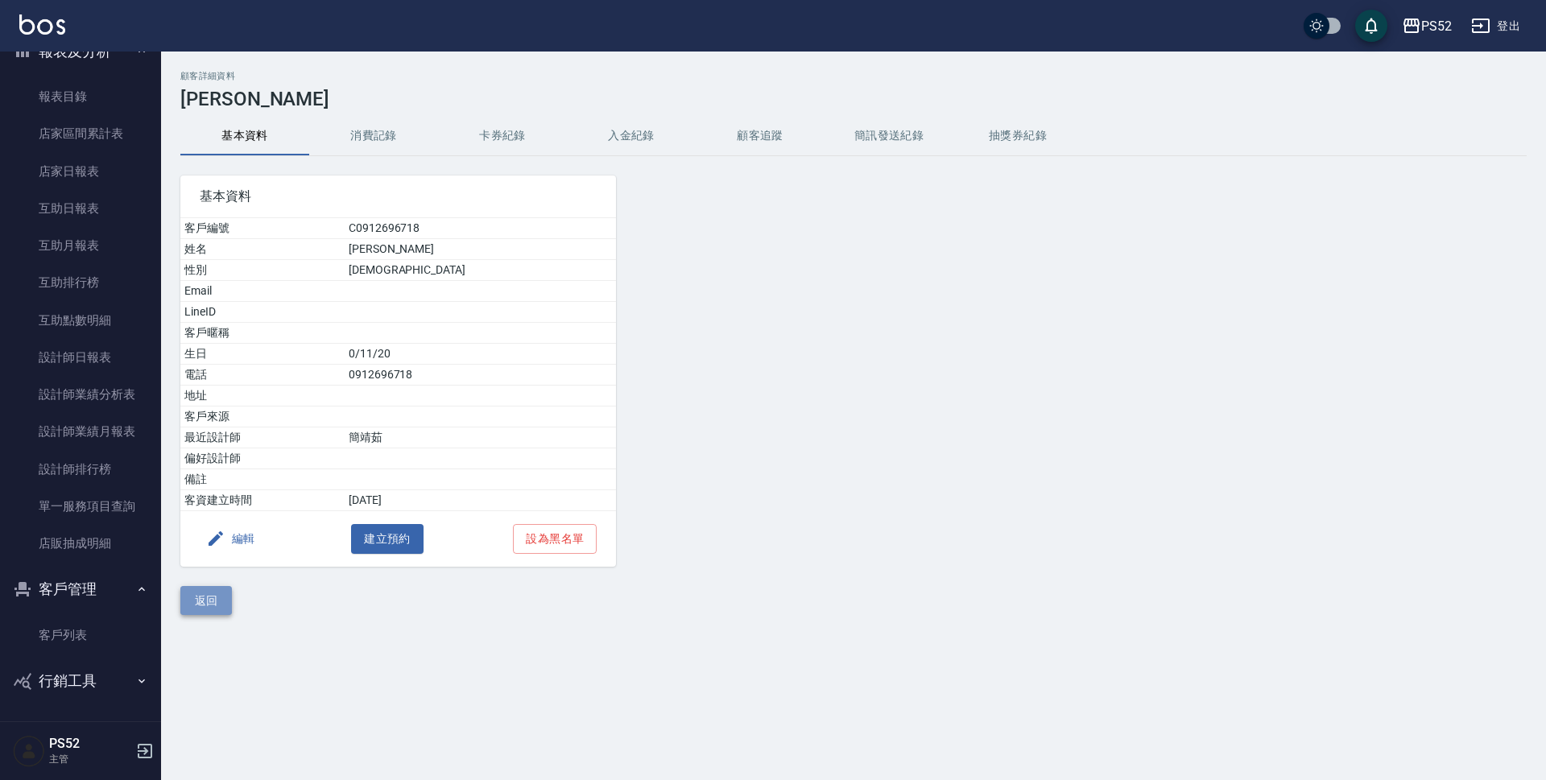
click at [185, 603] on button "返回" at bounding box center [206, 601] width 52 height 30
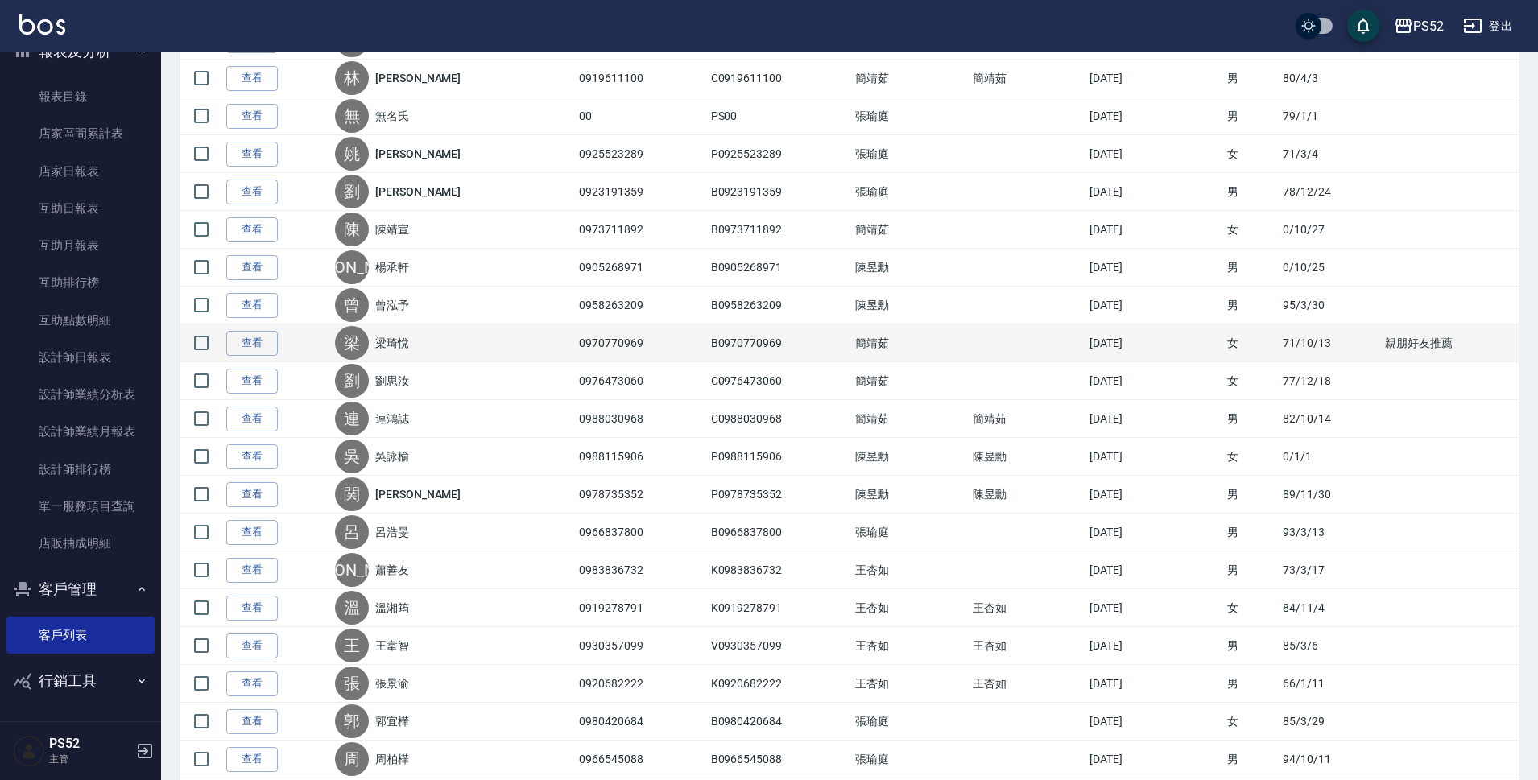
scroll to position [483, 0]
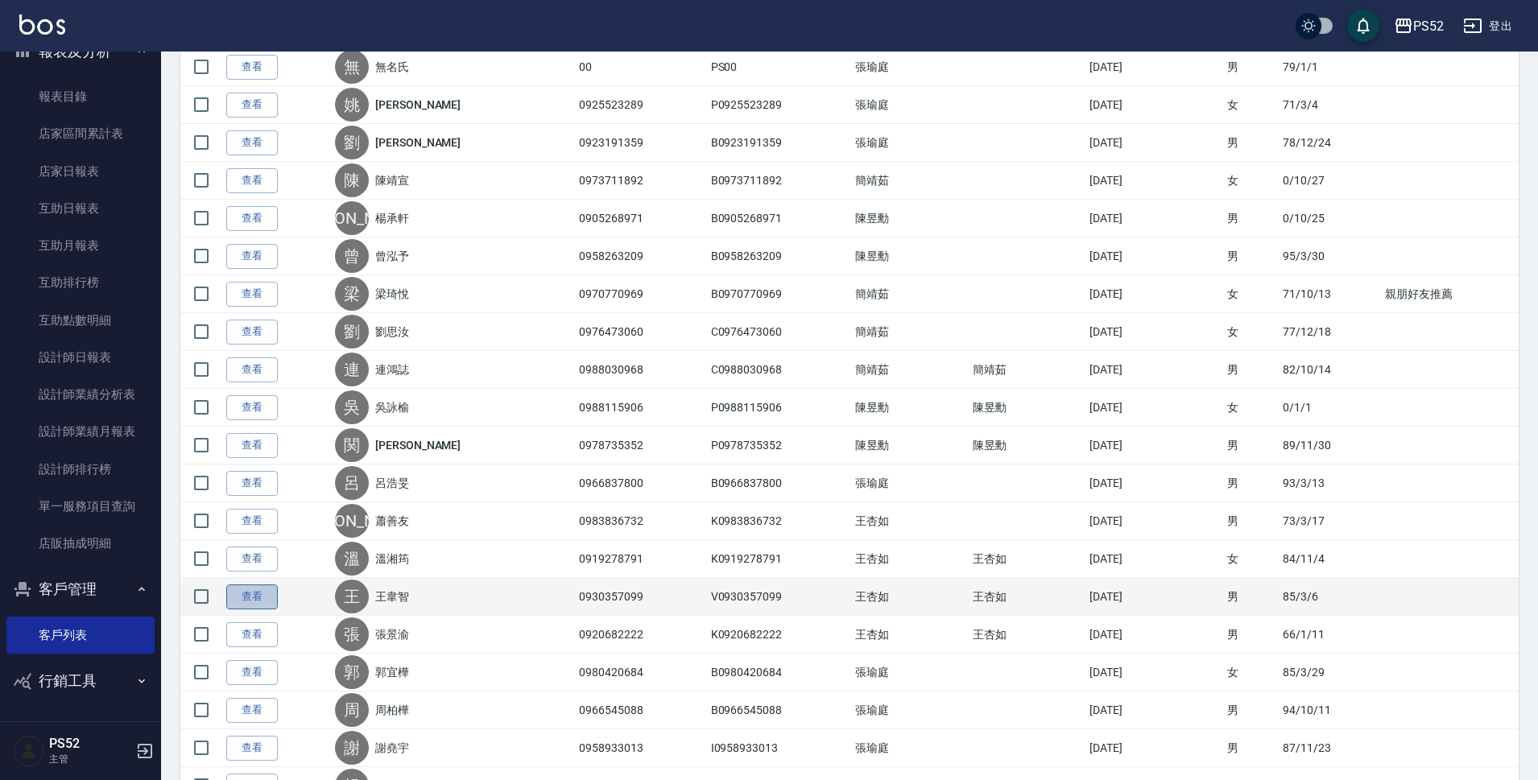
click at [261, 605] on link "查看" at bounding box center [252, 597] width 52 height 25
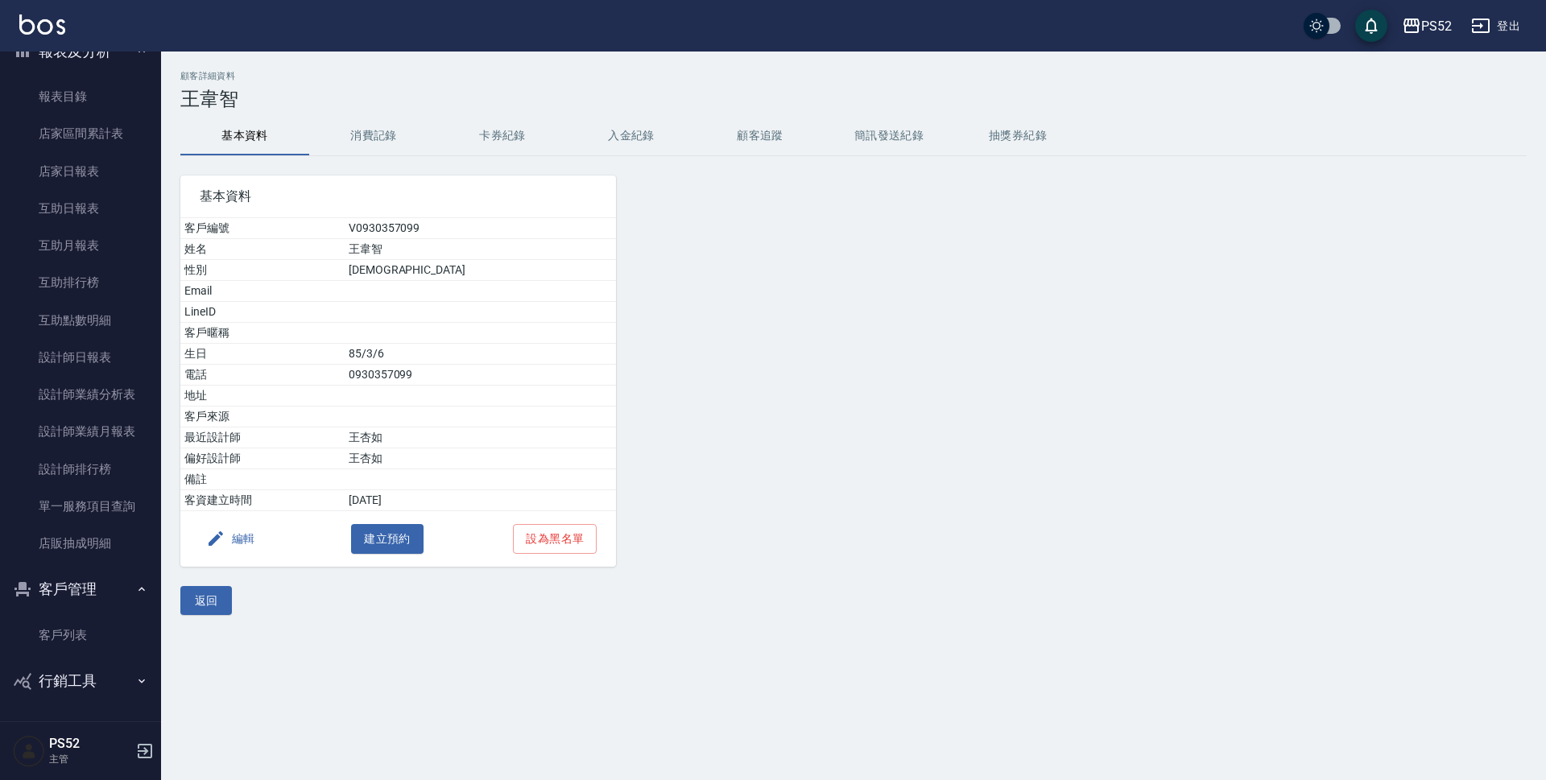
click at [239, 557] on div "編輯 建立預約 設為黑名單" at bounding box center [398, 539] width 436 height 56
click at [239, 550] on button "編輯" at bounding box center [231, 539] width 62 height 30
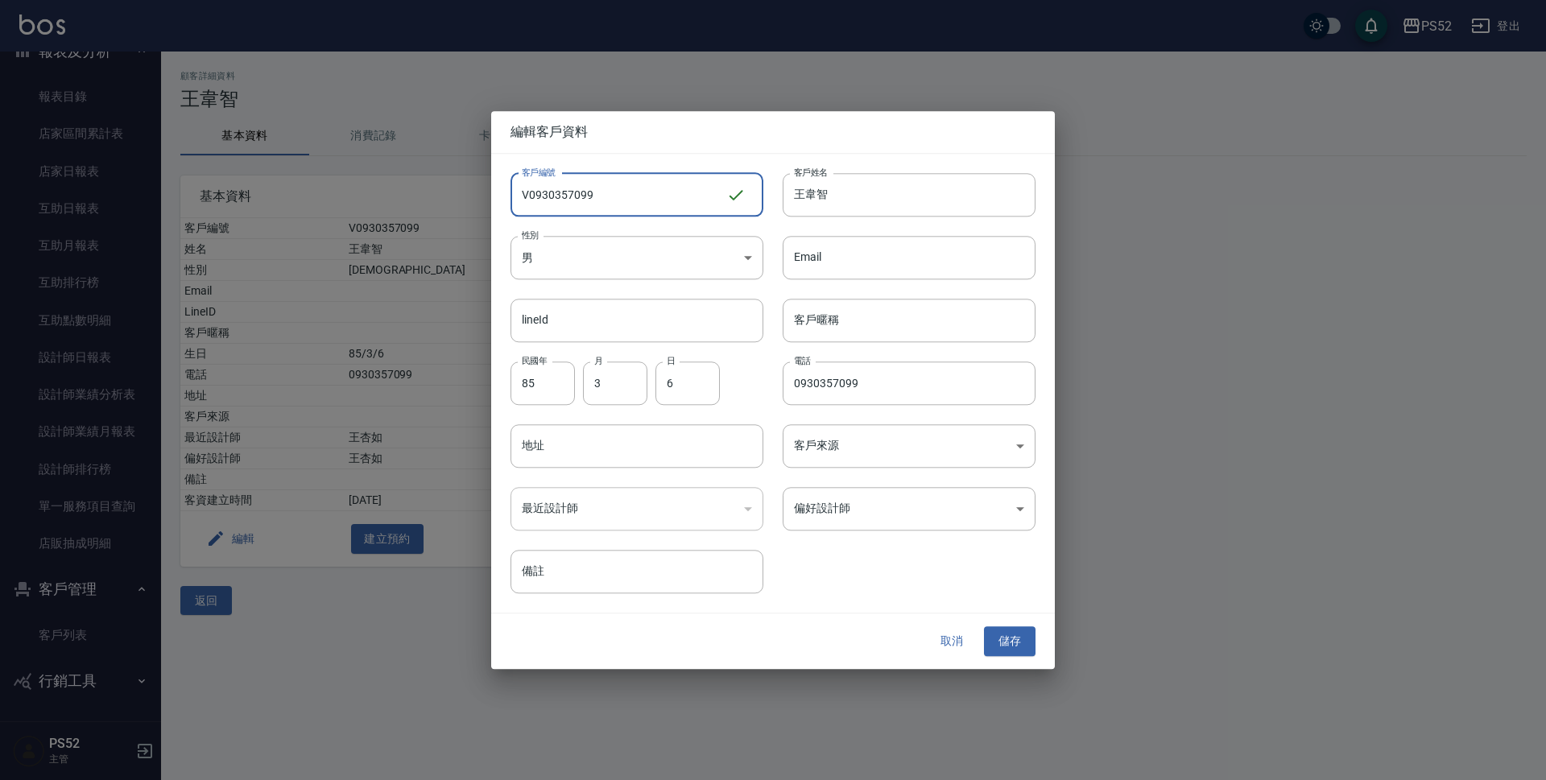
click at [525, 193] on input "V0930357099" at bounding box center [619, 194] width 216 height 43
type input "K0930357099"
click at [1019, 658] on div "取消 儲存" at bounding box center [773, 643] width 564 height 56
click at [1020, 648] on button "儲存" at bounding box center [1010, 642] width 52 height 30
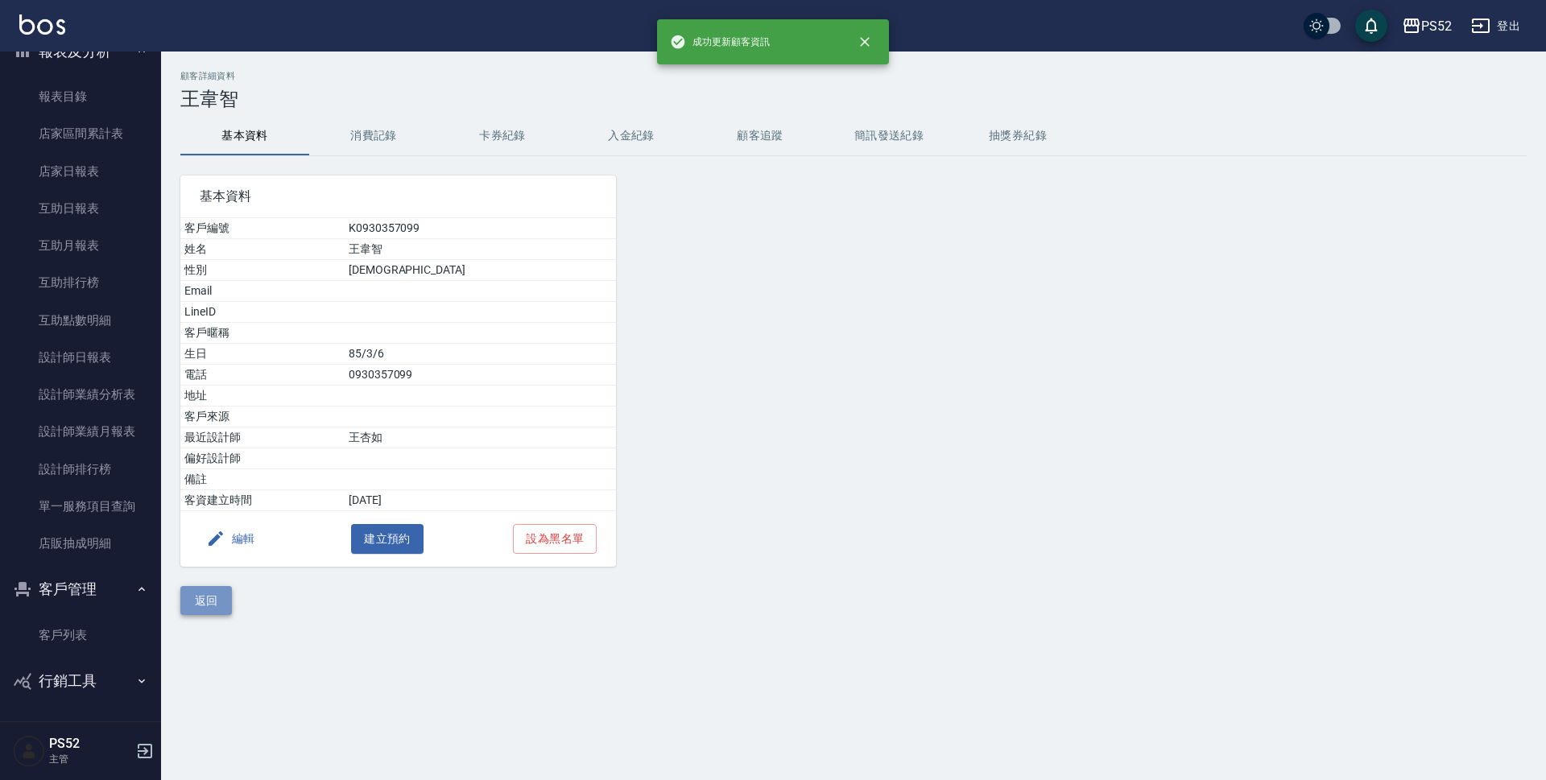
click at [191, 598] on button "返回" at bounding box center [206, 601] width 52 height 30
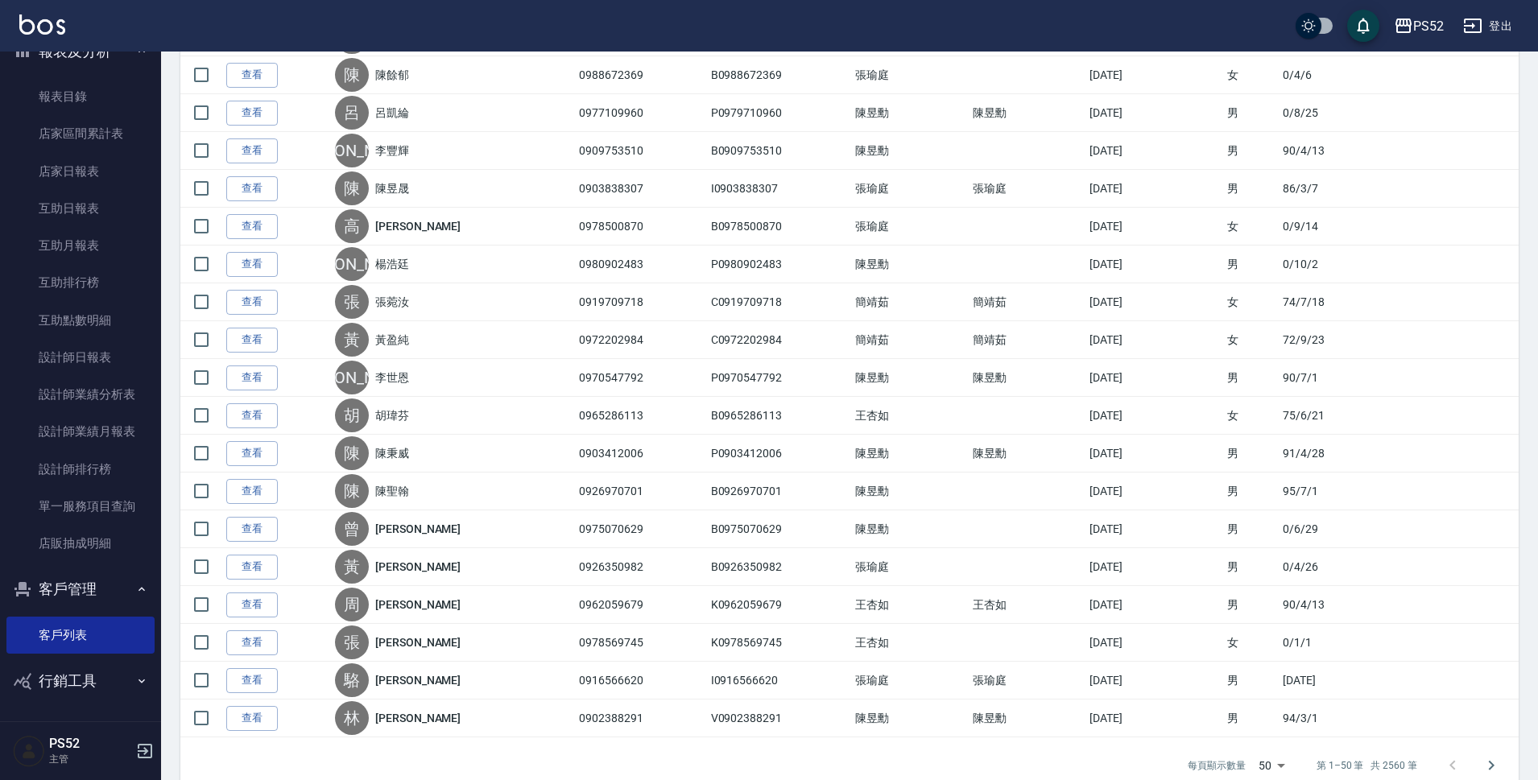
scroll to position [1530, 0]
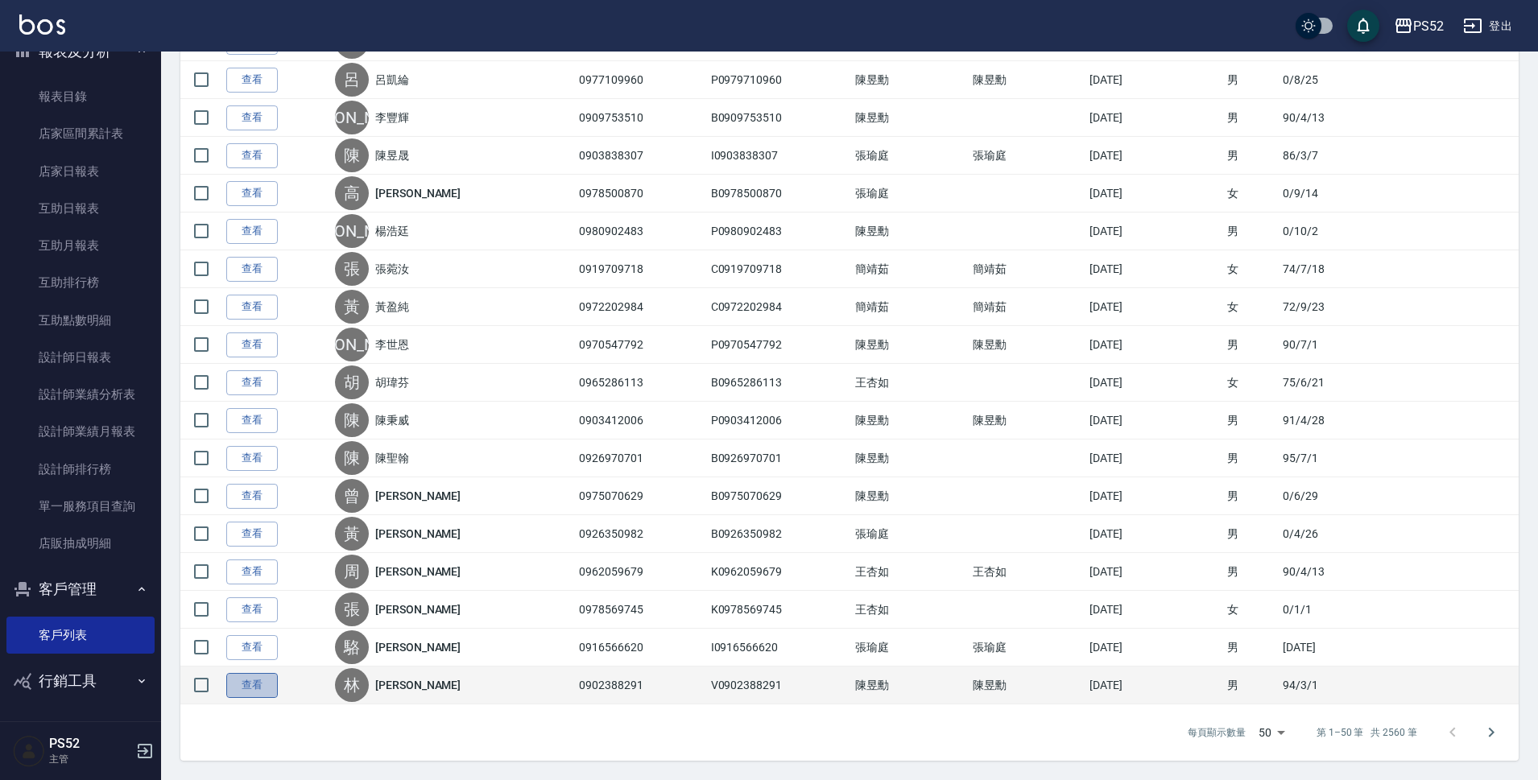
click at [259, 690] on link "查看" at bounding box center [252, 685] width 52 height 25
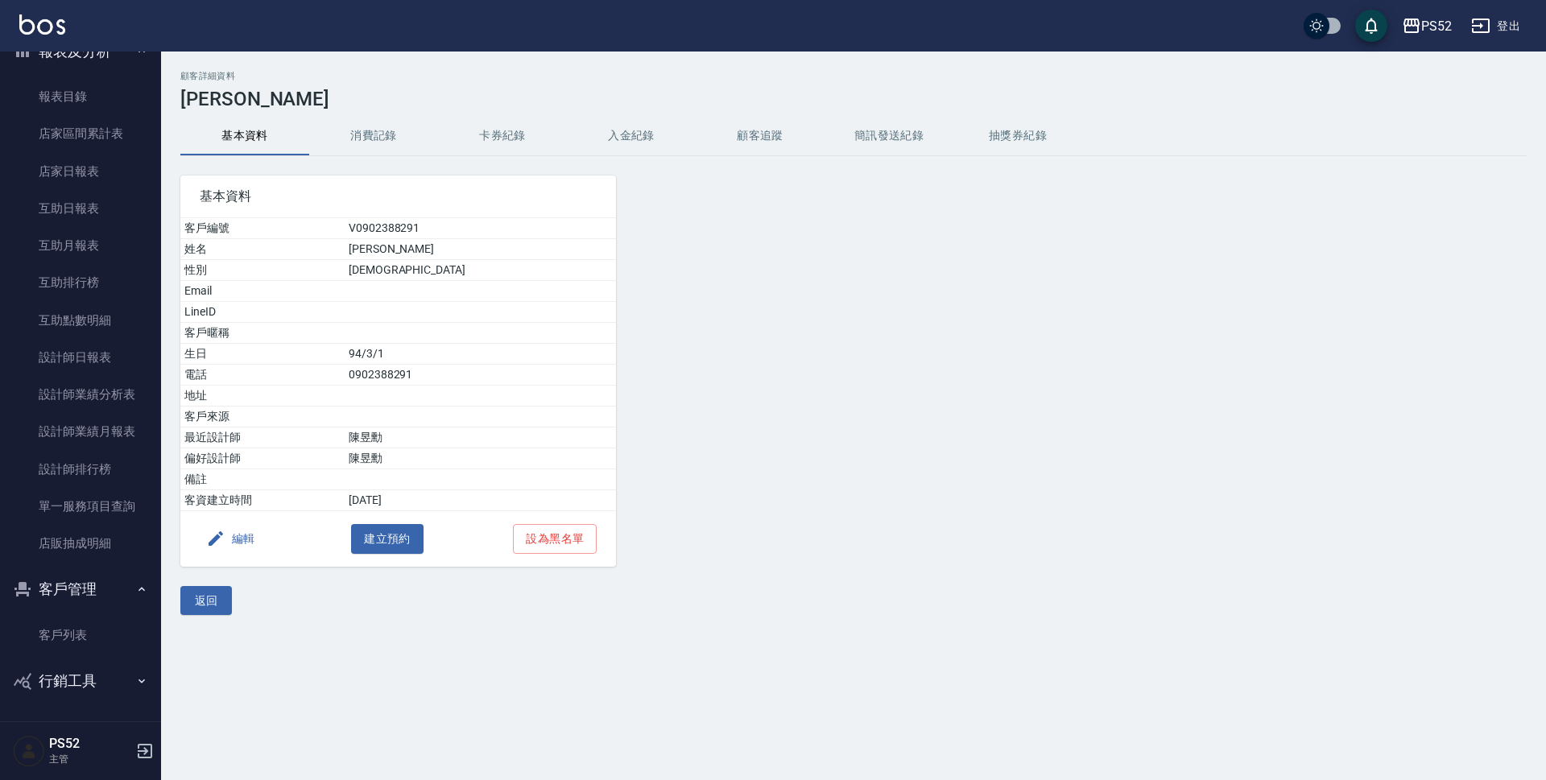
click at [245, 540] on button "編輯" at bounding box center [231, 539] width 62 height 30
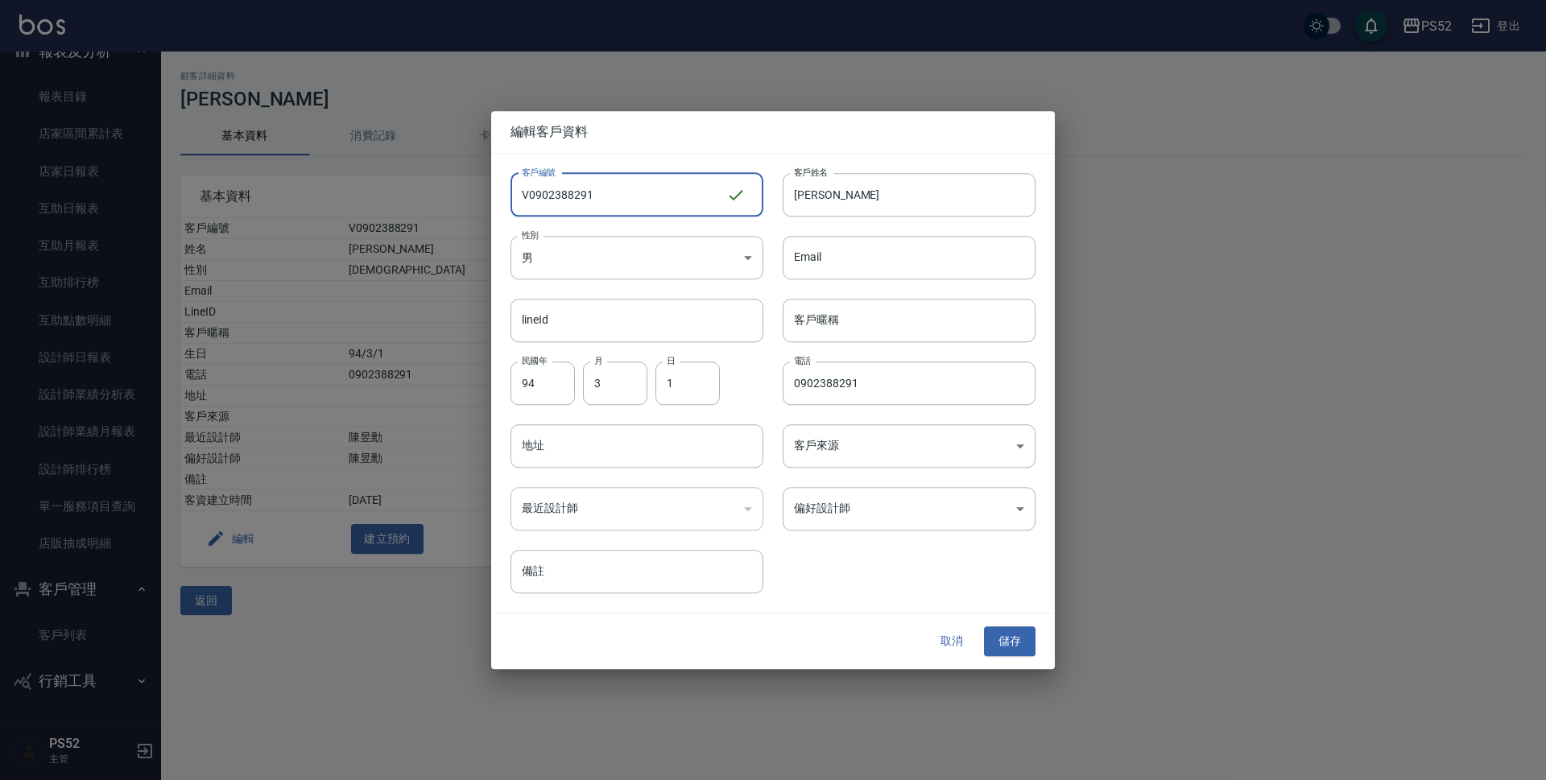
click at [528, 190] on input "V0902388291" at bounding box center [619, 194] width 216 height 43
type input "P0902388291"
click at [1025, 642] on button "儲存" at bounding box center [1010, 642] width 52 height 30
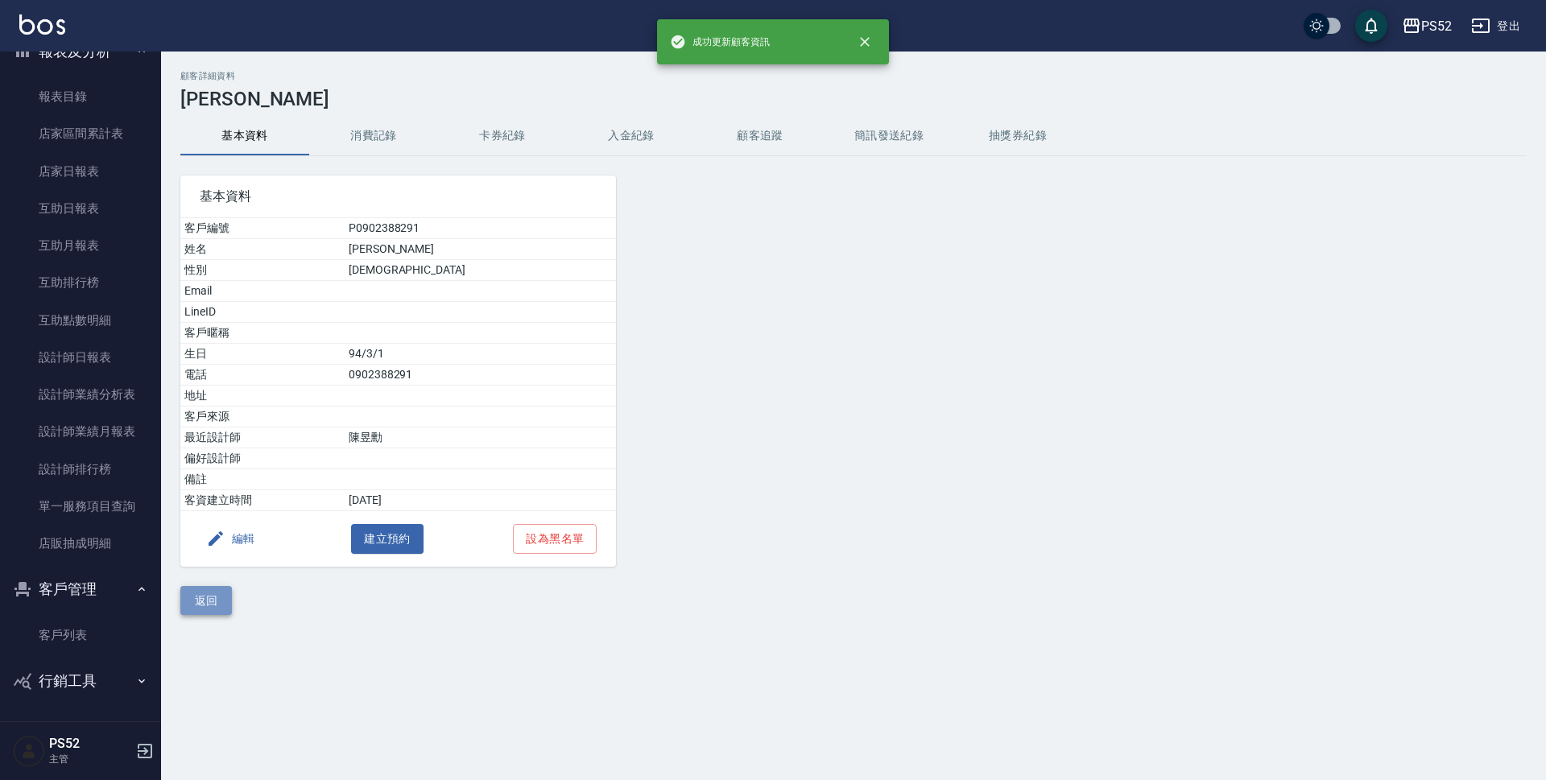
click at [197, 594] on button "返回" at bounding box center [206, 601] width 52 height 30
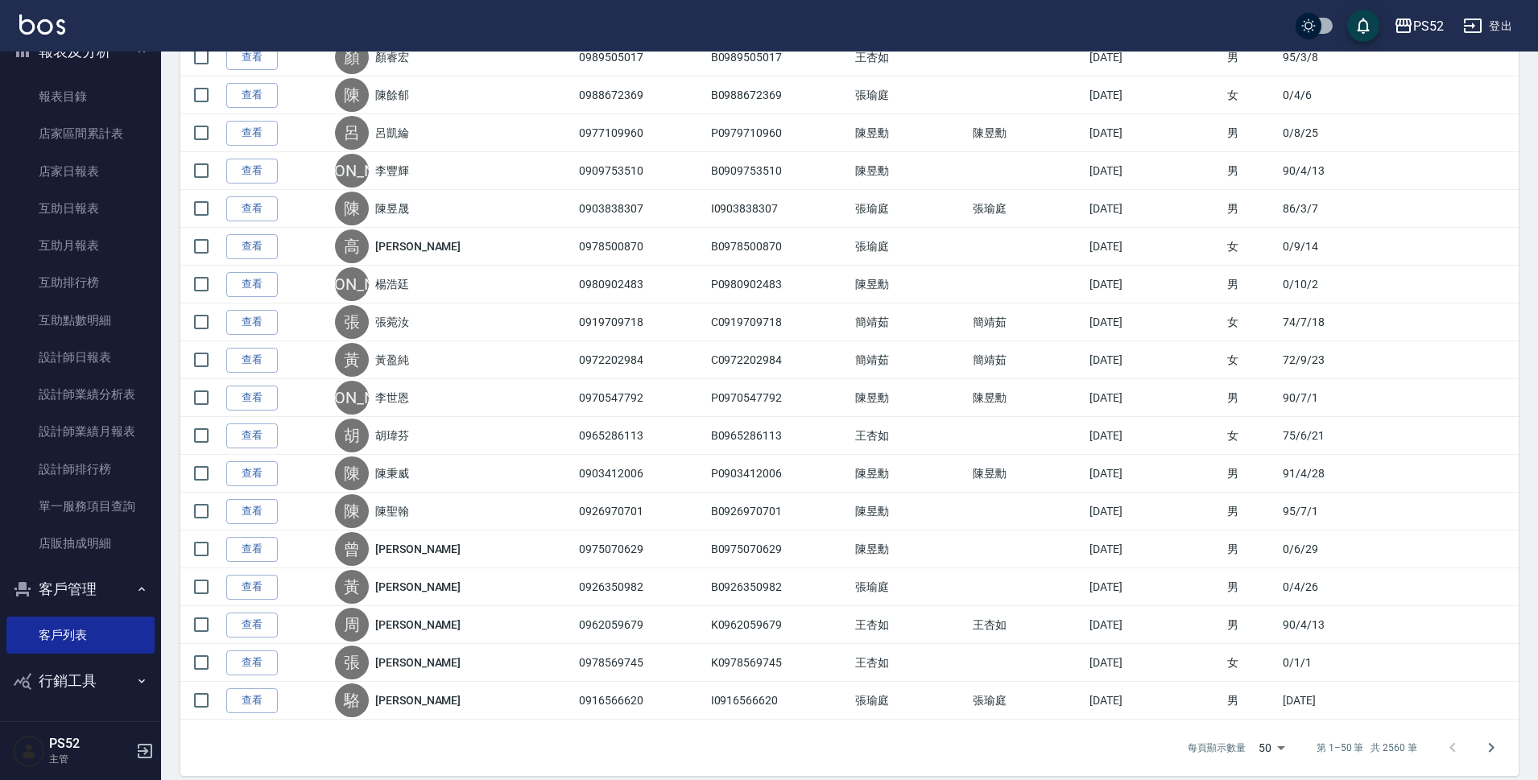
scroll to position [1530, 0]
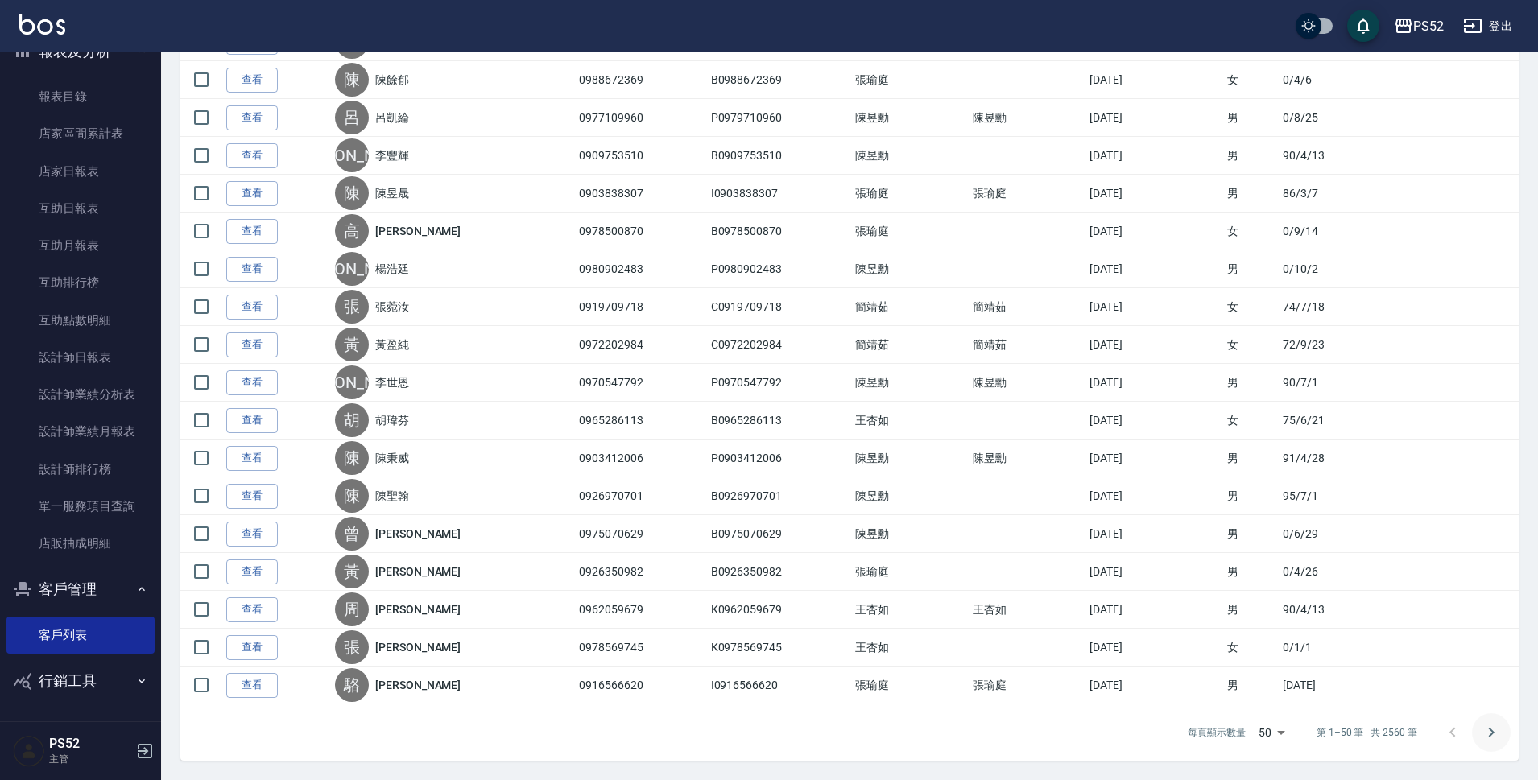
click at [1486, 732] on icon "Go to next page" at bounding box center [1491, 732] width 19 height 19
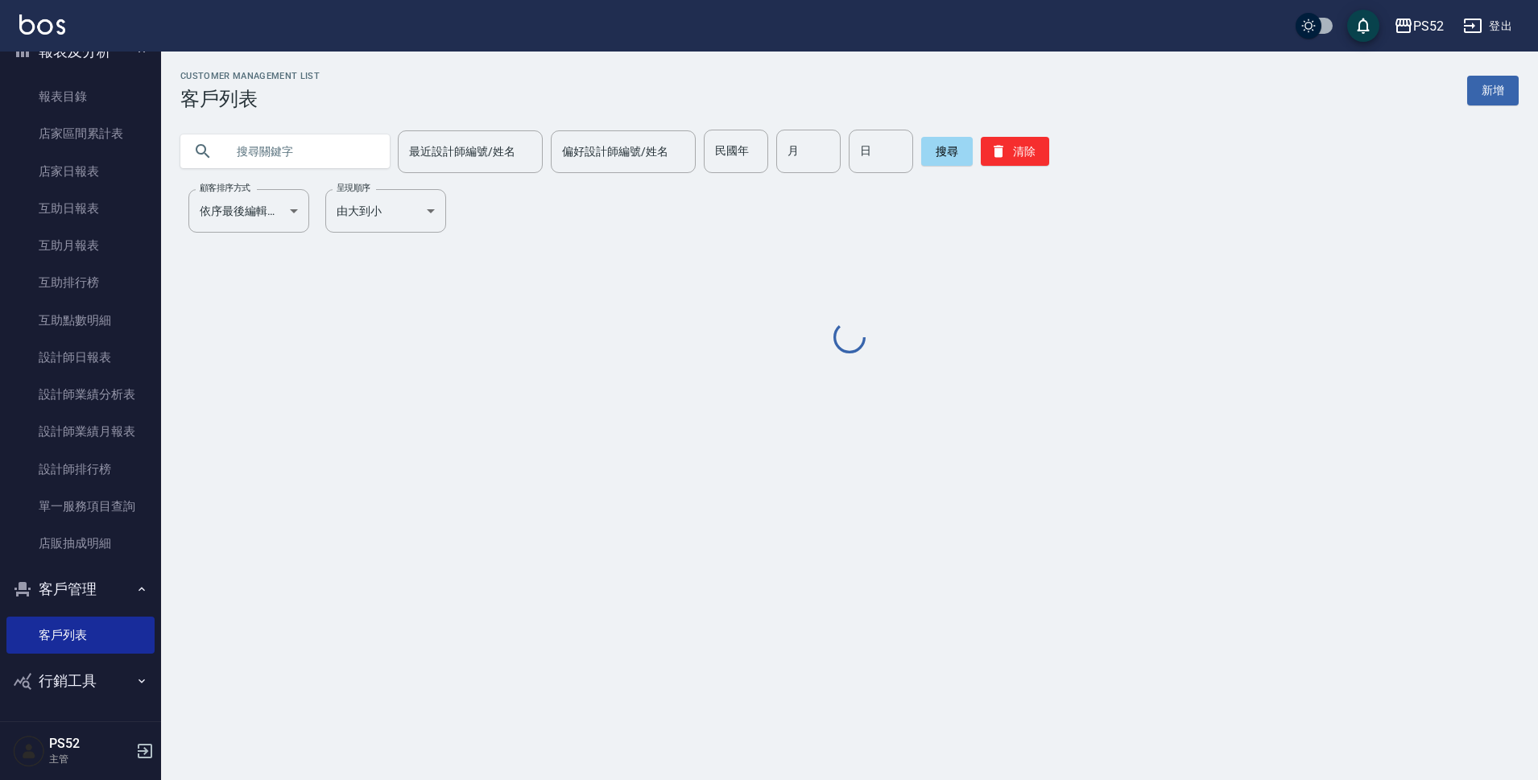
scroll to position [0, 0]
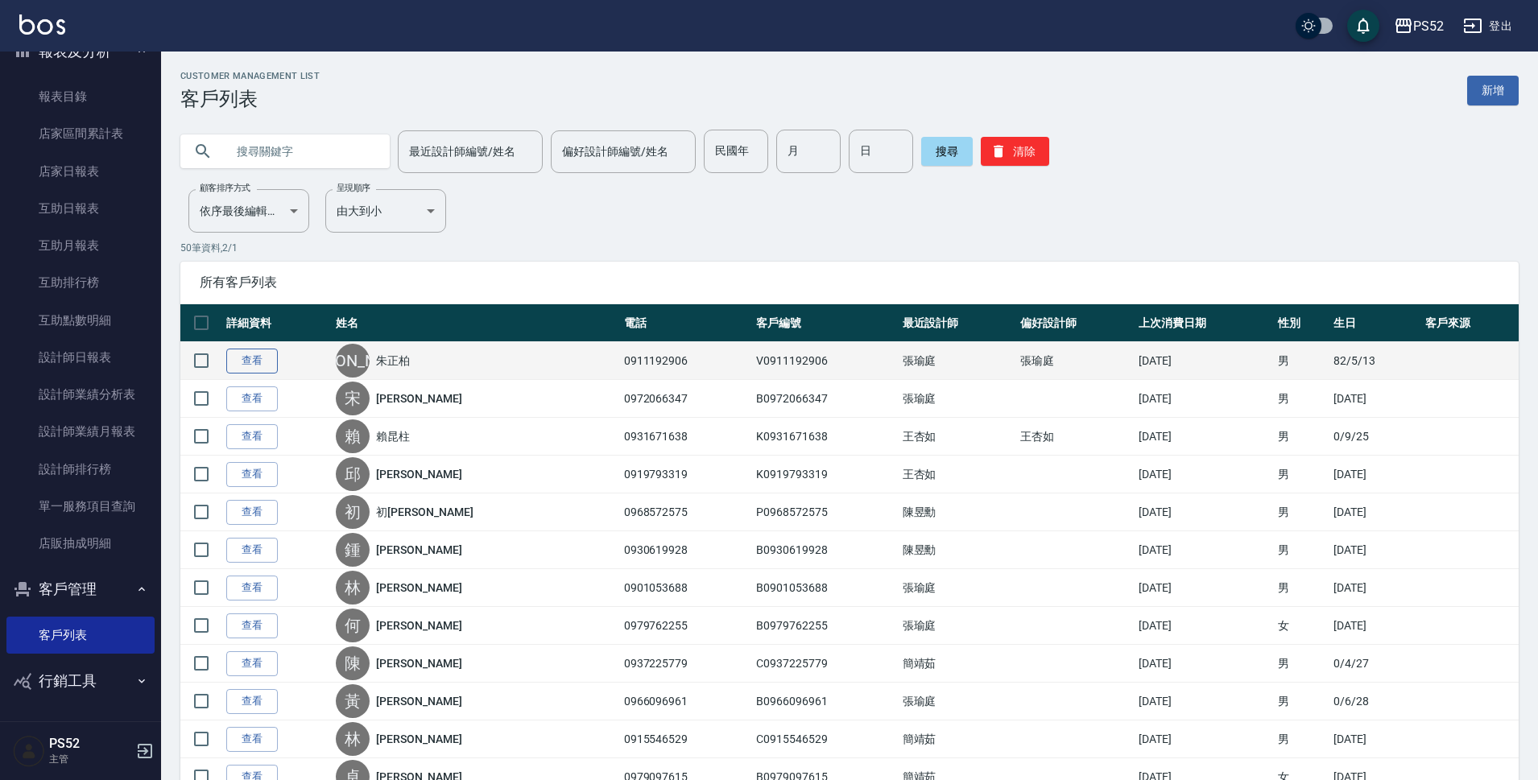
click at [251, 356] on link "查看" at bounding box center [252, 361] width 52 height 25
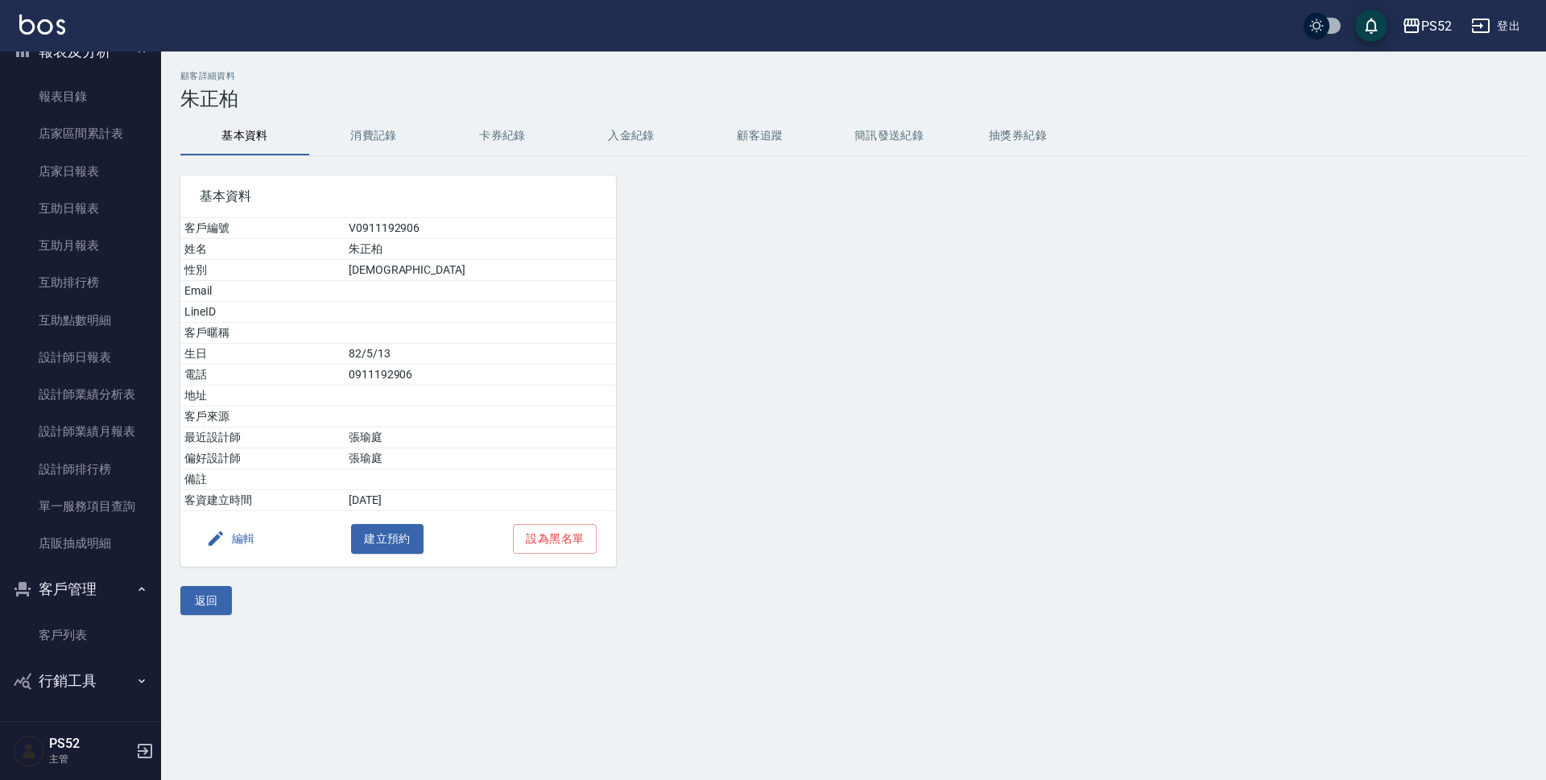
click at [246, 544] on button "編輯" at bounding box center [231, 539] width 62 height 30
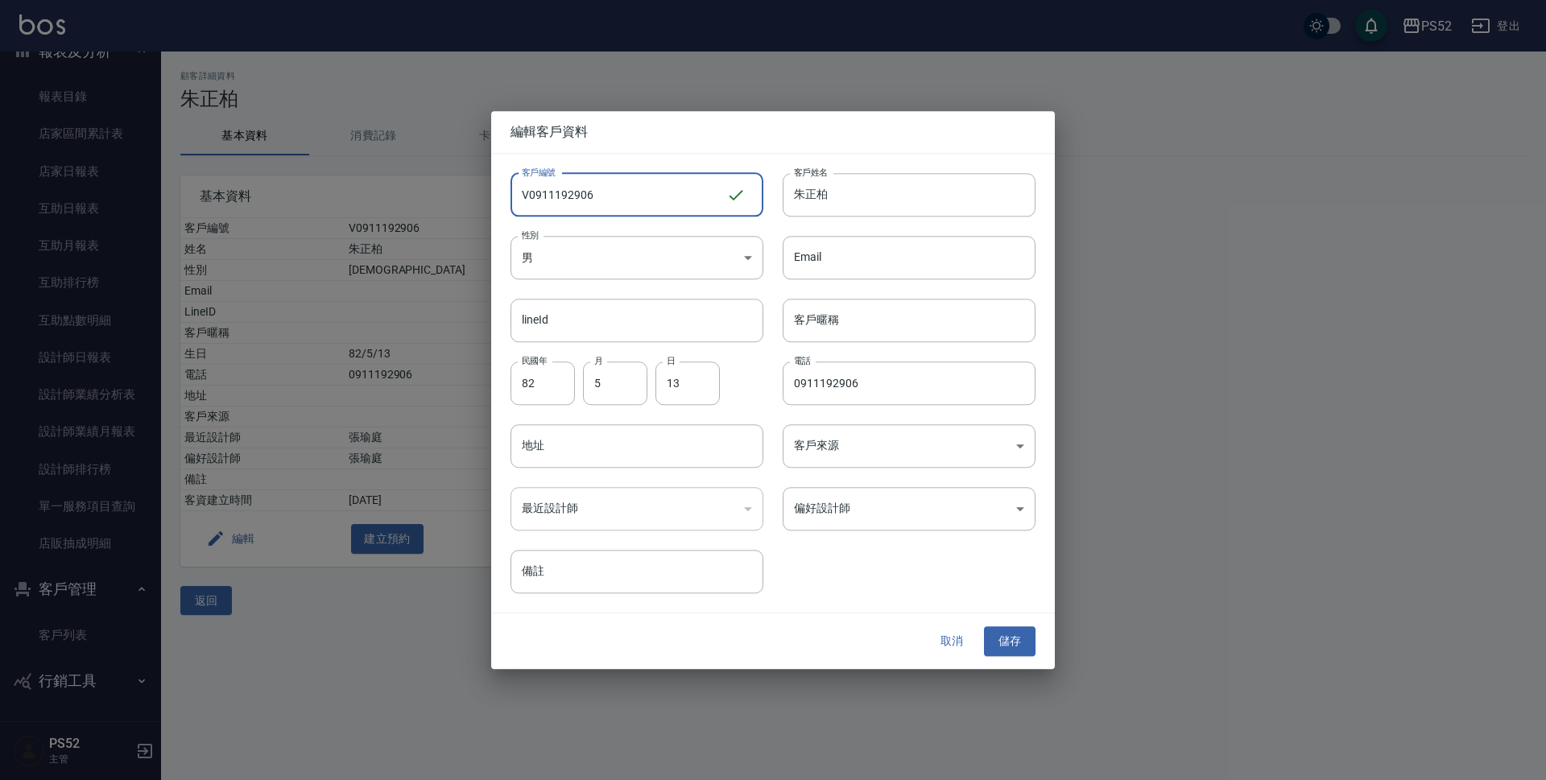
click at [528, 192] on input "V0911192906" at bounding box center [619, 194] width 216 height 43
type input "I0911192906"
click at [1012, 631] on button "儲存" at bounding box center [1010, 642] width 52 height 30
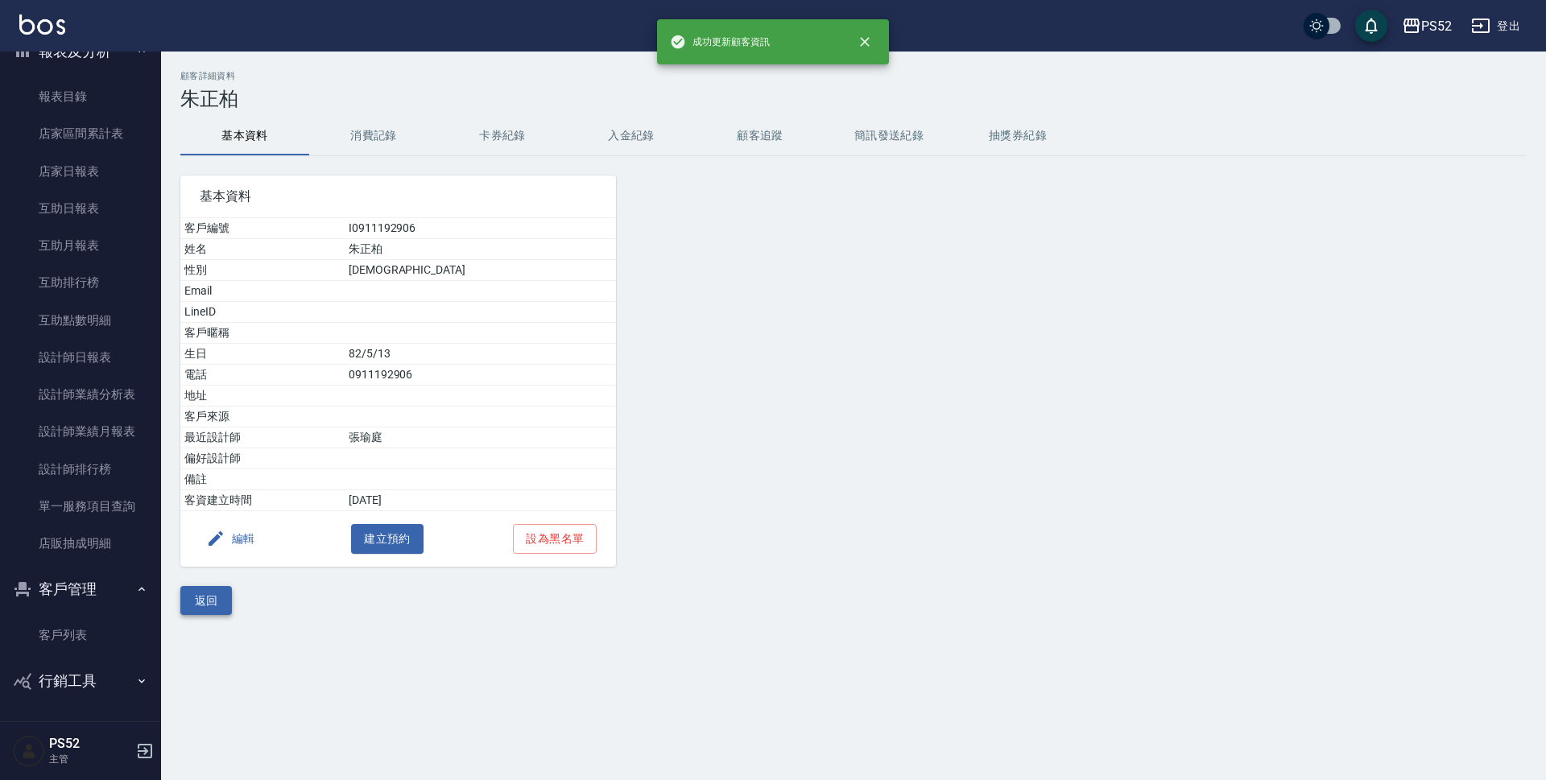
click at [194, 601] on button "返回" at bounding box center [206, 601] width 52 height 30
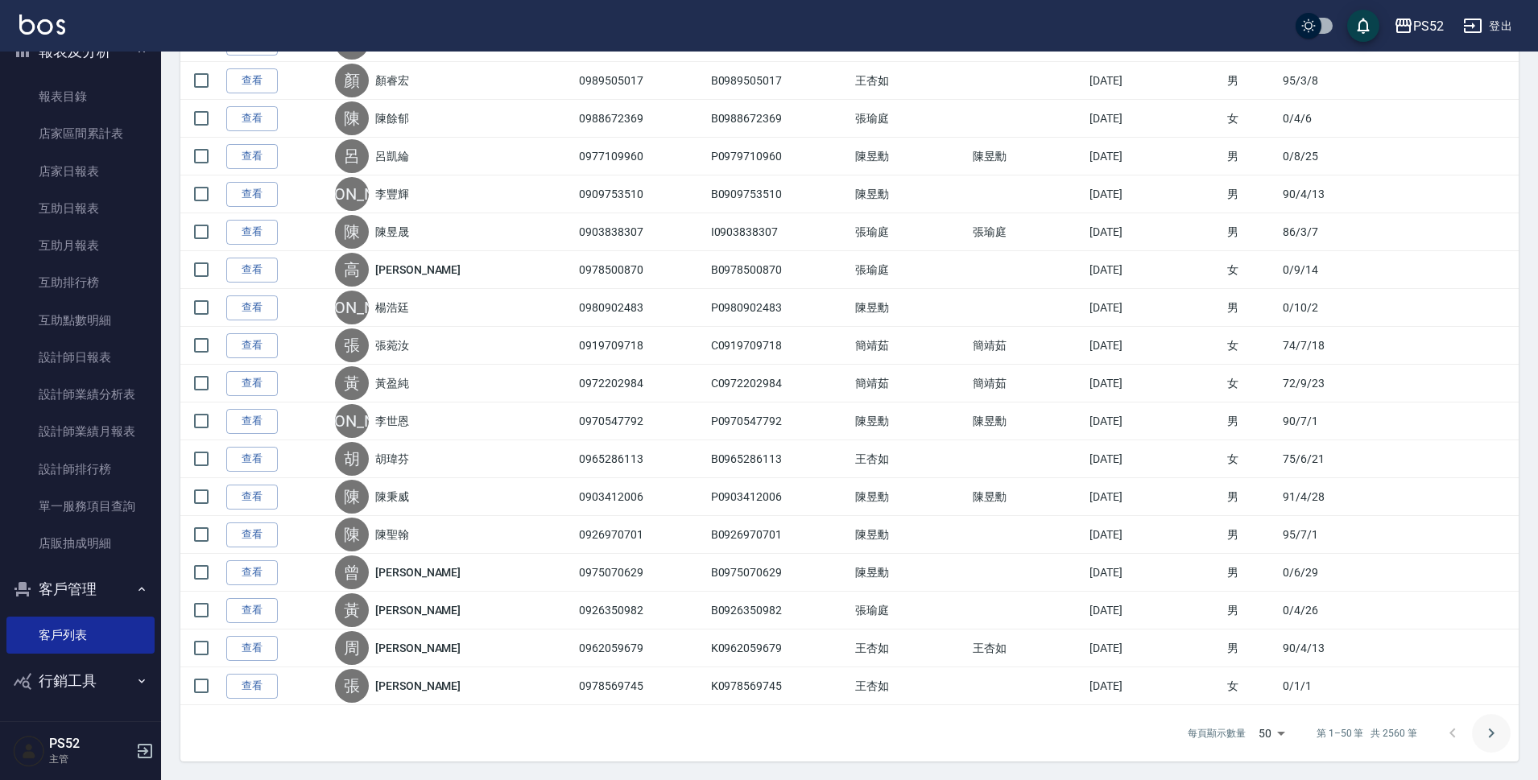
scroll to position [1530, 0]
click at [1488, 736] on icon "Go to next page" at bounding box center [1491, 732] width 19 height 19
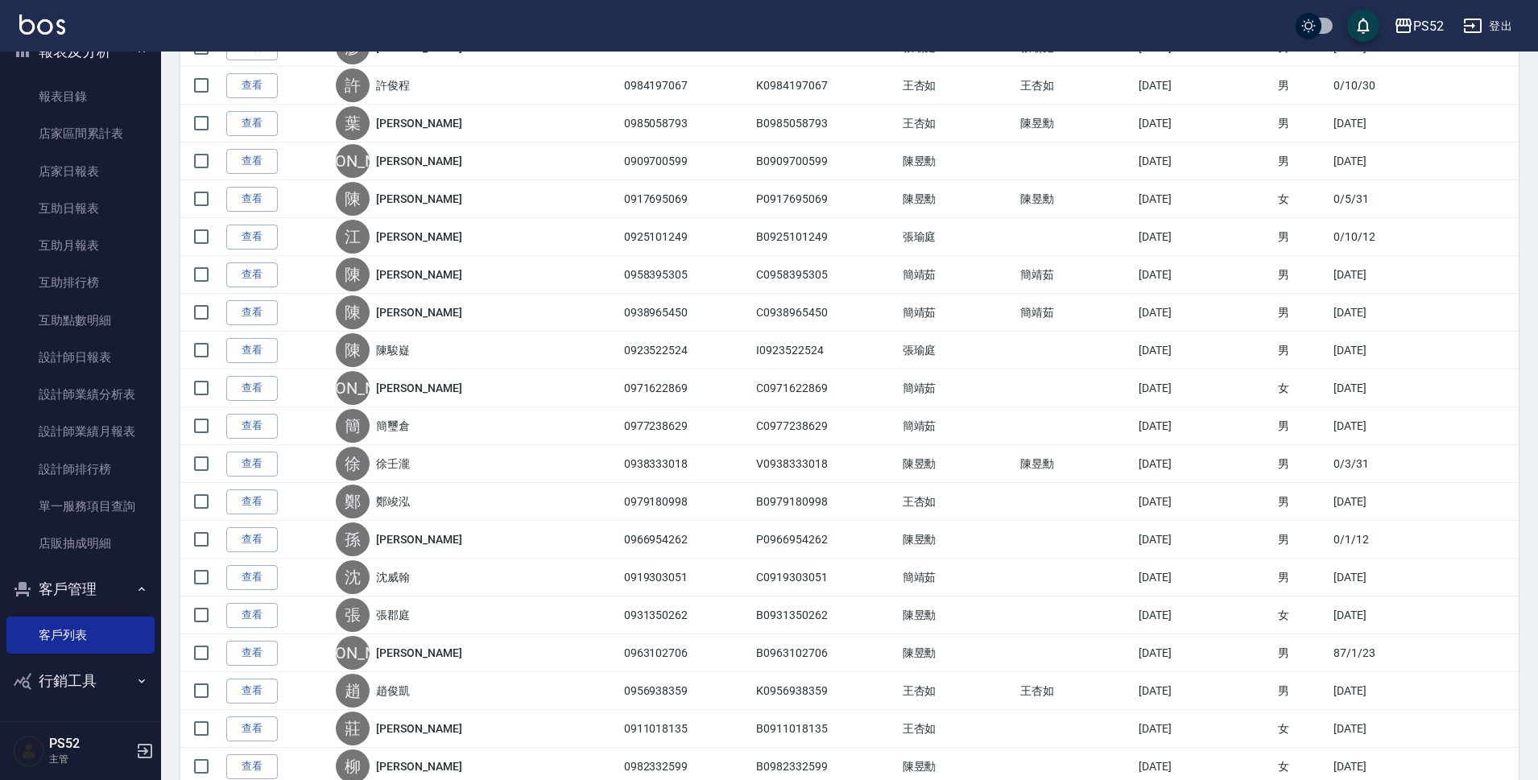
scroll to position [1450, 0]
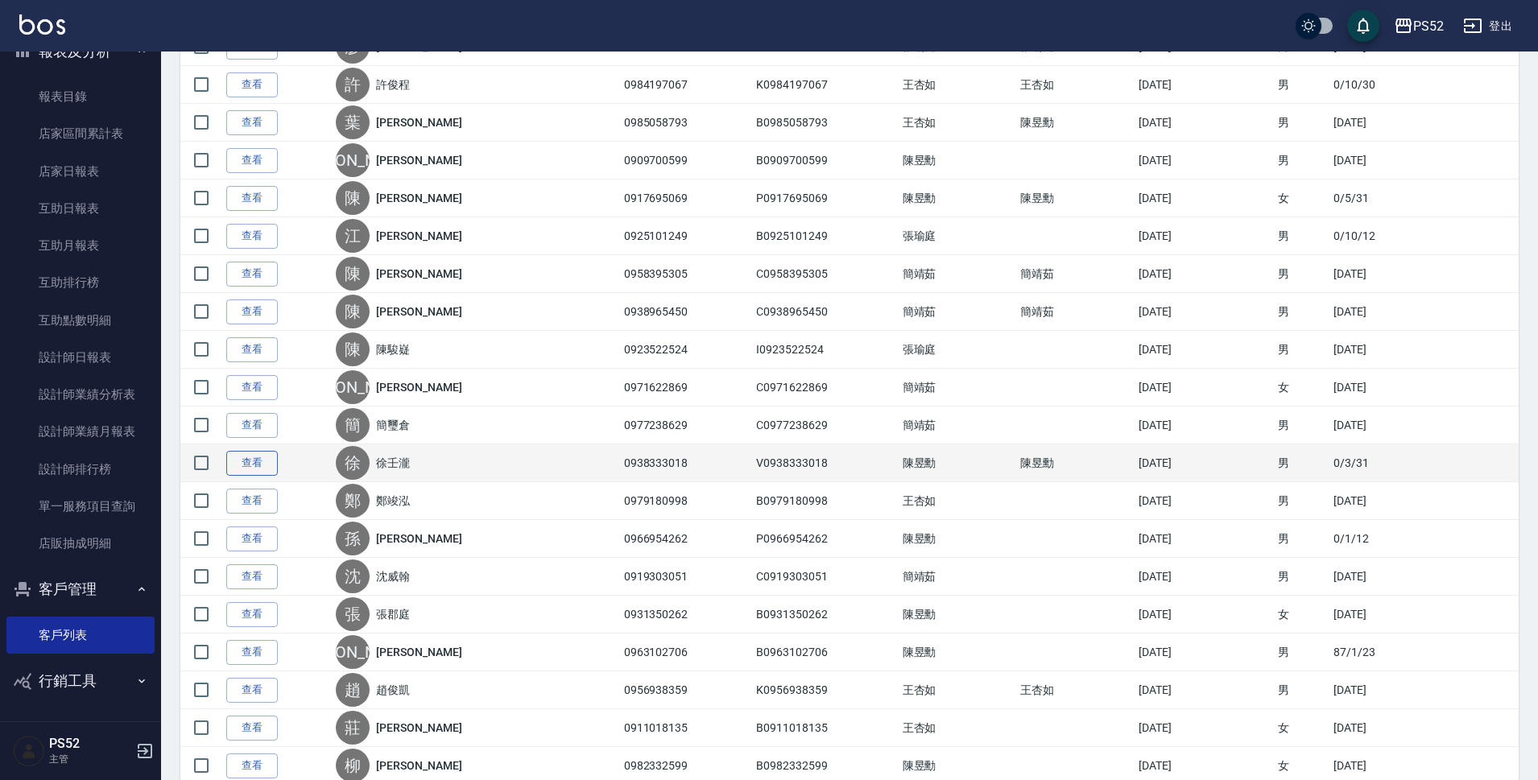
click at [258, 453] on link "查看" at bounding box center [252, 463] width 52 height 25
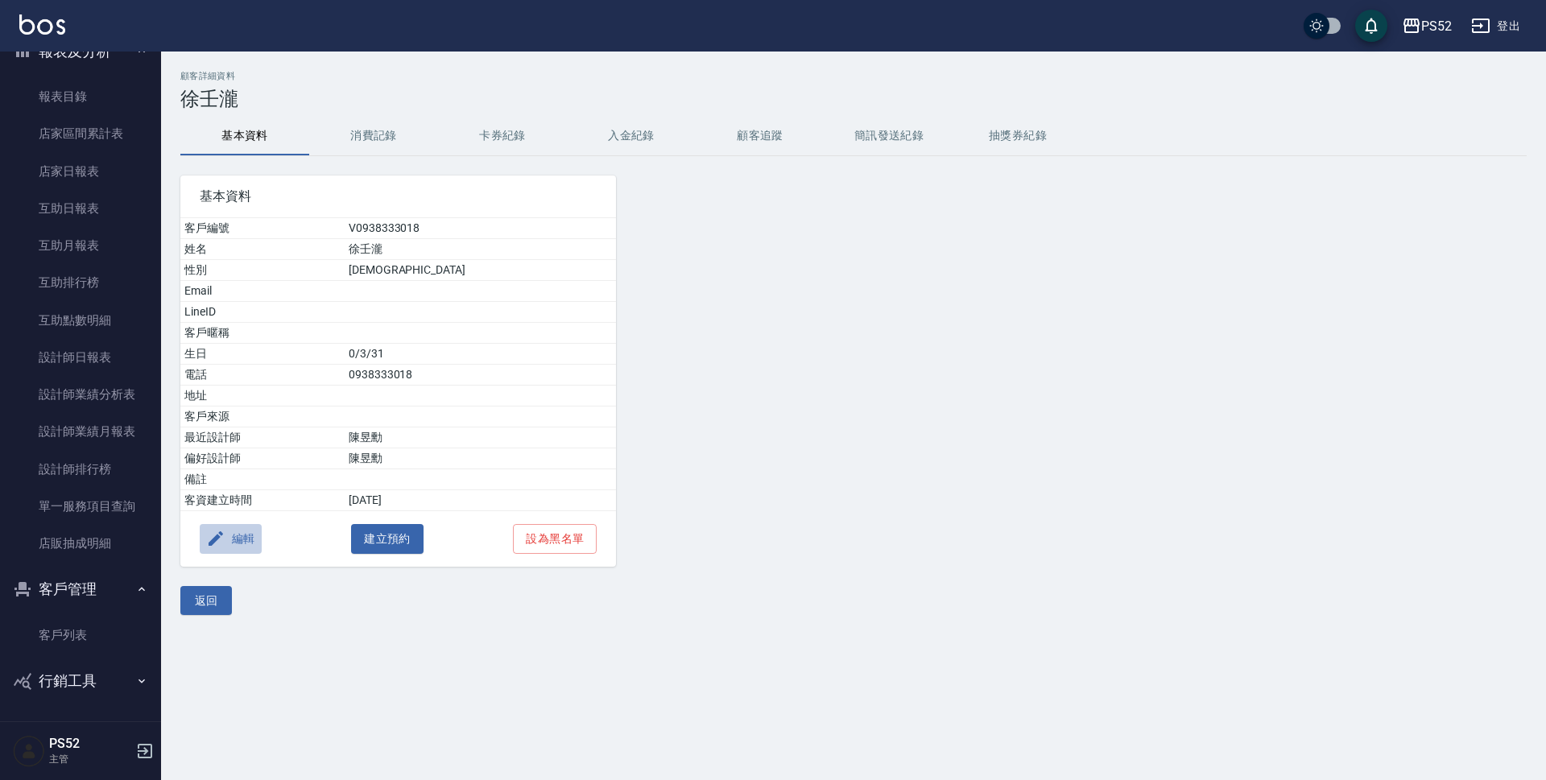
click at [255, 531] on button "編輯" at bounding box center [231, 539] width 62 height 30
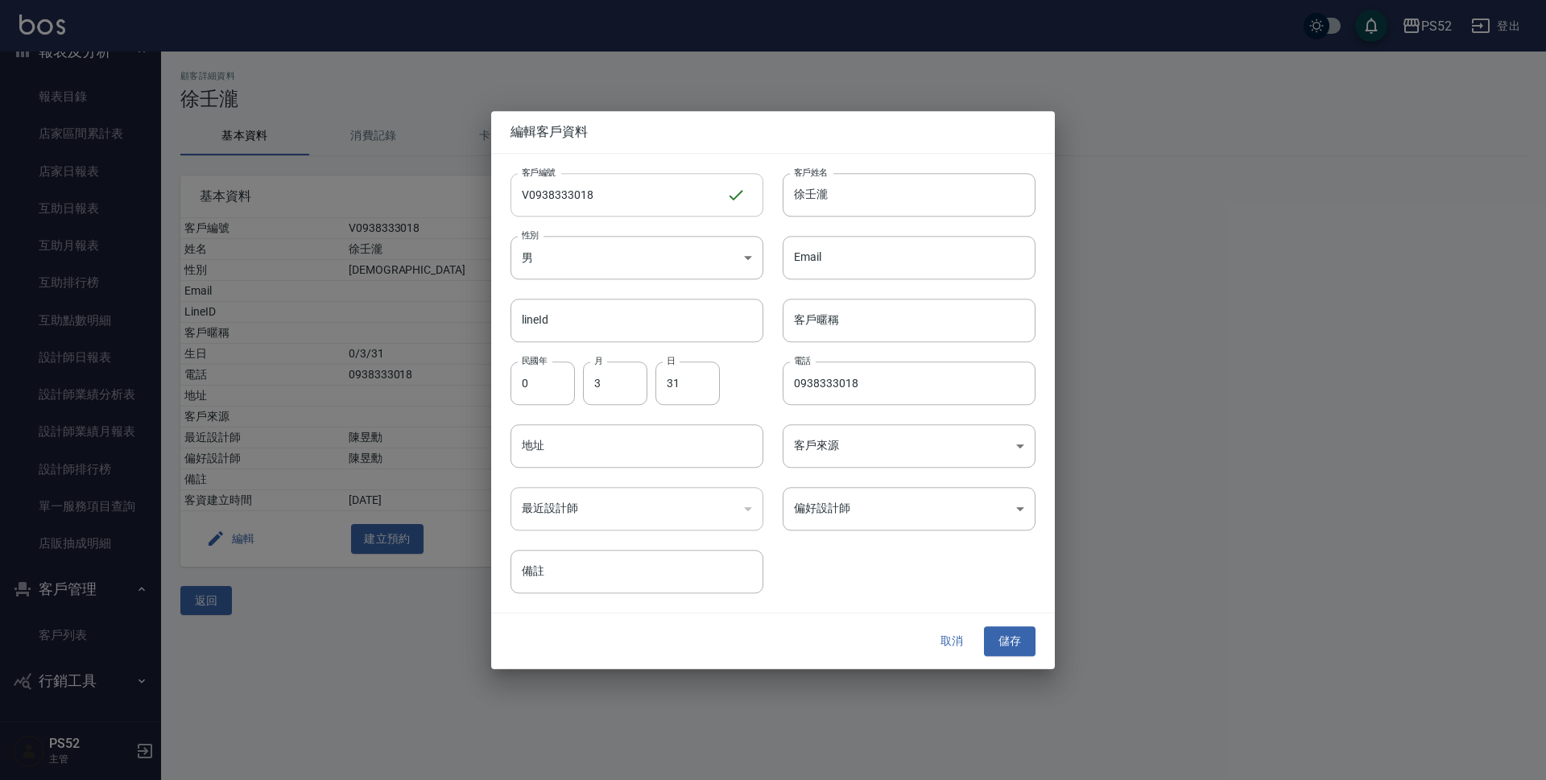
click at [524, 189] on input "V0938333018" at bounding box center [619, 194] width 216 height 43
type input "P0938333018"
click at [1008, 644] on button "儲存" at bounding box center [1010, 642] width 52 height 30
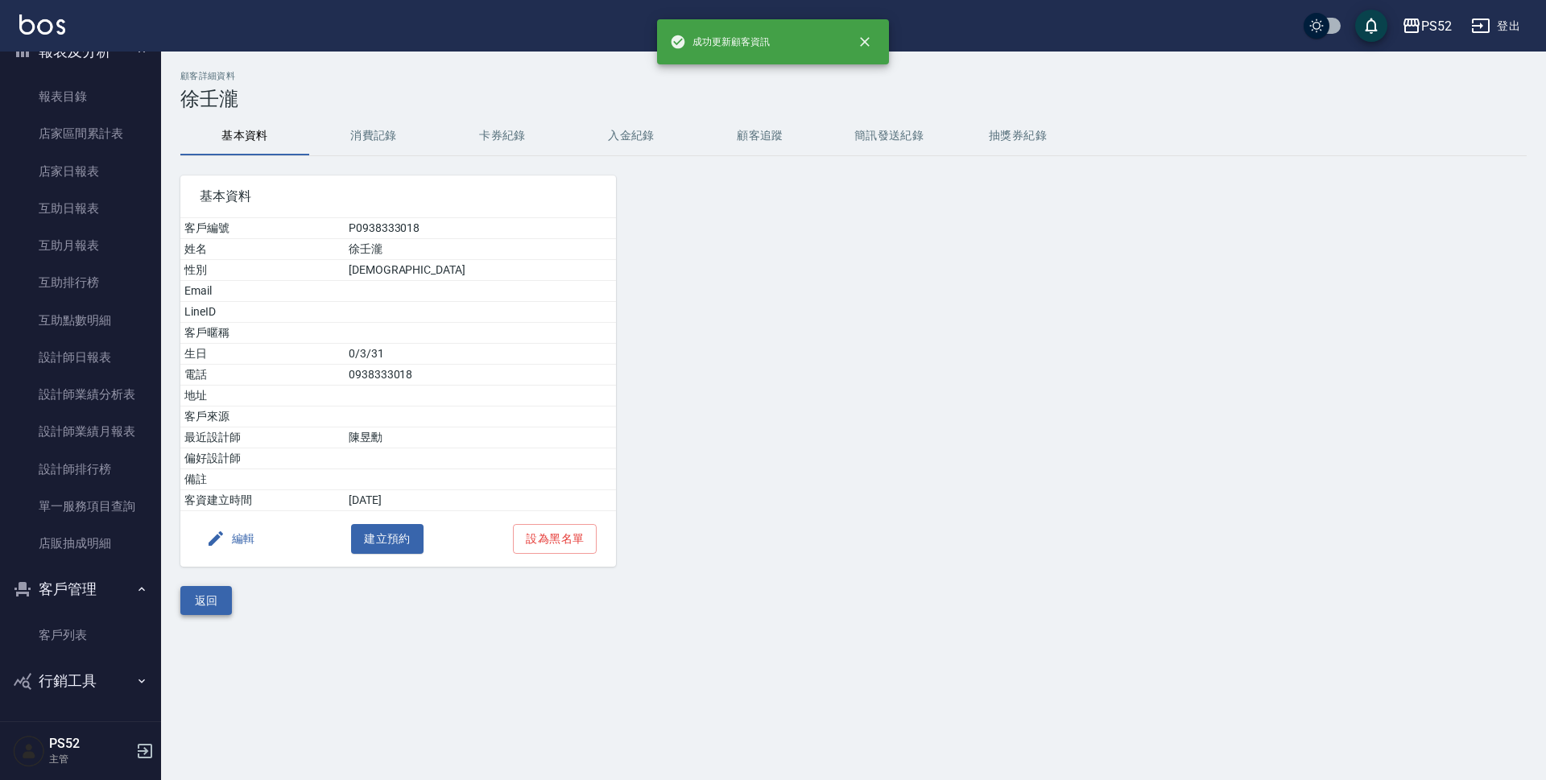
click at [215, 612] on button "返回" at bounding box center [206, 601] width 52 height 30
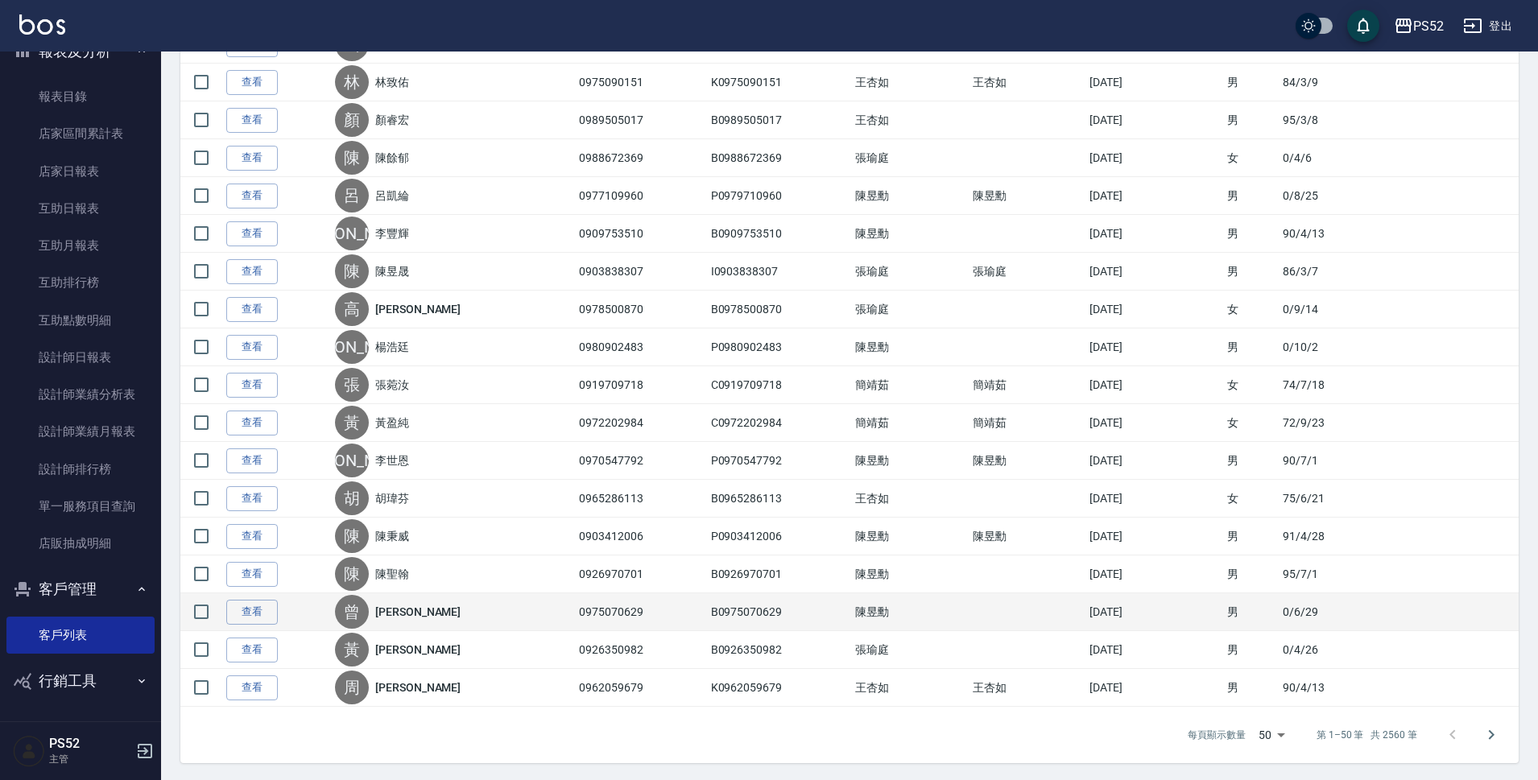
scroll to position [1530, 0]
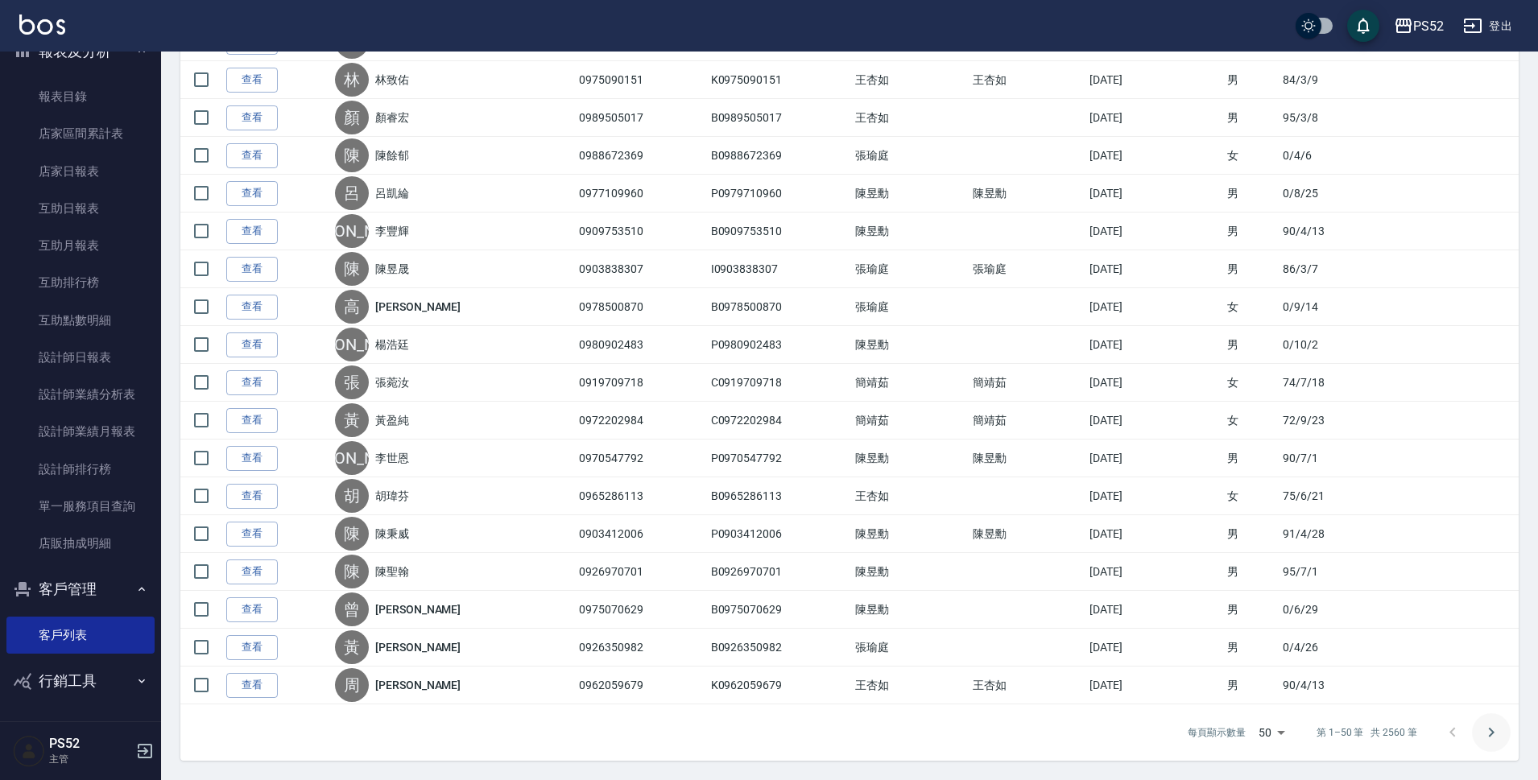
click at [1488, 724] on icon "Go to next page" at bounding box center [1491, 732] width 19 height 19
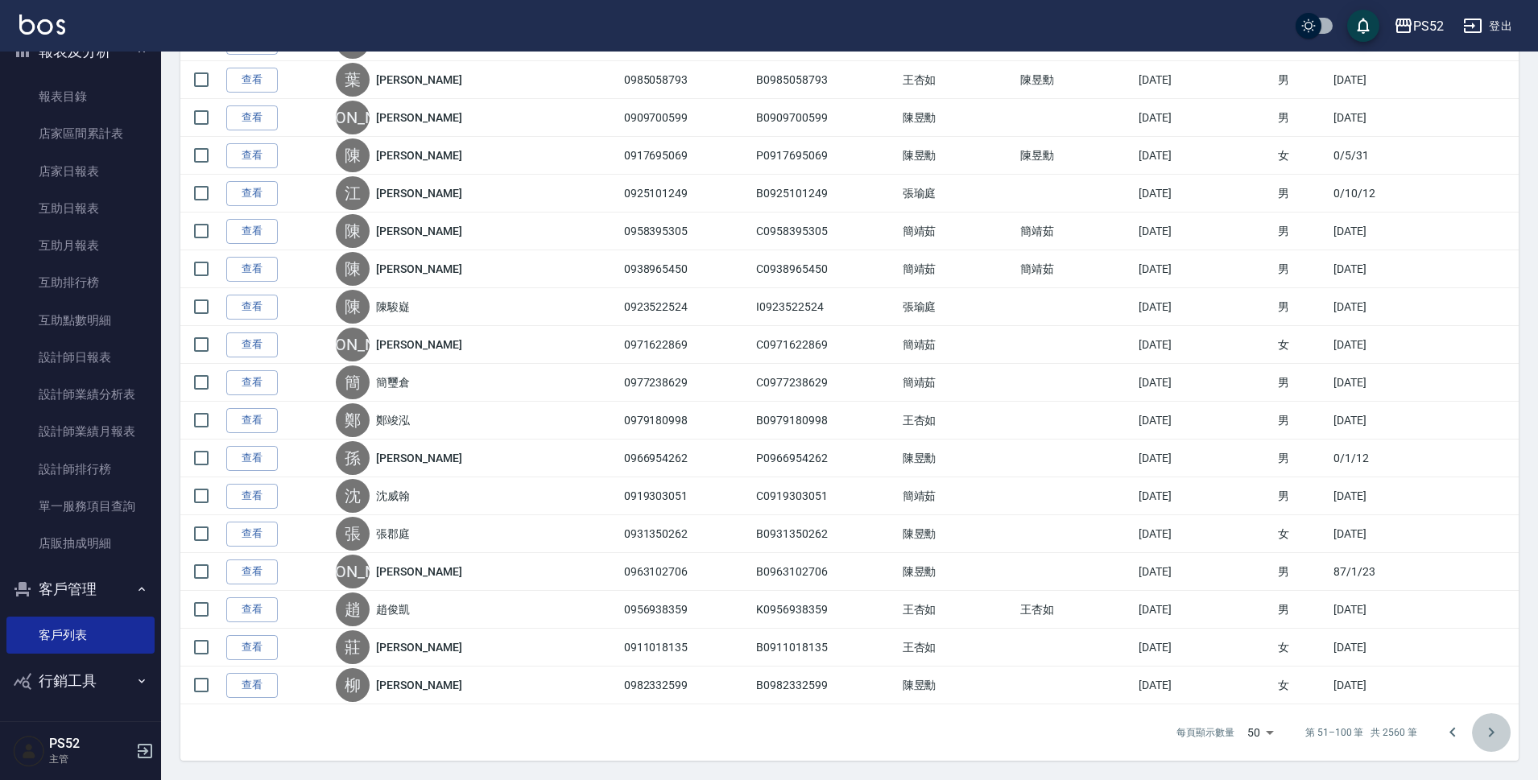
click at [1503, 724] on button "Go to next page" at bounding box center [1491, 733] width 39 height 39
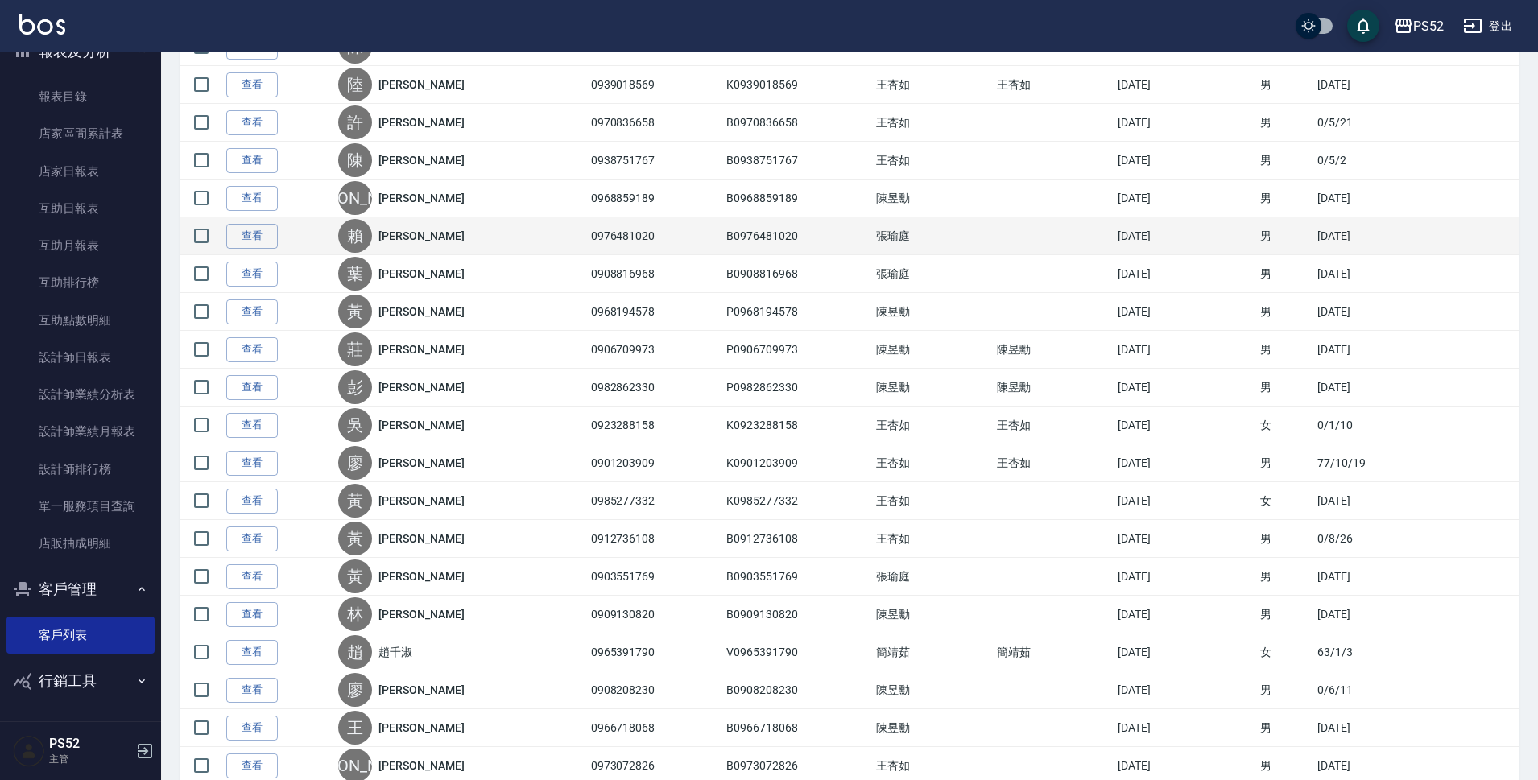
scroll to position [671, 0]
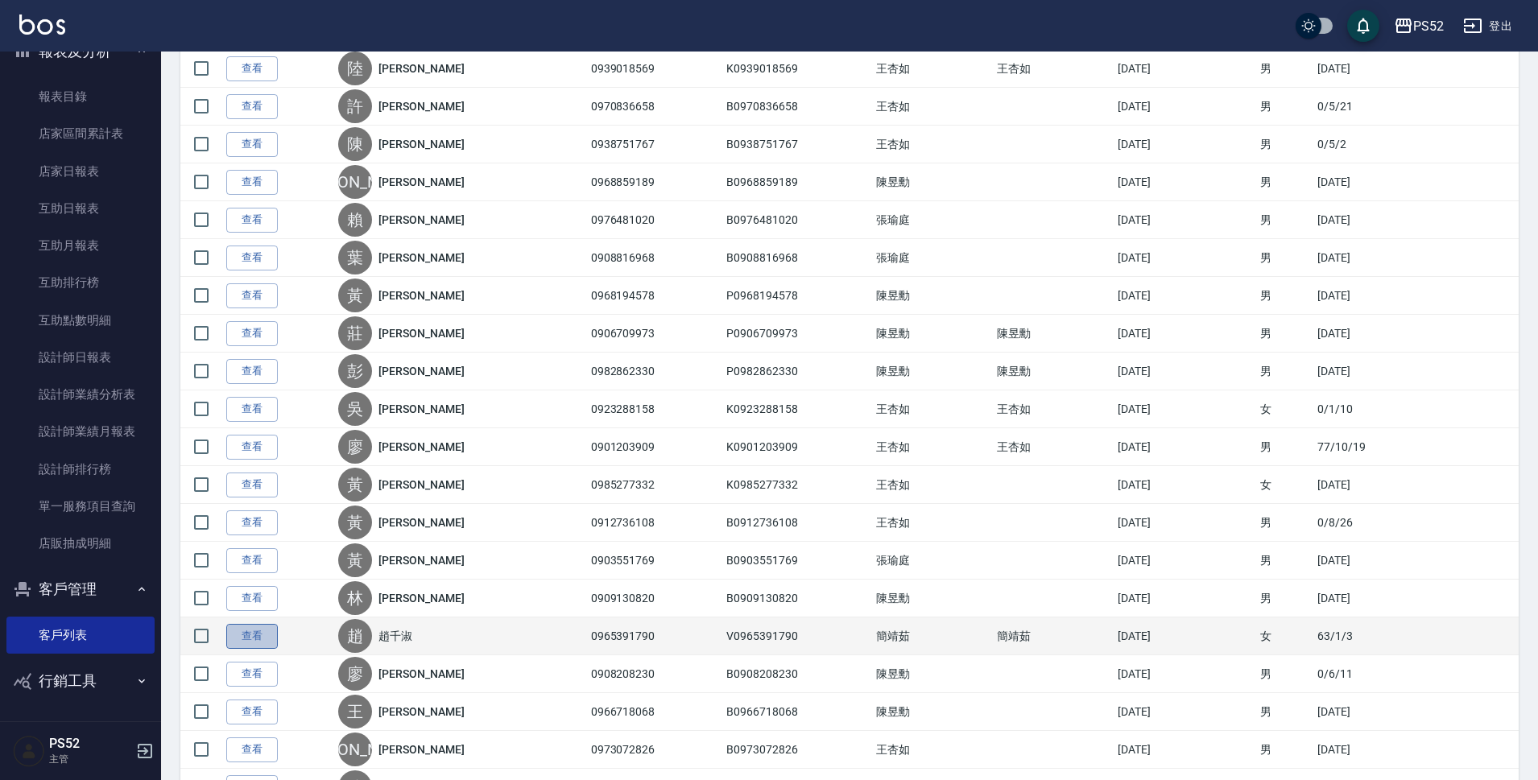
click at [251, 636] on link "查看" at bounding box center [252, 636] width 52 height 25
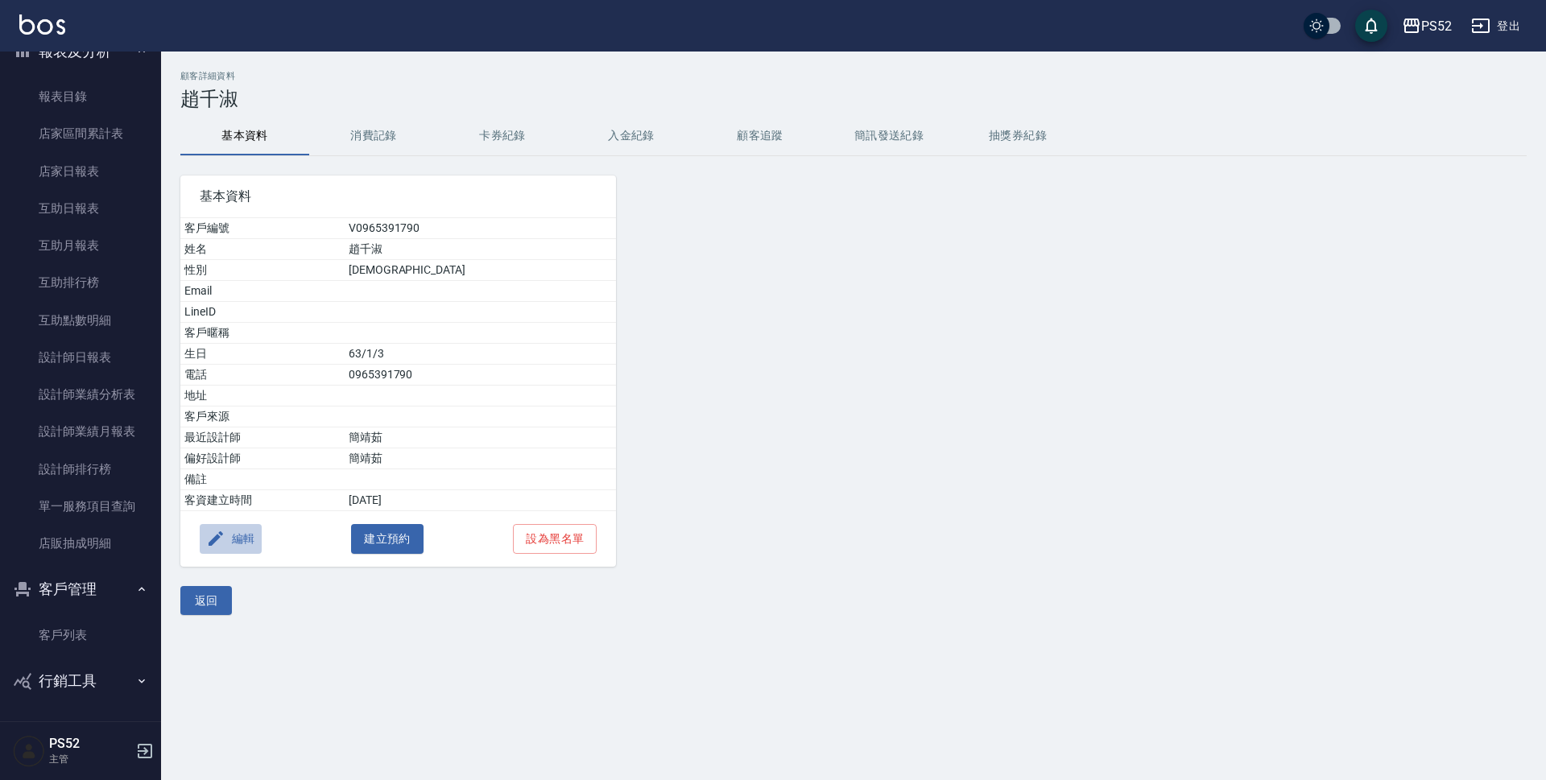
click at [260, 545] on button "編輯" at bounding box center [231, 539] width 62 height 30
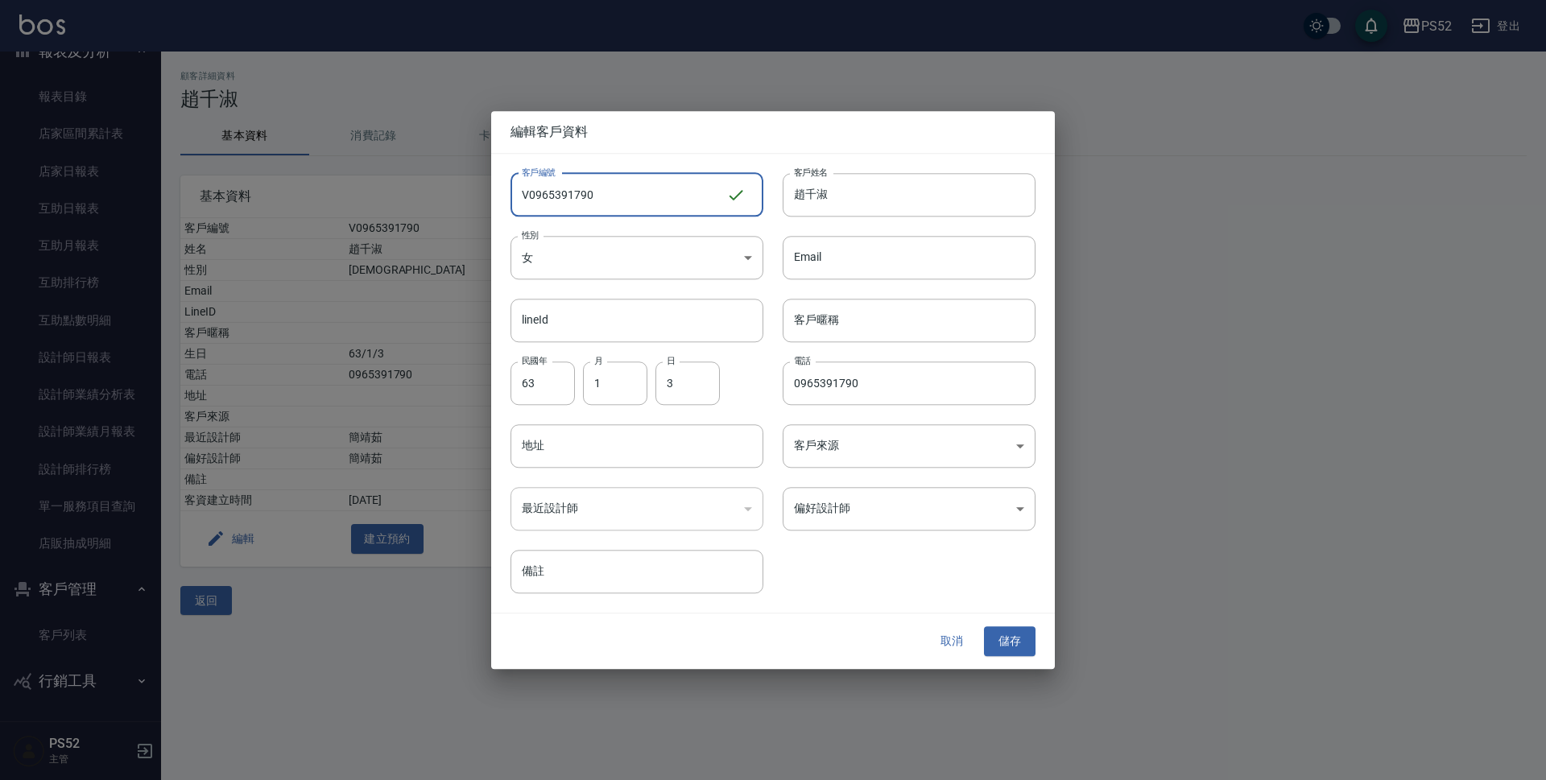
click at [524, 192] on input "V0965391790" at bounding box center [619, 194] width 216 height 43
type input "C0965391790"
click at [1020, 633] on button "儲存" at bounding box center [1010, 642] width 52 height 30
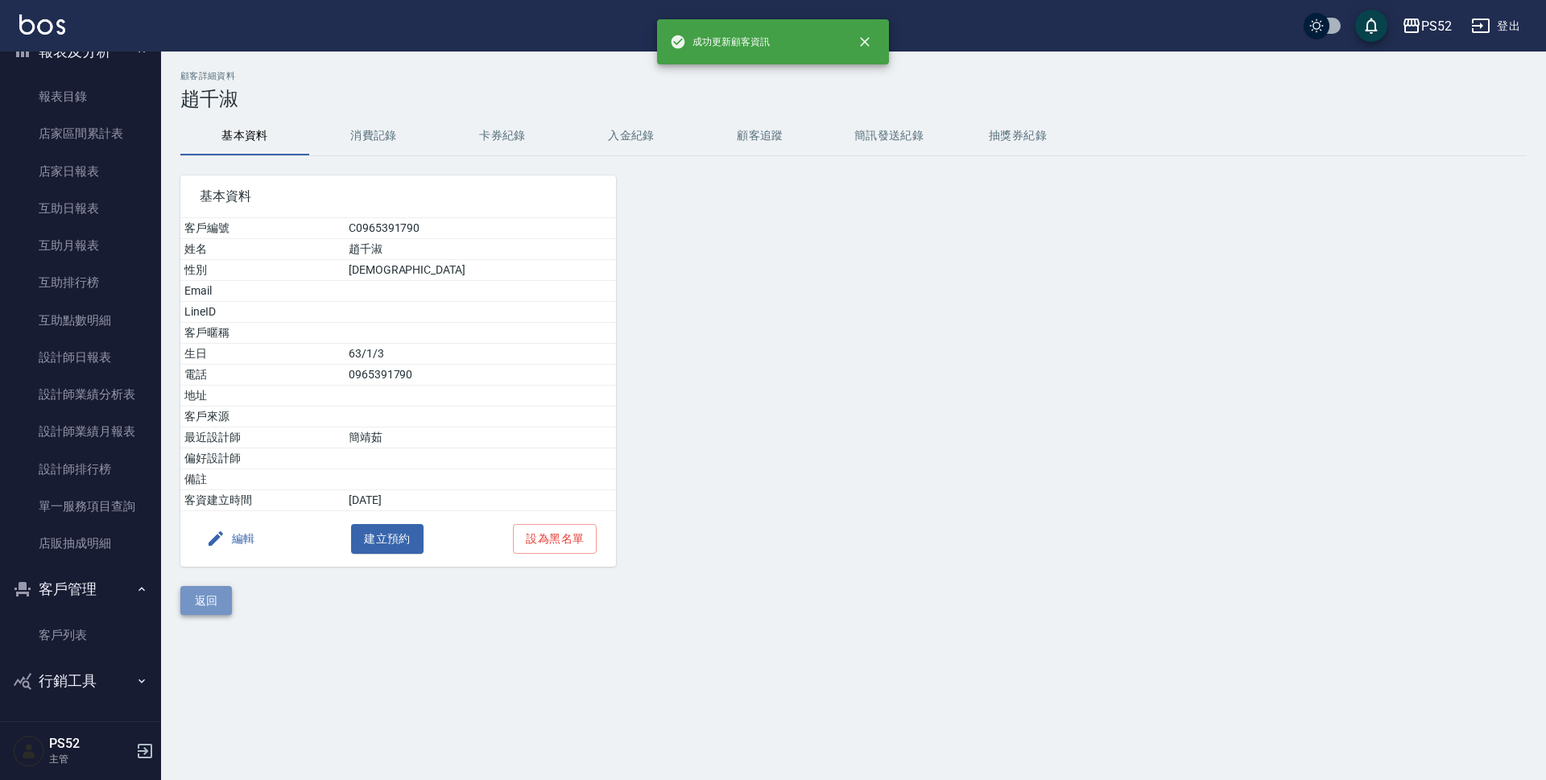
click at [183, 593] on button "返回" at bounding box center [206, 601] width 52 height 30
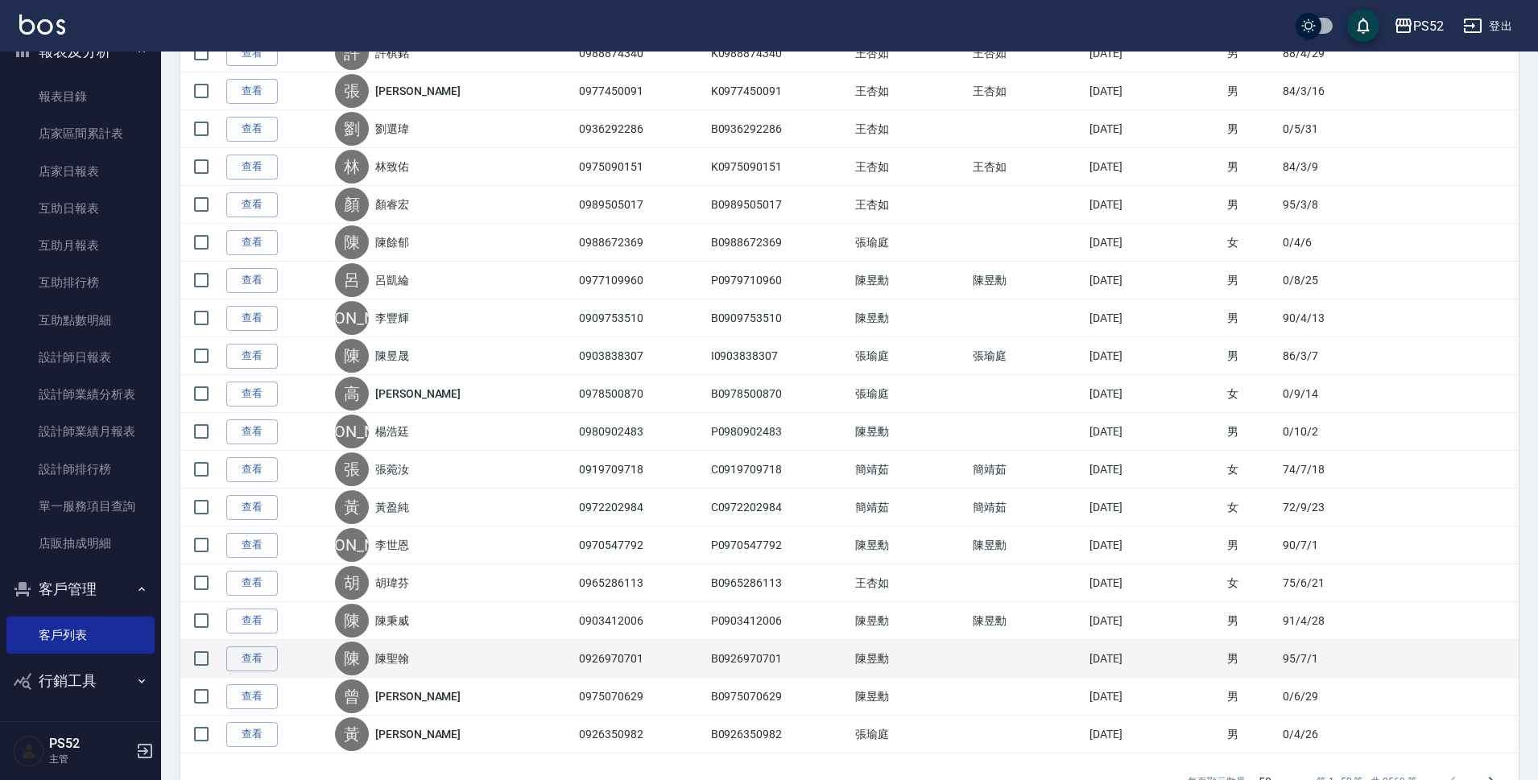
scroll to position [1530, 0]
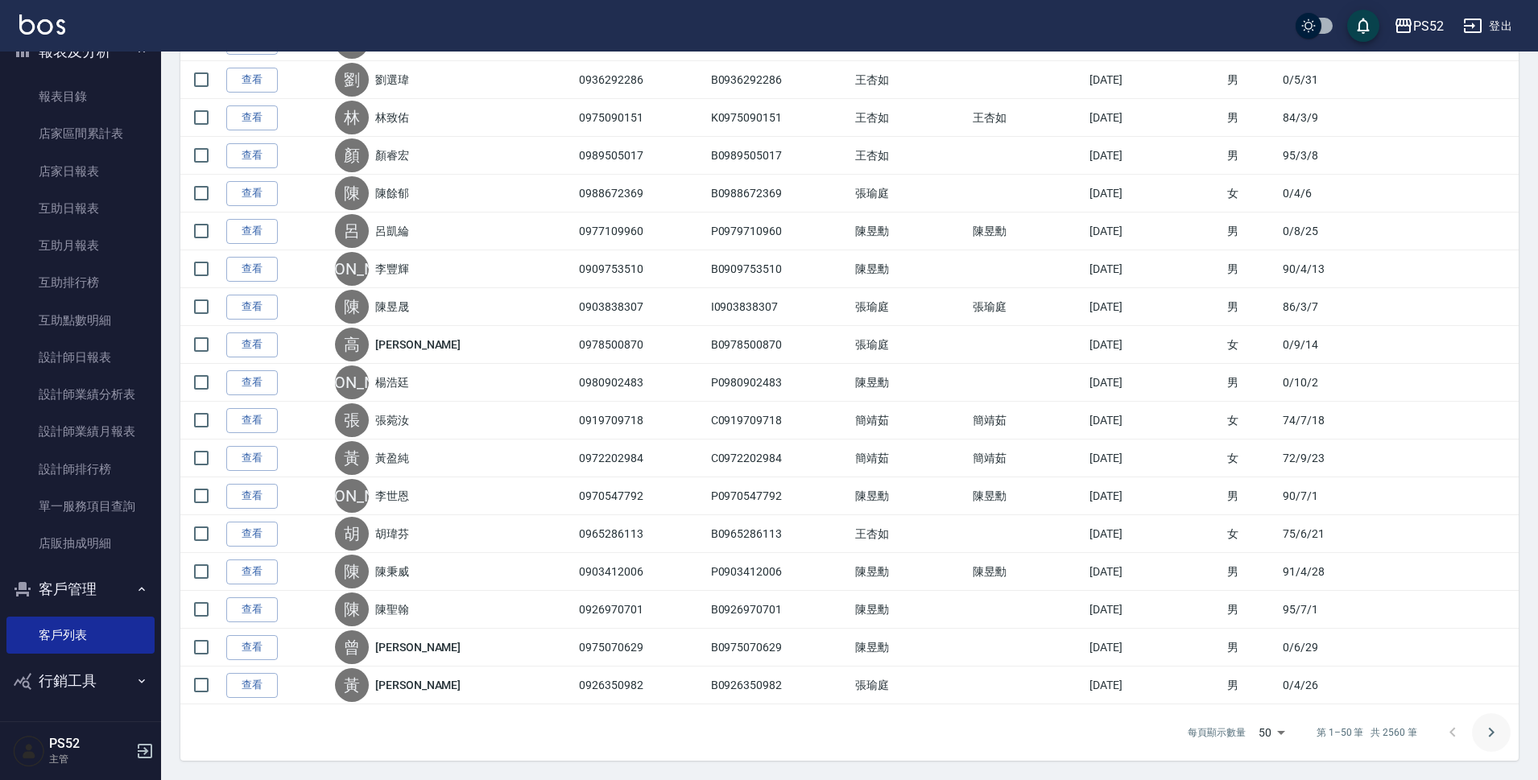
click at [1490, 739] on icon "Go to next page" at bounding box center [1491, 732] width 19 height 19
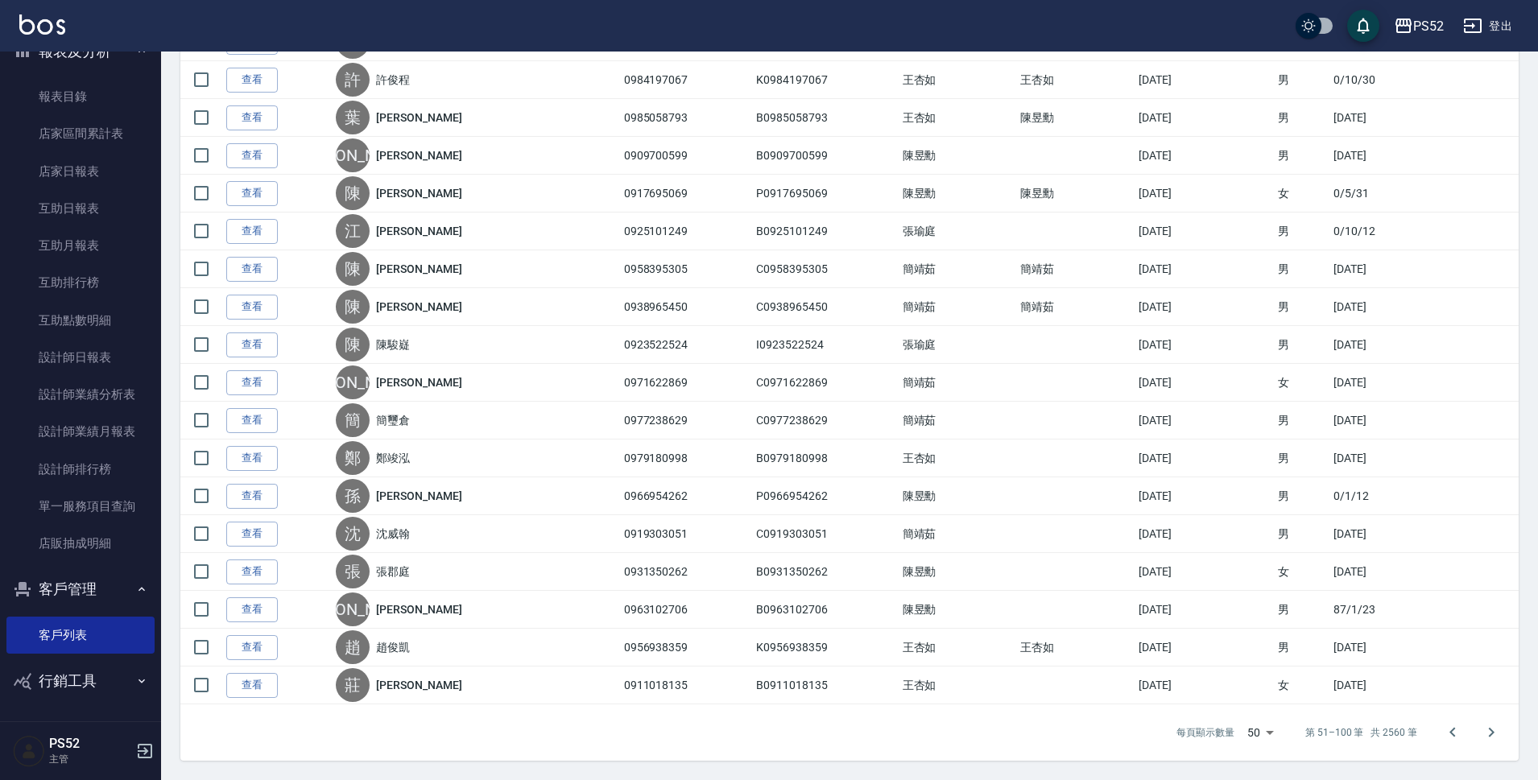
click at [1489, 739] on icon "Go to next page" at bounding box center [1491, 732] width 19 height 19
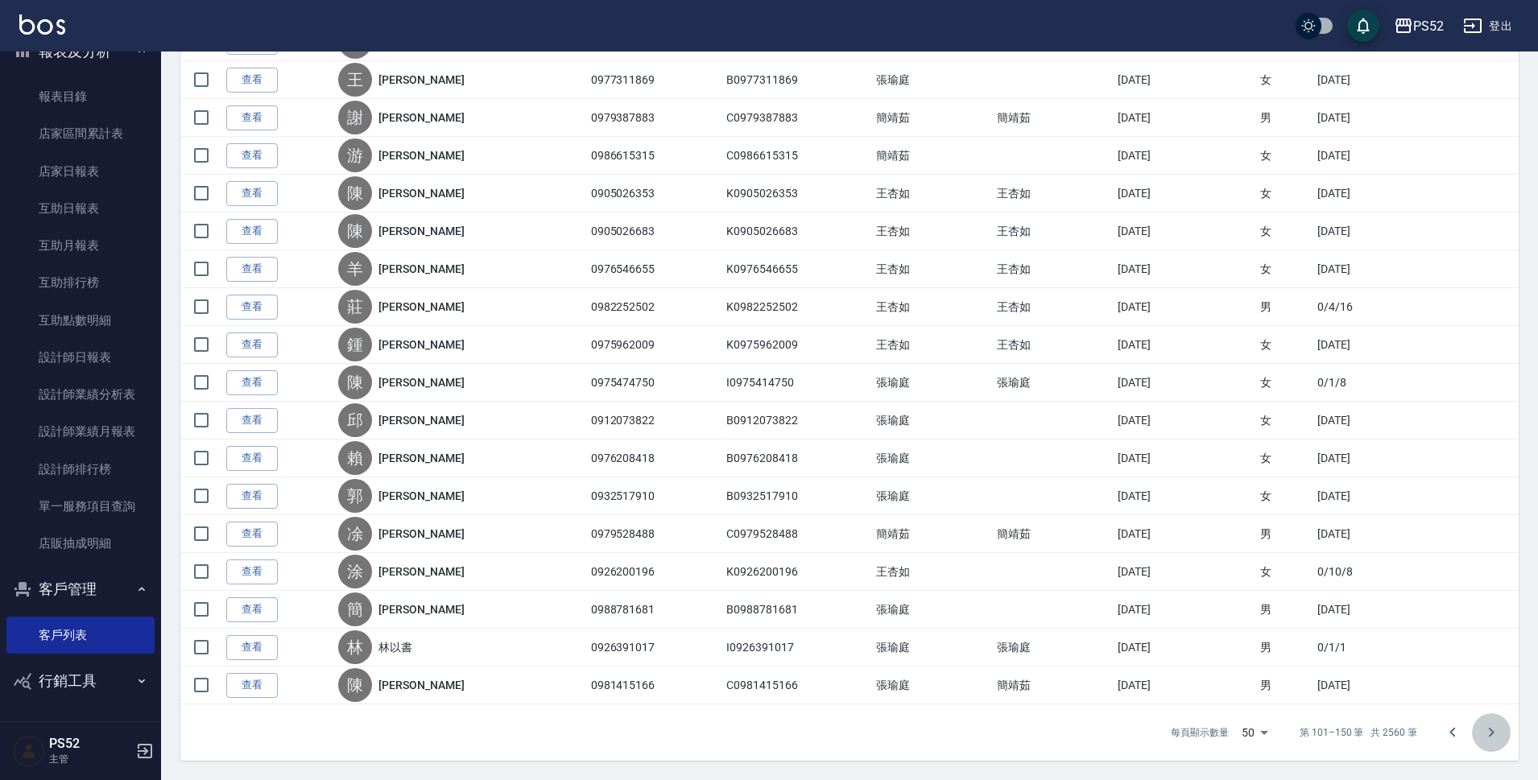
click at [1489, 739] on icon "Go to next page" at bounding box center [1491, 732] width 19 height 19
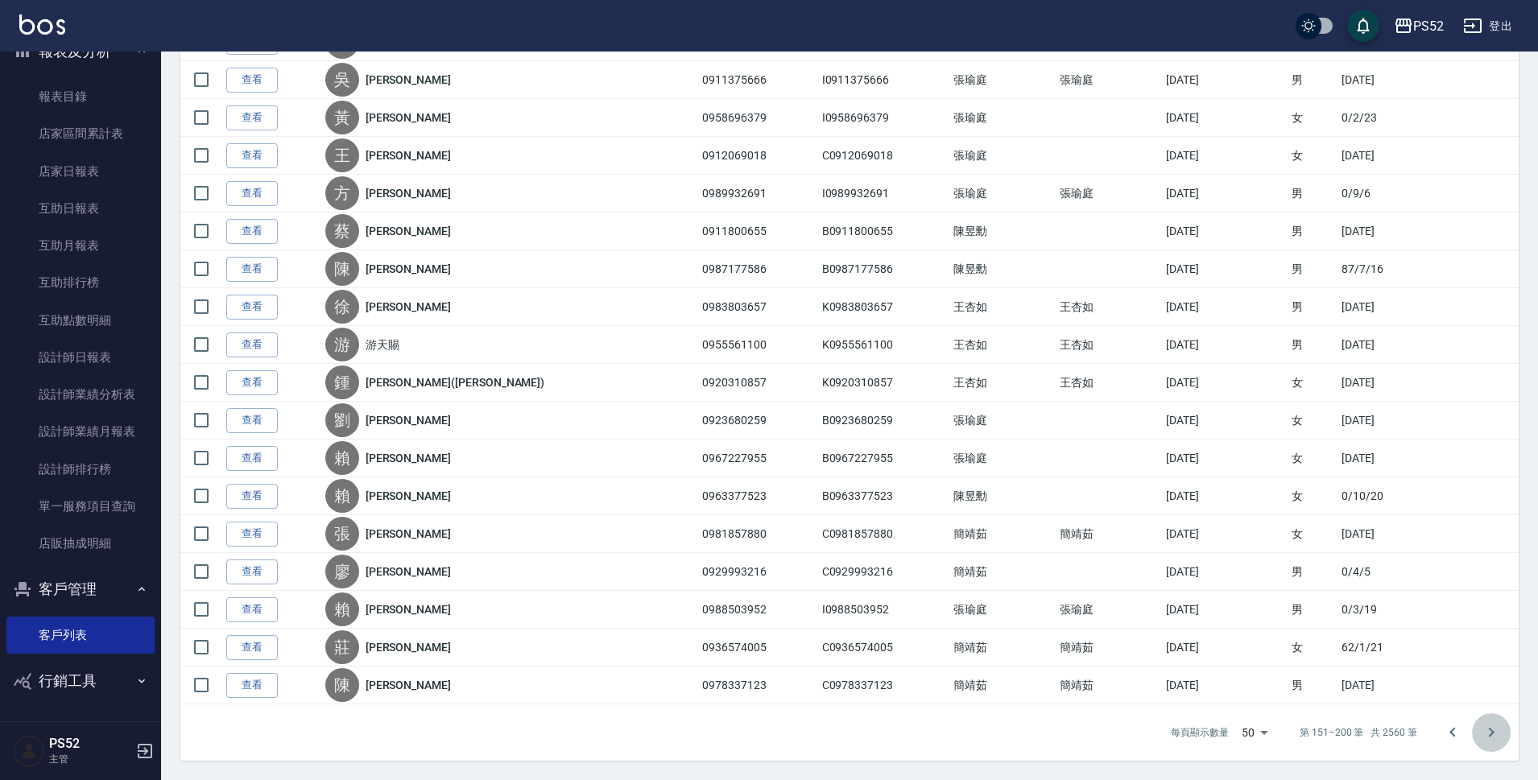
click at [1500, 736] on icon "Go to next page" at bounding box center [1491, 732] width 19 height 19
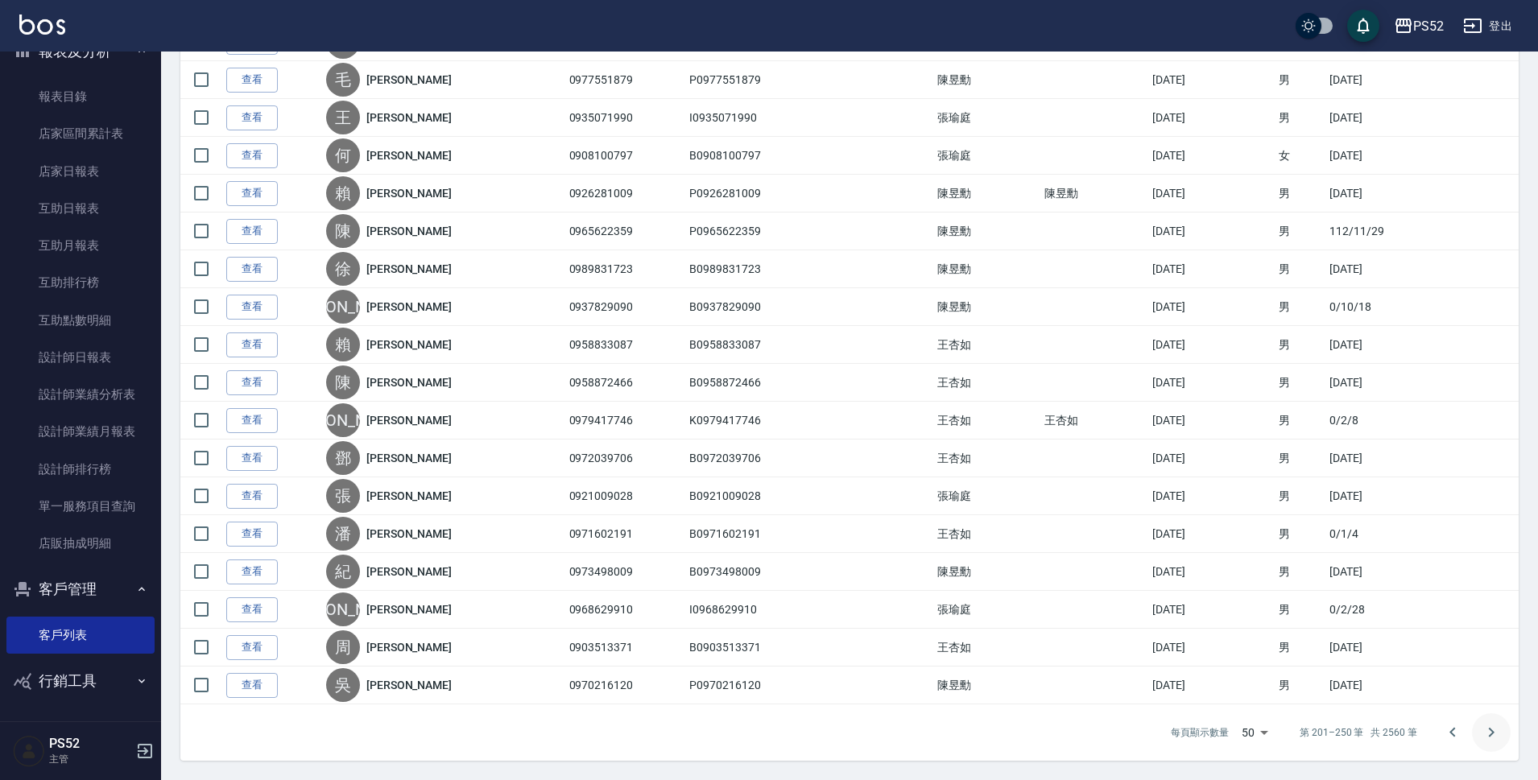
click at [1497, 726] on icon "Go to next page" at bounding box center [1491, 732] width 19 height 19
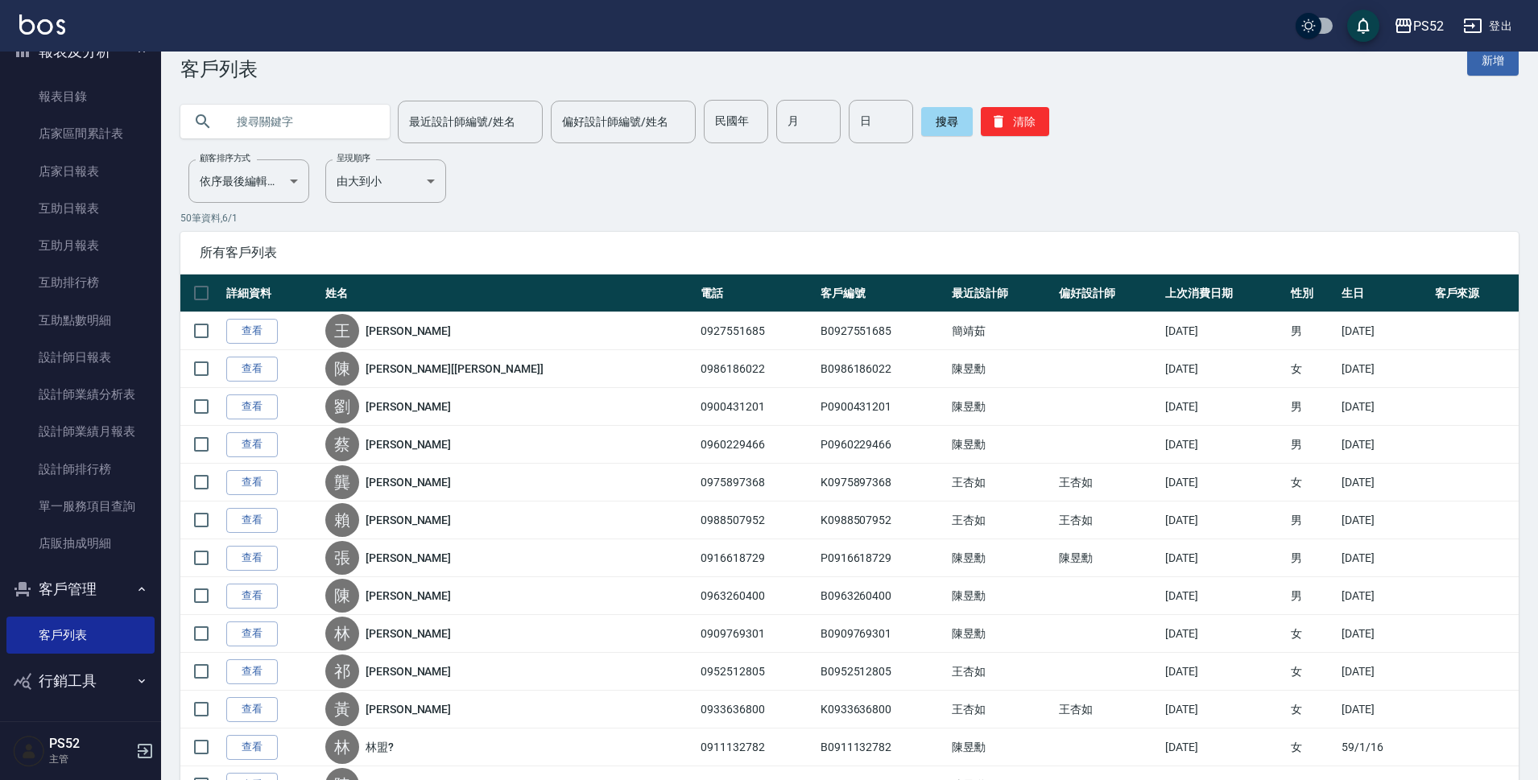
scroll to position [27, 0]
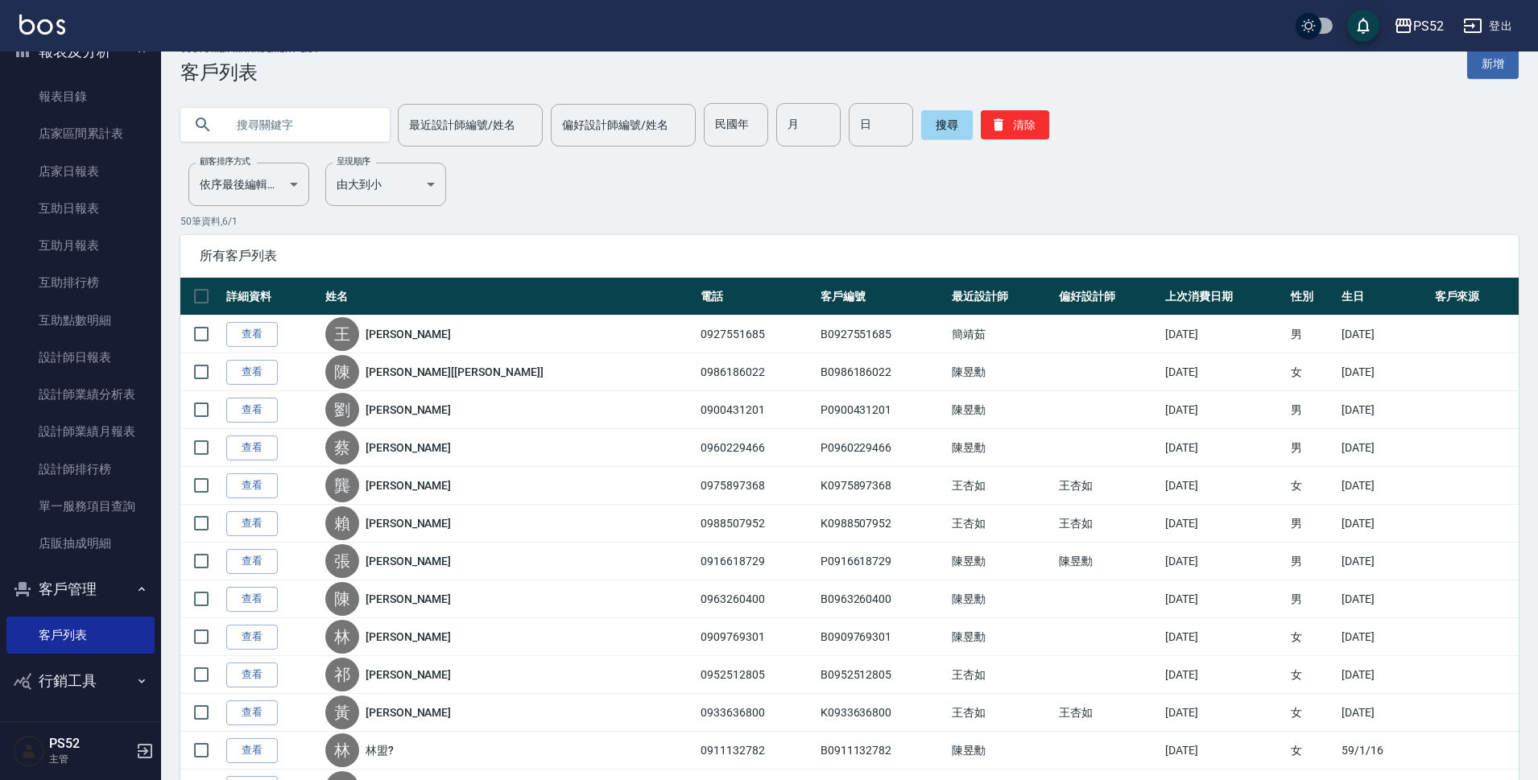
click at [316, 122] on input "text" at bounding box center [301, 124] width 151 height 43
type input "A"
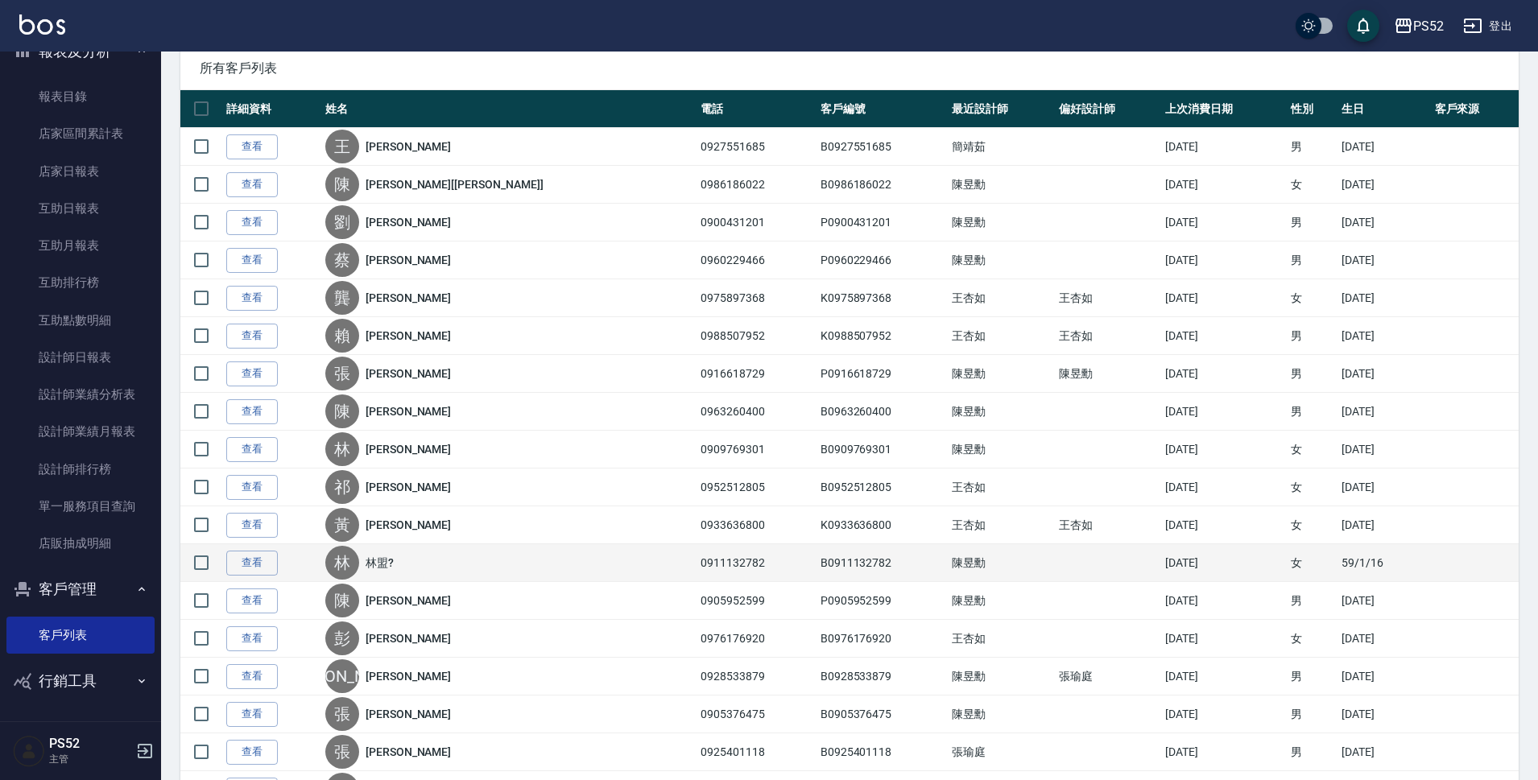
scroll to position [215, 0]
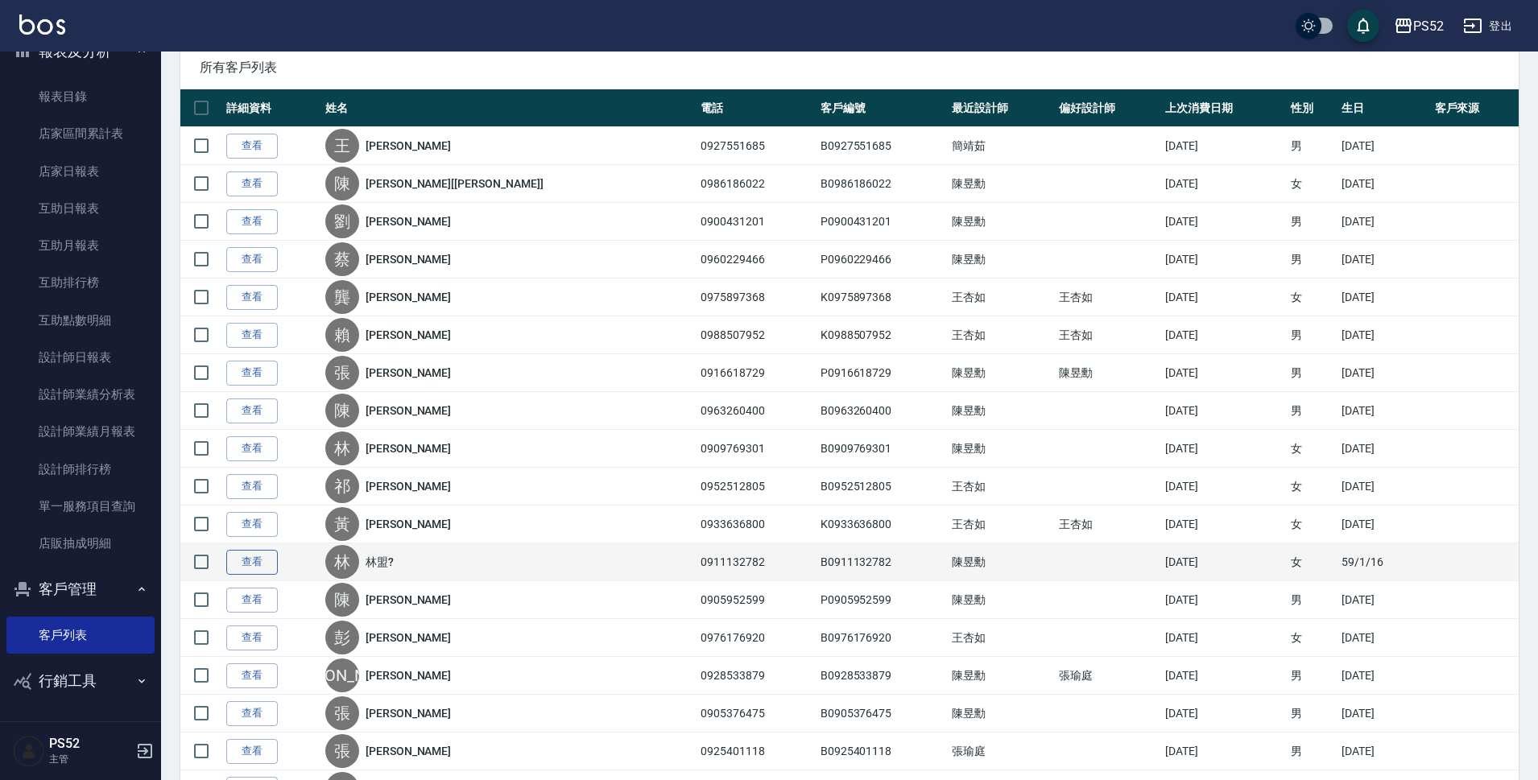
click at [273, 564] on link "查看" at bounding box center [252, 562] width 52 height 25
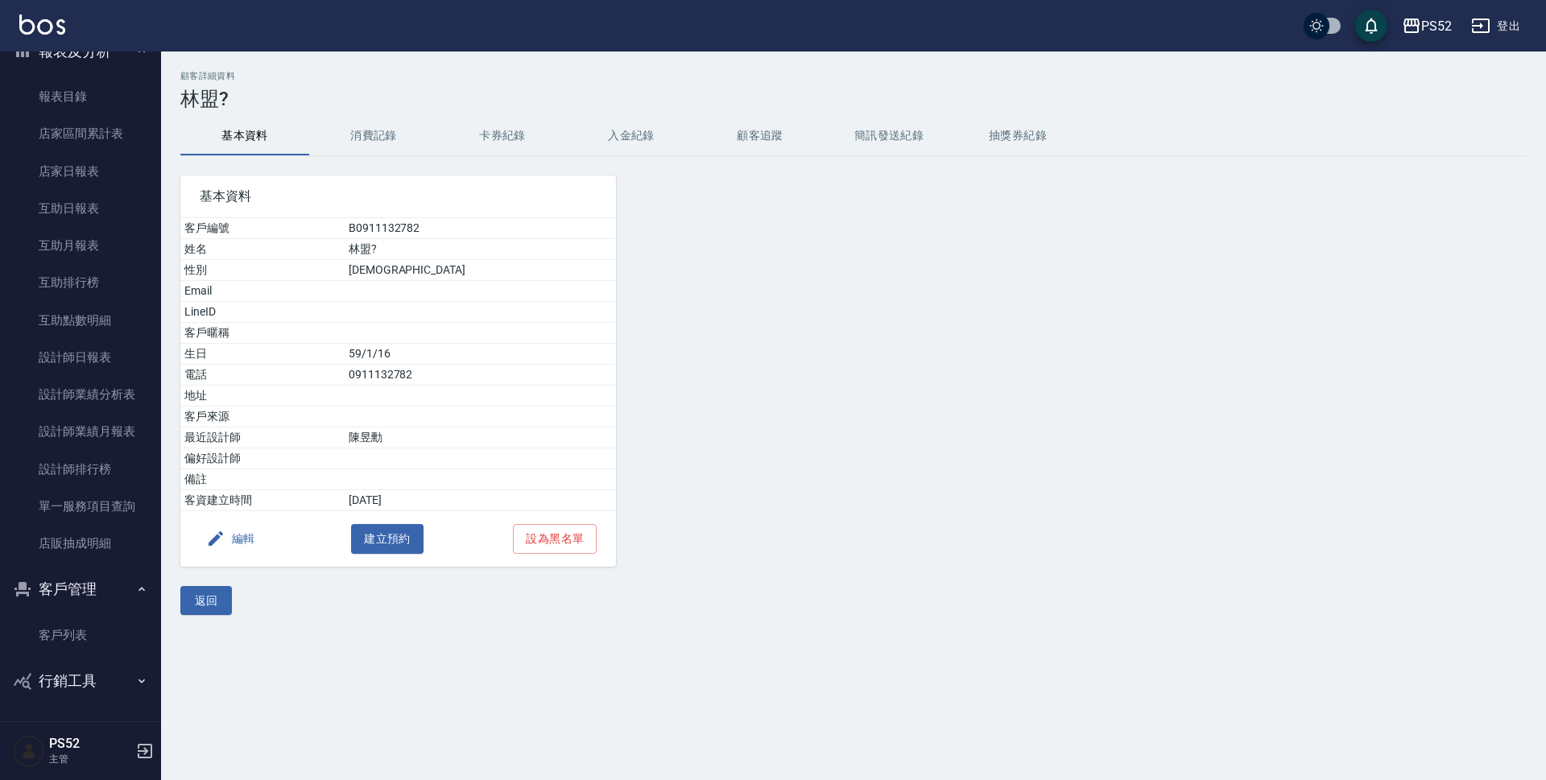
click at [239, 539] on button "編輯" at bounding box center [231, 539] width 62 height 30
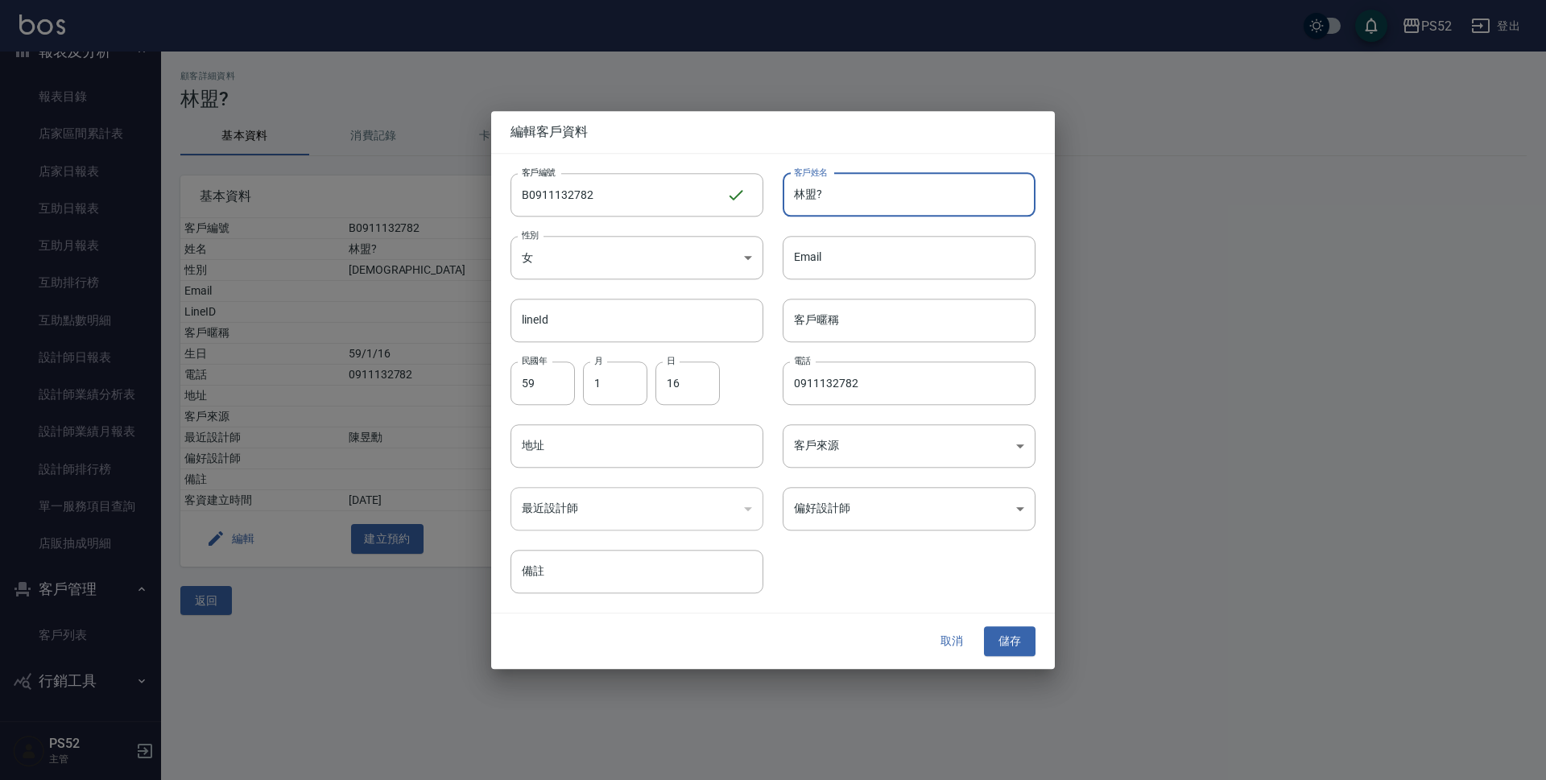
click at [897, 188] on input "林盟?" at bounding box center [909, 194] width 253 height 43
type input "[PERSON_NAME]"
click at [1017, 638] on button "儲存" at bounding box center [1010, 642] width 52 height 30
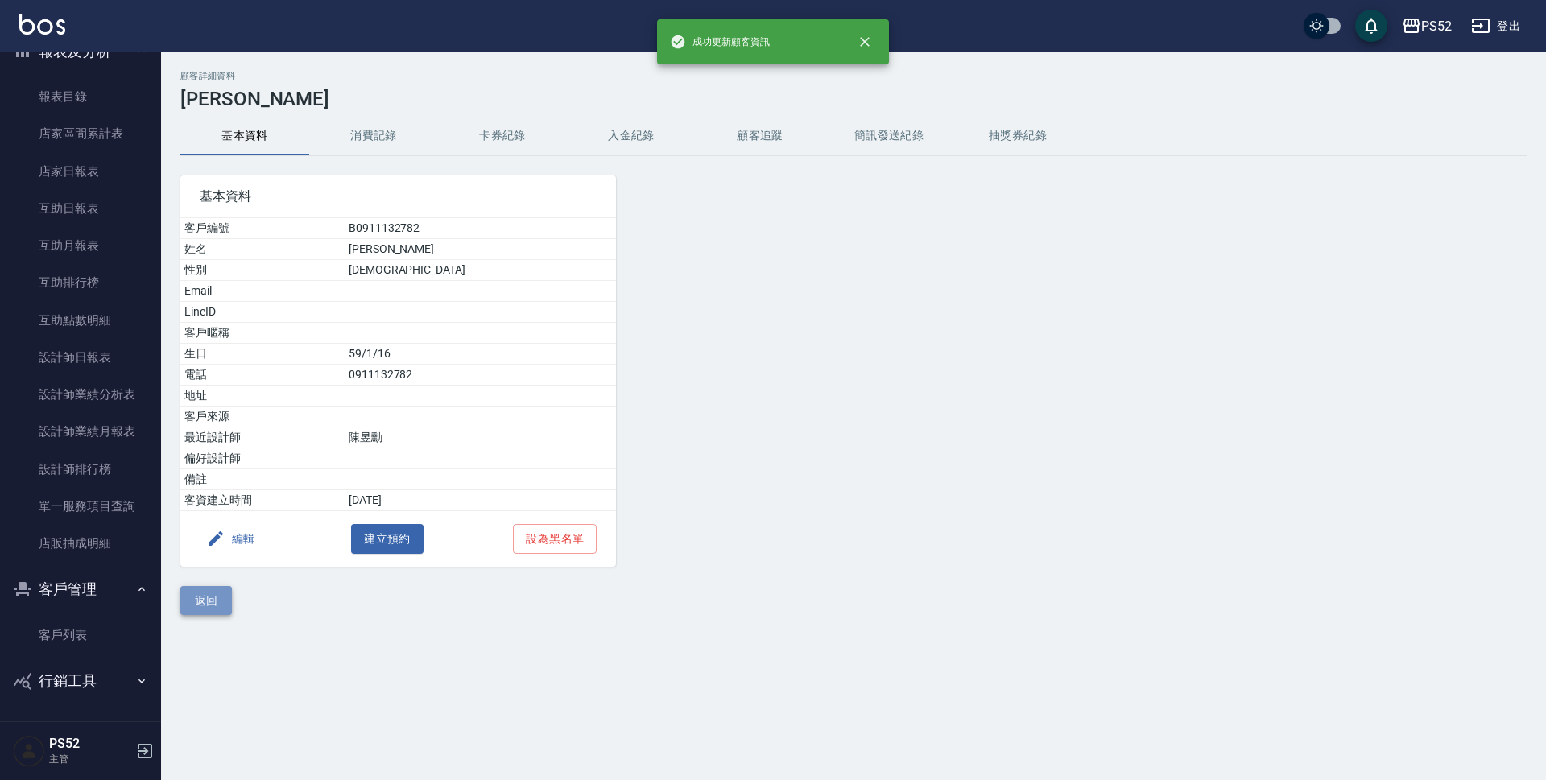
click at [202, 611] on button "返回" at bounding box center [206, 601] width 52 height 30
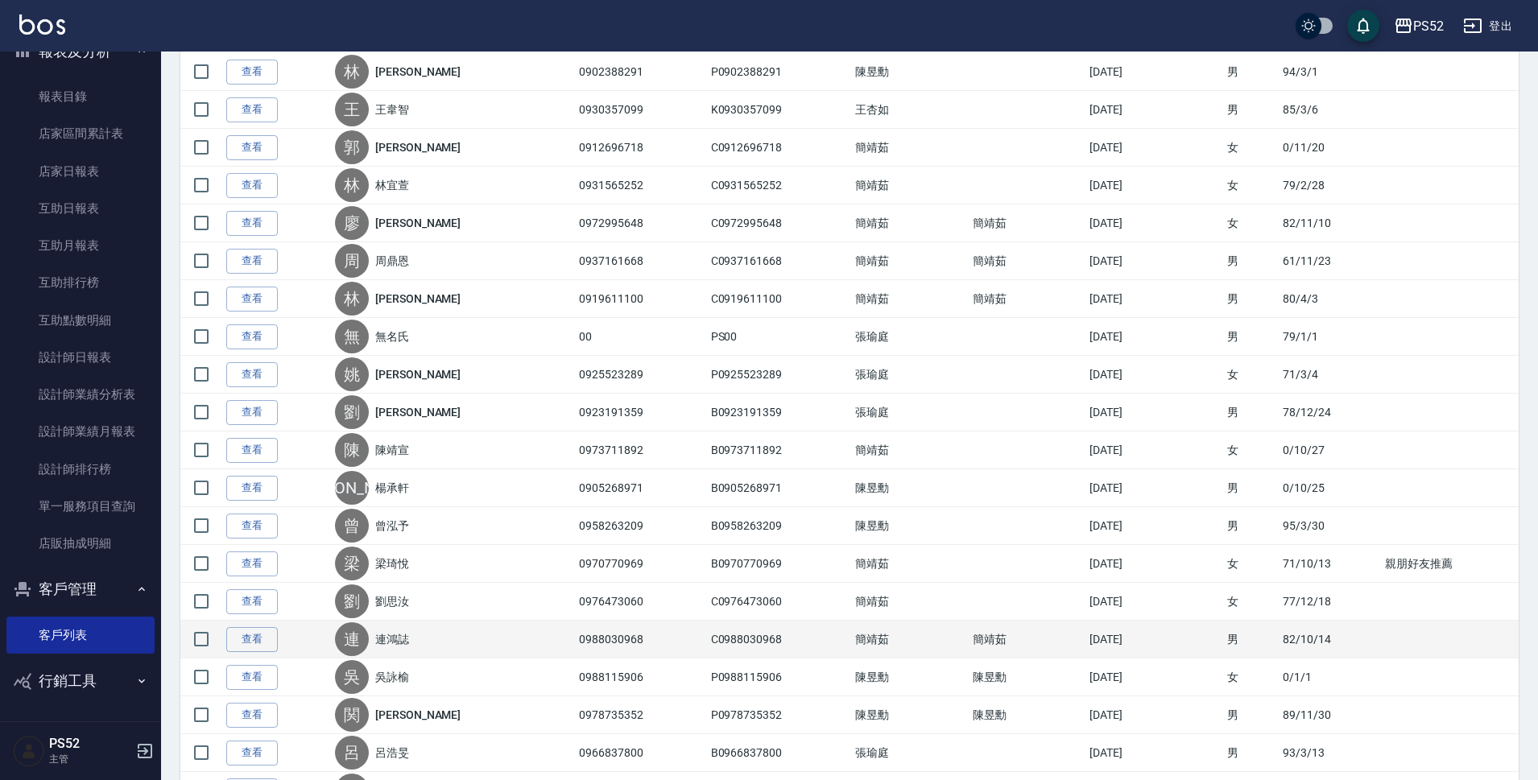
scroll to position [483, 0]
